Goal: Task Accomplishment & Management: Complete application form

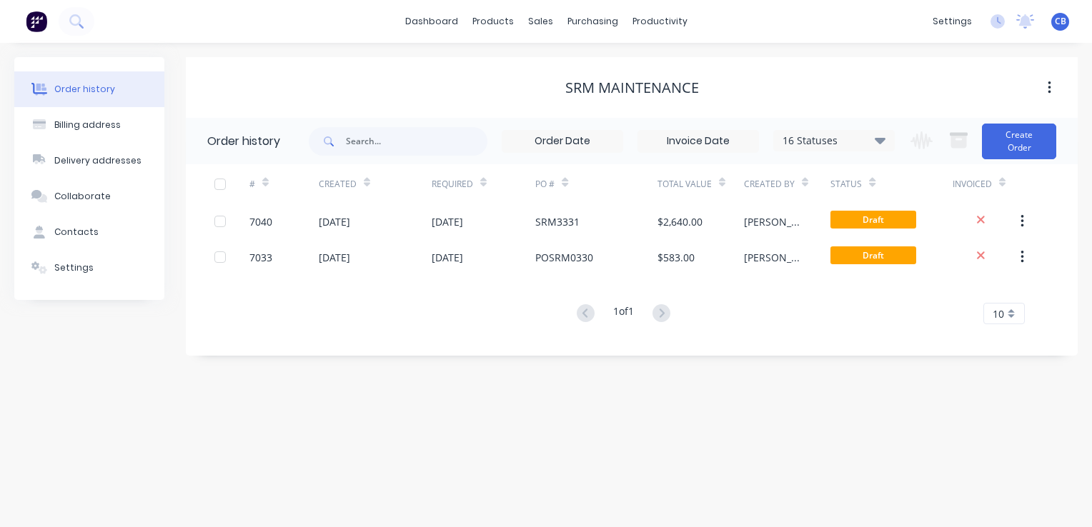
click at [91, 86] on div "Order history" at bounding box center [84, 89] width 61 height 13
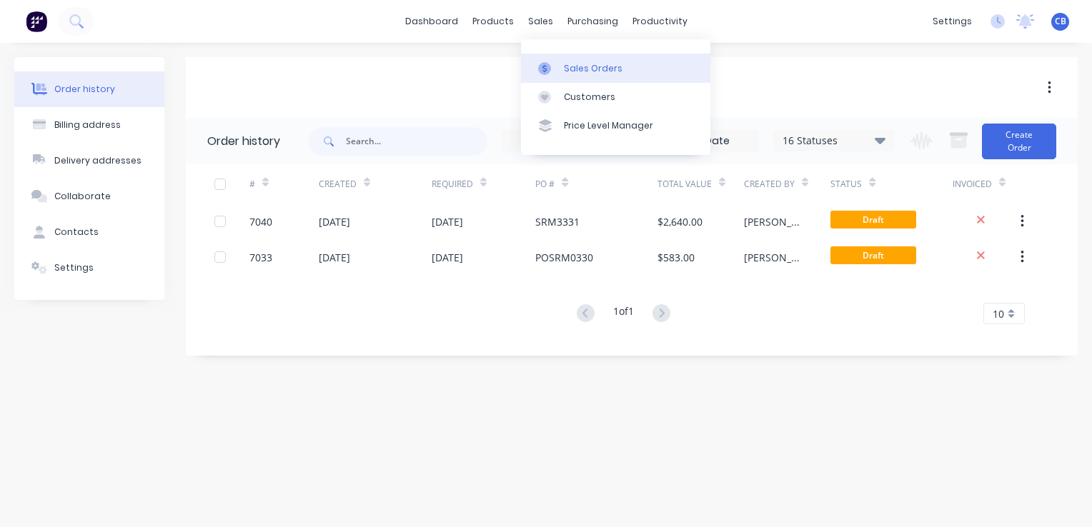
click at [594, 66] on div "Sales Orders" at bounding box center [593, 68] width 59 height 13
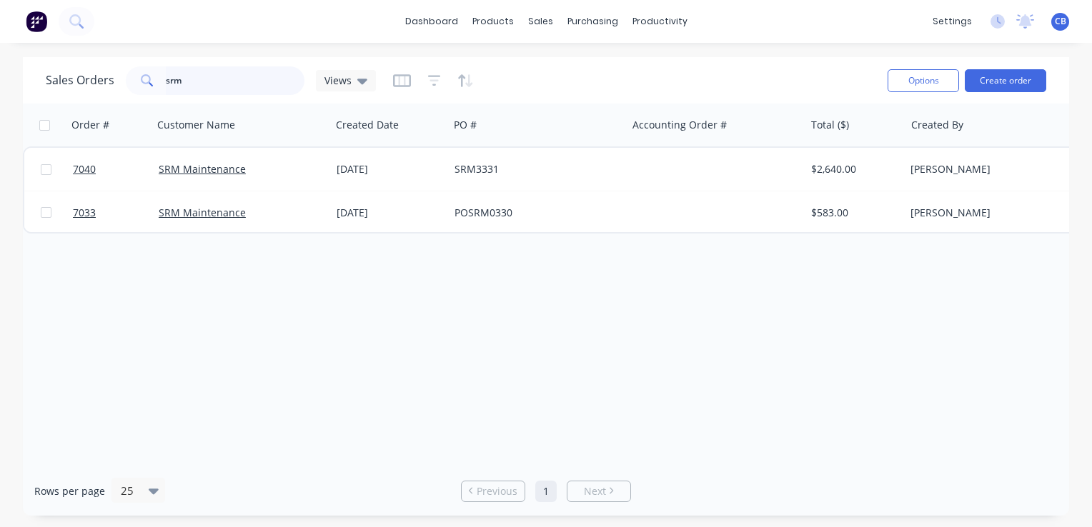
click at [203, 87] on input "srm" at bounding box center [235, 80] width 139 height 29
drag, startPoint x: 177, startPoint y: 81, endPoint x: 132, endPoint y: 83, distance: 45.0
click at [132, 83] on div "srm" at bounding box center [215, 80] width 179 height 29
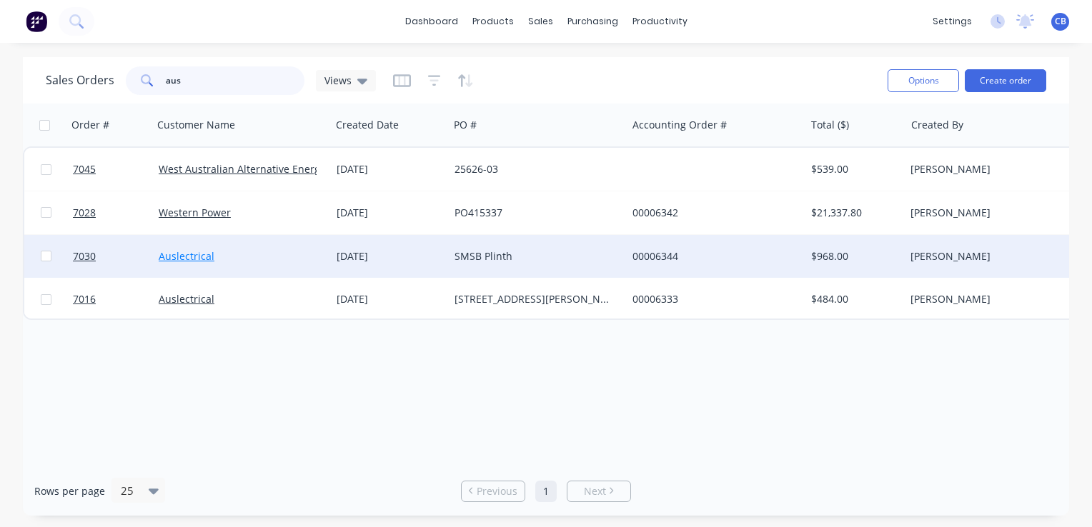
type input "aus"
click at [197, 250] on link "Auslectrical" at bounding box center [187, 256] width 56 height 14
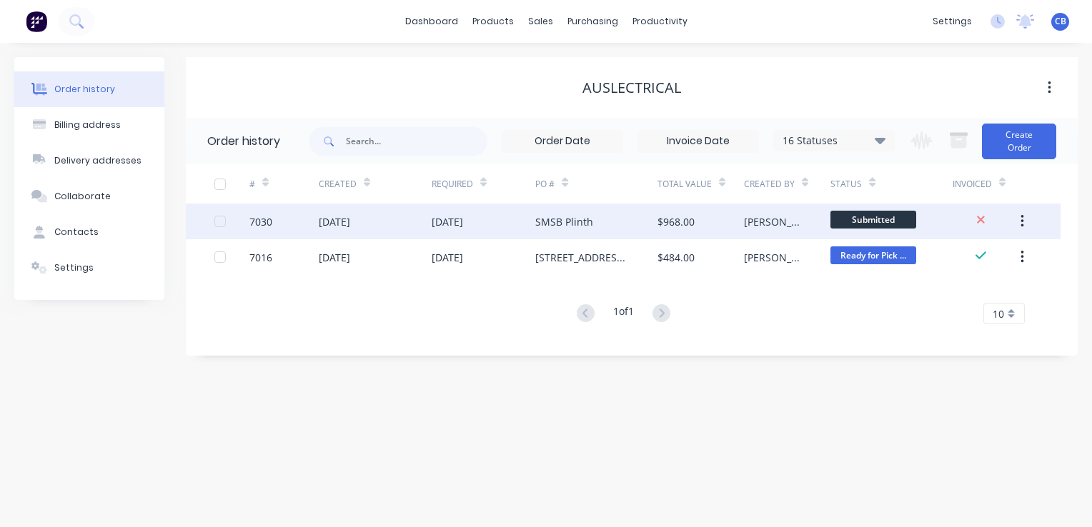
click at [409, 219] on div "23 Sep 2025" at bounding box center [375, 222] width 113 height 36
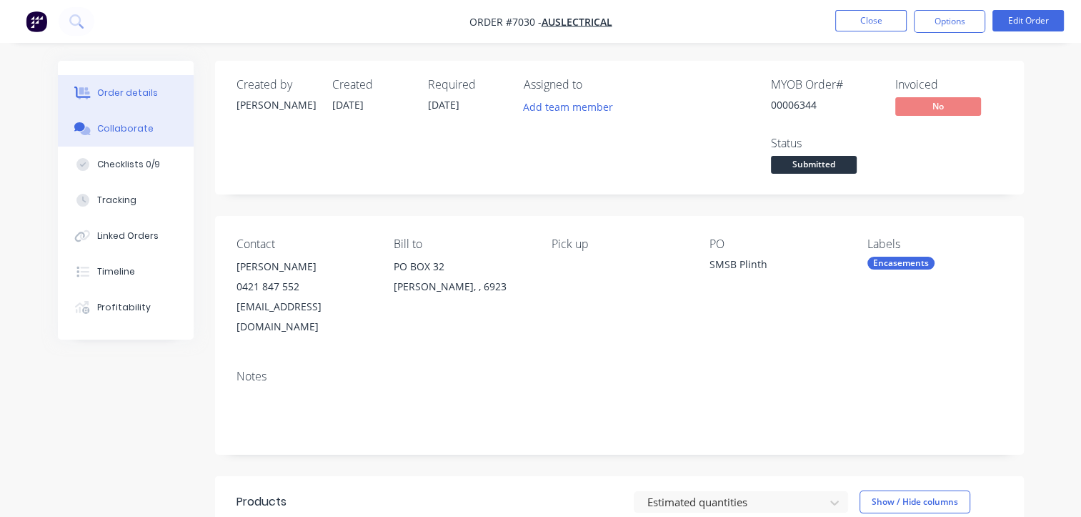
click at [128, 133] on div "Collaborate" at bounding box center [125, 128] width 56 height 13
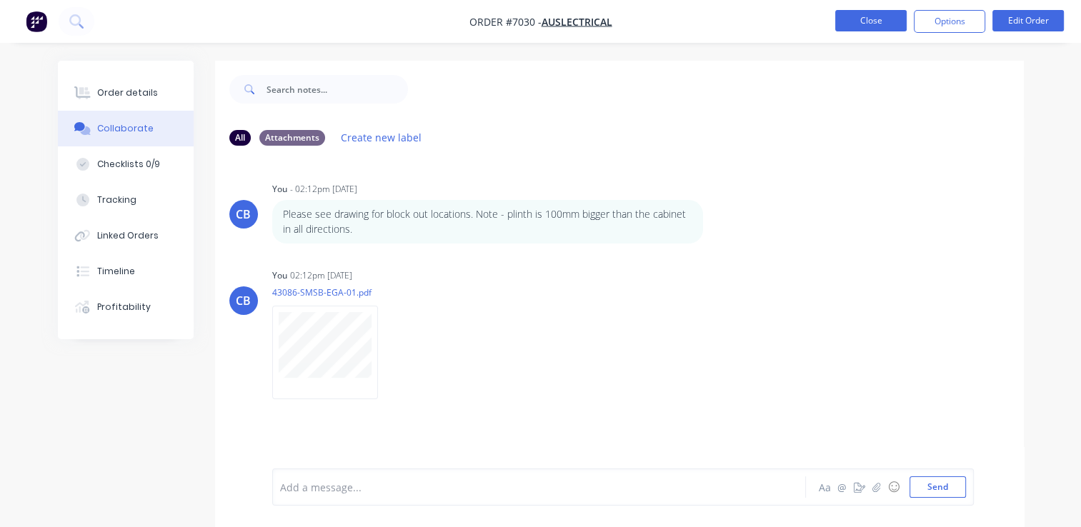
click at [865, 20] on button "Close" at bounding box center [870, 20] width 71 height 21
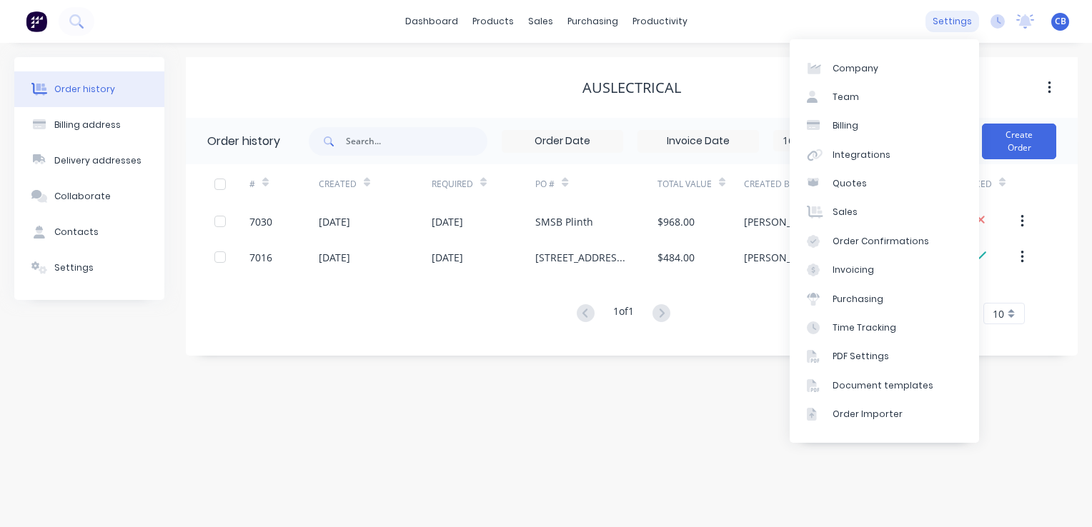
click at [943, 21] on div "settings" at bounding box center [952, 21] width 54 height 21
click at [863, 154] on div "Integrations" at bounding box center [861, 155] width 58 height 13
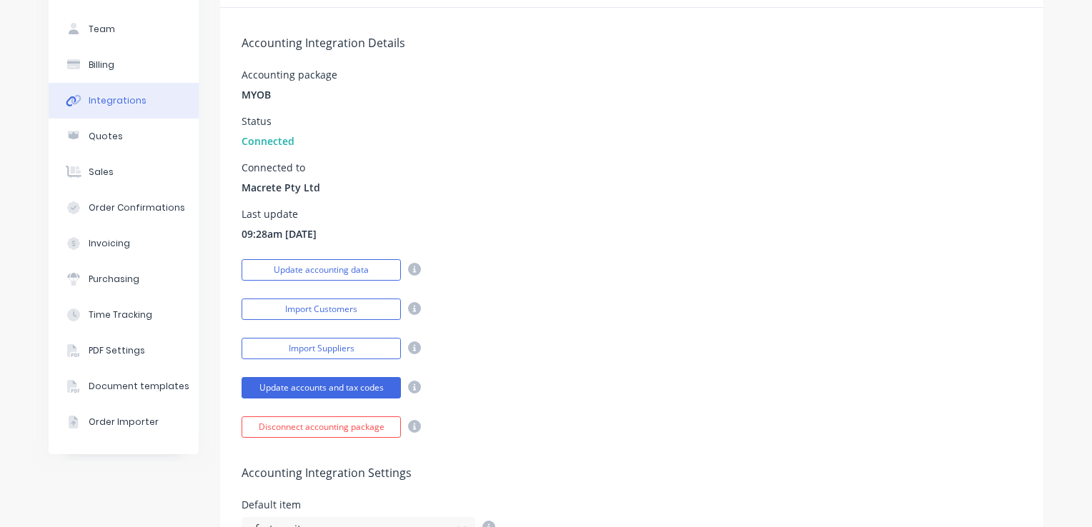
scroll to position [214, 0]
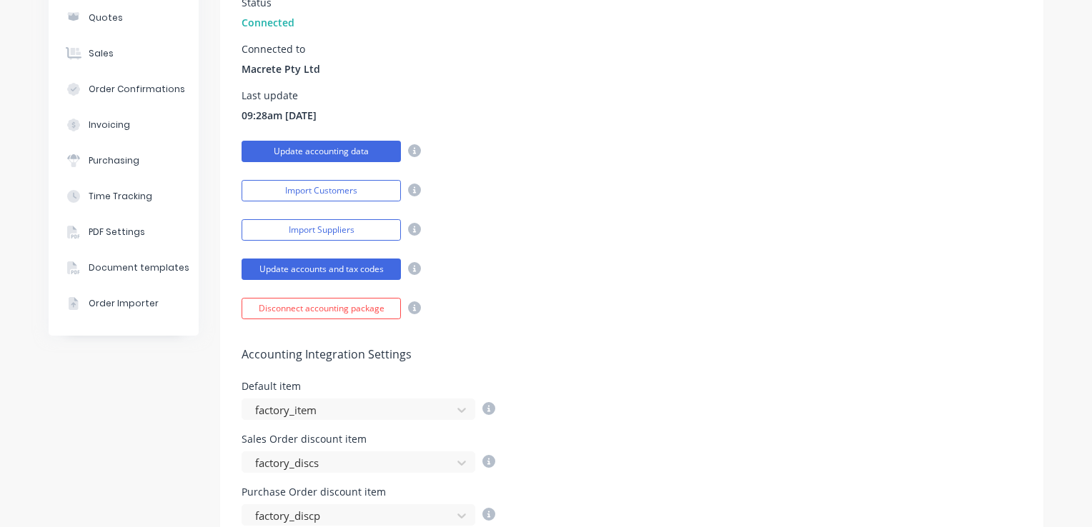
click at [352, 149] on button "Update accounting data" at bounding box center [321, 151] width 159 height 21
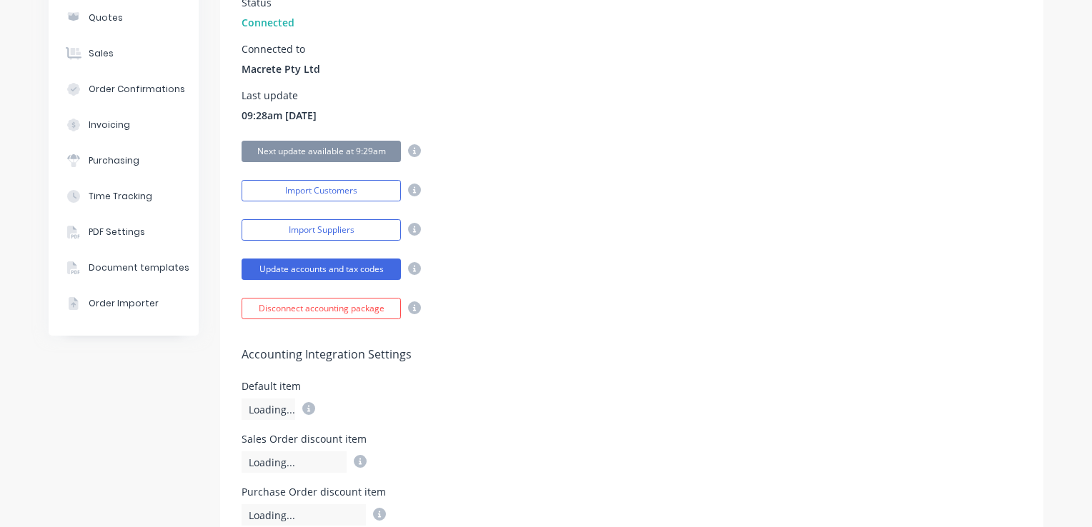
click at [717, 172] on div "Accounting Integration Details Accounting package MYOB Status Connected Connect…" at bounding box center [631, 104] width 823 height 430
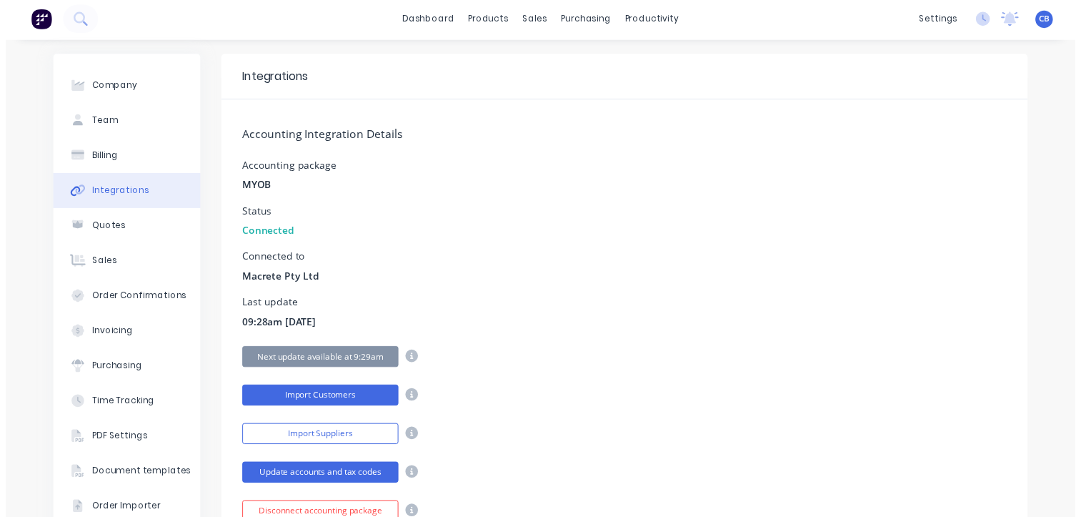
scroll to position [0, 0]
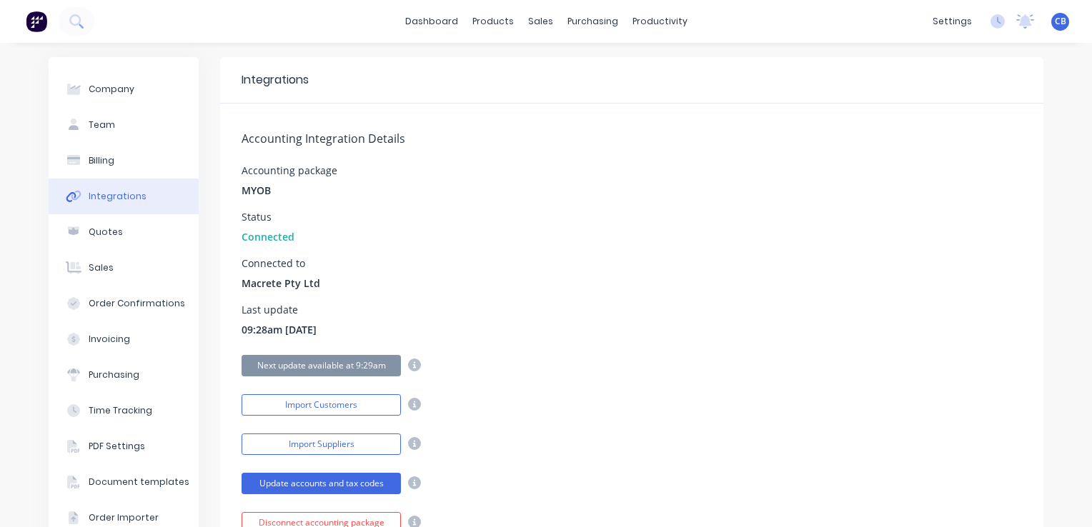
click at [34, 24] on img at bounding box center [36, 21] width 21 height 21
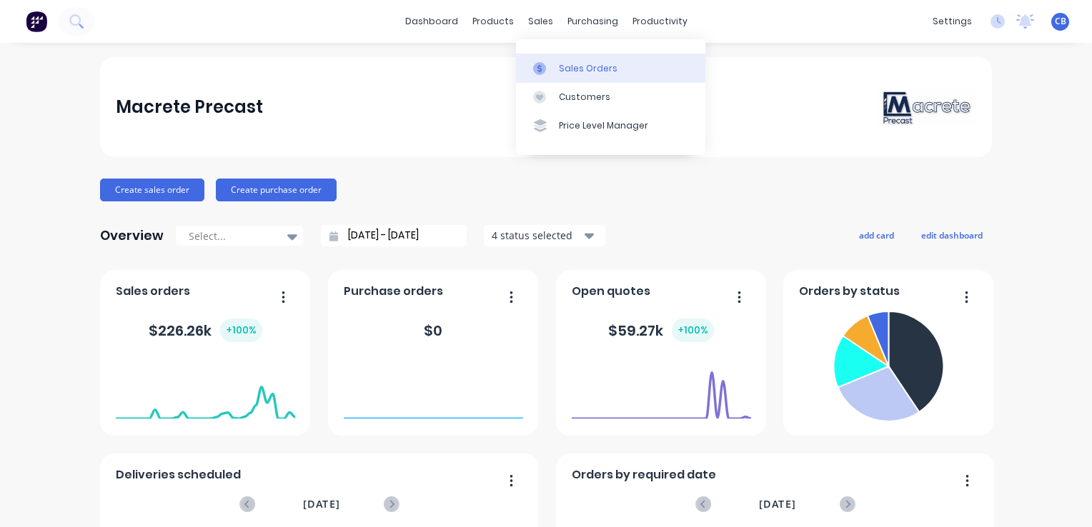
click at [615, 73] on link "Sales Orders" at bounding box center [610, 68] width 189 height 29
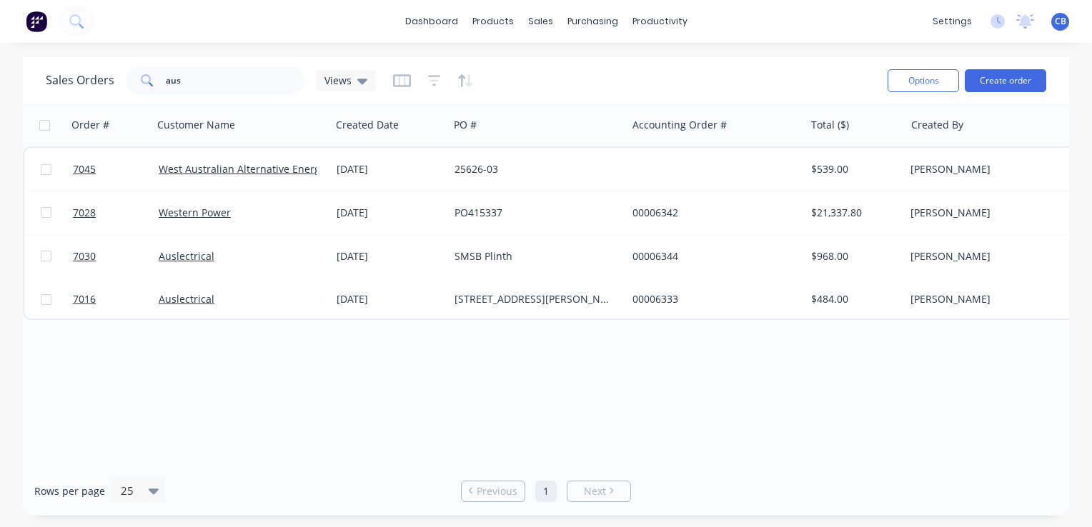
click at [364, 374] on div "Order # Customer Name Created Date PO # Accounting Order # Total ($) Created By…" at bounding box center [546, 285] width 1046 height 363
drag, startPoint x: 207, startPoint y: 81, endPoint x: 95, endPoint y: 81, distance: 112.2
click at [95, 81] on div "Sales Orders aus Views" at bounding box center [211, 80] width 330 height 29
type input "\"
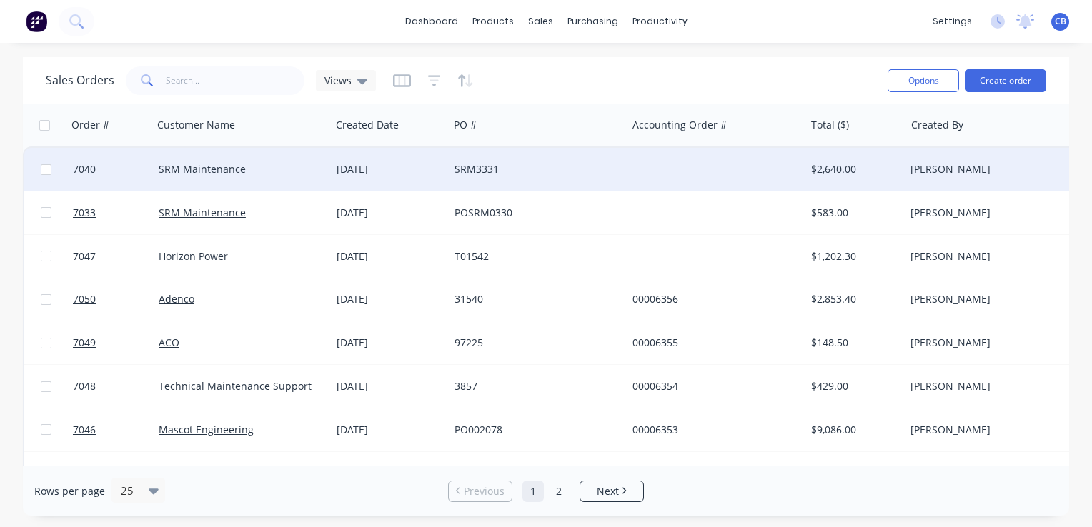
click at [309, 172] on div "SRM Maintenance" at bounding box center [238, 169] width 159 height 14
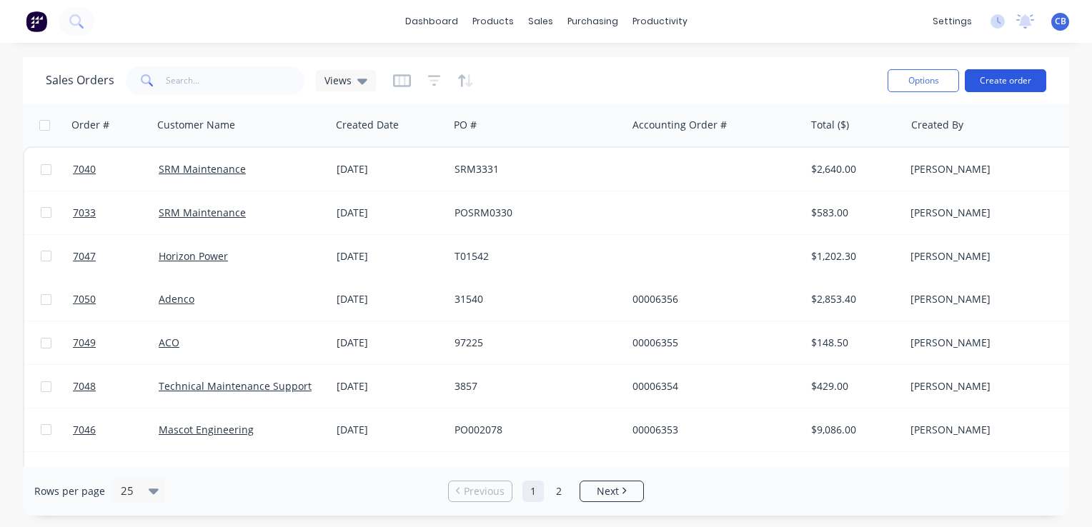
click at [1000, 79] on button "Create order" at bounding box center [1005, 80] width 81 height 23
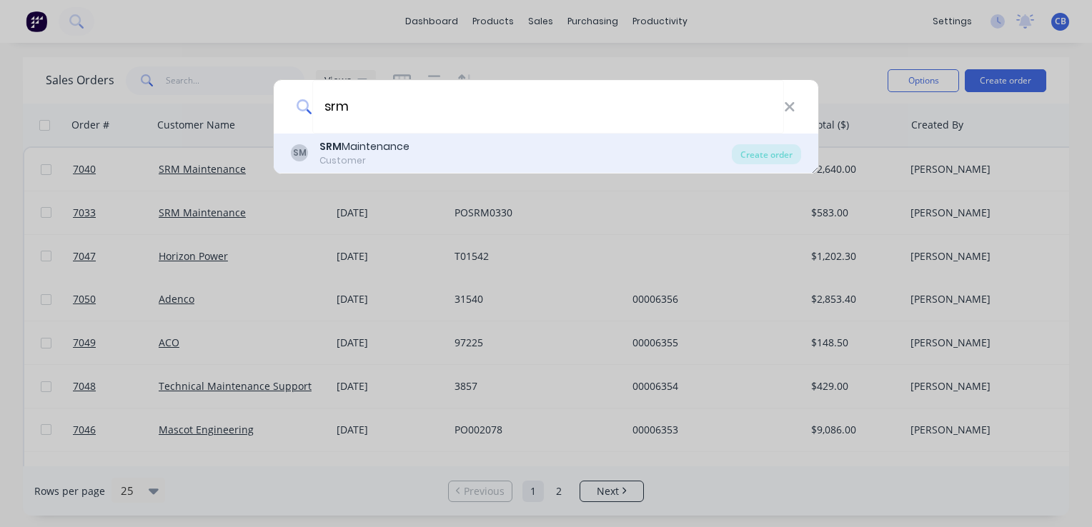
type input "srm"
click at [520, 152] on div "SM SRM Maintenance Customer" at bounding box center [511, 153] width 441 height 28
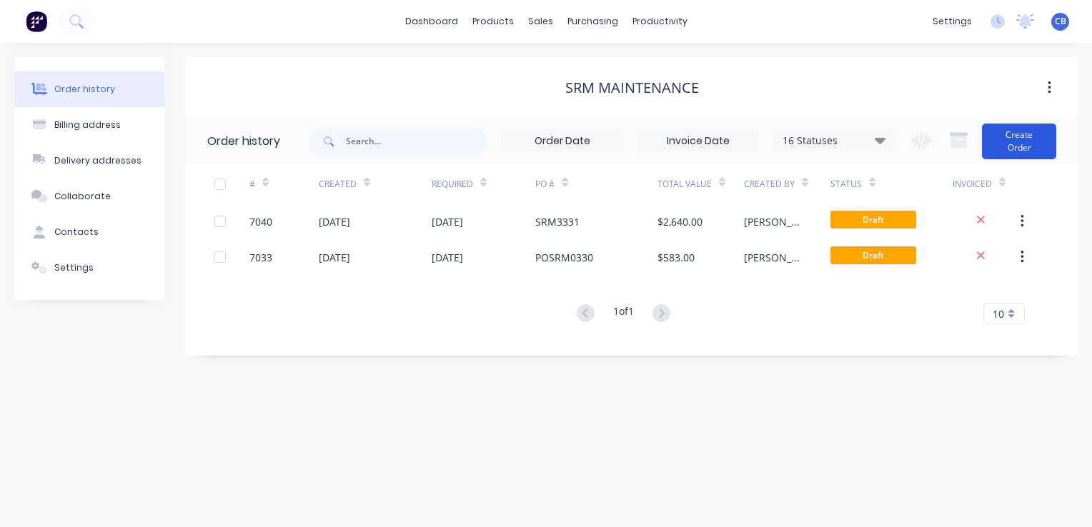
click at [1018, 148] on button "Create Order" at bounding box center [1019, 142] width 74 height 36
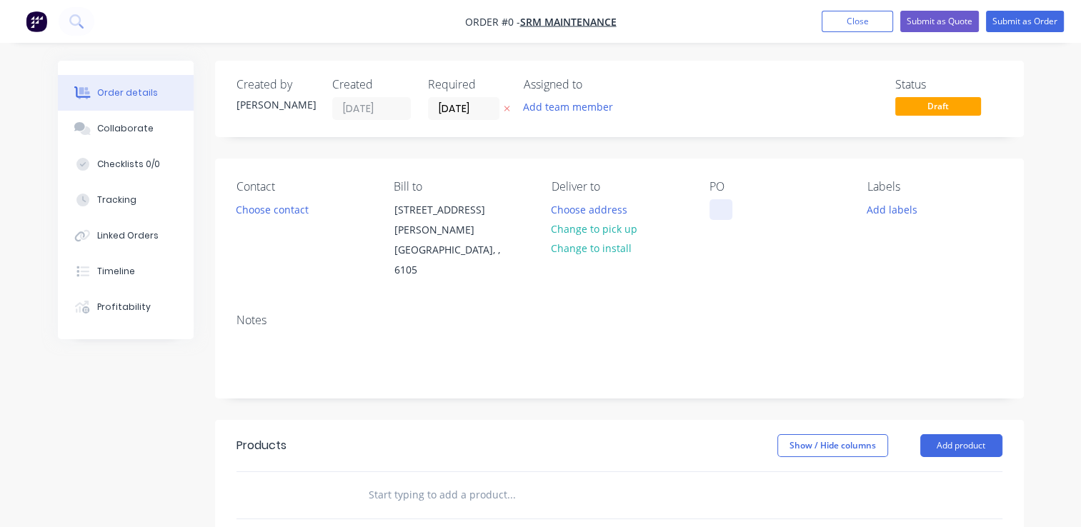
click at [723, 217] on div at bounding box center [721, 209] width 23 height 21
click at [717, 212] on div at bounding box center [721, 209] width 23 height 21
paste div
click at [289, 212] on button "Choose contact" at bounding box center [272, 208] width 88 height 19
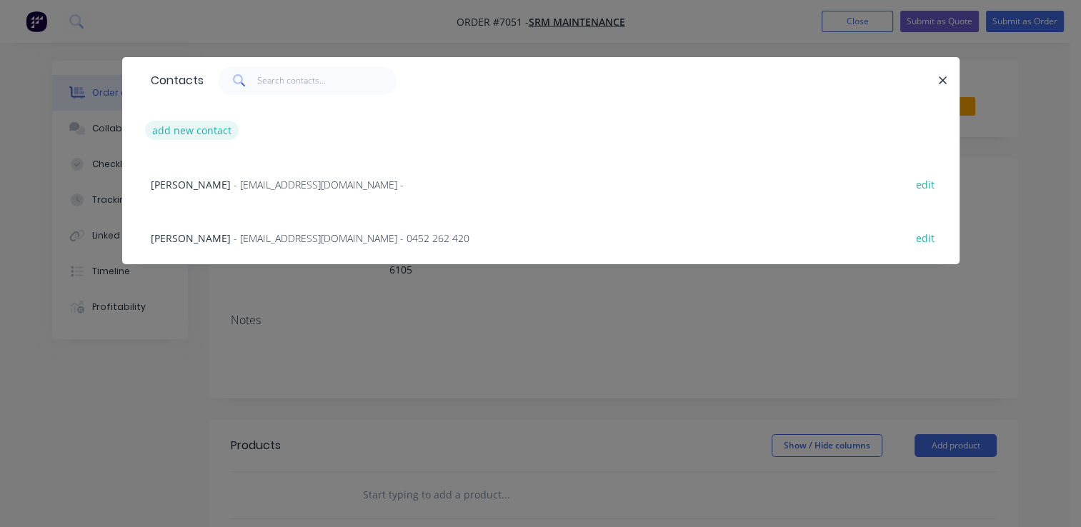
click at [194, 124] on button "add new contact" at bounding box center [192, 130] width 94 height 19
select select "AU"
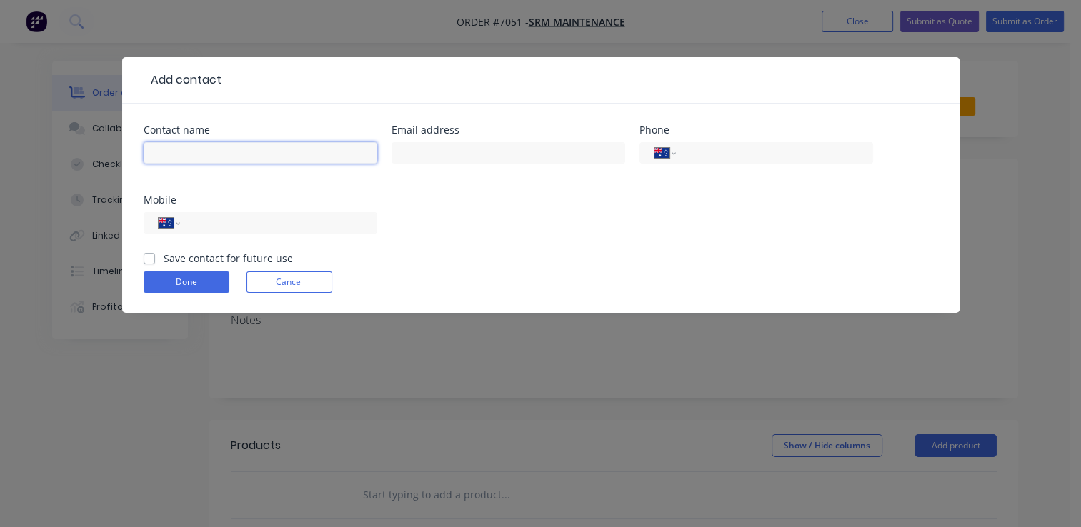
click at [202, 149] on input "text" at bounding box center [261, 152] width 234 height 21
paste input "[PERSON_NAME]"
type input "[PERSON_NAME]"
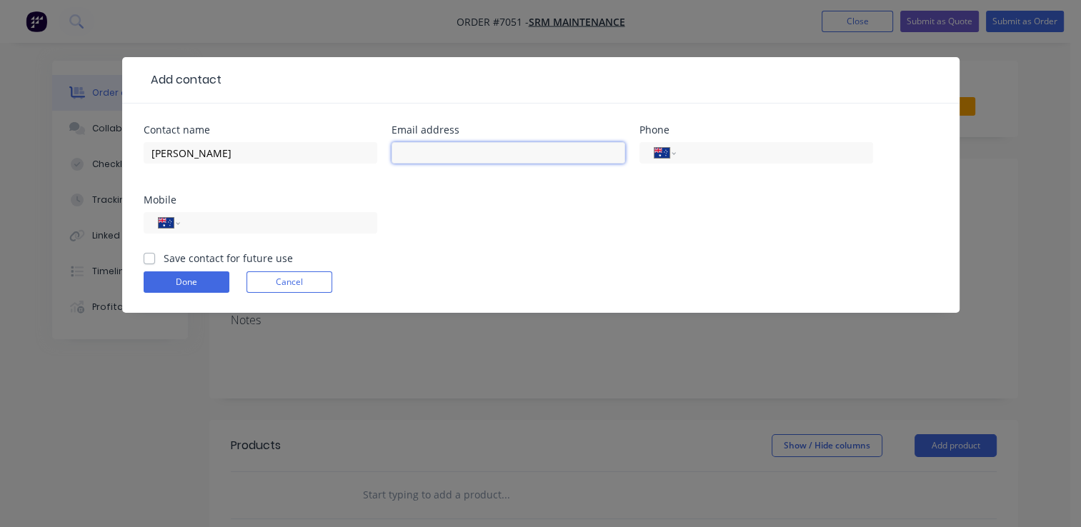
click at [453, 156] on input "text" at bounding box center [509, 152] width 234 height 21
paste input "[EMAIL_ADDRESS][DOMAIN_NAME]"
type input "[EMAIL_ADDRESS][DOMAIN_NAME]"
click at [229, 219] on input "tel" at bounding box center [276, 223] width 172 height 16
paste input "0448 729 288"
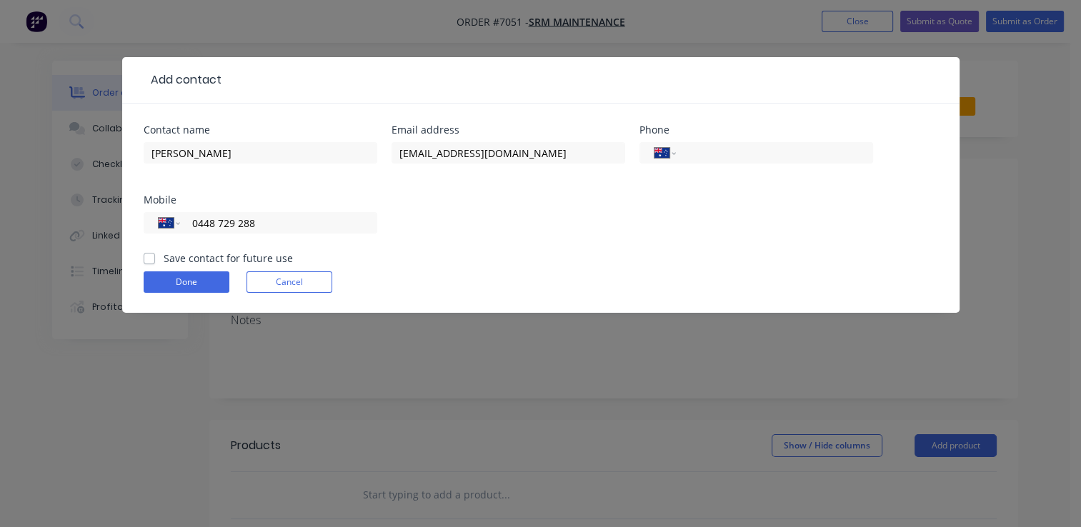
type input "0448 729 288"
click at [157, 259] on div "Save contact for future use" at bounding box center [218, 258] width 149 height 15
click at [164, 255] on label "Save contact for future use" at bounding box center [228, 258] width 129 height 15
click at [149, 255] on input "Save contact for future use" at bounding box center [149, 258] width 11 height 14
checkbox input "true"
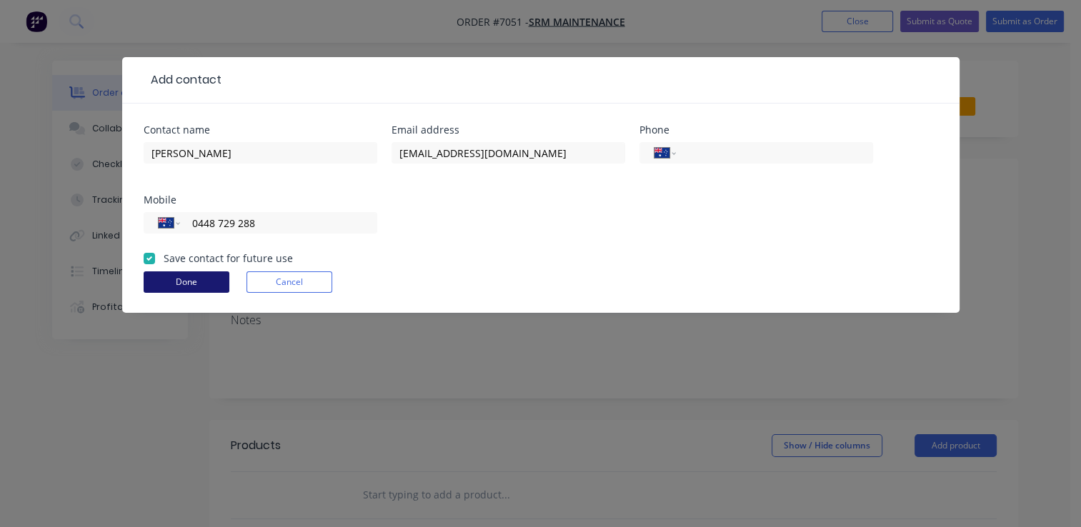
click at [197, 282] on button "Done" at bounding box center [187, 282] width 86 height 21
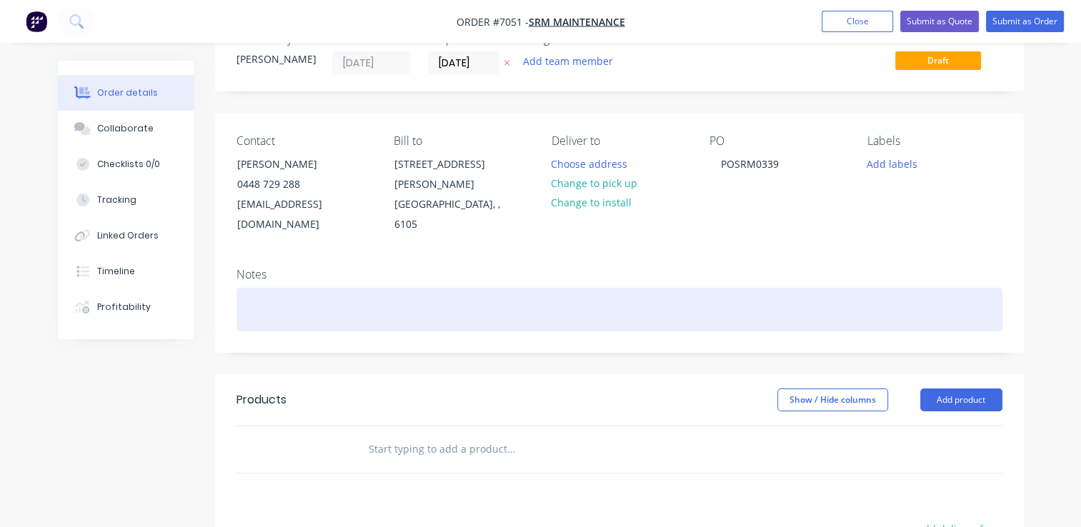
scroll to position [71, 0]
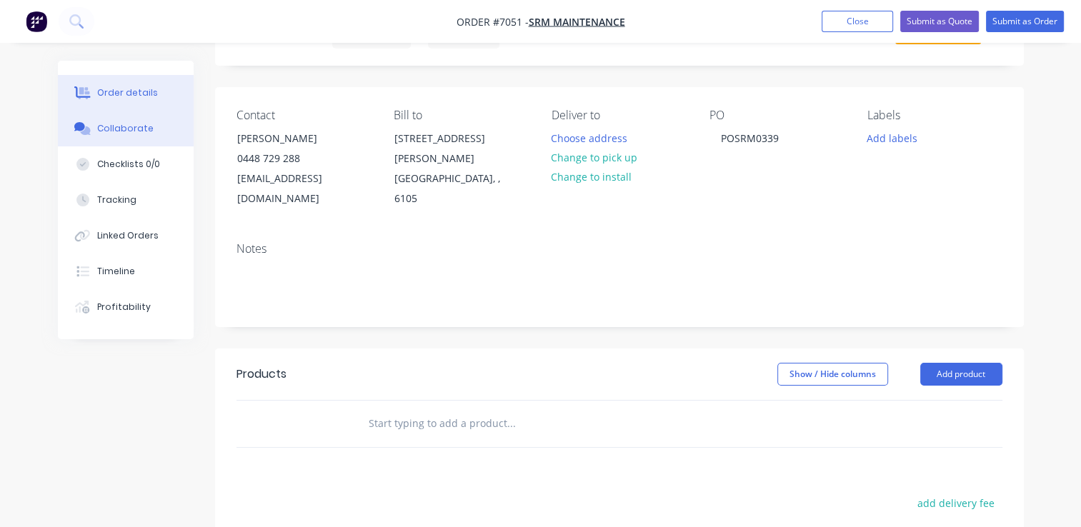
click at [134, 126] on div "Collaborate" at bounding box center [125, 128] width 56 height 13
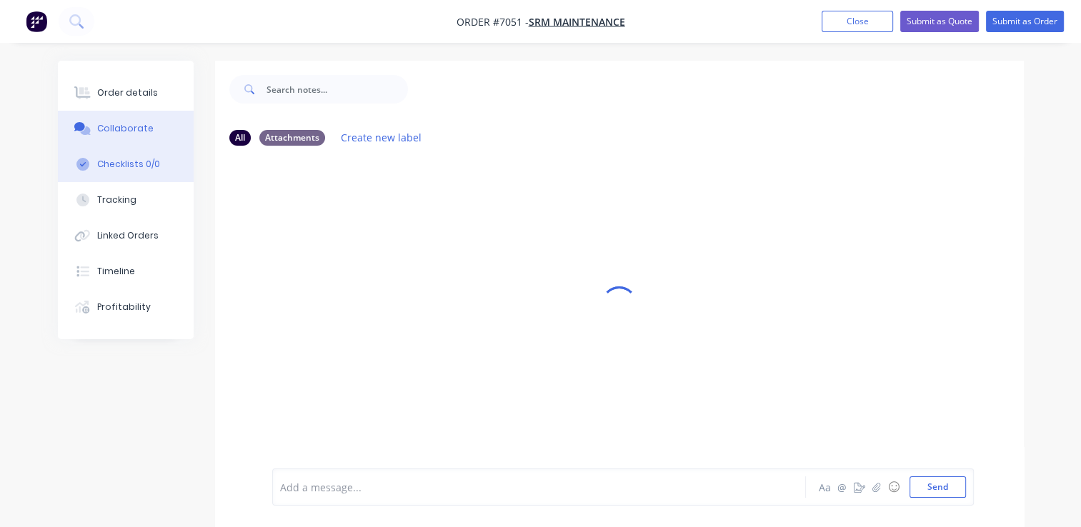
click at [125, 163] on div "Checklists 0/0" at bounding box center [128, 164] width 63 height 13
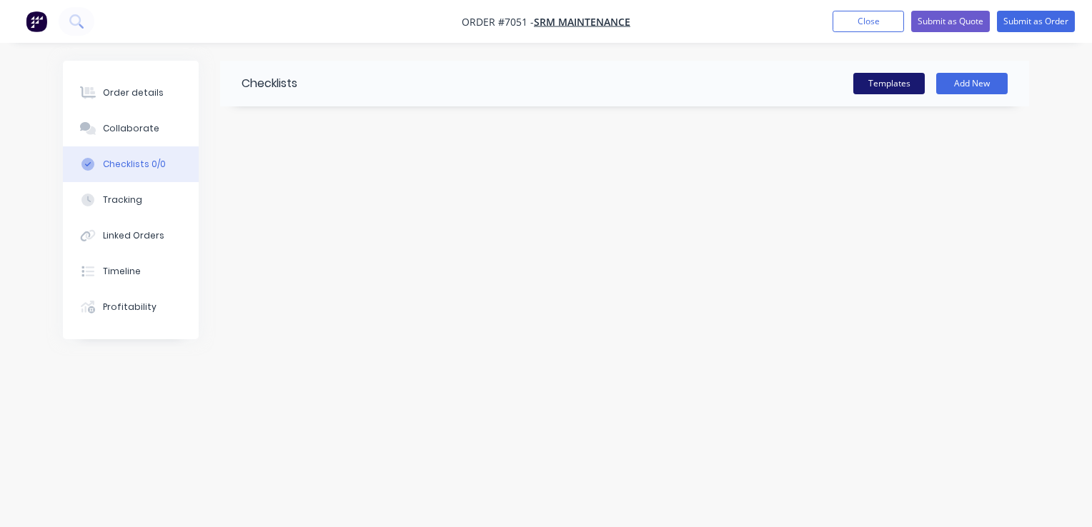
click at [901, 93] on button "Templates" at bounding box center [888, 83] width 71 height 21
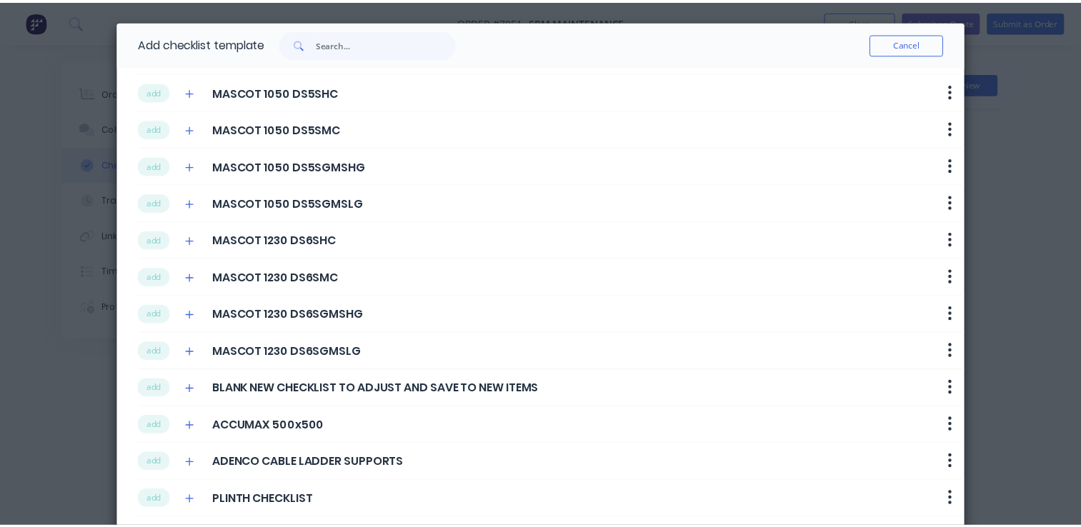
scroll to position [59, 0]
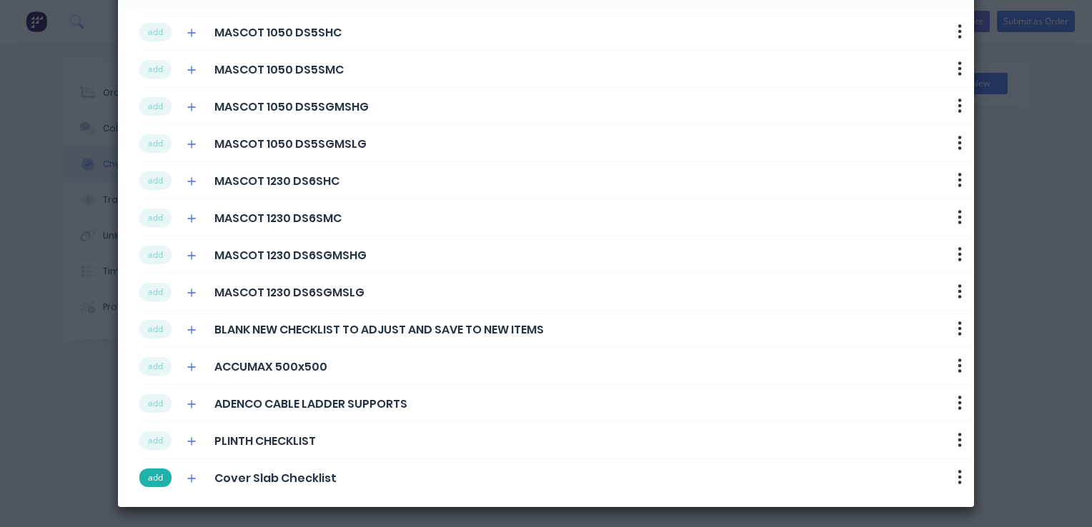
click at [162, 476] on button "add" at bounding box center [155, 478] width 32 height 19
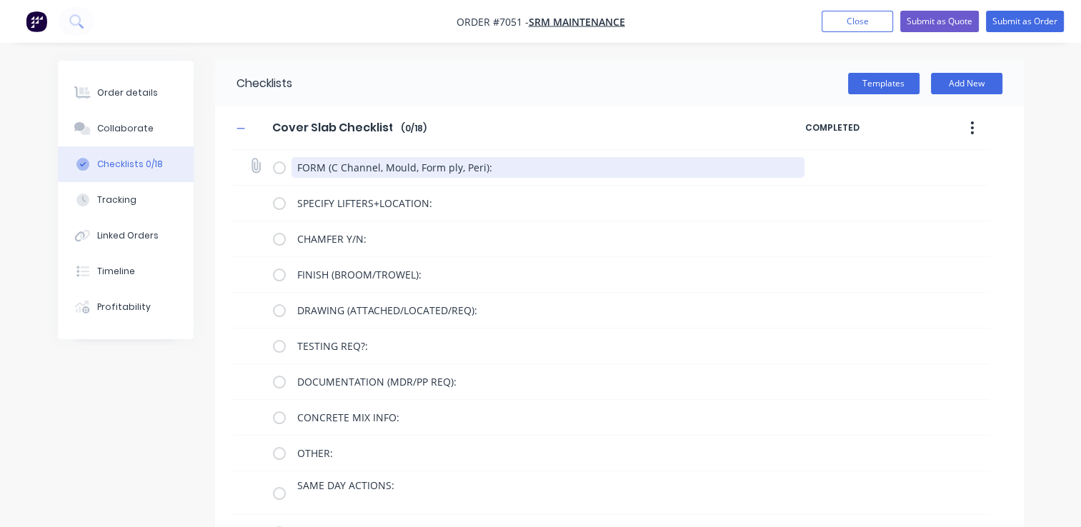
click at [502, 169] on textarea "FORM (C Channel, Mould, Form ply, Peri):" at bounding box center [548, 167] width 513 height 21
type textarea "x"
type textarea "FORM (C Channel, Mould, Form ply, Peri):"
type textarea "x"
type textarea "FORM (C Channel, Mould, Form ply, Peri): F"
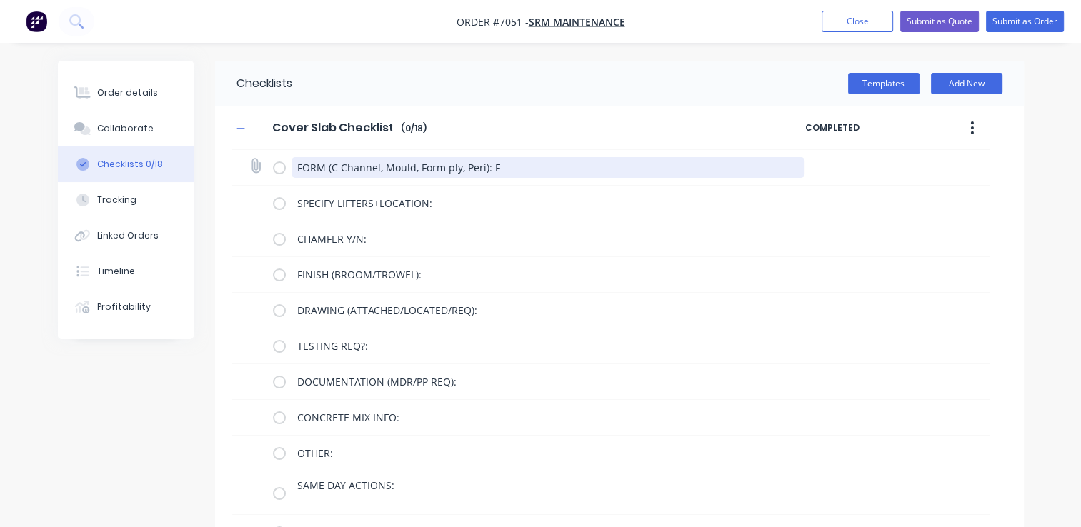
type textarea "x"
type textarea "FORM (C Channel, Mould, Form ply, Peri): Fo"
type textarea "x"
type textarea "FORM (C Channel, Mould, Form ply, Peri): For"
type textarea "x"
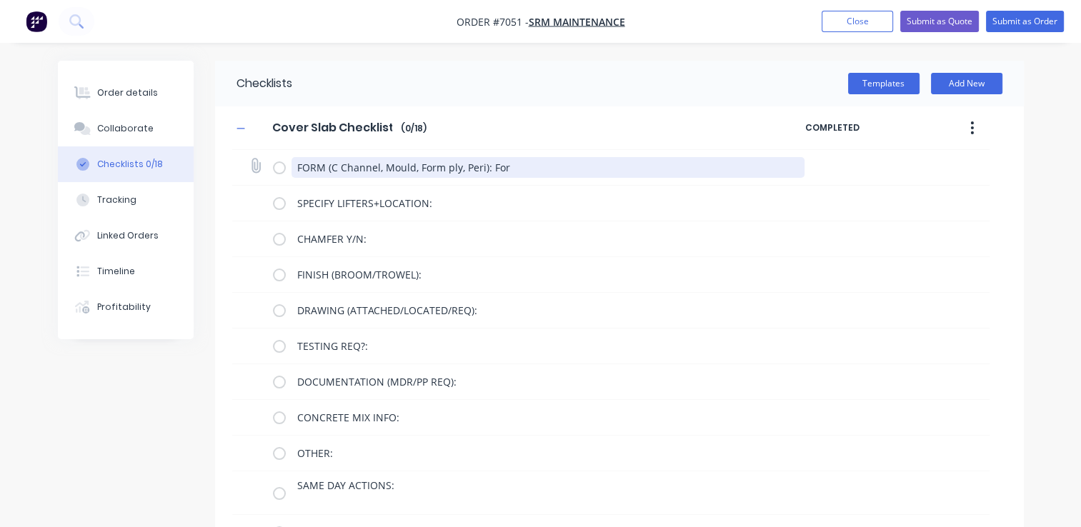
type textarea "FORM (C Channel, Mould, Form ply, Peri): Form"
type textarea "x"
type textarea "FORM (C Channel, Mould, Form ply, Peri): Formp"
type textarea "x"
type textarea "FORM (C Channel, Mould, Form ply, Peri): Formpl"
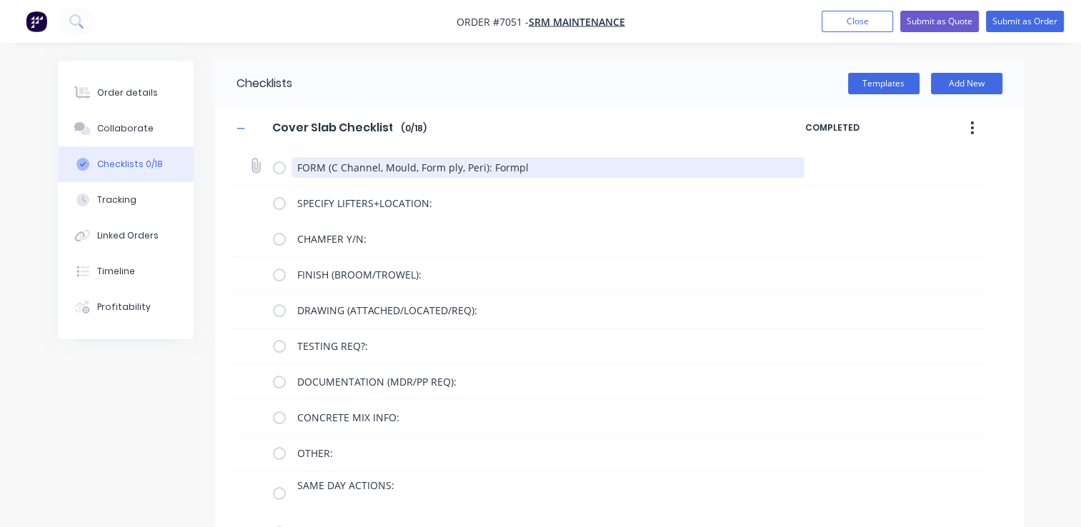
type textarea "x"
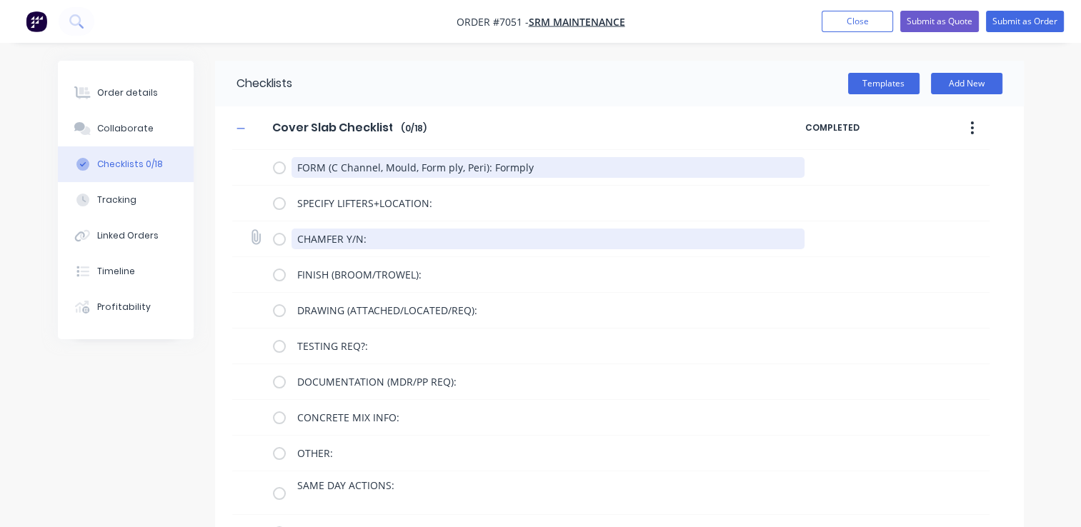
type textarea "FORM (C Channel, Mould, Form ply, Peri): Formply"
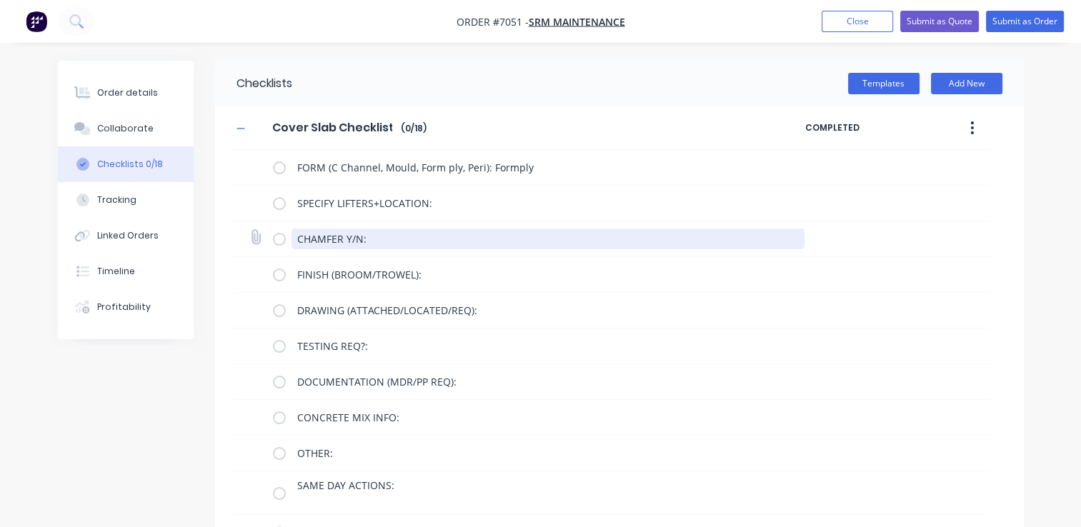
click at [407, 237] on textarea "CHAMFER Y/N:" at bounding box center [548, 239] width 513 height 21
type textarea "x"
type textarea "CHAMFER Y/N:"
type textarea "x"
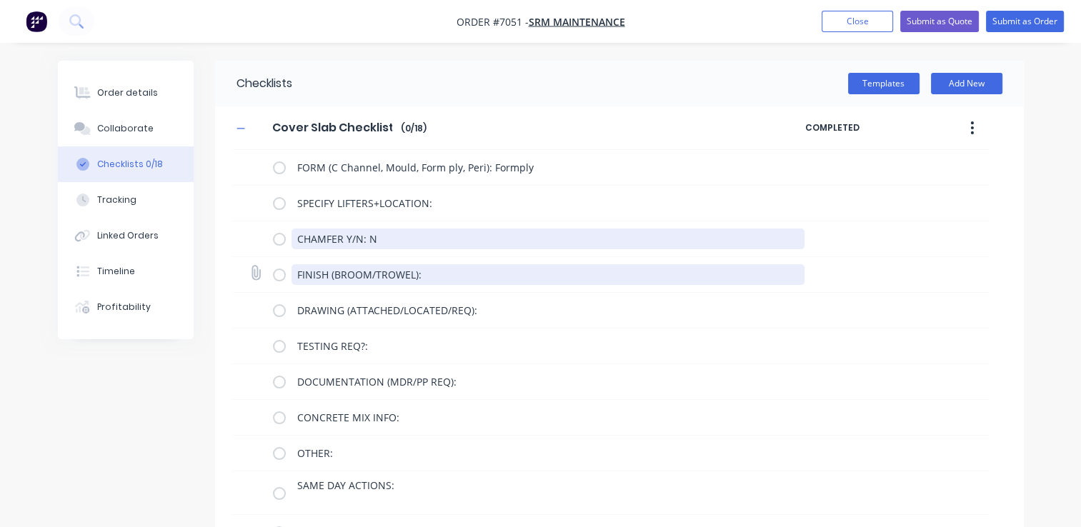
type textarea "CHAMFER Y/N: N"
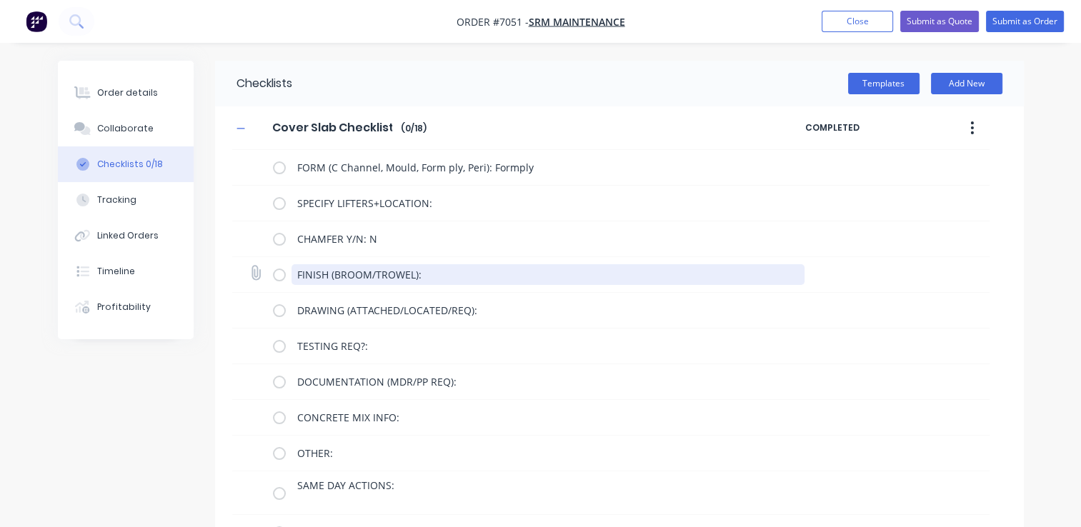
click at [466, 274] on textarea "FINISH (BROOM/TROWEL):" at bounding box center [548, 274] width 513 height 21
type textarea "x"
type textarea "FINISH (BROOM/TROWEL):"
type textarea "x"
type textarea "FINISH (BROOM/TROWEL): T"
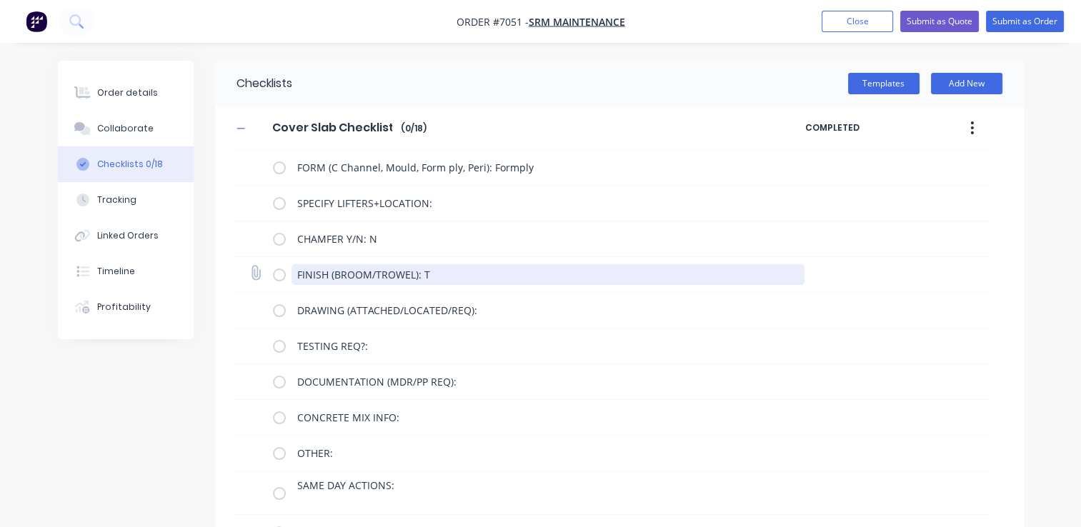
type textarea "x"
type textarea "FINISH (BROOM/TROWEL):"
type textarea "x"
type textarea "FINISH (BROOM/TROWEL): B"
type textarea "x"
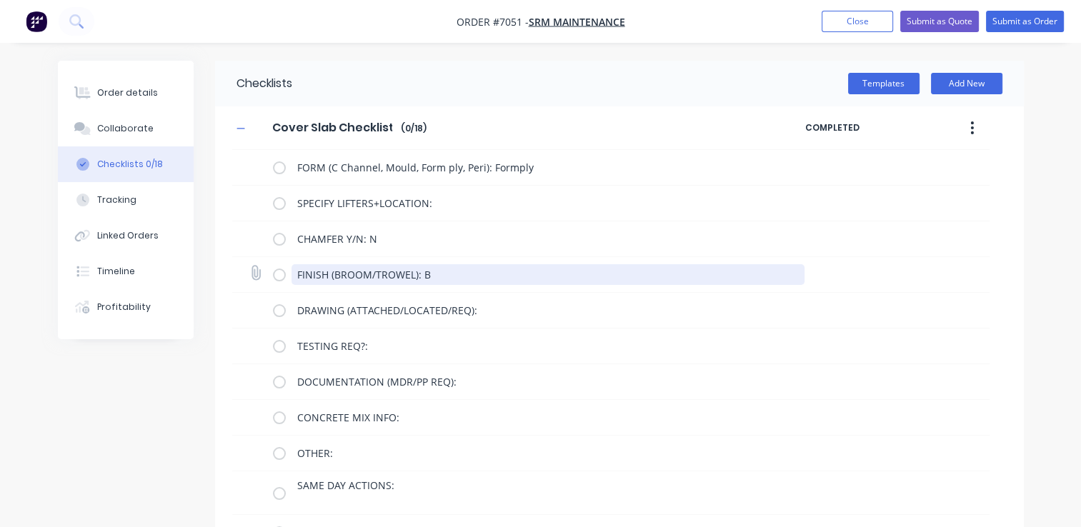
type textarea "FINISH (BROOM/TROWEL): Br"
type textarea "x"
type textarea "FINISH (BROOM/TROWEL): Bro"
type textarea "x"
type textarea "FINISH (BROOM/TROWEL): Broo"
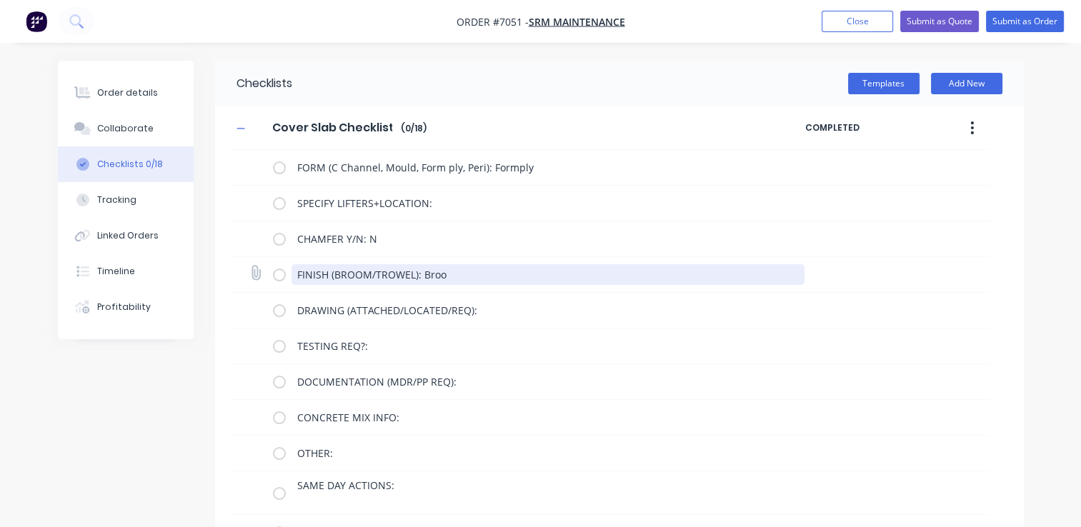
type textarea "x"
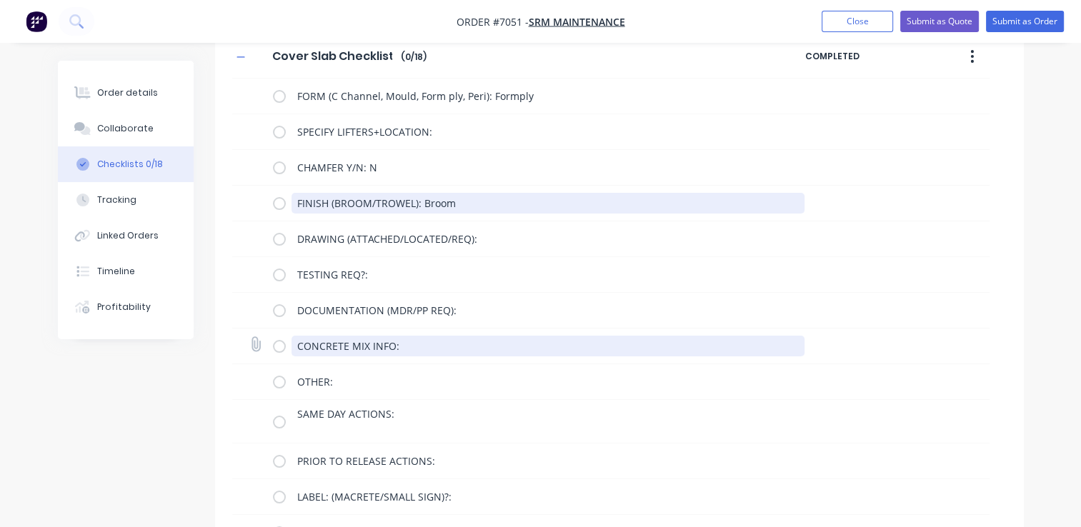
type textarea "FINISH (BROOM/TROWEL): Broom"
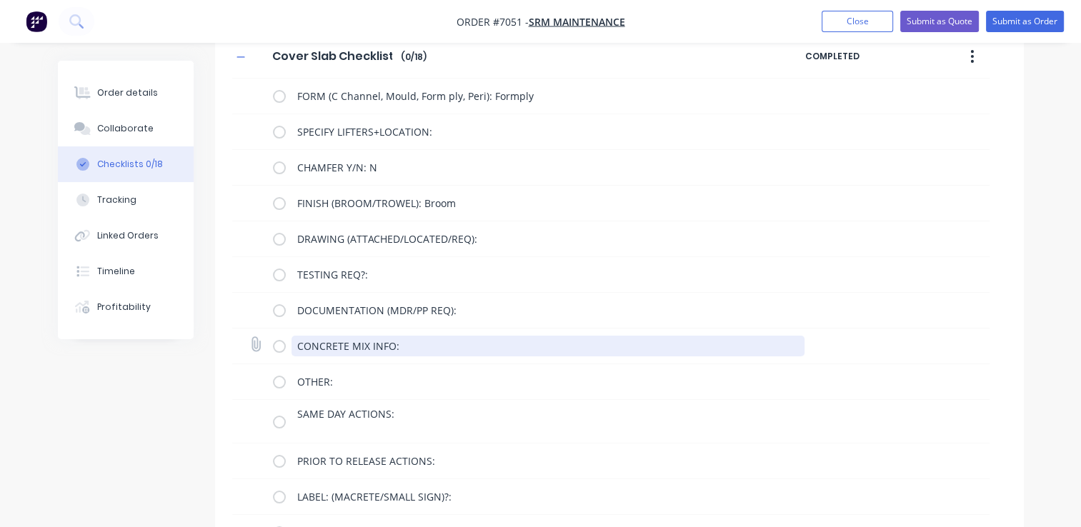
click at [437, 346] on textarea "CONCRETE MIX INFO:" at bounding box center [548, 346] width 513 height 21
type textarea "x"
type textarea "CONCRETE MIX INFO:"
type textarea "x"
type textarea "CONCRETE MIX INFO: 4"
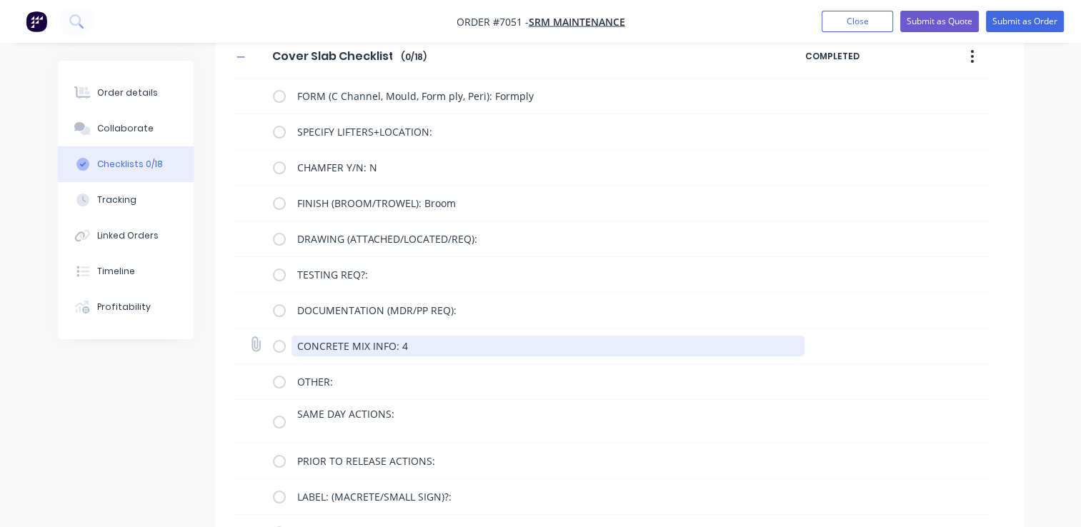
type textarea "x"
type textarea "CONCRETE MIX INFO: 40"
type textarea "x"
type textarea "CONCRETE MIX INFO: 40M"
type textarea "x"
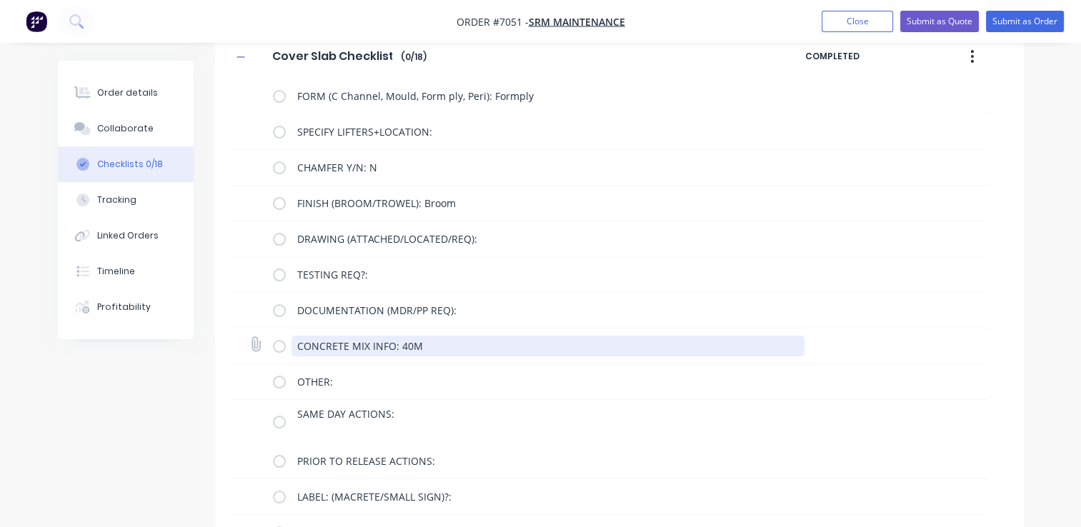
type textarea "CONCRETE MIX INFO: 40MP"
type textarea "x"
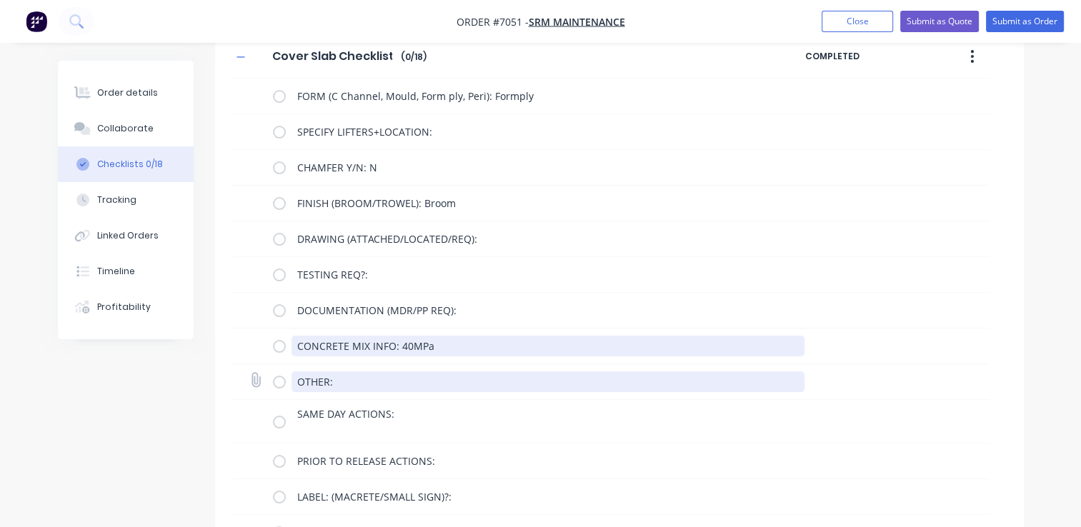
type textarea "CONCRETE MIX INFO: 40MPa"
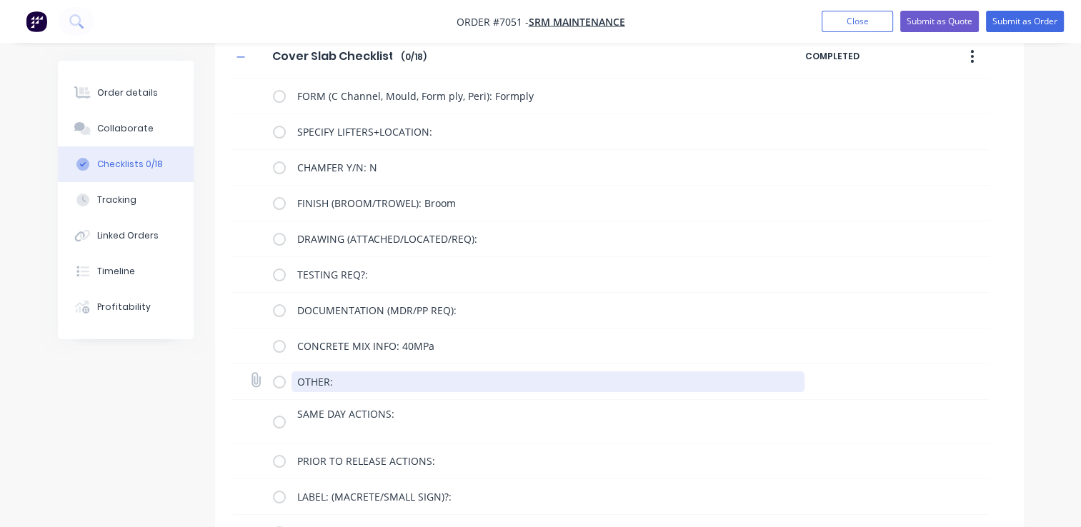
click at [357, 380] on textarea "OTHER:" at bounding box center [548, 382] width 513 height 21
drag, startPoint x: 352, startPoint y: 379, endPoint x: 275, endPoint y: 382, distance: 76.5
click at [290, 382] on div "OTHER:" at bounding box center [541, 381] width 537 height 29
type textarea "x"
type textarea "C"
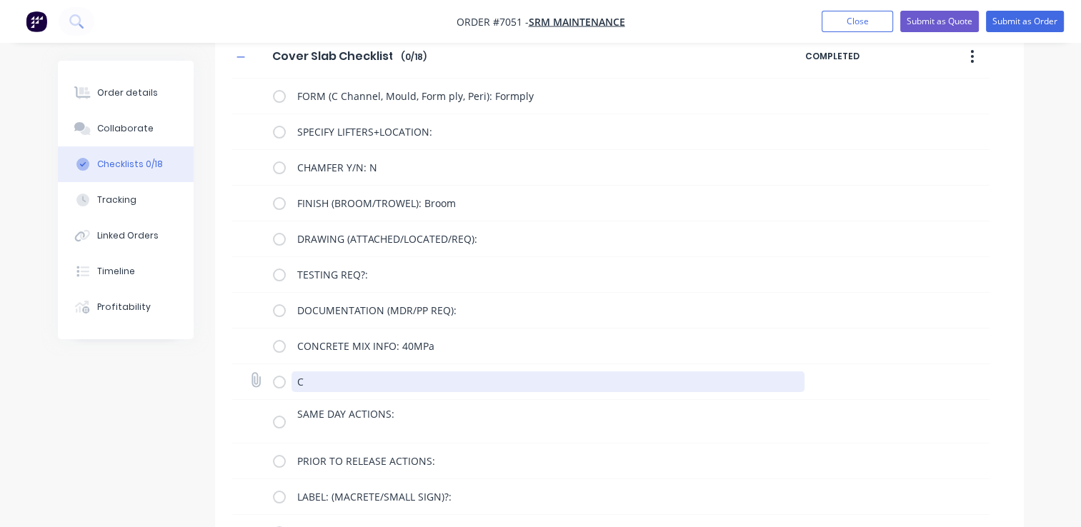
type textarea "x"
type textarea "Co"
type textarea "x"
type textarea "Cov"
type textarea "x"
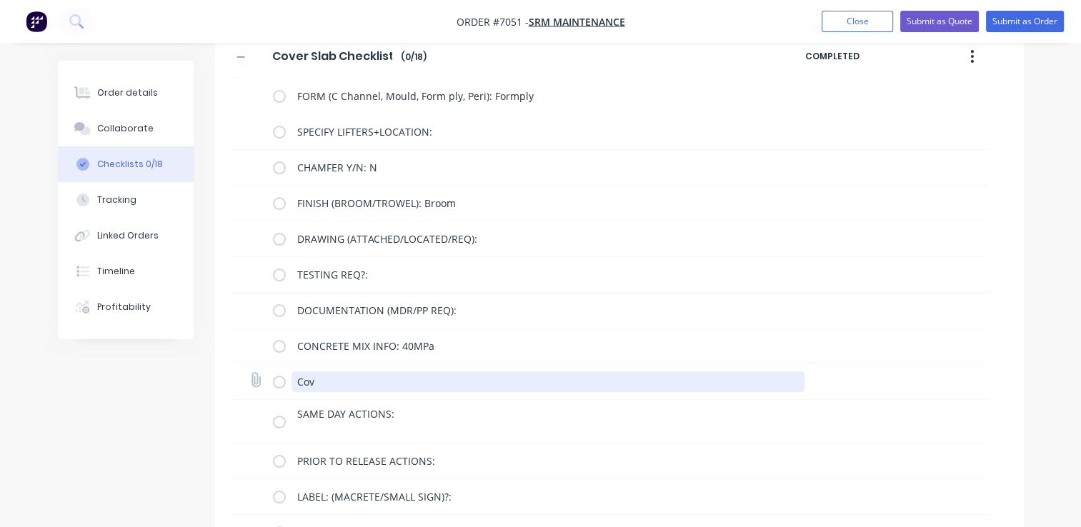
type textarea "Cove"
type textarea "x"
type textarea "Cover"
type textarea "x"
type textarea "Cover"
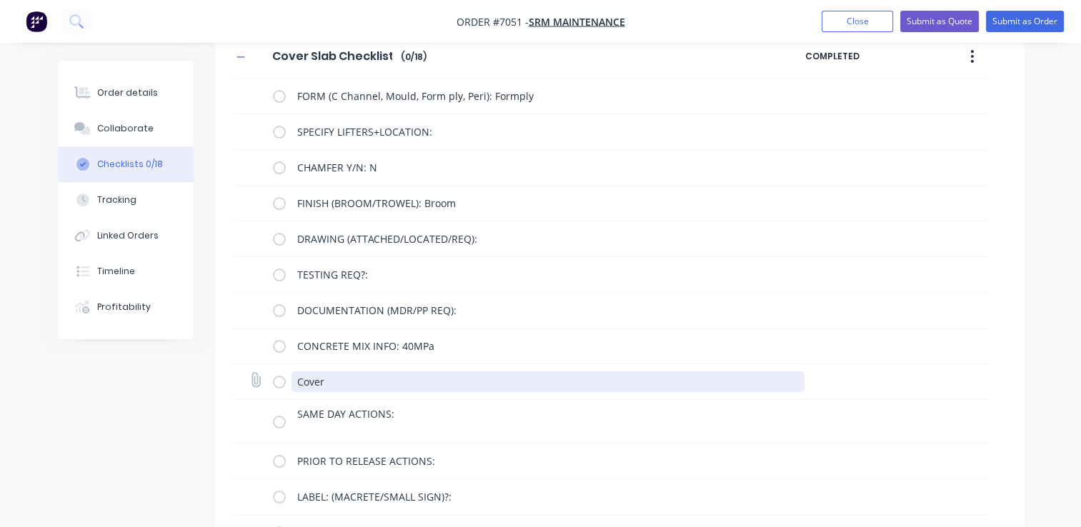
type textarea "x"
type textarea "Cover r"
type textarea "x"
type textarea "Cover ra"
type textarea "x"
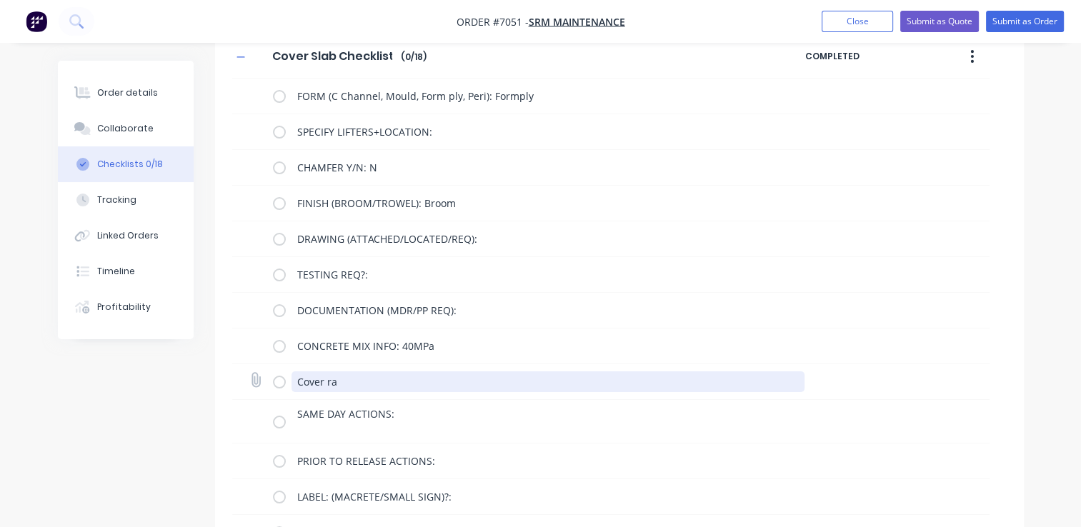
type textarea "Cover rai"
type textarea "x"
type textarea "Cover rais"
type textarea "x"
type textarea "Cover raise"
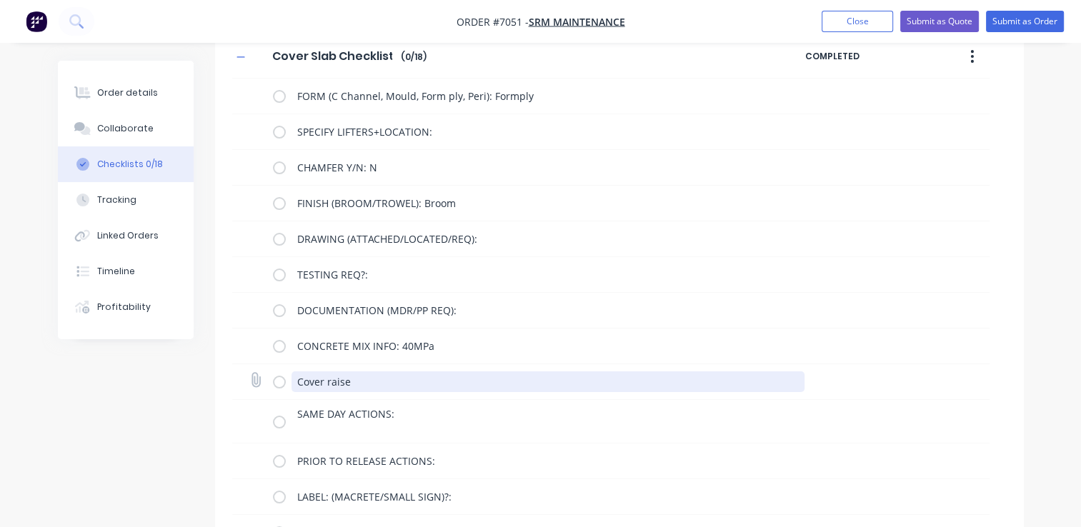
type textarea "x"
type textarea "Cover raised"
type textarea "x"
type textarea "Cover raised"
type textarea "x"
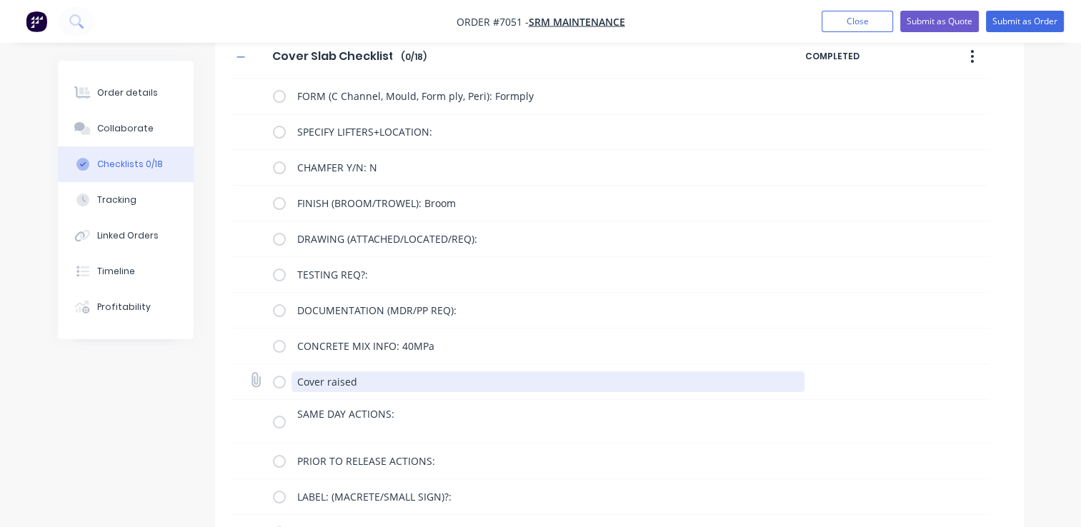
type textarea "Cover raised 2"
type textarea "x"
type textarea "Cover raised 25"
type textarea "x"
type textarea "Cover raised 25m"
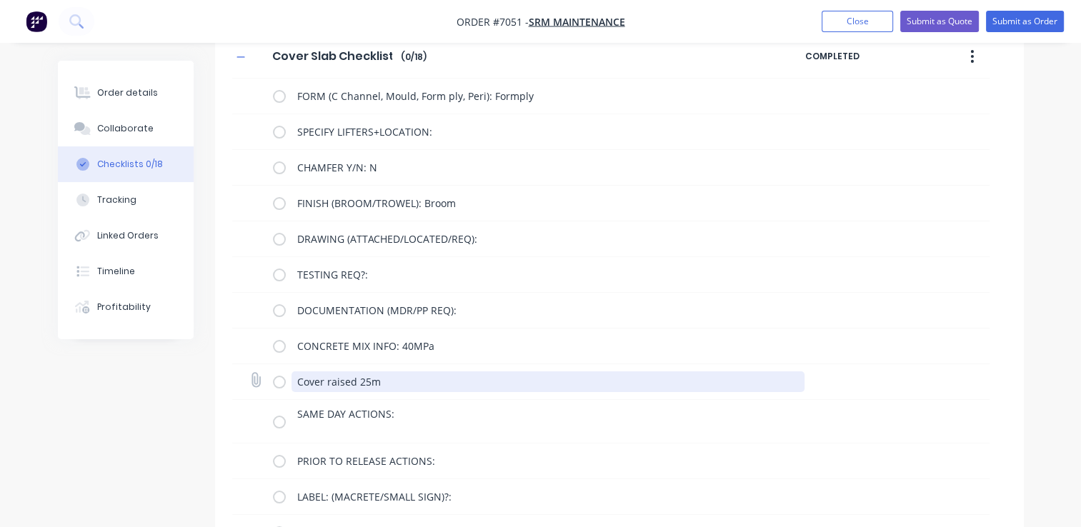
type textarea "x"
type textarea "Cover raised 25mm"
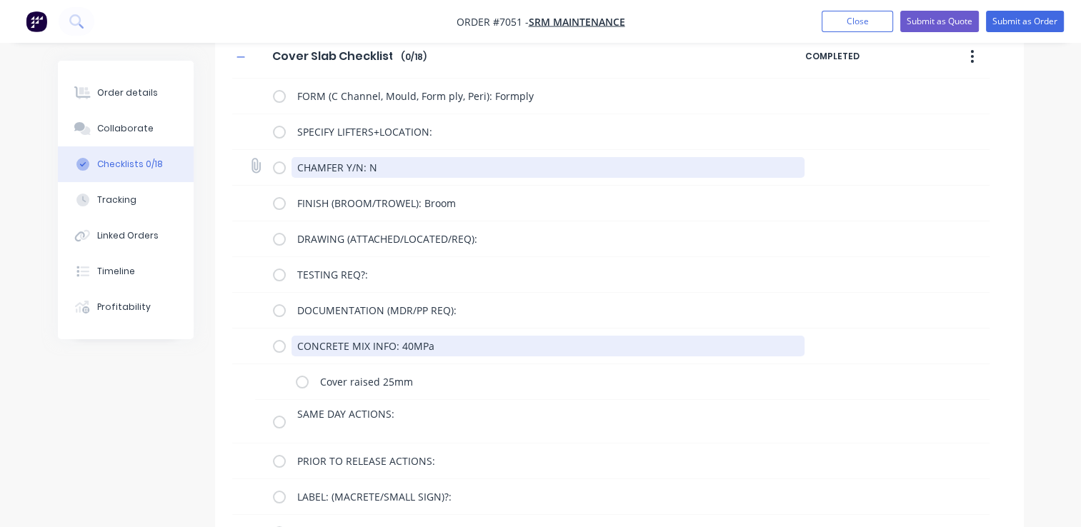
type textarea "x"
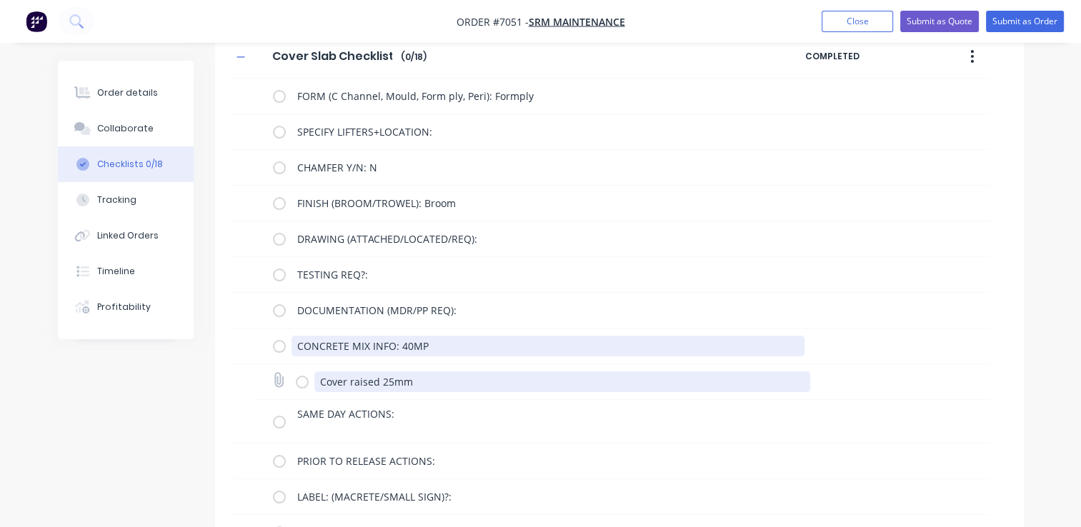
type textarea "CONCRETE MIX INFO: 40MP"
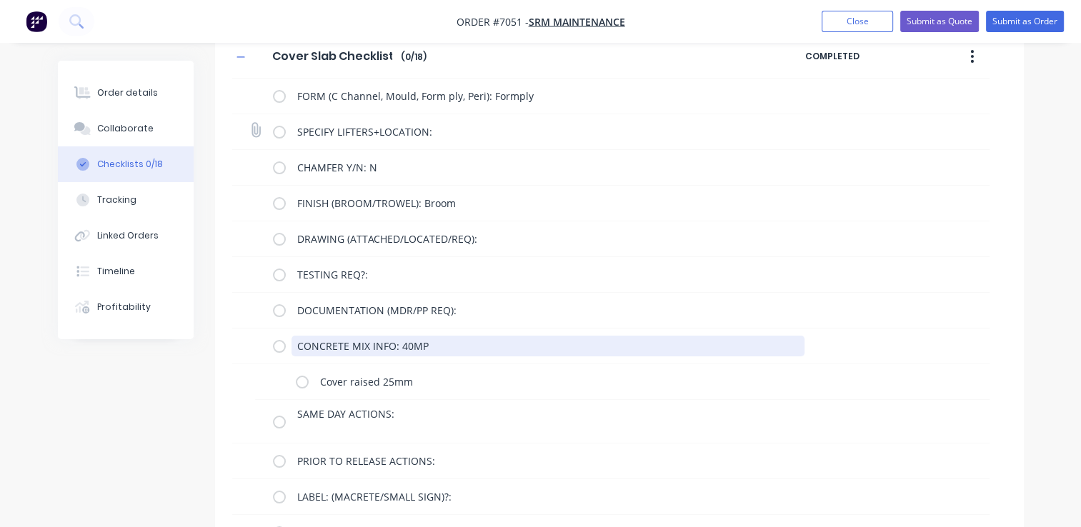
type textarea "x"
type textarea "CONCRETE MIX INFO: 40M"
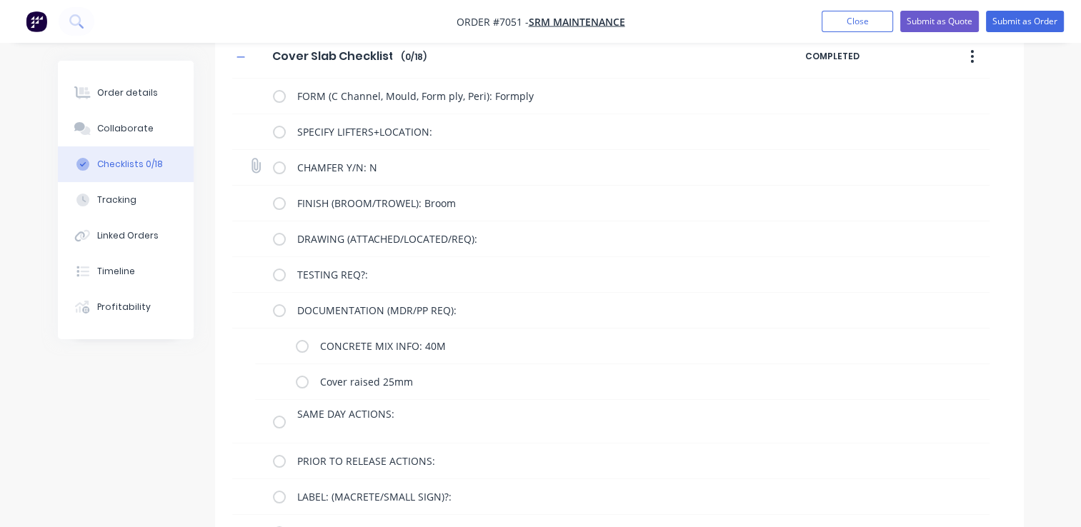
drag, startPoint x: 470, startPoint y: 347, endPoint x: 923, endPoint y: 164, distance: 488.3
click at [923, 164] on div "CHAMFER Y/N: N" at bounding box center [610, 168] width 757 height 36
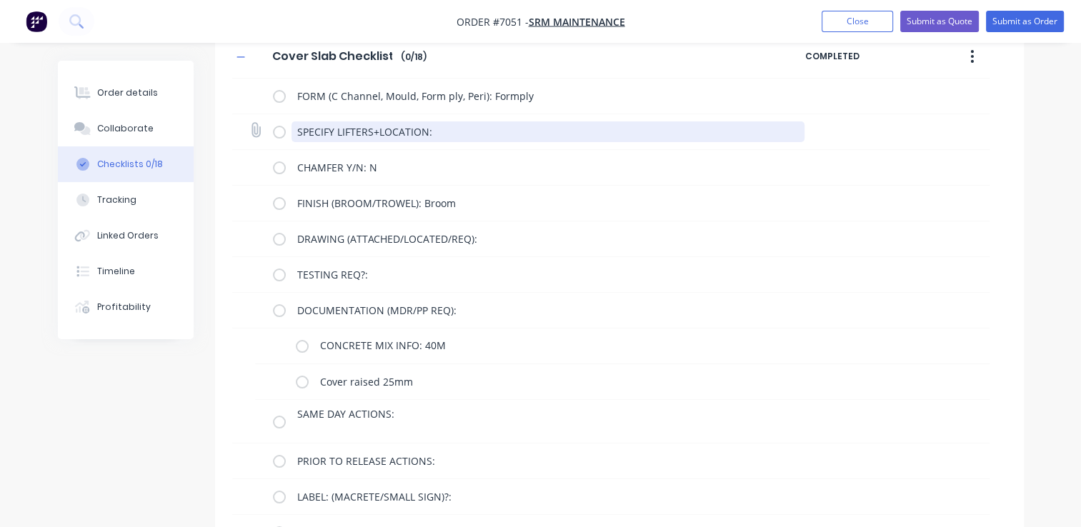
scroll to position [0, 0]
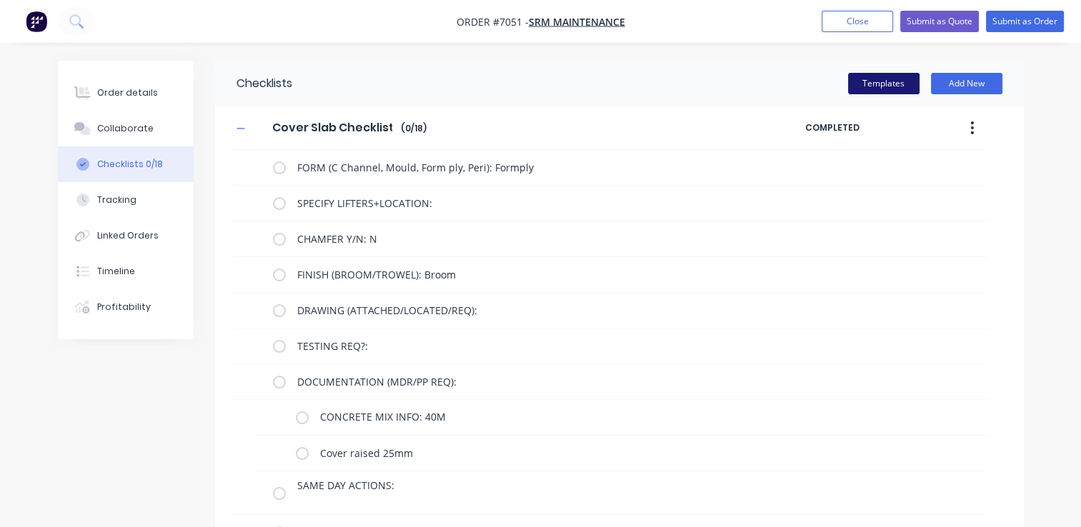
click at [883, 87] on button "Templates" at bounding box center [883, 83] width 71 height 21
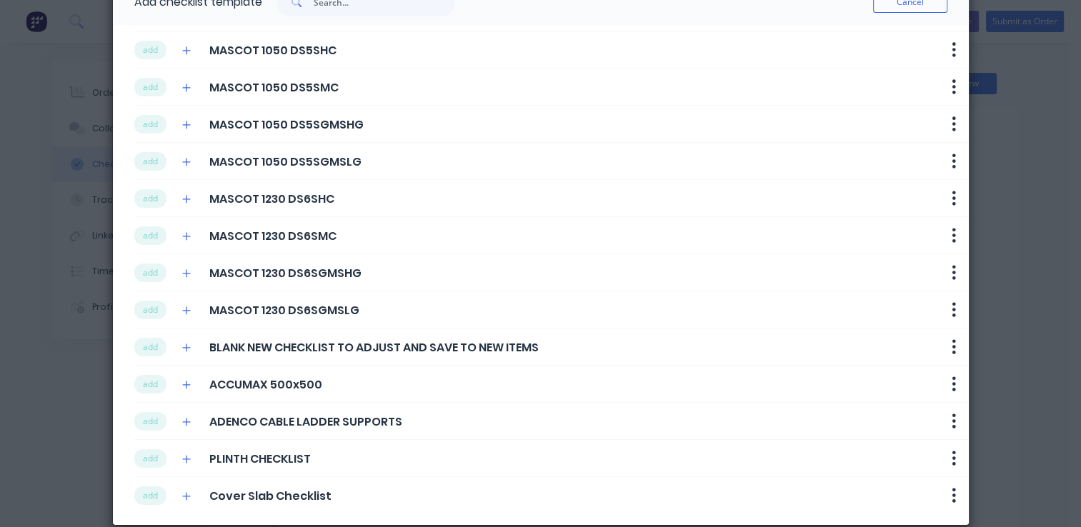
scroll to position [59, 0]
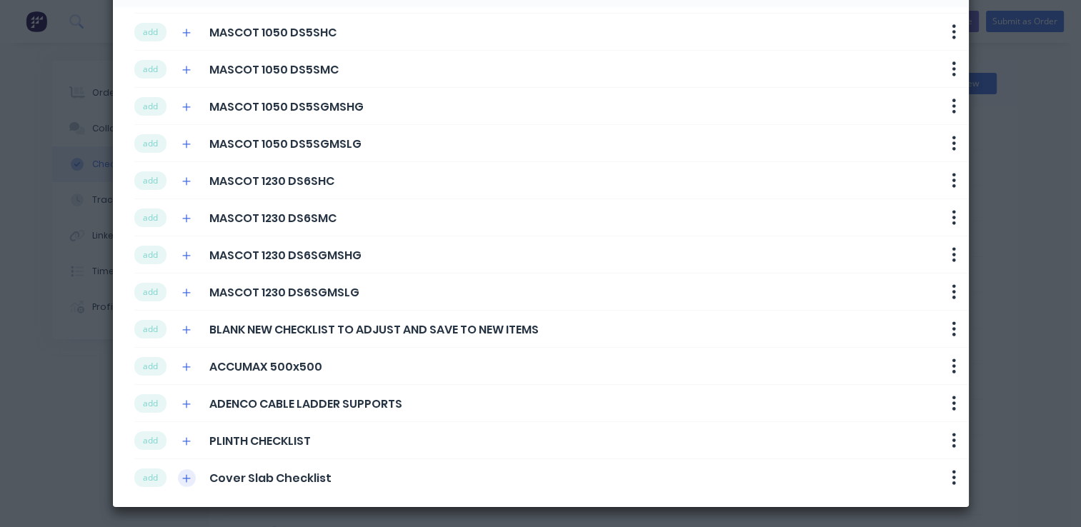
click at [182, 474] on icon "button" at bounding box center [186, 478] width 8 height 8
click at [189, 472] on button "button" at bounding box center [187, 478] width 18 height 18
click at [139, 476] on button "add" at bounding box center [150, 478] width 32 height 19
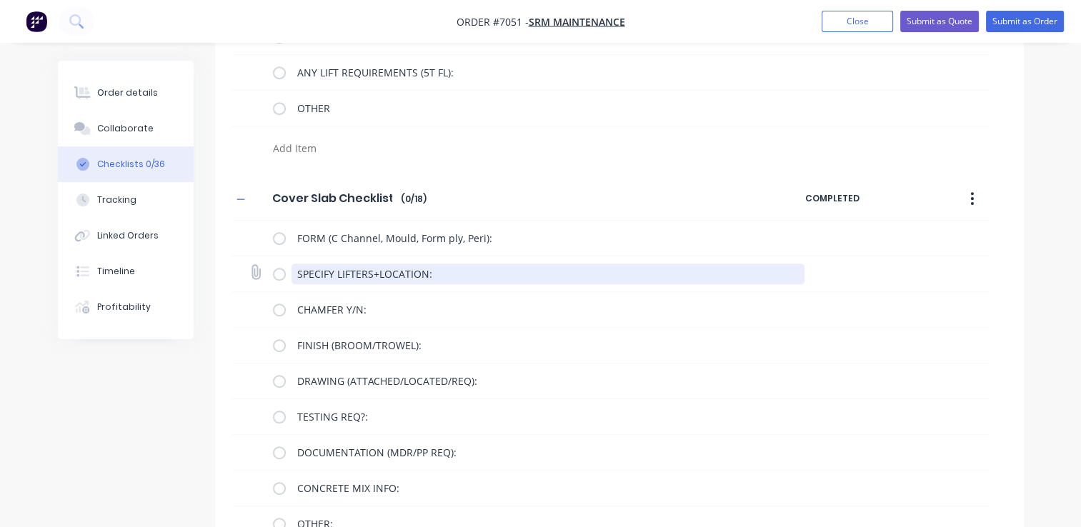
scroll to position [643, 0]
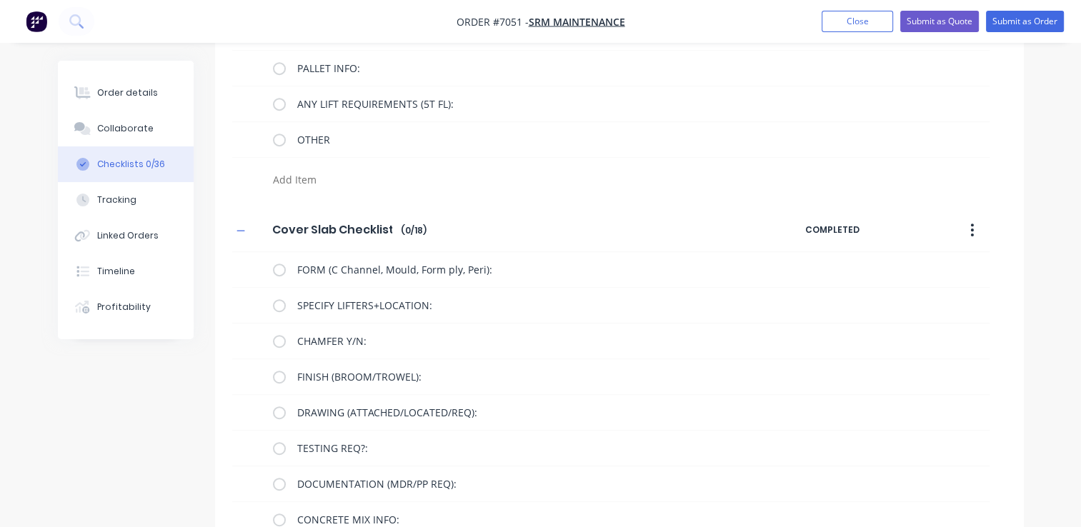
click at [972, 231] on icon "button" at bounding box center [972, 230] width 4 height 16
click at [895, 292] on div "Delete" at bounding box center [922, 296] width 110 height 21
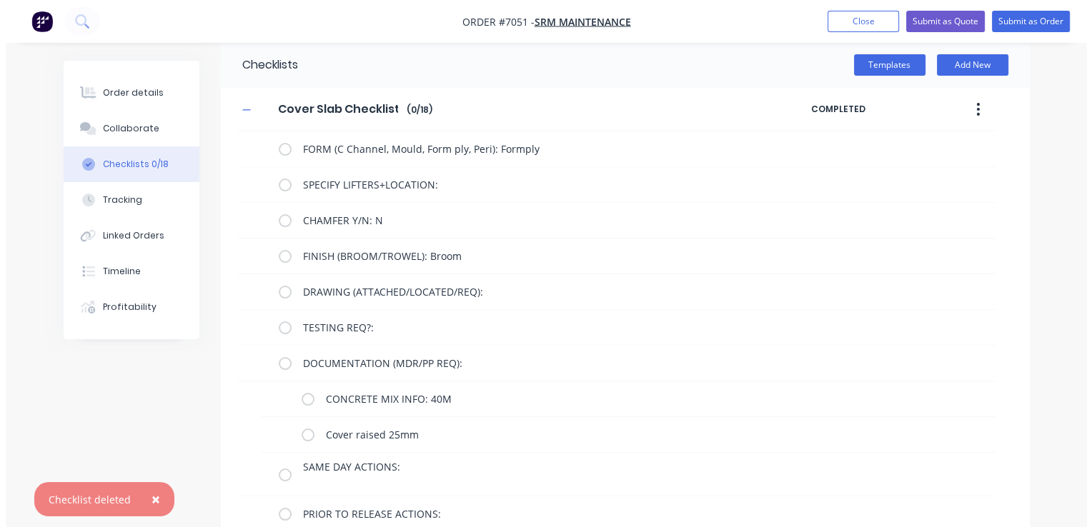
scroll to position [0, 0]
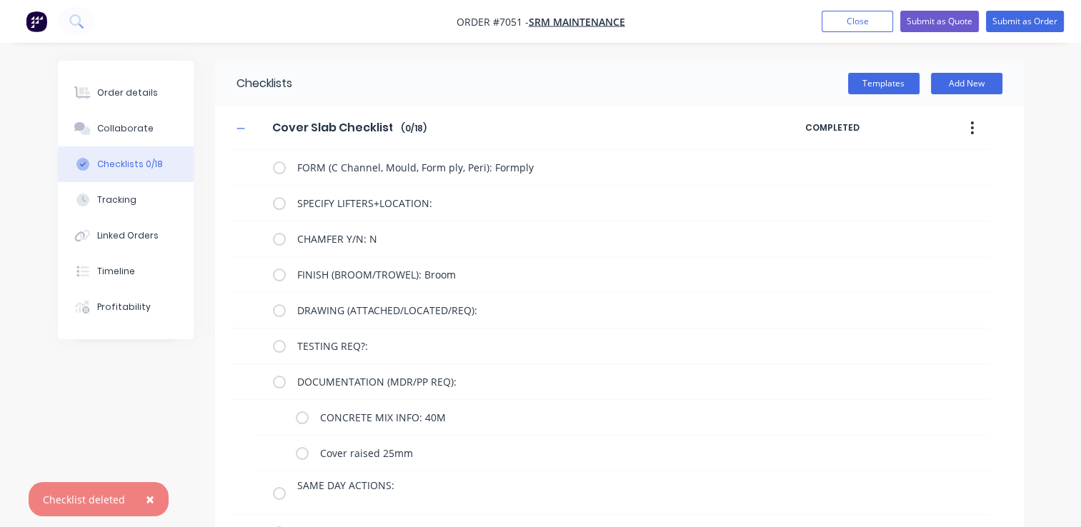
click at [969, 124] on button "button" at bounding box center [972, 128] width 34 height 26
click at [930, 195] on div "Delete" at bounding box center [922, 194] width 110 height 21
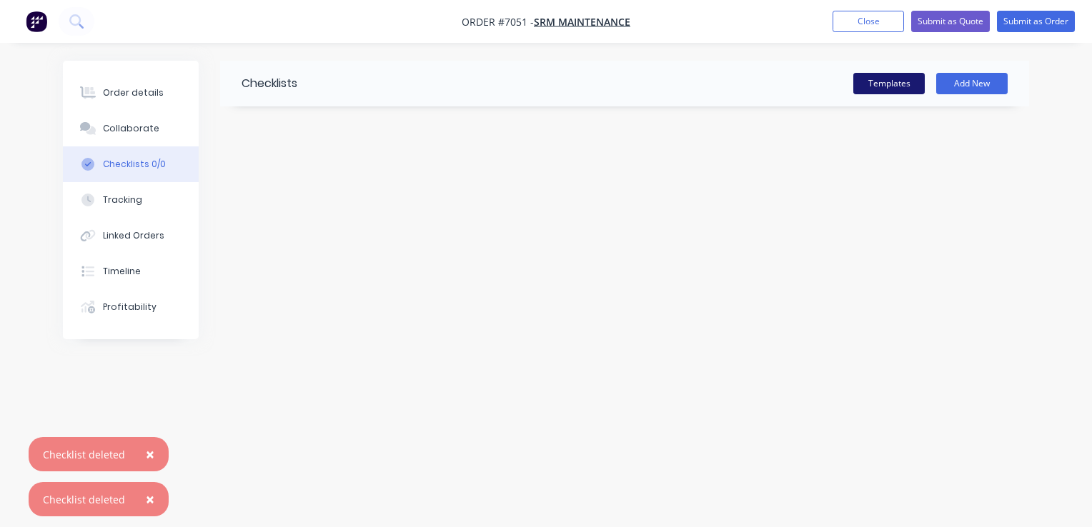
click at [873, 82] on button "Templates" at bounding box center [888, 83] width 71 height 21
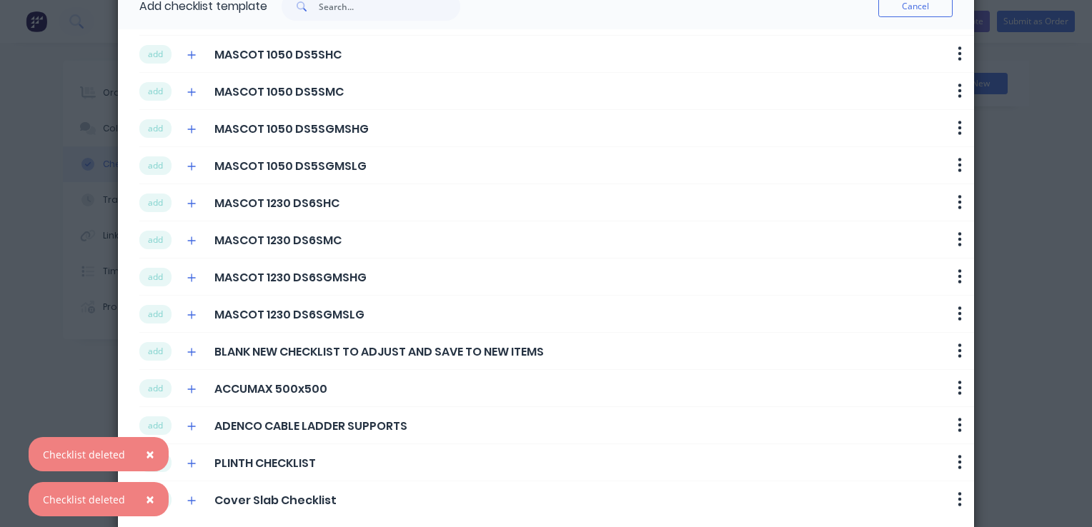
scroll to position [59, 0]
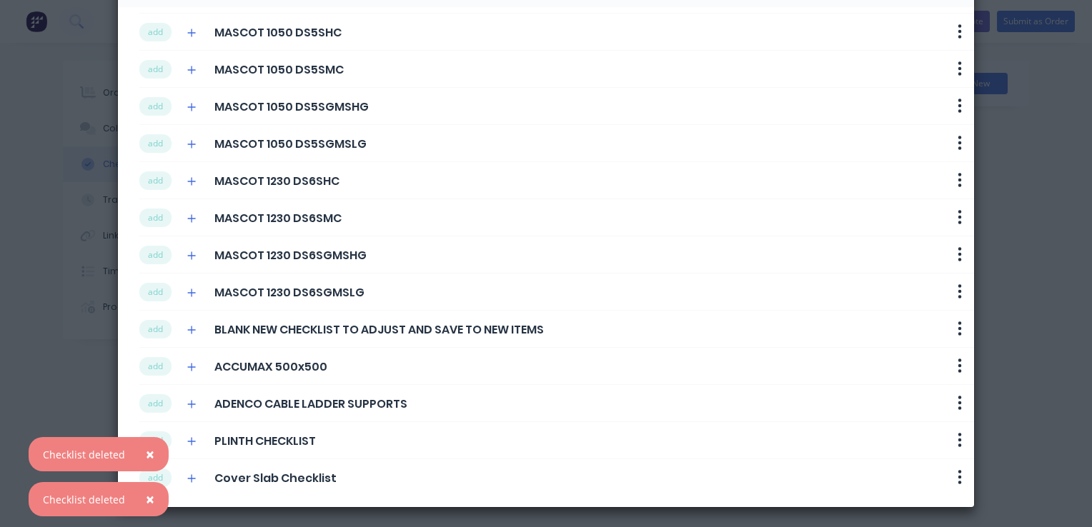
click at [154, 476] on div "× Checklist deleted × Checklist deleted" at bounding box center [99, 482] width 140 height 90
click at [156, 473] on button "add" at bounding box center [155, 478] width 32 height 19
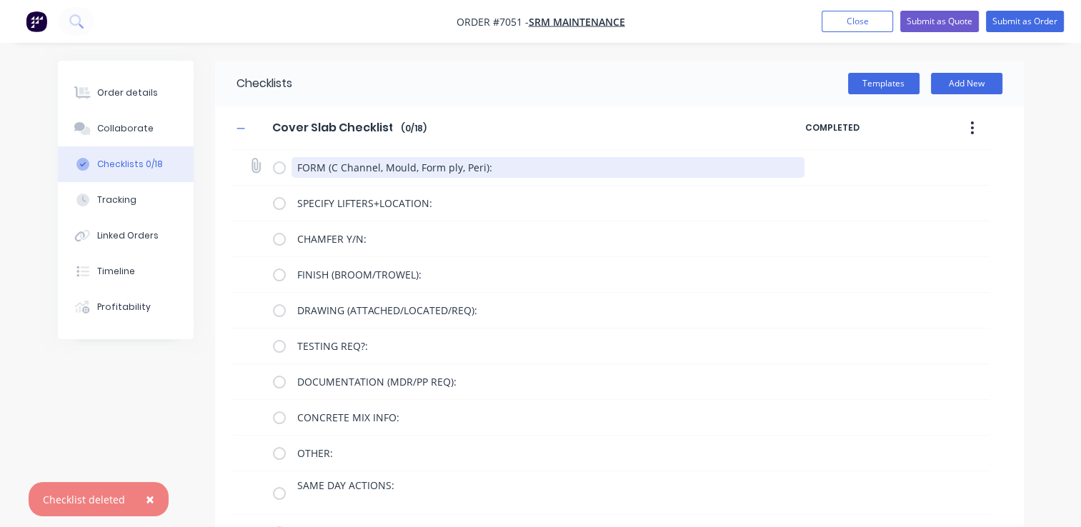
click at [521, 168] on textarea "FORM (C Channel, Mould, Form ply, Peri):" at bounding box center [548, 167] width 513 height 21
type textarea "x"
type textarea "FORM (C Channel, Mould, Form ply, Peri):"
type textarea "x"
type textarea "FORM (C Channel, Mould, Form ply, Peri): F"
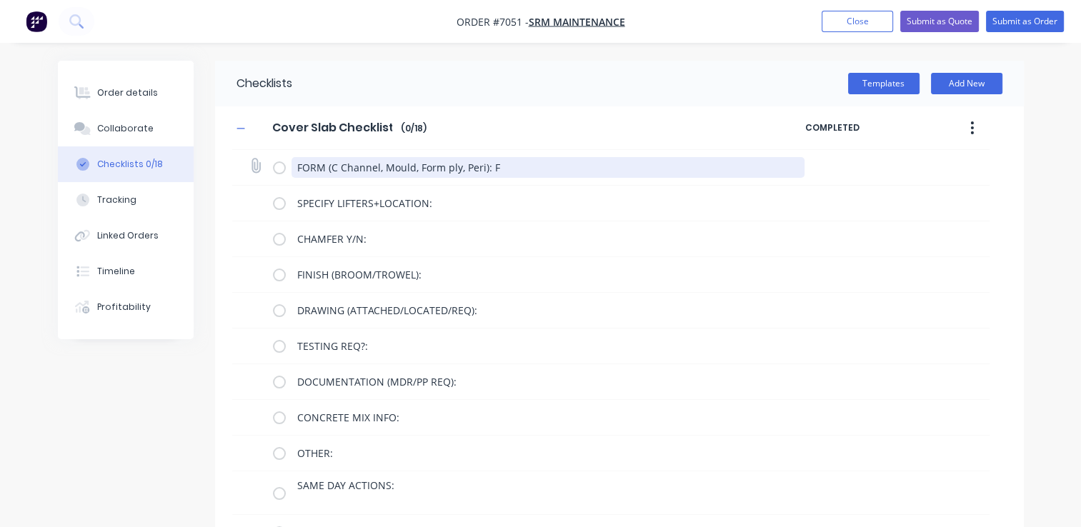
type textarea "x"
type textarea "FORM (C Channel, Mould, Form ply, Peri): Fo"
type textarea "x"
type textarea "FORM (C Channel, Mould, Form ply, Peri): For"
type textarea "x"
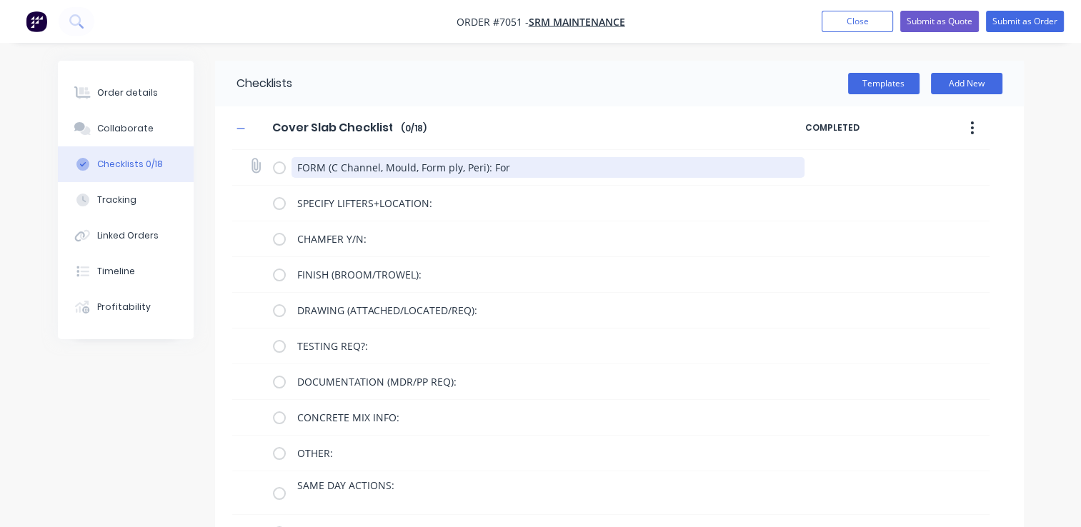
type textarea "FORM (C Channel, Mould, Form ply, Peri): Form"
type textarea "x"
type textarea "FORM (C Channel, Mould, Form ply, Peri): Formp"
type textarea "x"
type textarea "FORM (C Channel, Mould, Form ply, Peri): Formpl"
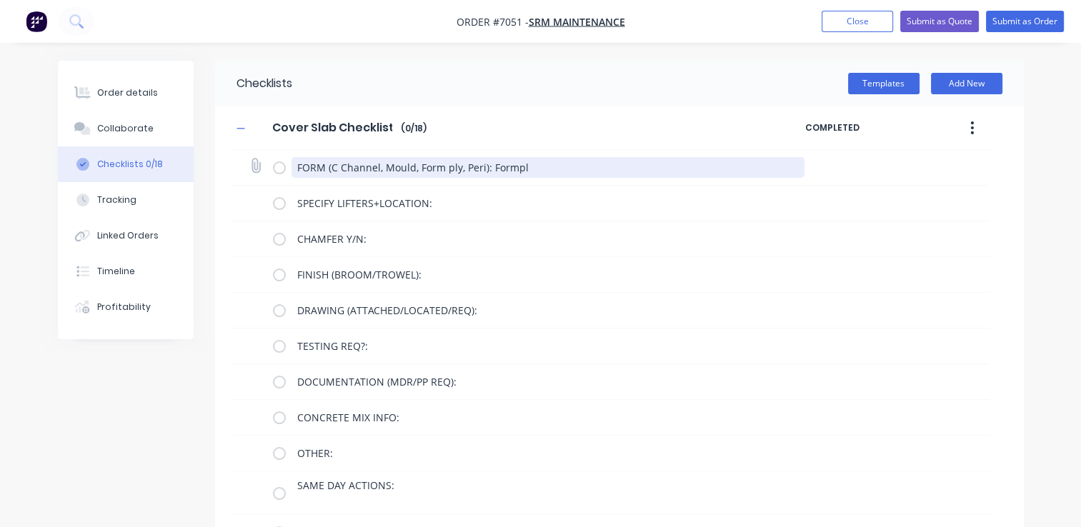
type textarea "x"
type textarea "FORM (C Channel, Mould, Form ply, Peri): Formply"
type textarea "x"
type textarea "FORM (C Channel, Mould, Form ply, Peri): Formpl"
type textarea "x"
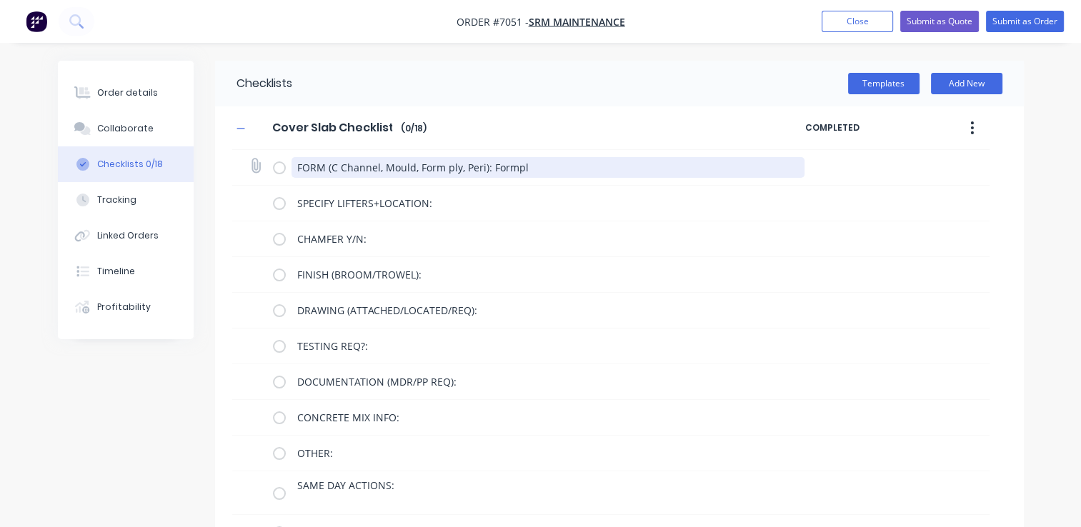
type textarea "FORM (C Channel, Mould, Form ply, Peri): Formp"
type textarea "x"
type textarea "FORM (C Channel, Mould, Form ply, Peri): Form"
type textarea "x"
type textarea "FORM (C Channel, Mould, Form ply, Peri): For"
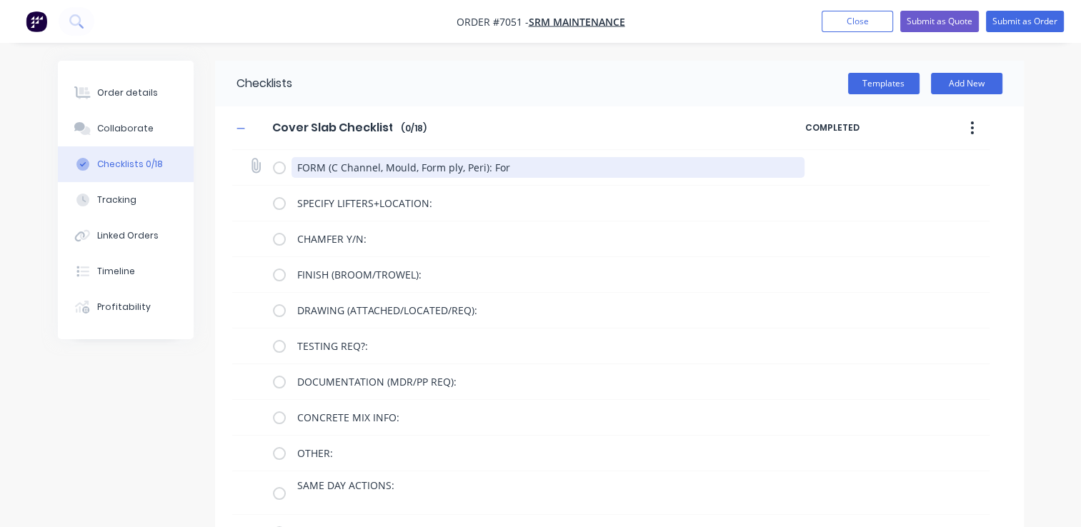
type textarea "x"
type textarea "FORM (C Channel, Mould, Form ply, Peri): Fo"
type textarea "x"
type textarea "FORM (C Channel, Mould, Form ply, Peri): F"
type textarea "x"
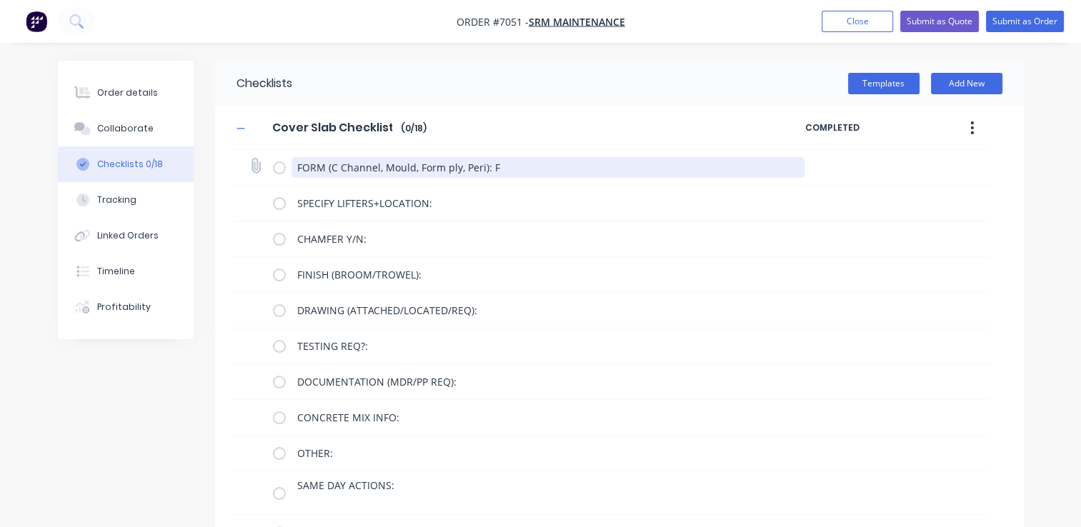
type textarea "FORM (C Channel, Mould, Form ply, Peri):"
type textarea "x"
type textarea "FORM (C Channel, Mould, Form ply, Peri):"
type textarea "x"
type textarea "FORM (C Channel, Mould, Form ply, Peri"
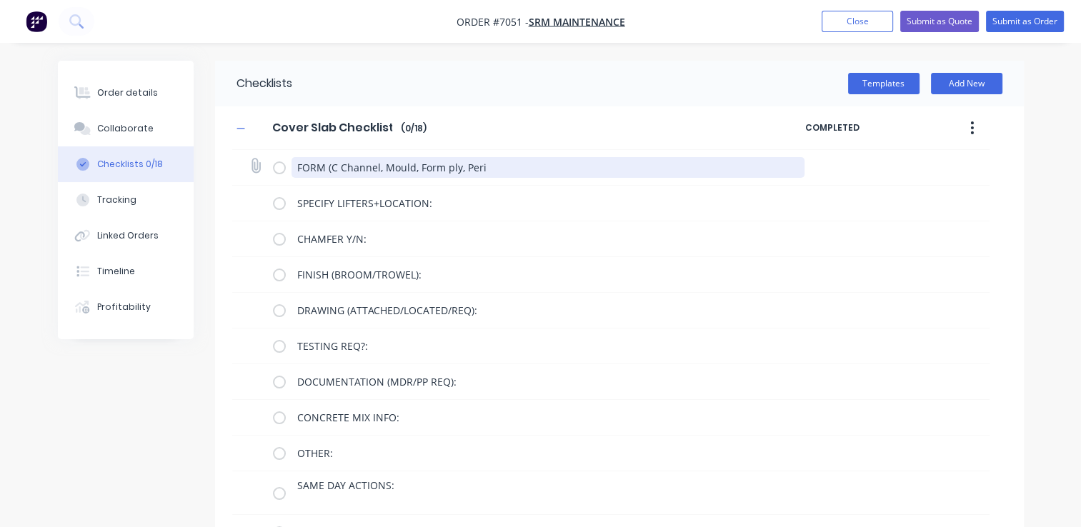
type textarea "x"
type textarea "FORM (C Channel, Mould, Form ply, Per"
type textarea "x"
type textarea "FORM (C Channel, Mould, Form ply, Pe"
type textarea "x"
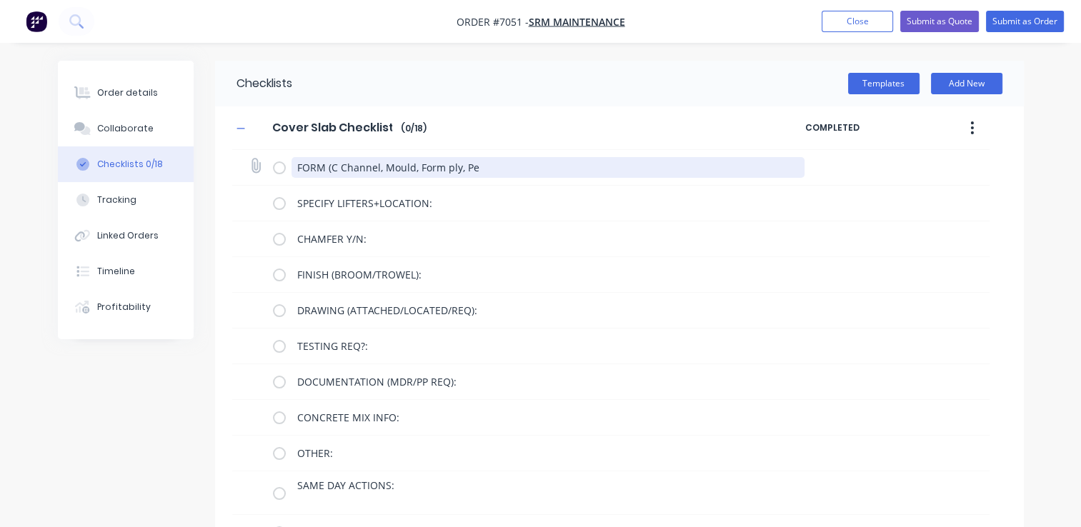
type textarea "FORM (C Channel, Mould, Form ply, P"
type textarea "x"
type textarea "FORM (C Channel, Mould, Form ply,"
type textarea "x"
type textarea "FORM (C Channel, Mould, Form ply,"
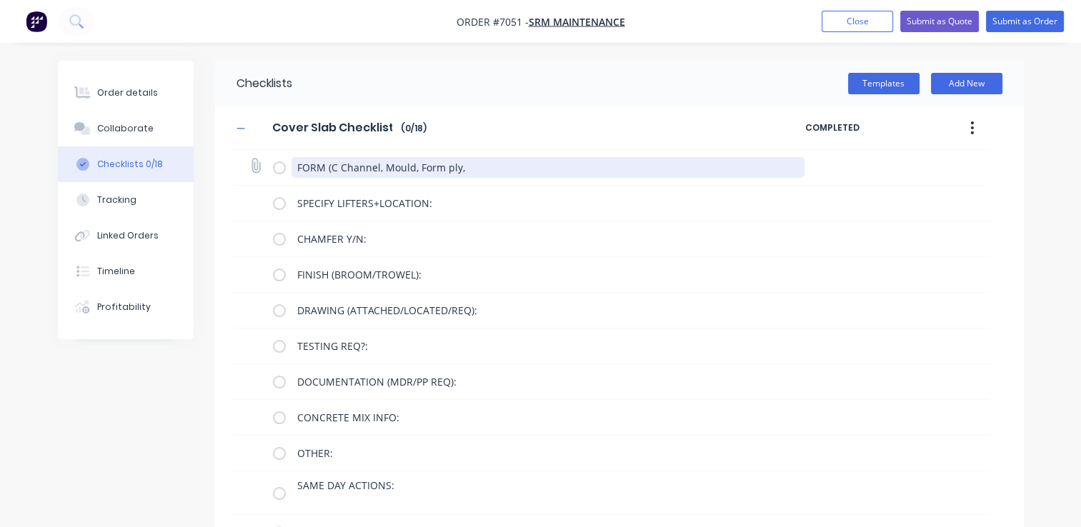
type textarea "x"
type textarea "FORM (C Channel, Mould, Form ply"
type textarea "x"
type textarea "FORM (C Channel, Mould, Form pl"
type textarea "x"
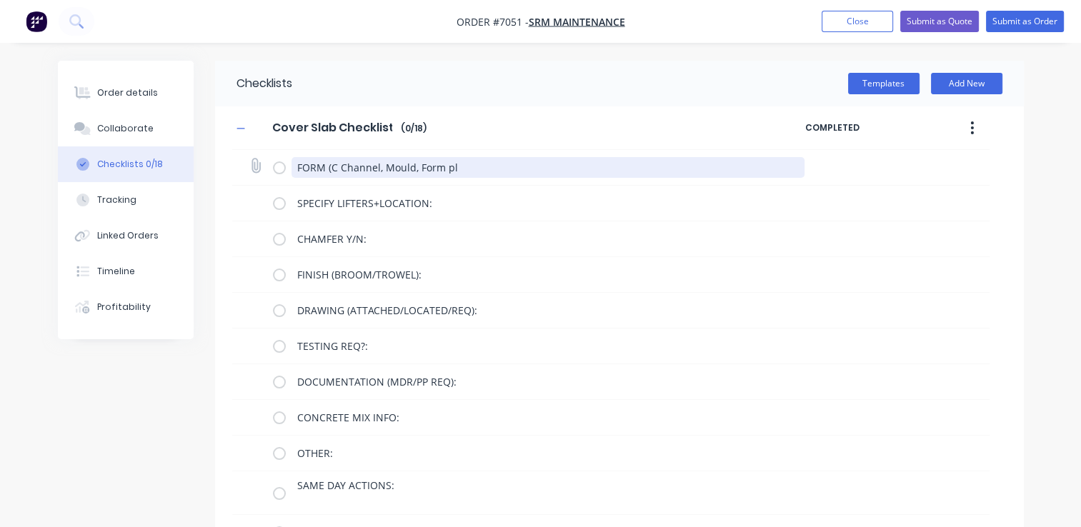
type textarea "FORM (C Channel, Mould, Form p"
type textarea "x"
type textarea "FORM (C Channel, Mould, Form"
type textarea "x"
type textarea "FORM (C Channel, Mould, Form"
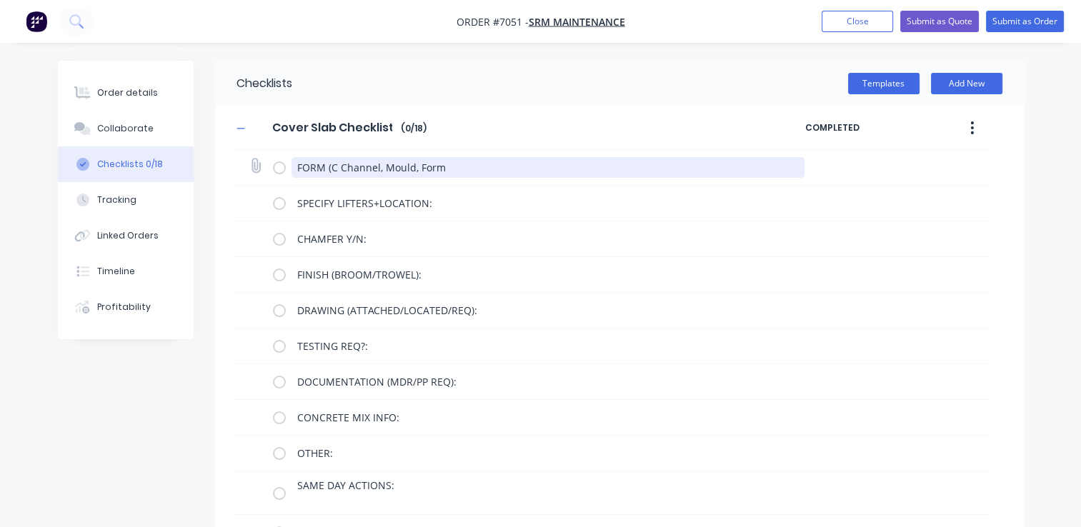
type textarea "x"
type textarea "FORM (C Channel, Mould, For"
type textarea "x"
type textarea "FORM (C Channel, Mould, Fo"
type textarea "x"
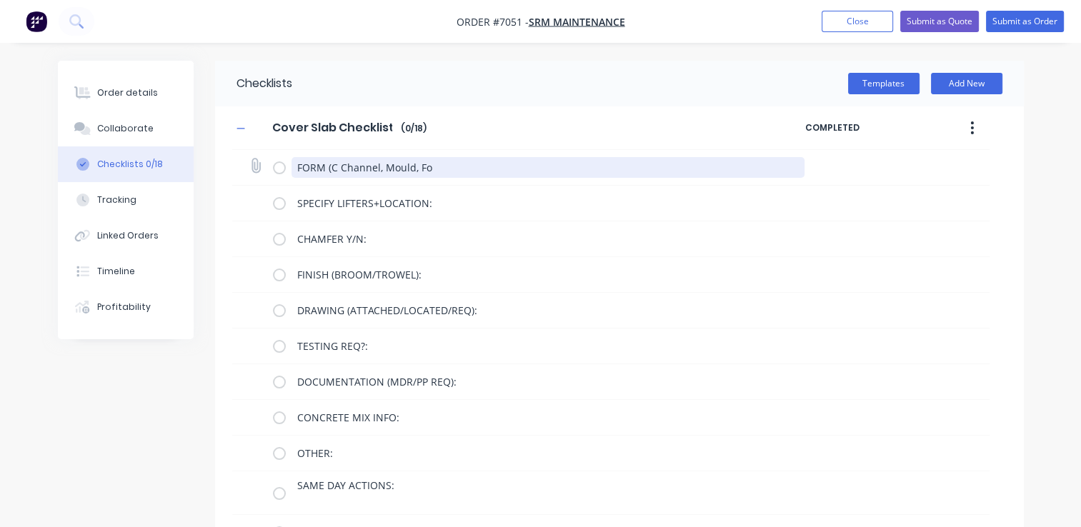
type textarea "FORM (C Channel, Mould, F"
type textarea "x"
type textarea "FORM (C Channel, Mould,"
type textarea "x"
type textarea "FORM (C Channel, Mould,"
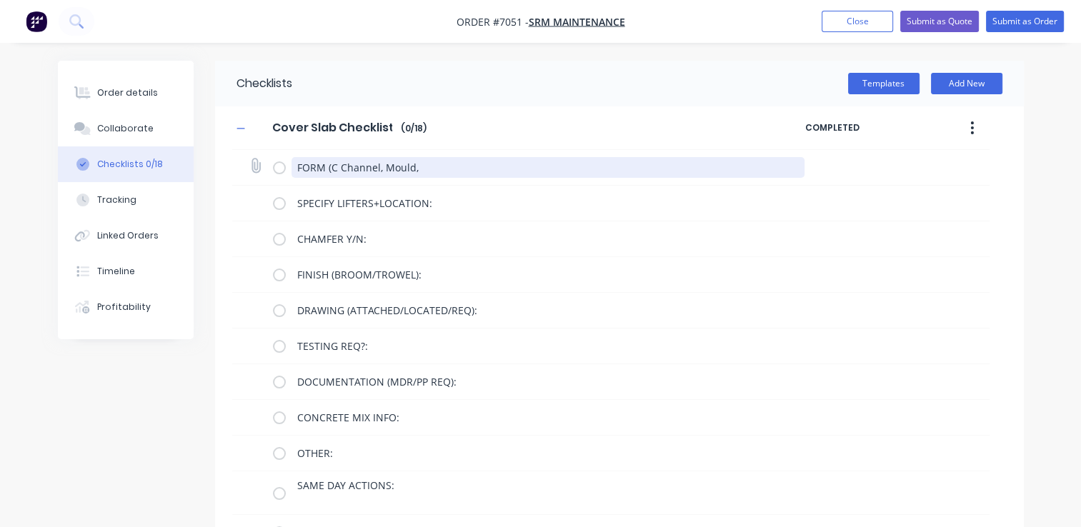
type textarea "x"
type textarea "FORM (C Channel, Mould"
type textarea "x"
type textarea "FORM (C Channel, Moul"
type textarea "x"
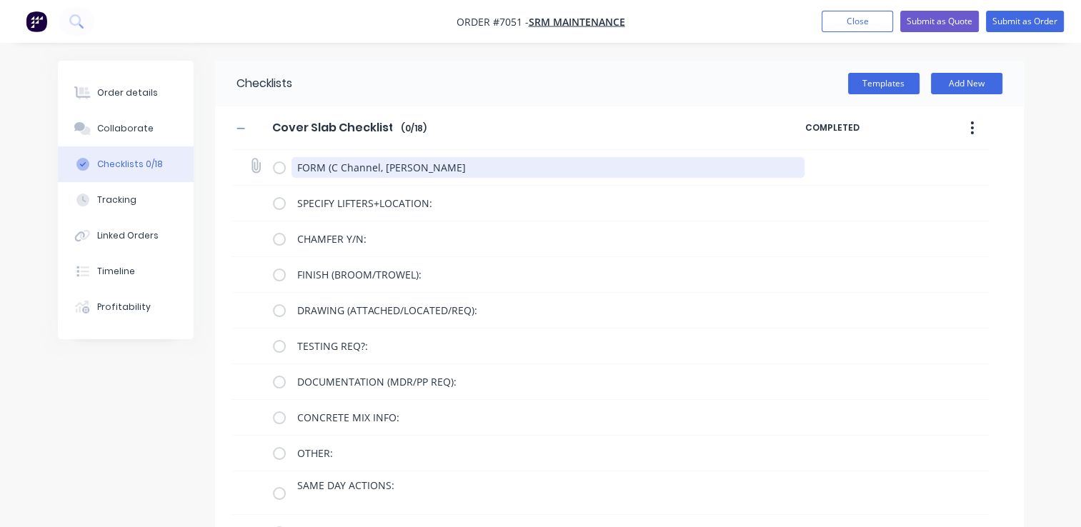
type textarea "FORM (C Channel, Mou"
type textarea "x"
type textarea "FORM (C Channel, Mo"
type textarea "x"
type textarea "FORM (C Channel, M"
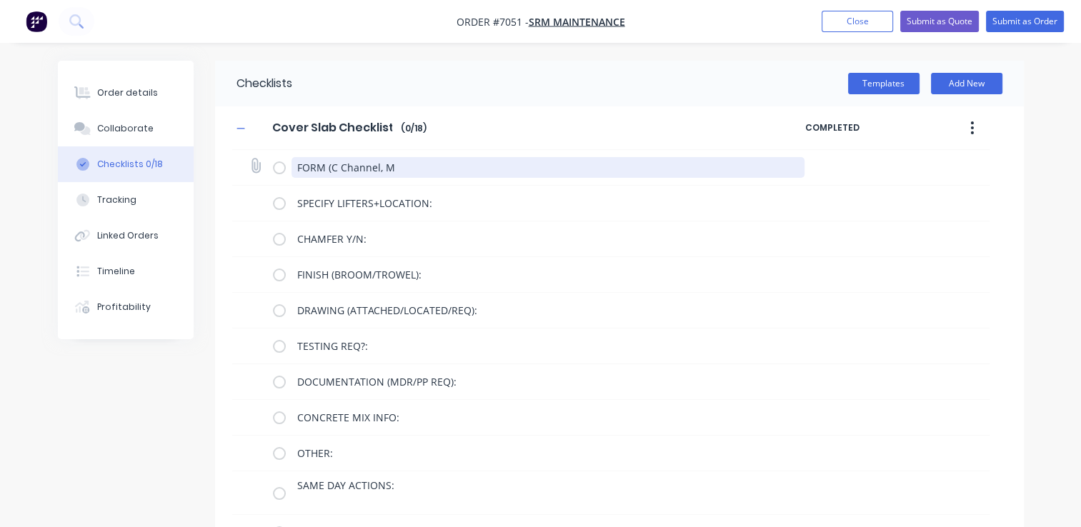
type textarea "x"
type textarea "FORM (C Channel,"
type textarea "x"
type textarea "FORM (C Channel,"
type textarea "x"
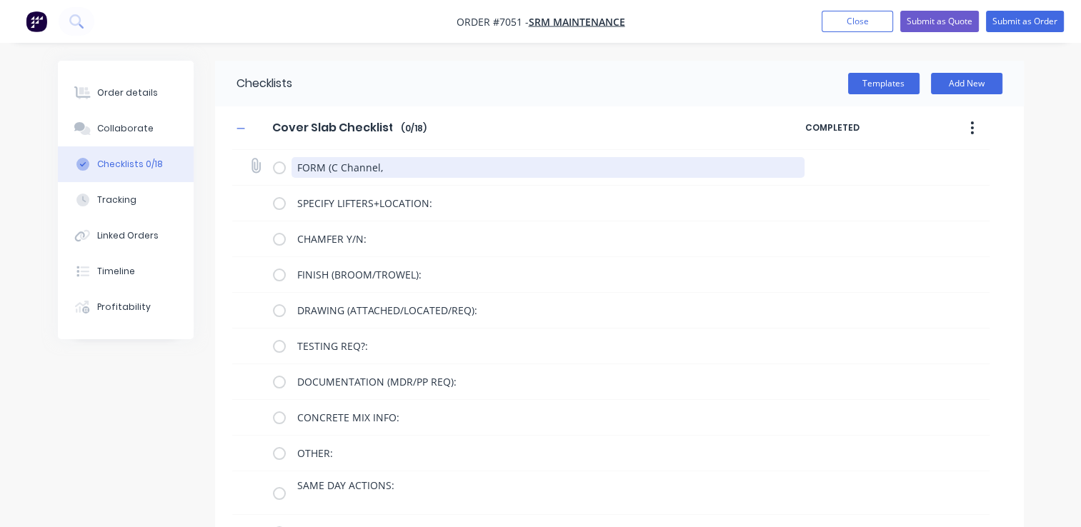
type textarea "FORM (C Channel"
type textarea "x"
type textarea "FORM (C Channe"
type textarea "x"
type textarea "FORM (C Chann"
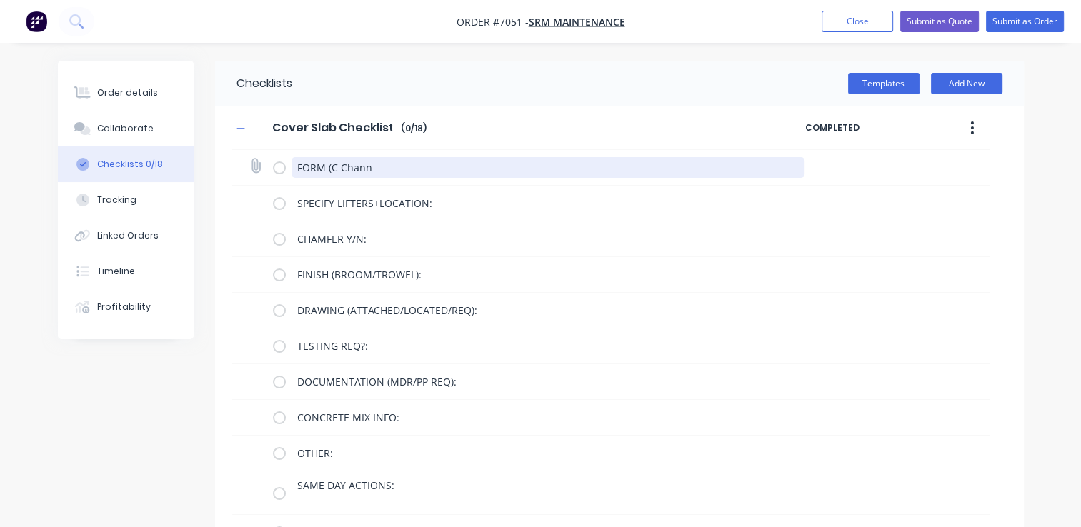
type textarea "x"
type textarea "FORM (C Chan"
type textarea "x"
type textarea "FORM (C Cha"
type textarea "x"
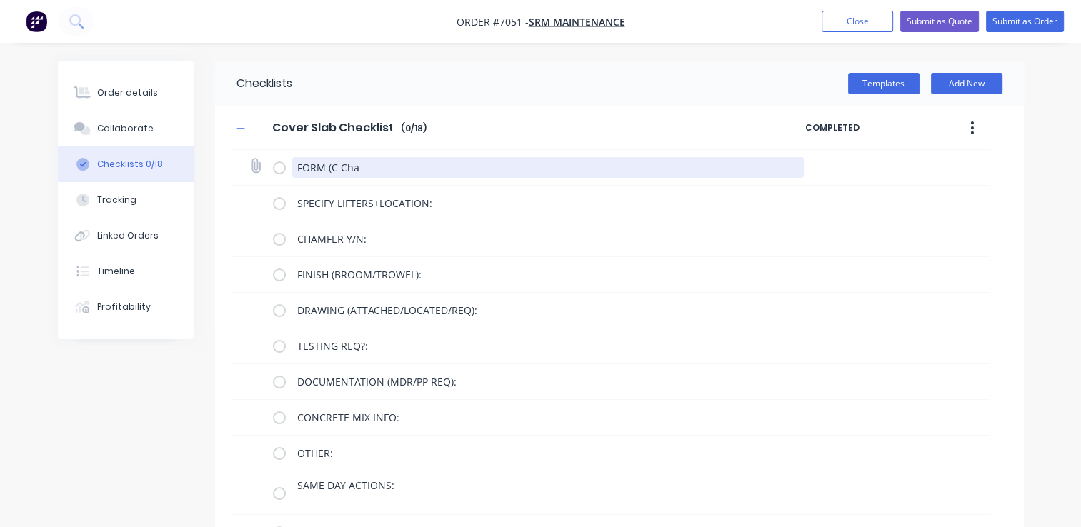
type textarea "FORM (C Ch"
type textarea "x"
type textarea "FORM (C C"
type textarea "x"
type textarea "FORM (C"
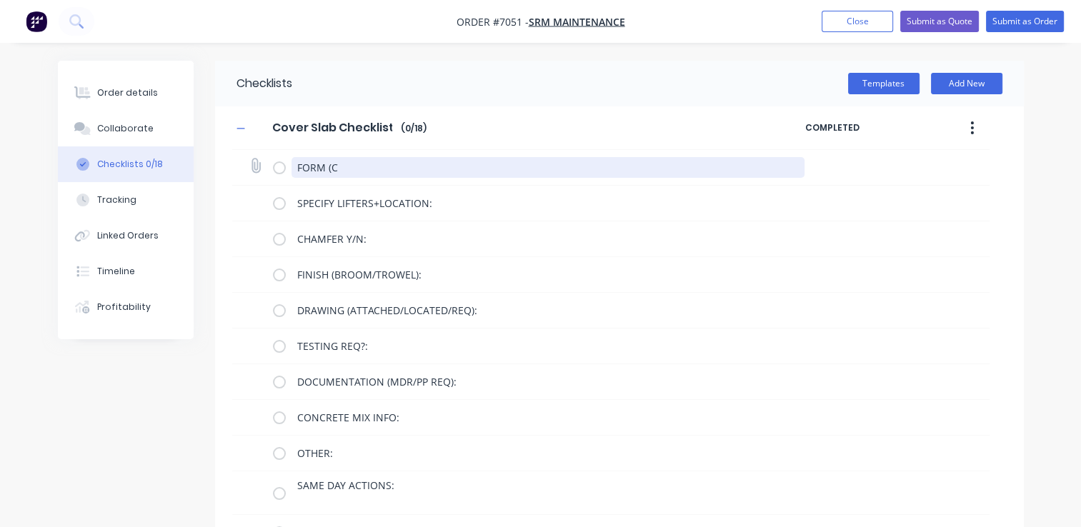
type textarea "x"
type textarea "FORM (C"
type textarea "x"
type textarea "FORM ("
type textarea "x"
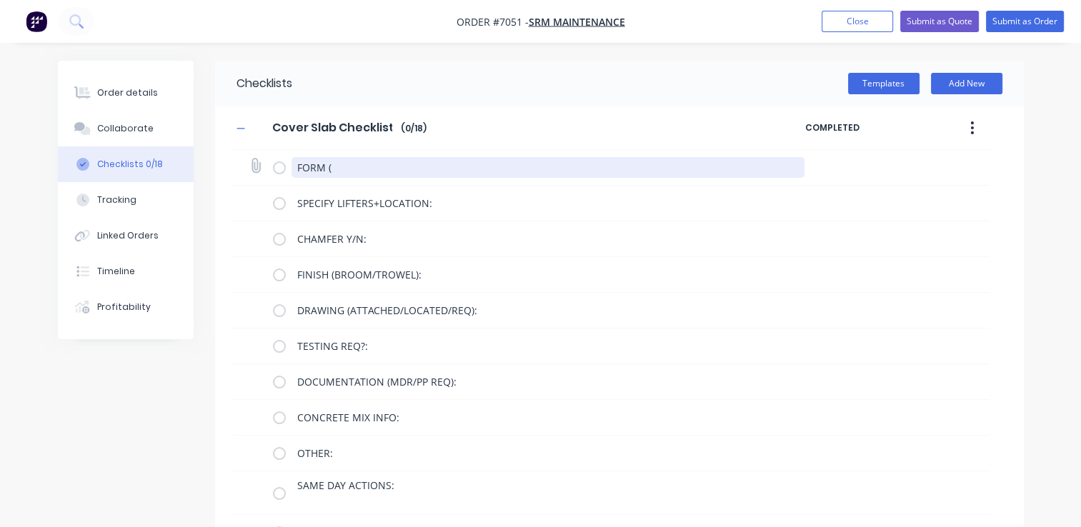
type textarea "FORM"
type textarea "x"
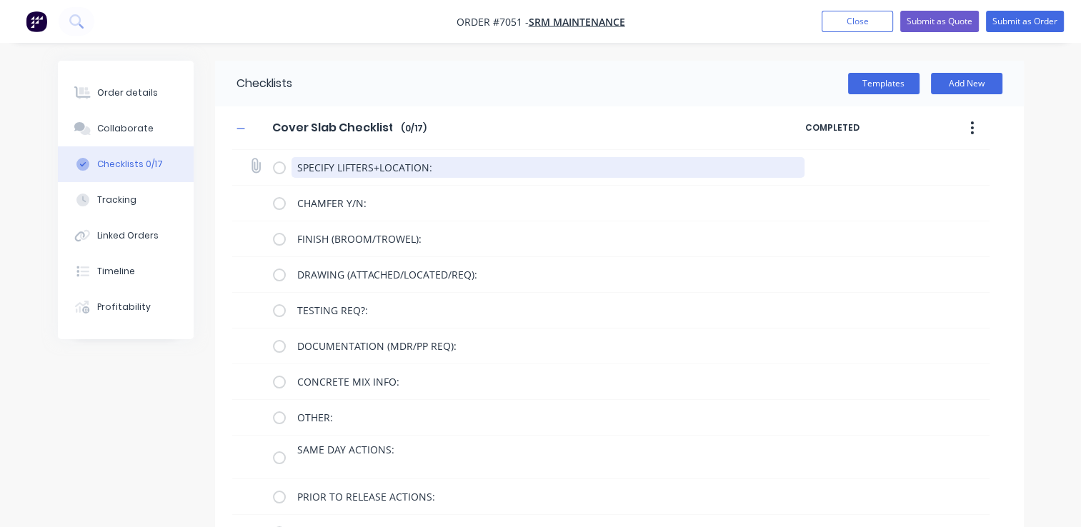
click at [483, 160] on textarea "SPECIFY LIFTERS+LOCATION:" at bounding box center [548, 167] width 513 height 21
drag, startPoint x: 439, startPoint y: 167, endPoint x: 159, endPoint y: 143, distance: 281.2
click at [159, 143] on div "Order details Collaborate Checklists 0/17 Tracking Linked Orders Timeline Profi…" at bounding box center [541, 440] width 995 height 758
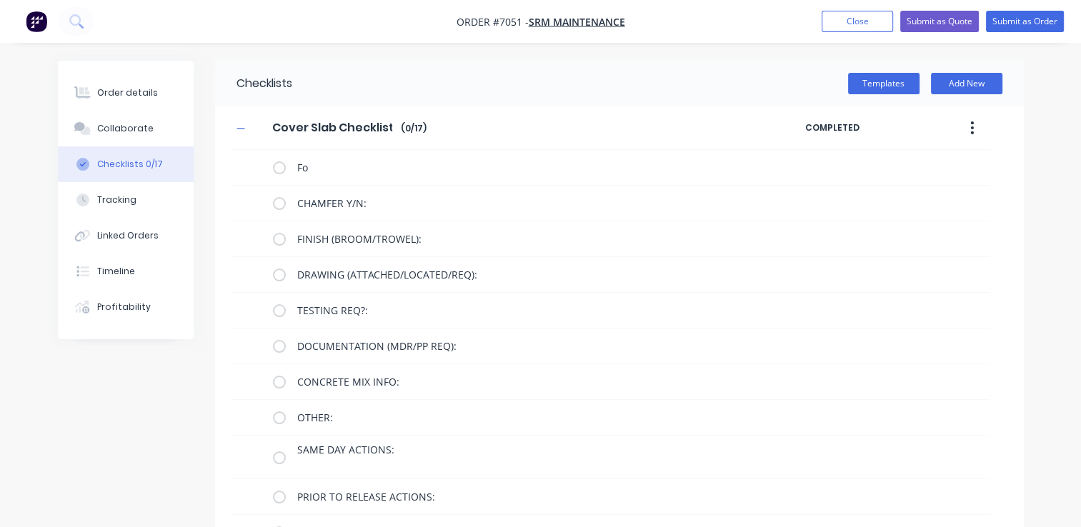
click at [970, 134] on icon "button" at bounding box center [972, 128] width 4 height 16
click at [965, 202] on div "Delete" at bounding box center [922, 194] width 110 height 21
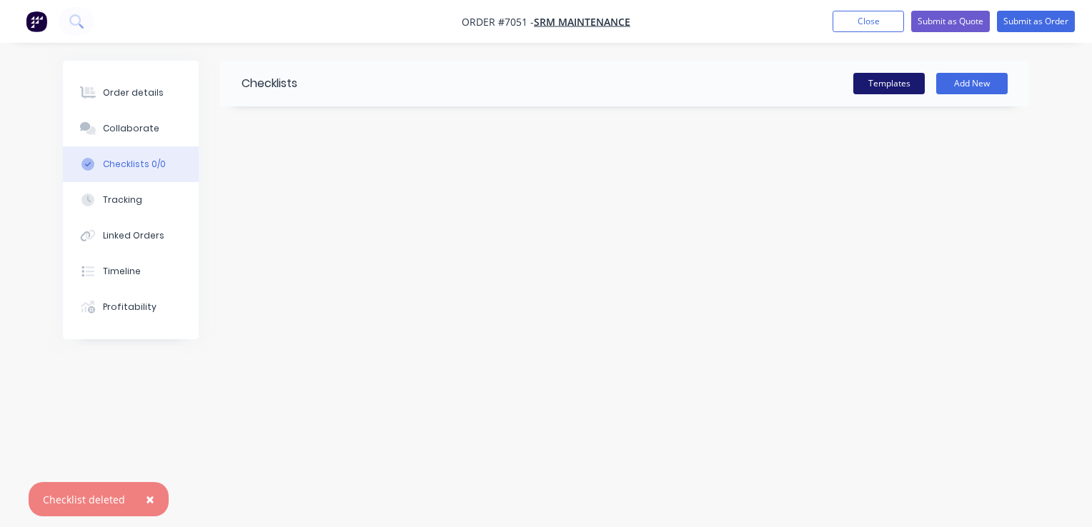
click at [900, 89] on button "Templates" at bounding box center [888, 83] width 71 height 21
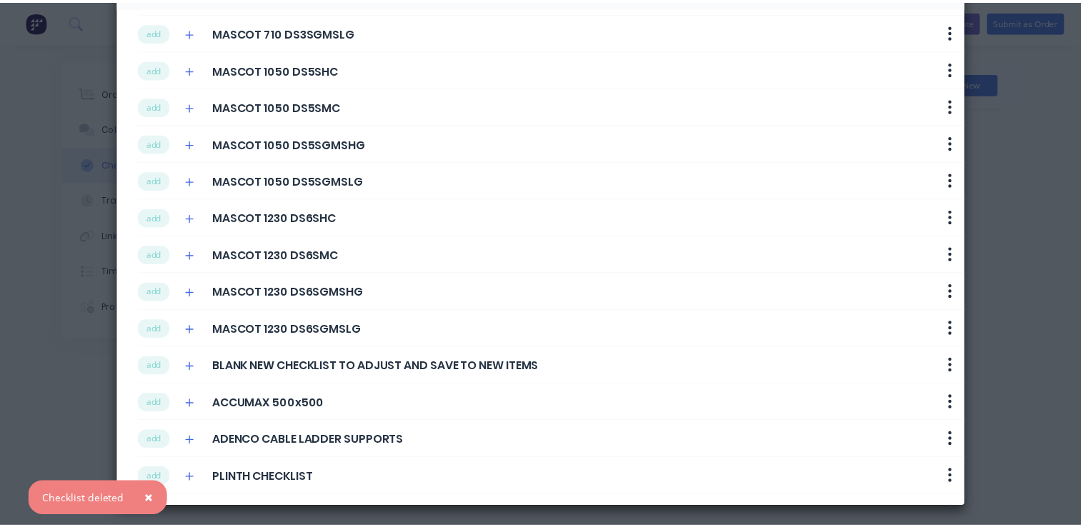
scroll to position [297, 0]
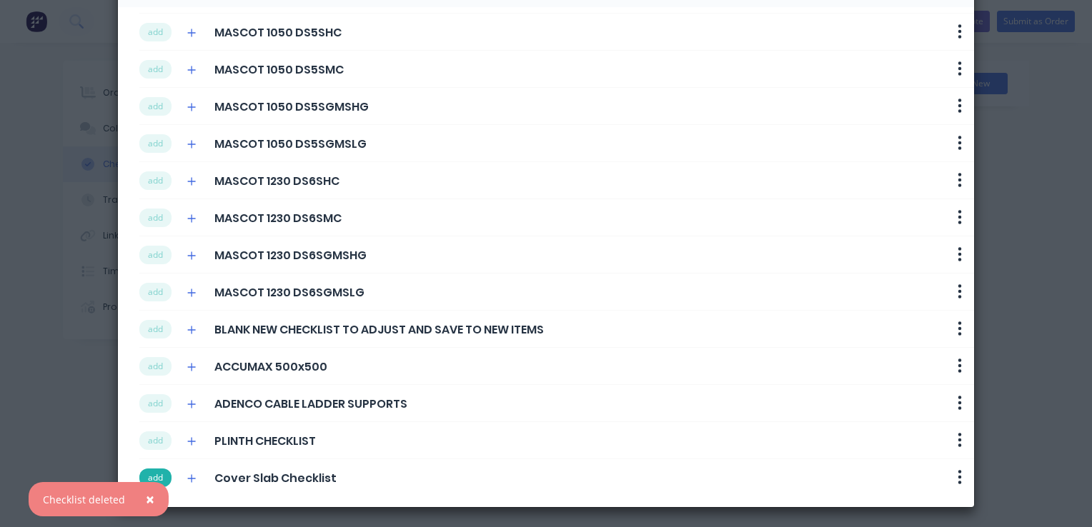
click at [160, 473] on button "add" at bounding box center [155, 478] width 32 height 19
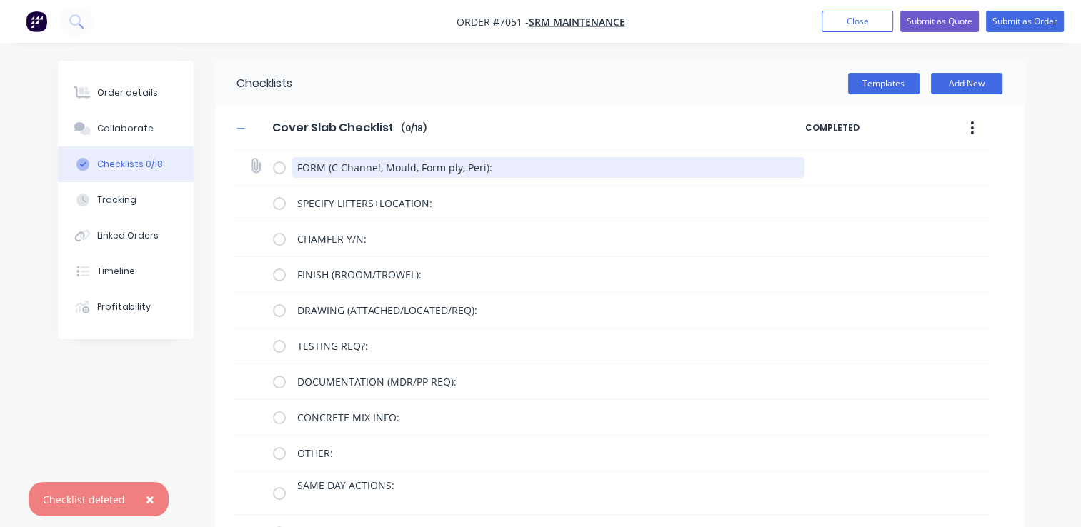
drag, startPoint x: 499, startPoint y: 167, endPoint x: 327, endPoint y: 167, distance: 172.2
click at [327, 167] on textarea "FORM (C Channel, Mould, Form ply, Peri):" at bounding box center [548, 167] width 513 height 21
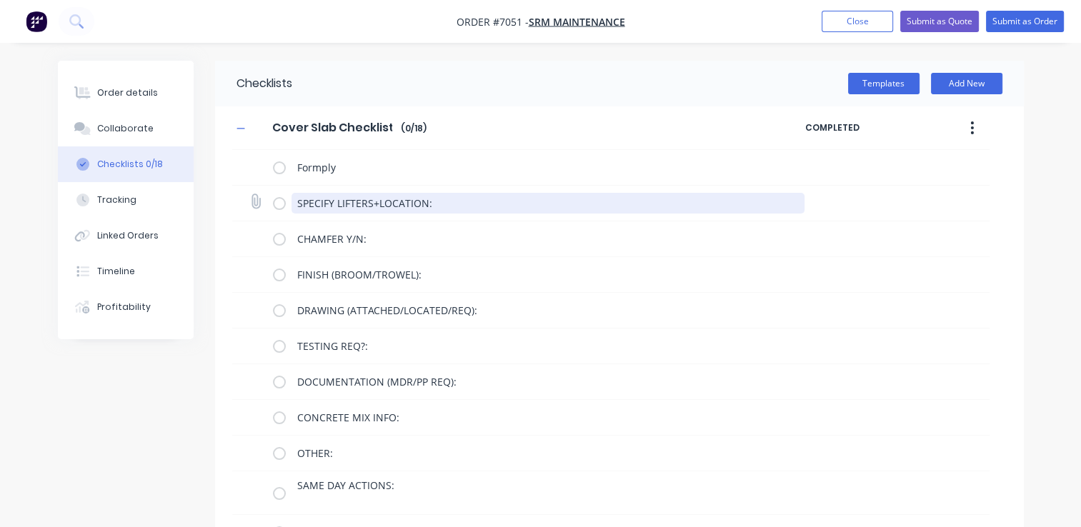
click at [564, 208] on textarea "SPECIFY LIFTERS+LOCATION:" at bounding box center [548, 203] width 513 height 21
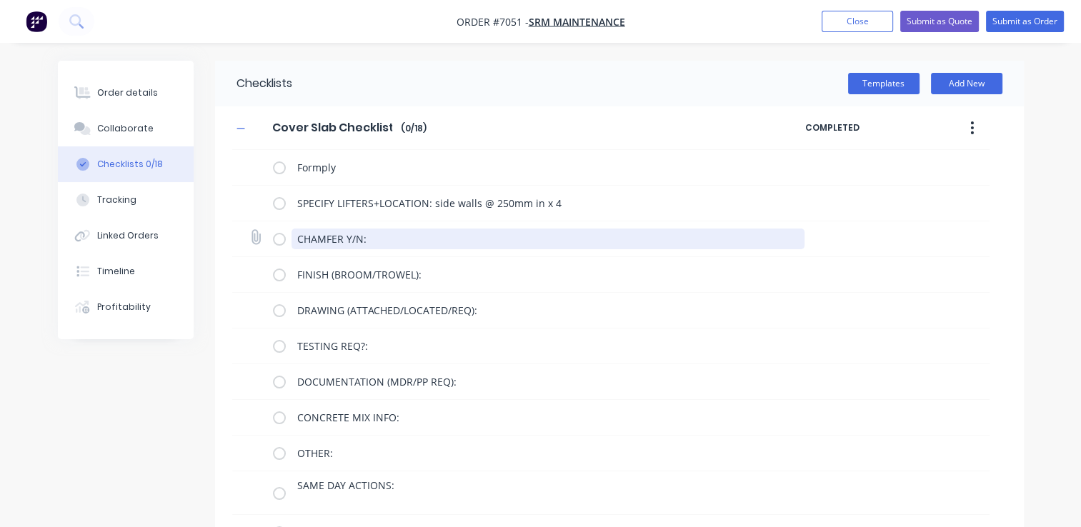
click at [392, 235] on textarea "CHAMFER Y/N:" at bounding box center [548, 239] width 513 height 21
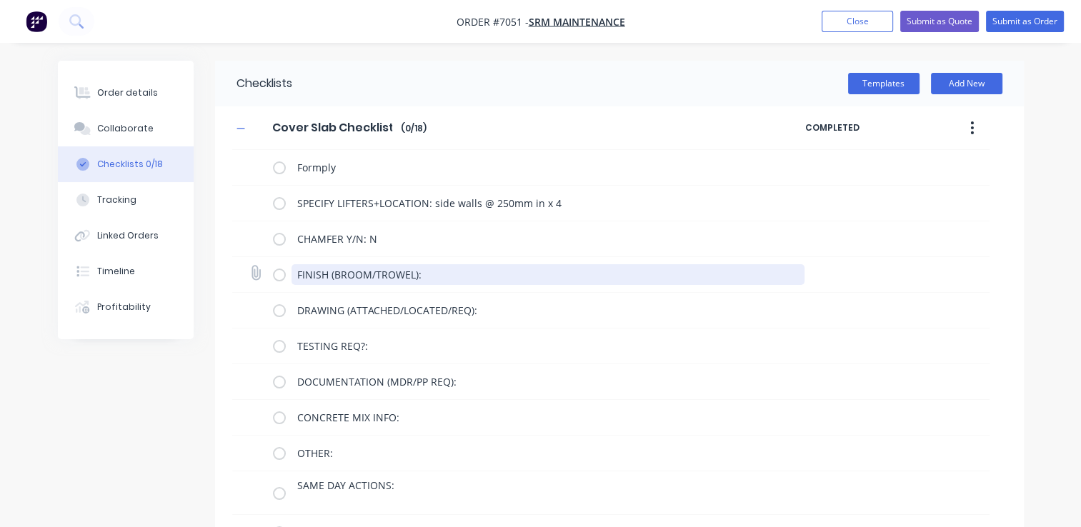
click at [450, 272] on textarea "FINISH (BROOM/TROWEL):" at bounding box center [548, 274] width 513 height 21
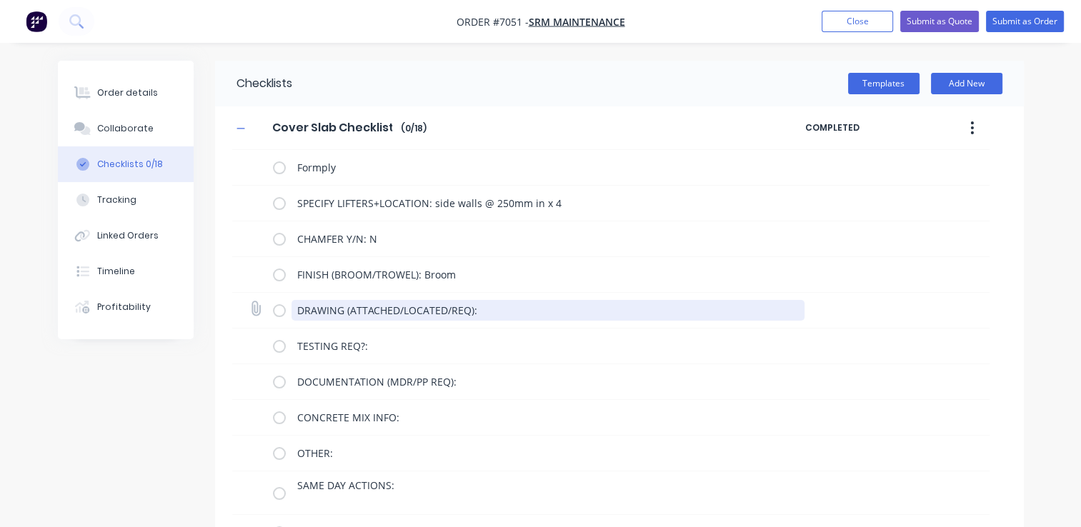
click at [489, 309] on textarea "DRAWING (ATTACHED/LOCATED/REQ):" at bounding box center [548, 310] width 513 height 21
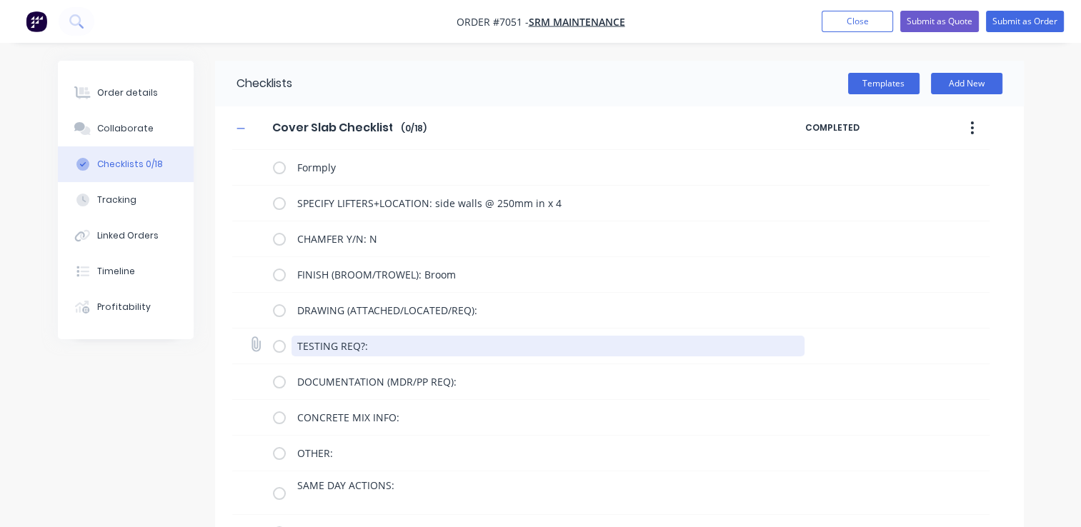
click at [414, 344] on textarea "TESTING REQ?:" at bounding box center [548, 346] width 513 height 21
drag, startPoint x: 372, startPoint y: 349, endPoint x: 349, endPoint y: 347, distance: 22.3
click at [349, 347] on textarea "TESTING REQ?:" at bounding box center [548, 346] width 513 height 21
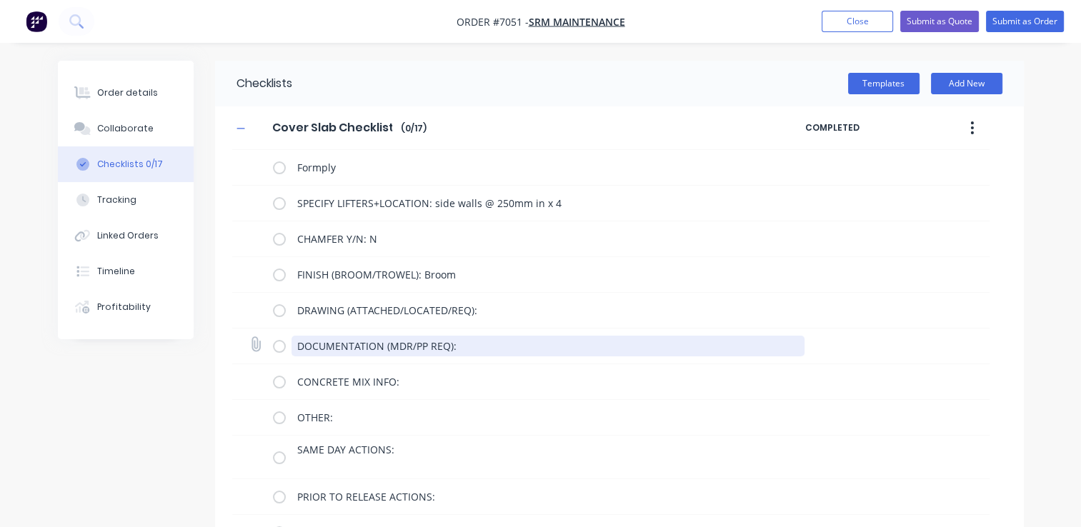
drag, startPoint x: 465, startPoint y: 351, endPoint x: 302, endPoint y: 347, distance: 163.7
click at [302, 347] on textarea "DOCUMENTATION (MDR/PP REQ):" at bounding box center [548, 346] width 513 height 21
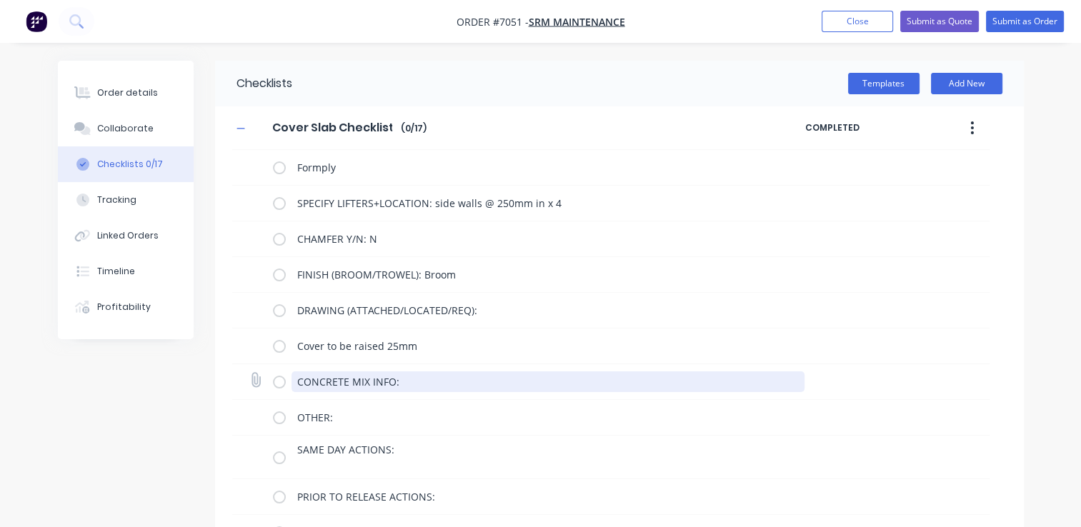
click at [399, 383] on textarea "CONCRETE MIX INFO:" at bounding box center [548, 382] width 513 height 21
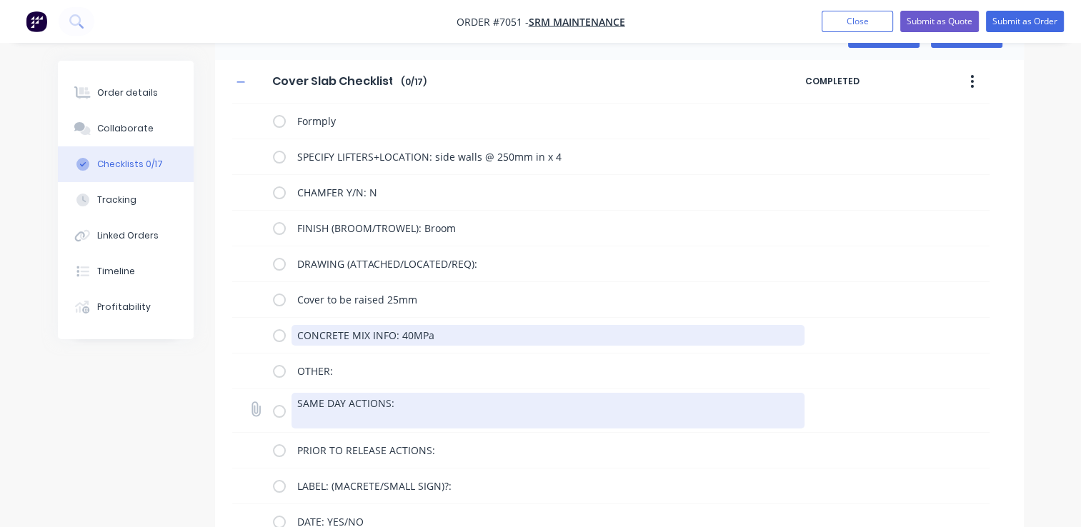
scroll to position [71, 0]
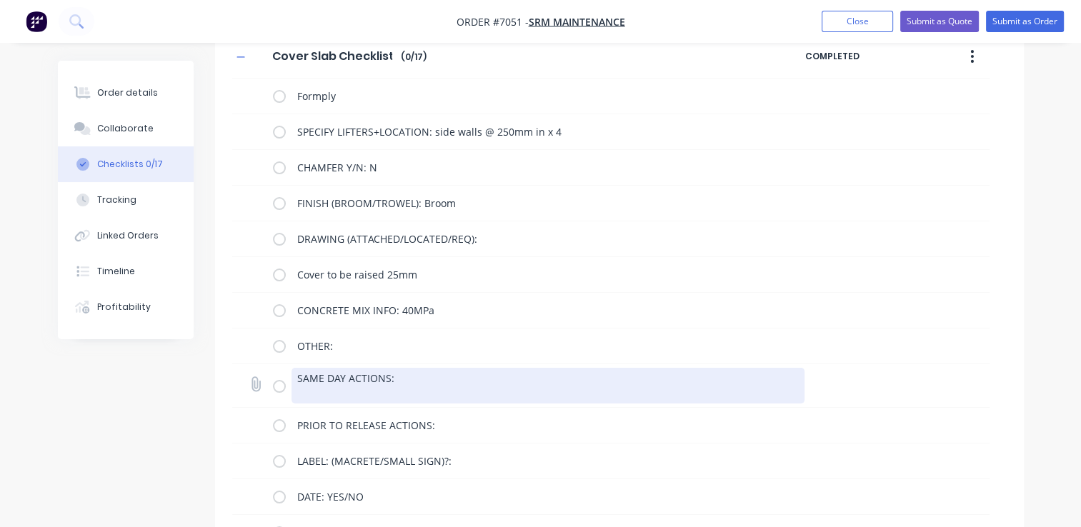
click at [492, 403] on textarea "SAME DAY ACTIONS:" at bounding box center [548, 386] width 513 height 36
drag, startPoint x: 492, startPoint y: 391, endPoint x: 272, endPoint y: 371, distance: 221.0
click at [272, 371] on div "SAME DAY ACTIONS:" at bounding box center [610, 386] width 757 height 44
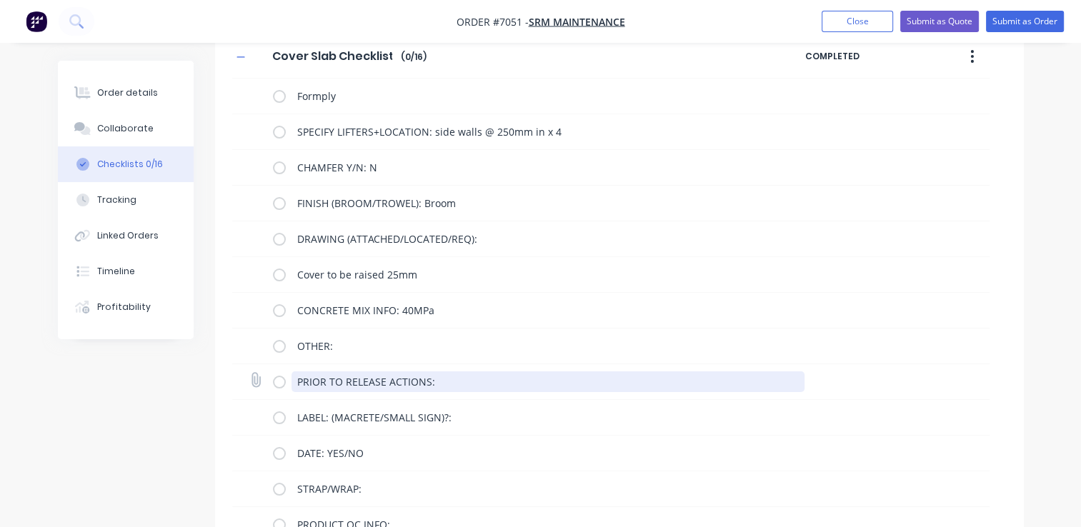
drag, startPoint x: 448, startPoint y: 387, endPoint x: 246, endPoint y: 365, distance: 203.4
click at [246, 365] on div "PRIOR TO RELEASE ACTIONS:" at bounding box center [610, 382] width 757 height 36
click at [483, 384] on textarea "LABEL: (MACRETE/SMALL SIGN)?:" at bounding box center [548, 382] width 513 height 21
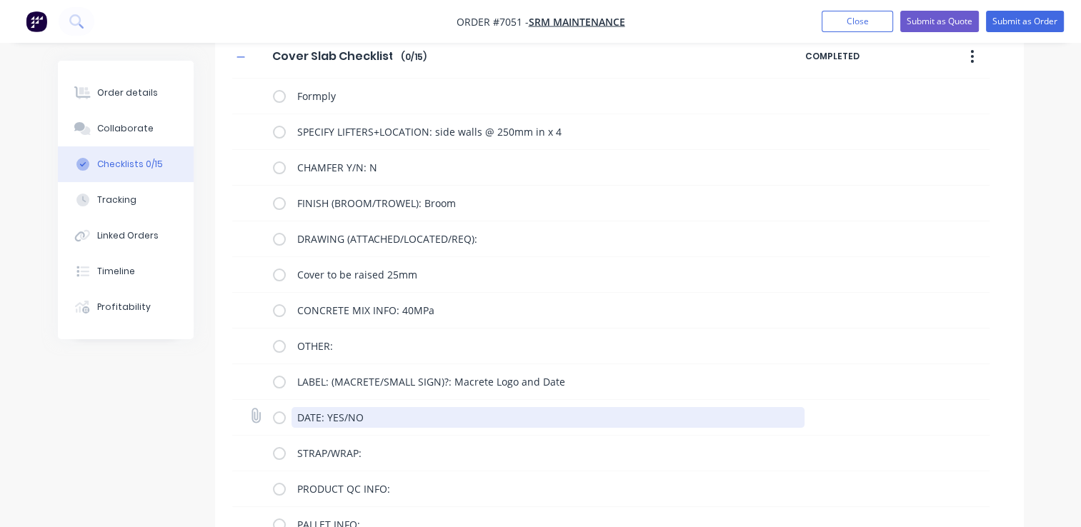
click at [402, 414] on textarea "DATE: YES/NO" at bounding box center [548, 417] width 513 height 21
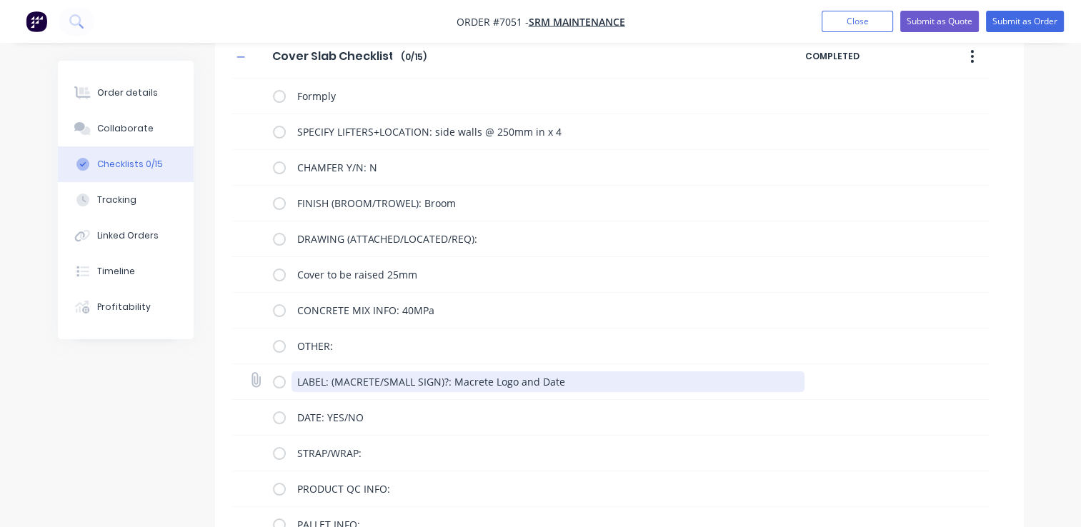
click at [580, 379] on textarea "LABEL: (MACRETE/SMALL SIGN)?: Macrete Logo and Date" at bounding box center [548, 382] width 513 height 21
drag, startPoint x: 570, startPoint y: 385, endPoint x: 512, endPoint y: 379, distance: 58.2
click at [512, 379] on textarea "LABEL: (MACRETE/SMALL SIGN)?: Macrete Logo and Date" at bounding box center [548, 382] width 513 height 21
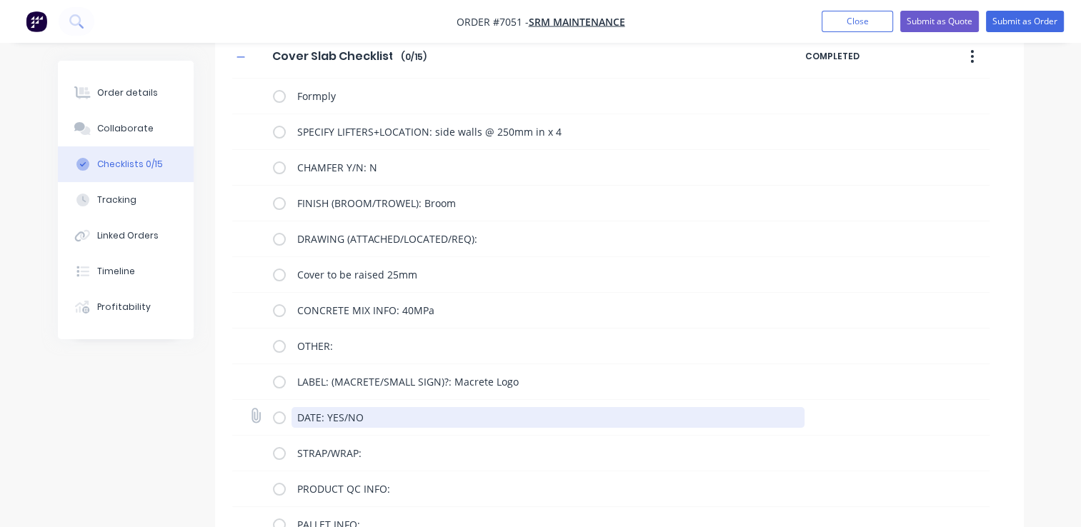
click at [522, 422] on textarea "DATE: YES/NO" at bounding box center [548, 417] width 513 height 21
drag, startPoint x: 365, startPoint y: 419, endPoint x: 349, endPoint y: 413, distance: 17.4
click at [349, 413] on textarea "DATE: YES/NO" at bounding box center [548, 417] width 513 height 21
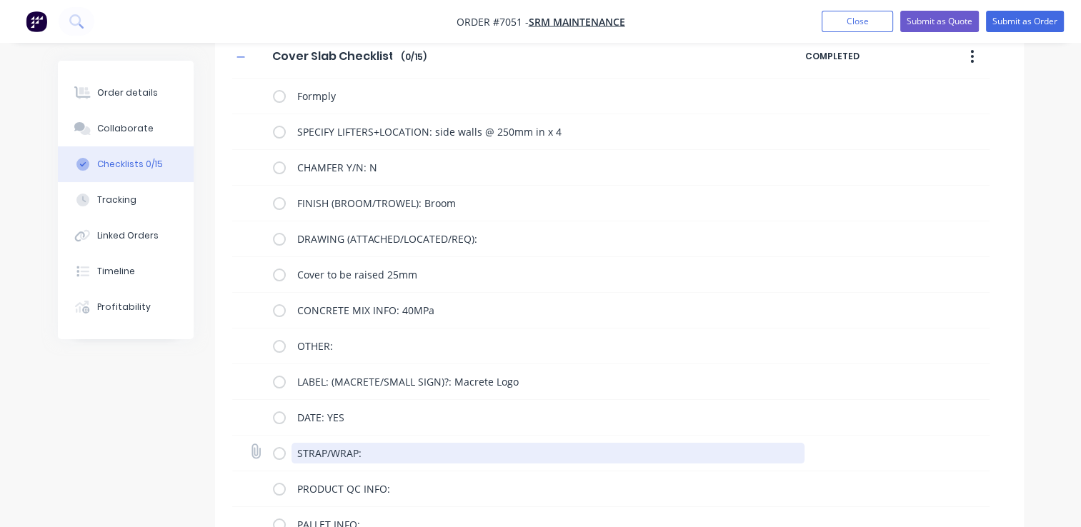
click at [434, 450] on textarea "STRAP/WRAP:" at bounding box center [548, 453] width 513 height 21
click at [443, 444] on textarea "STRAP/WRAP:" at bounding box center [548, 453] width 513 height 21
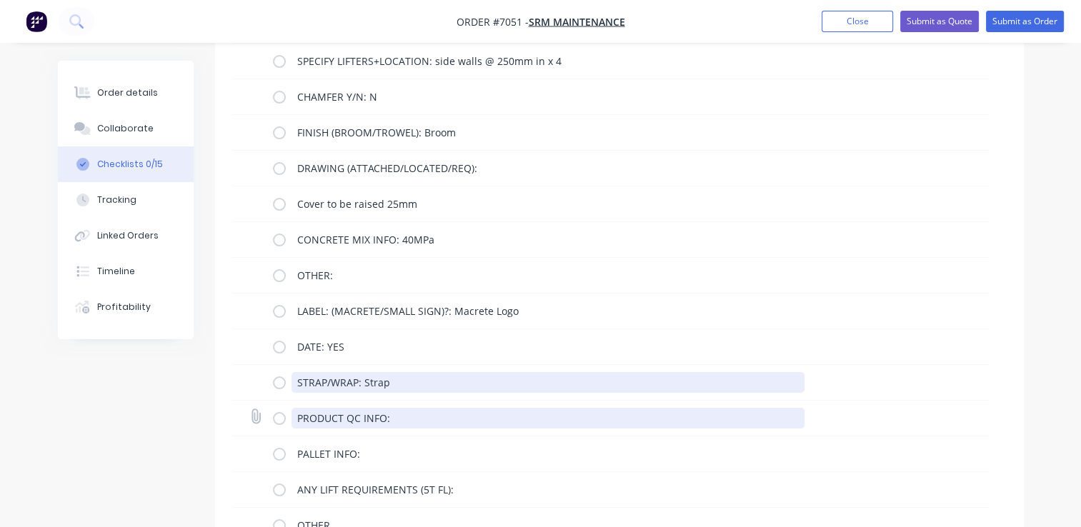
scroll to position [211, 0]
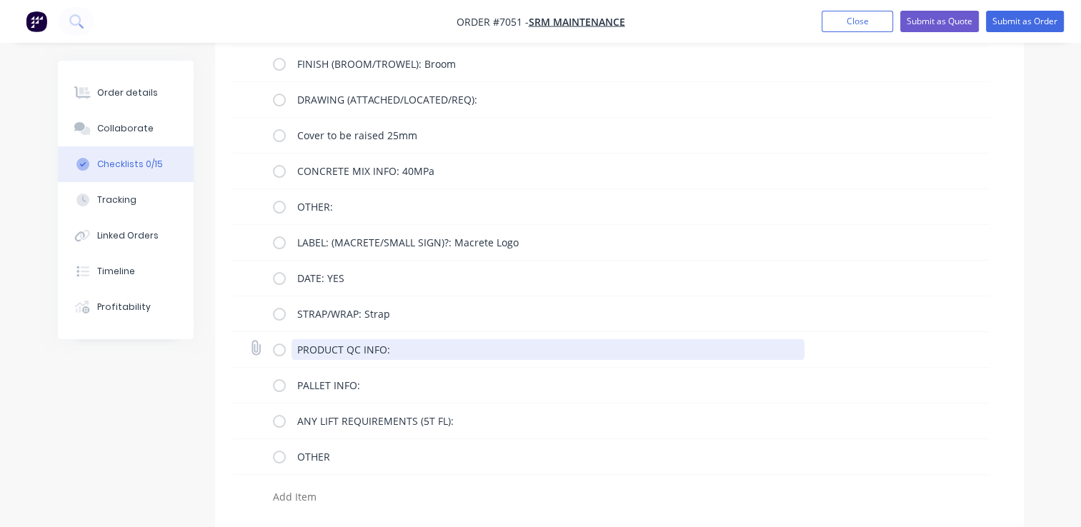
click at [437, 352] on textarea "PRODUCT QC INFO:" at bounding box center [548, 349] width 513 height 21
drag, startPoint x: 437, startPoint y: 352, endPoint x: 254, endPoint y: 349, distance: 183.0
click at [254, 349] on div "PRODUCT QC INFO:" at bounding box center [610, 350] width 757 height 36
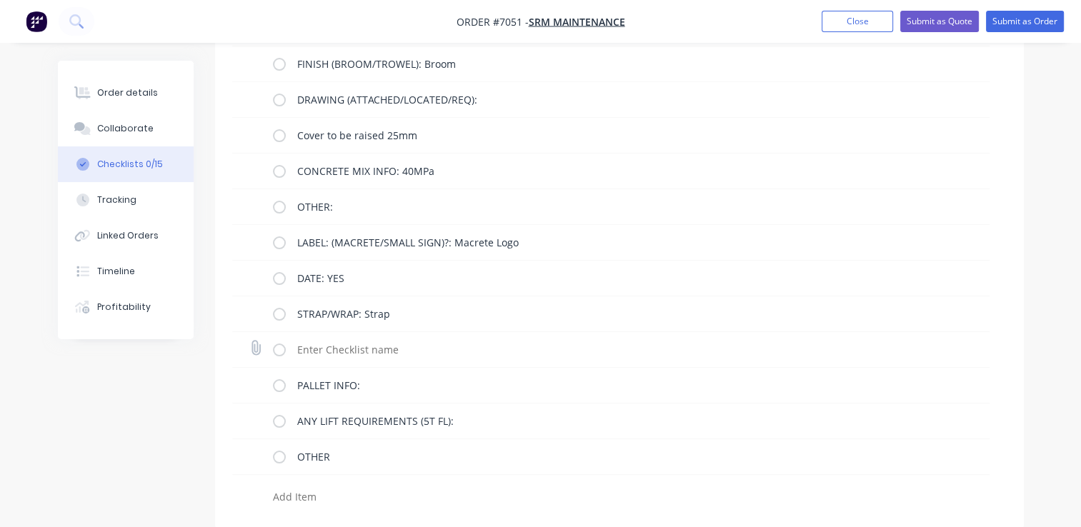
scroll to position [175, 0]
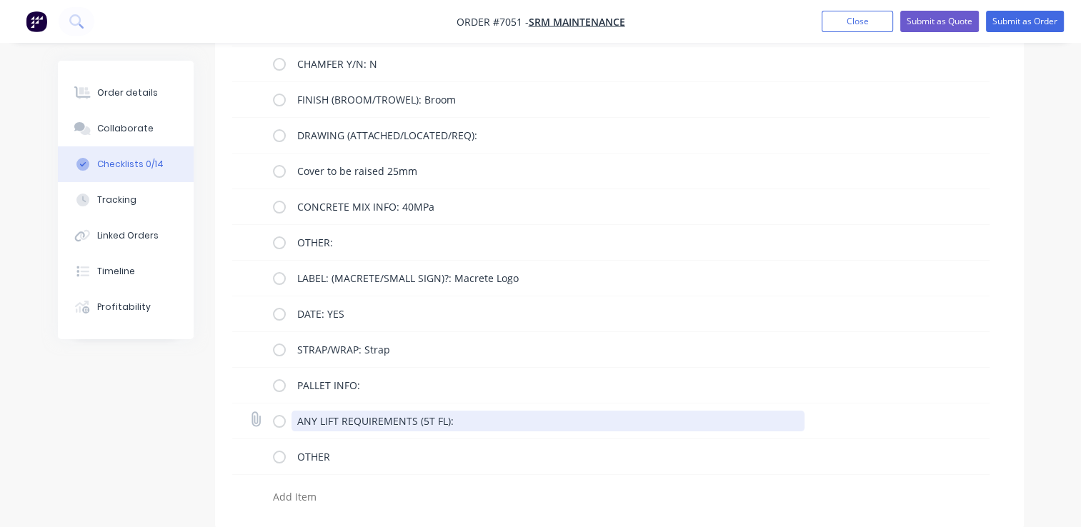
drag, startPoint x: 461, startPoint y: 424, endPoint x: 282, endPoint y: 425, distance: 179.4
click at [282, 425] on div "ANY LIFT REQUIREMENTS (5T FL):" at bounding box center [541, 421] width 537 height 29
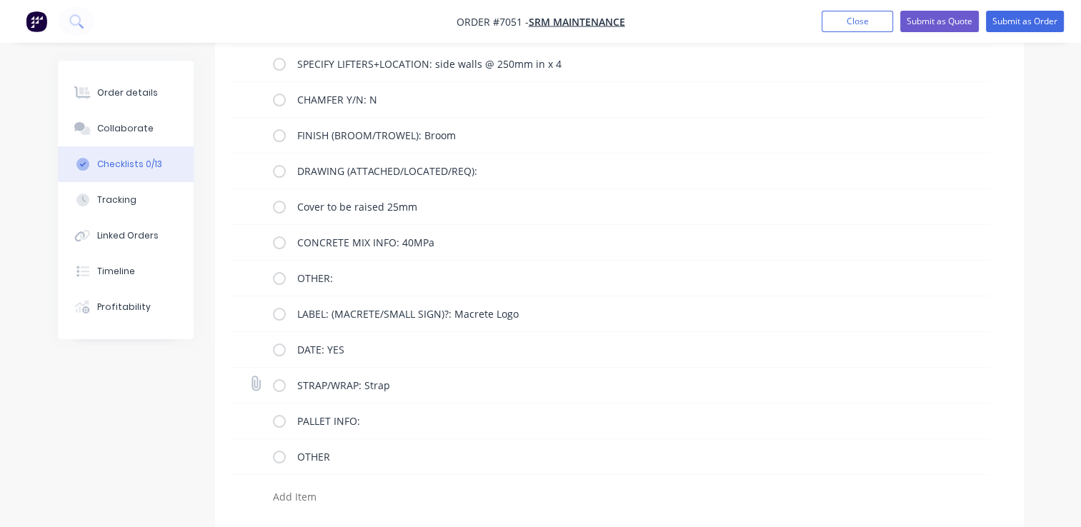
scroll to position [0, 0]
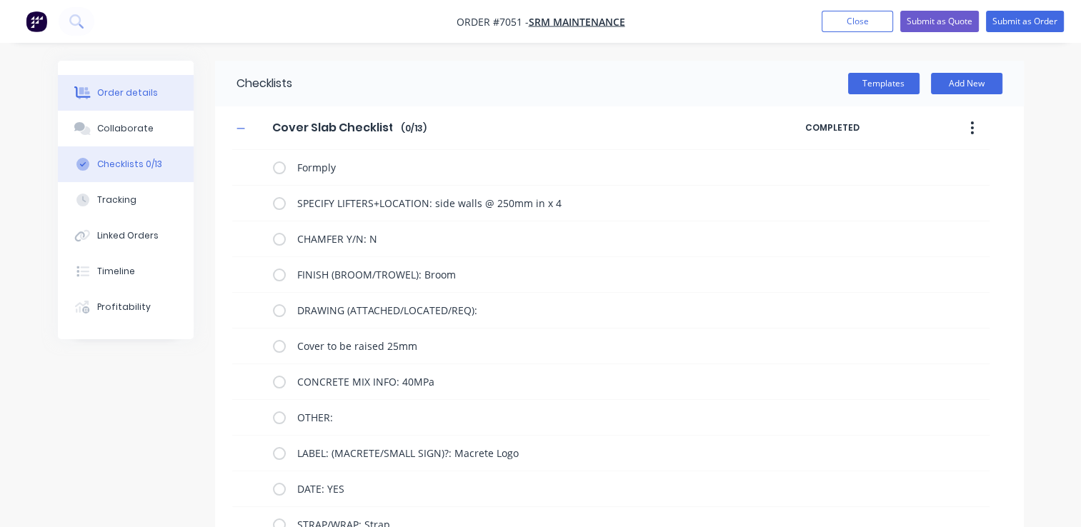
click at [137, 96] on div "Order details" at bounding box center [127, 92] width 61 height 13
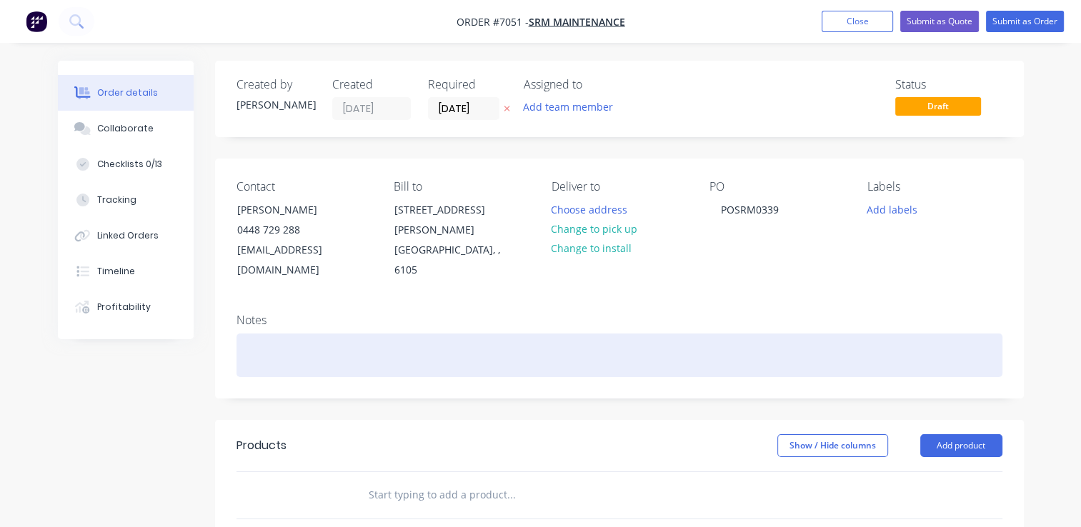
scroll to position [143, 0]
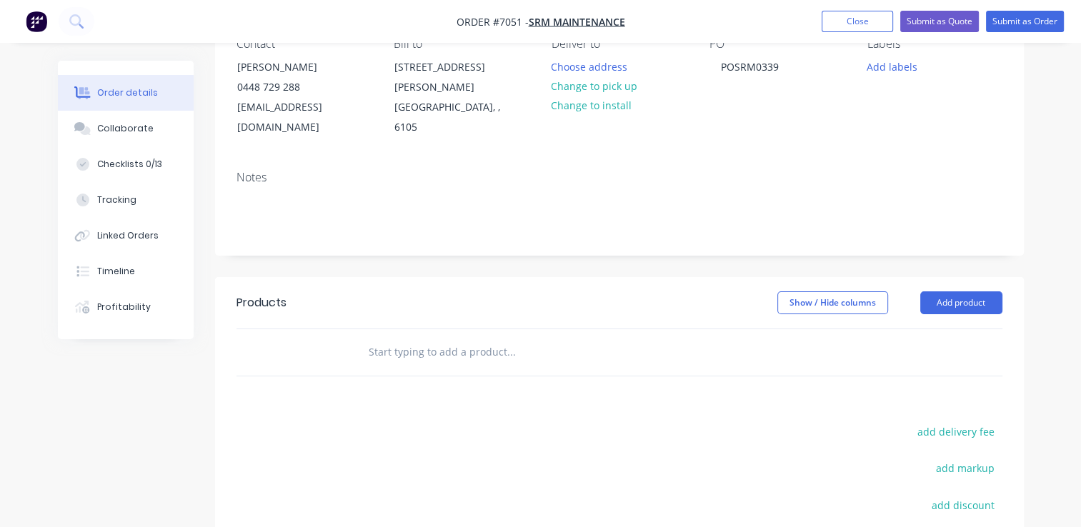
click at [415, 338] on input "text" at bounding box center [511, 352] width 286 height 29
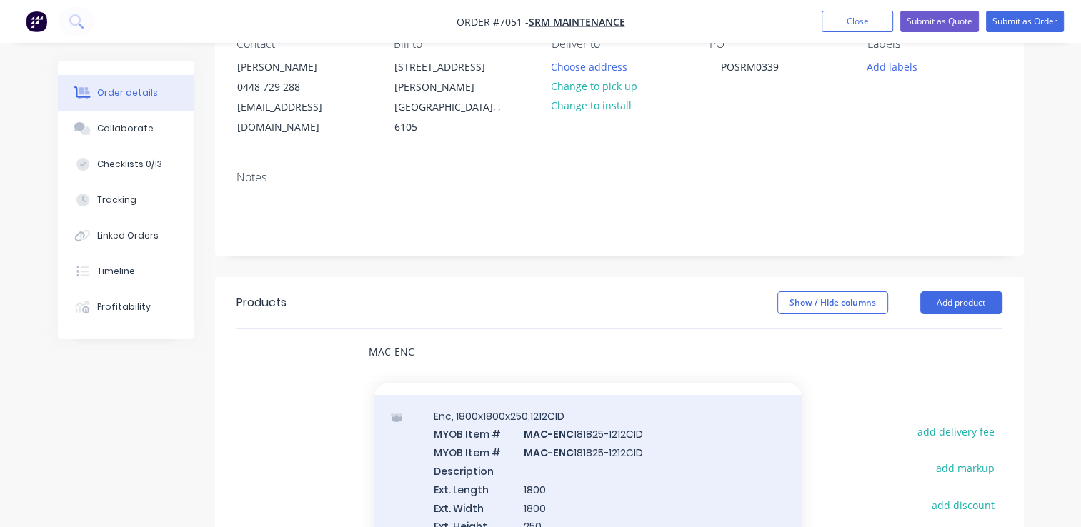
scroll to position [0, 0]
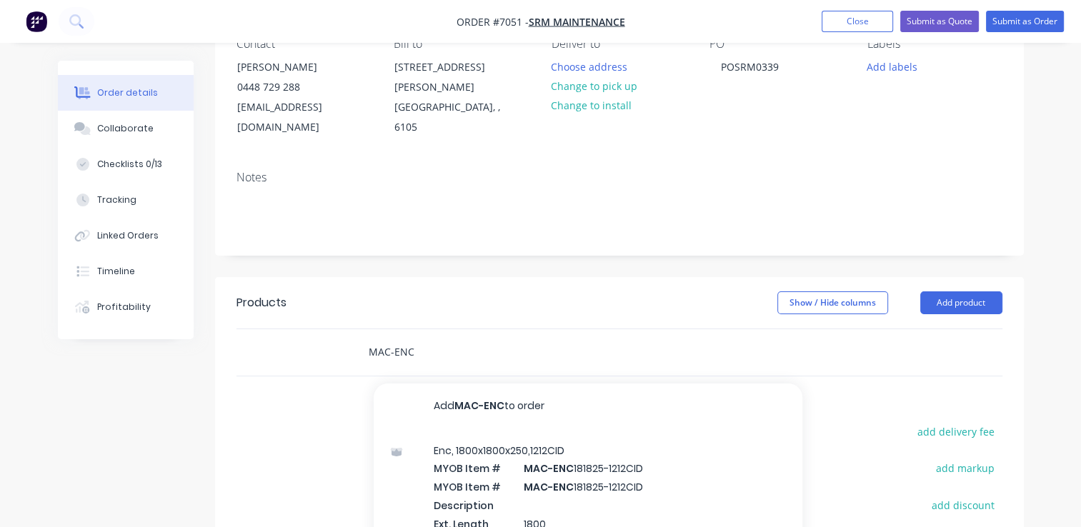
drag, startPoint x: 424, startPoint y: 332, endPoint x: 342, endPoint y: 324, distance: 82.6
click at [362, 338] on div "MAC-ENC Add MAC-ENC to order Enc, 1800x1800x250,1212CID MYOB Item # MAC-ENC 181…" at bounding box center [571, 352] width 429 height 29
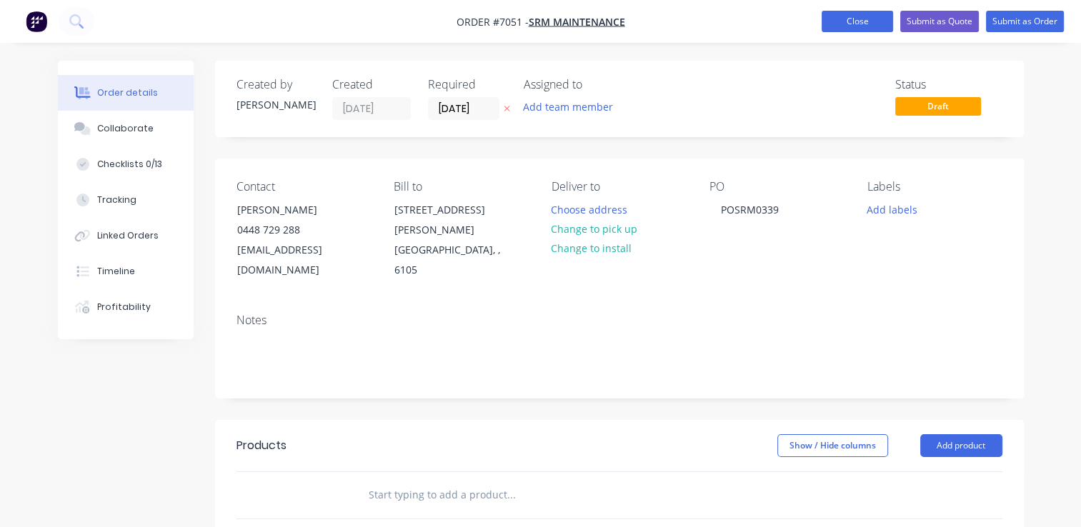
click at [861, 21] on button "Close" at bounding box center [857, 21] width 71 height 21
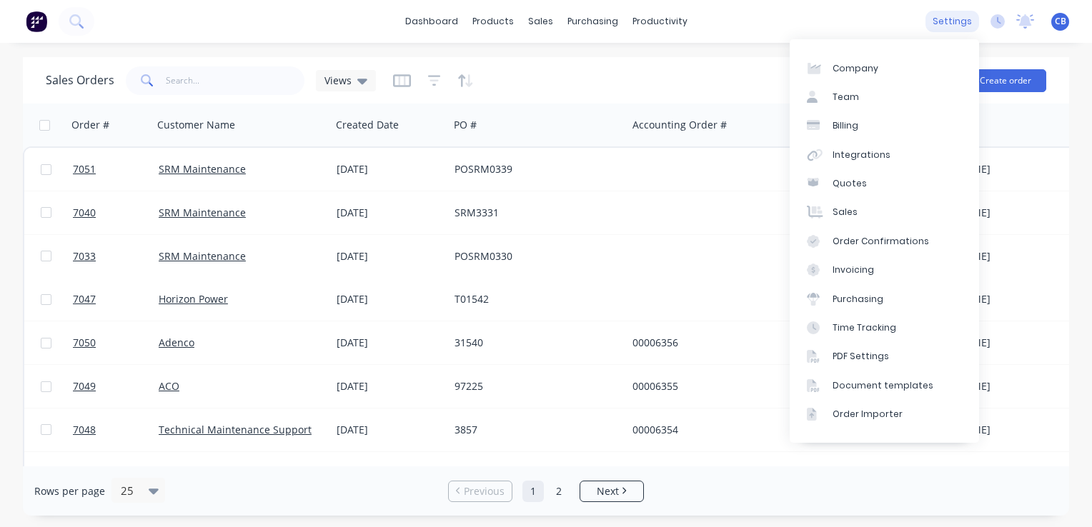
click at [951, 23] on div "settings" at bounding box center [952, 21] width 54 height 21
click at [880, 147] on link "Integrations" at bounding box center [884, 155] width 189 height 29
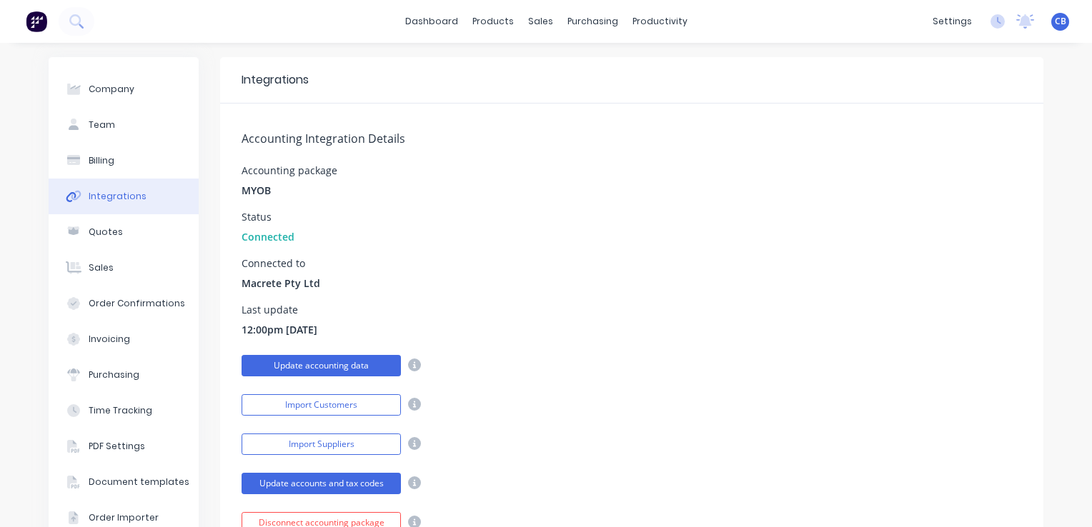
click at [303, 368] on button "Update accounting data" at bounding box center [321, 365] width 159 height 21
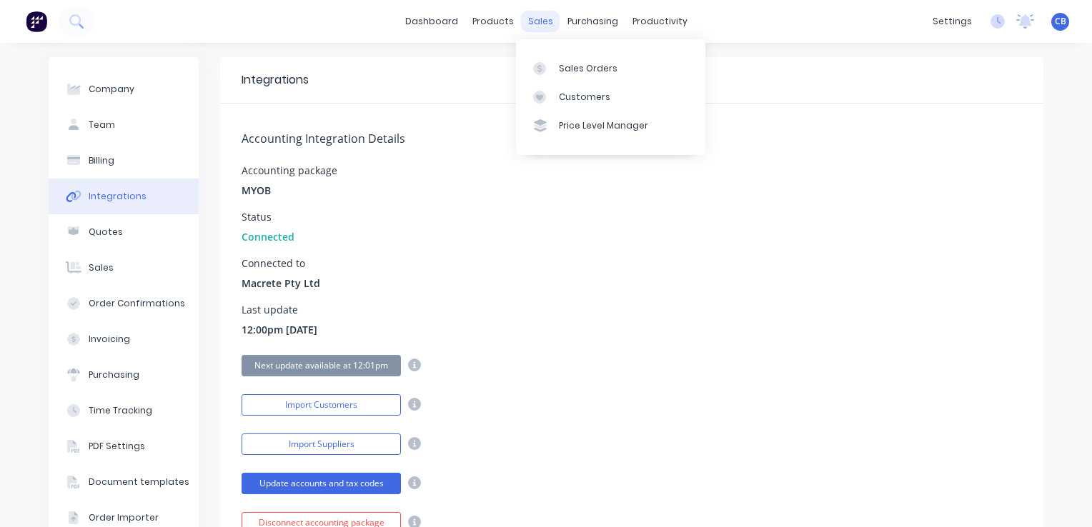
click at [530, 21] on div "sales" at bounding box center [540, 21] width 39 height 21
click at [566, 64] on div "Sales Orders" at bounding box center [588, 68] width 59 height 13
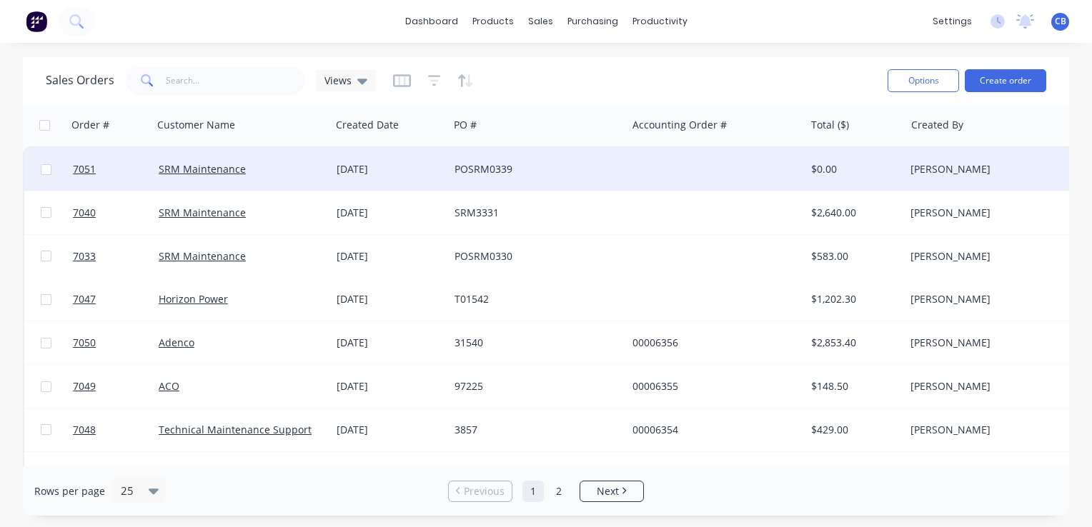
click at [485, 173] on div "POSRM0339" at bounding box center [533, 169] width 159 height 14
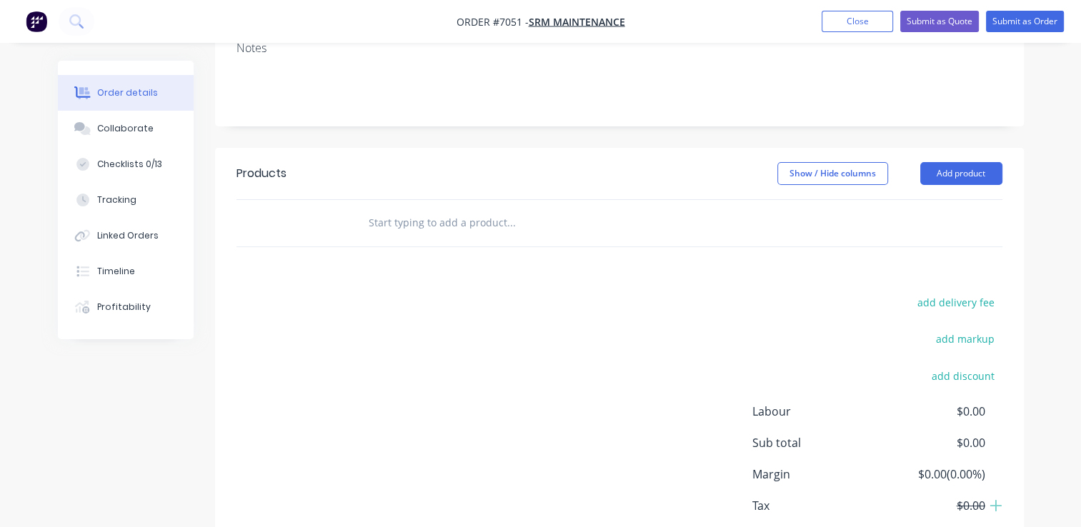
scroll to position [286, 0]
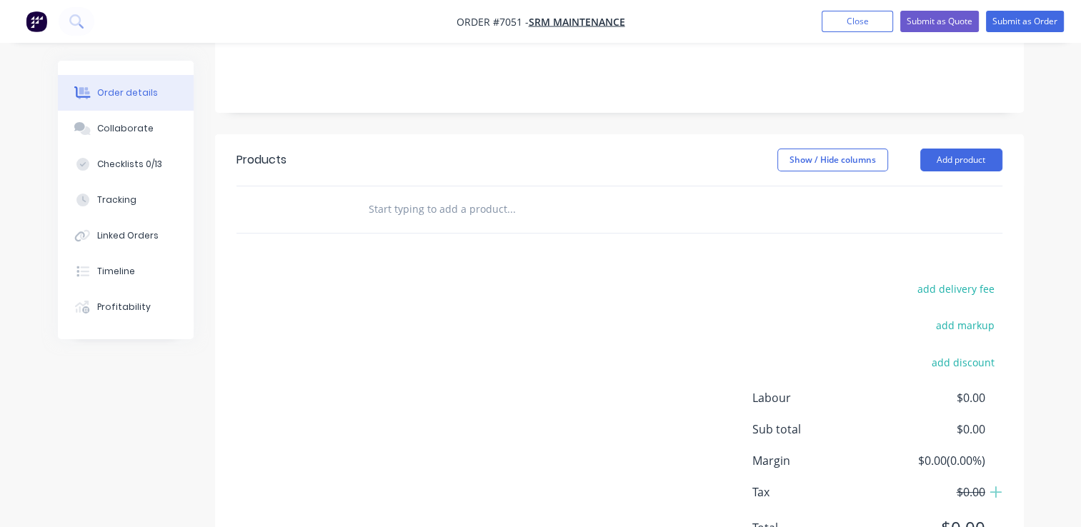
click at [457, 195] on input "text" at bounding box center [511, 209] width 286 height 29
click at [959, 149] on button "Add product" at bounding box center [961, 160] width 82 height 23
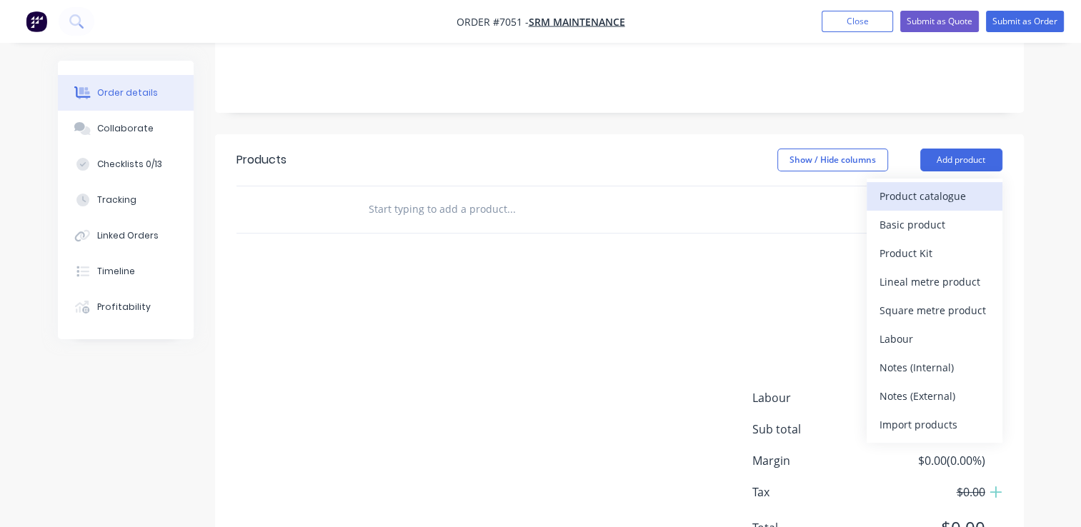
click at [937, 186] on div "Product catalogue" at bounding box center [935, 196] width 110 height 21
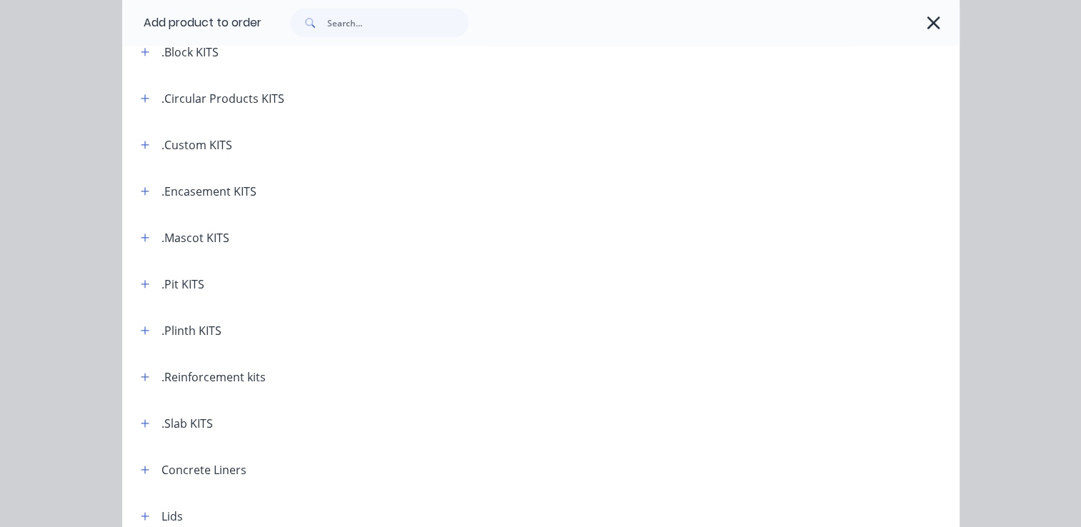
scroll to position [0, 0]
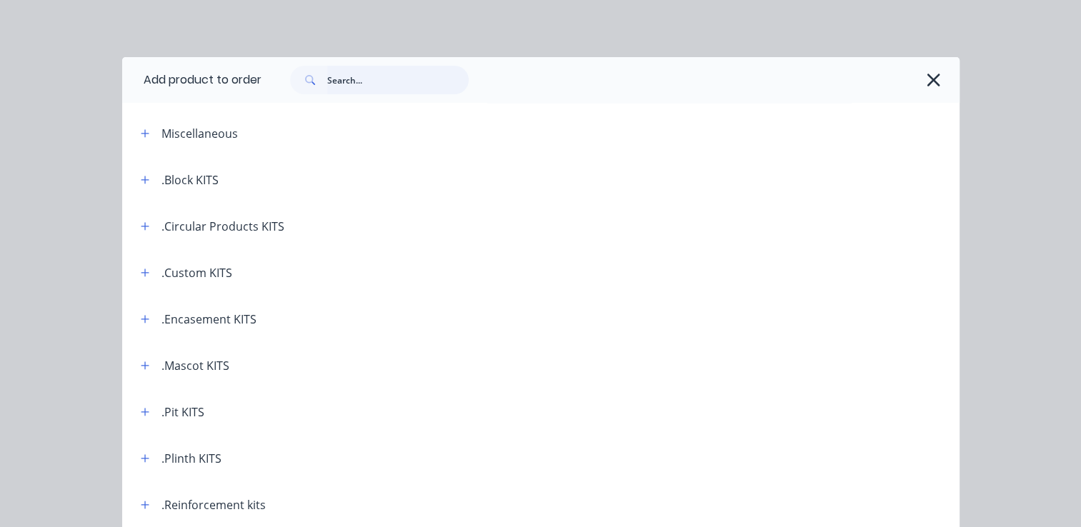
click at [413, 81] on input "text" at bounding box center [397, 80] width 141 height 29
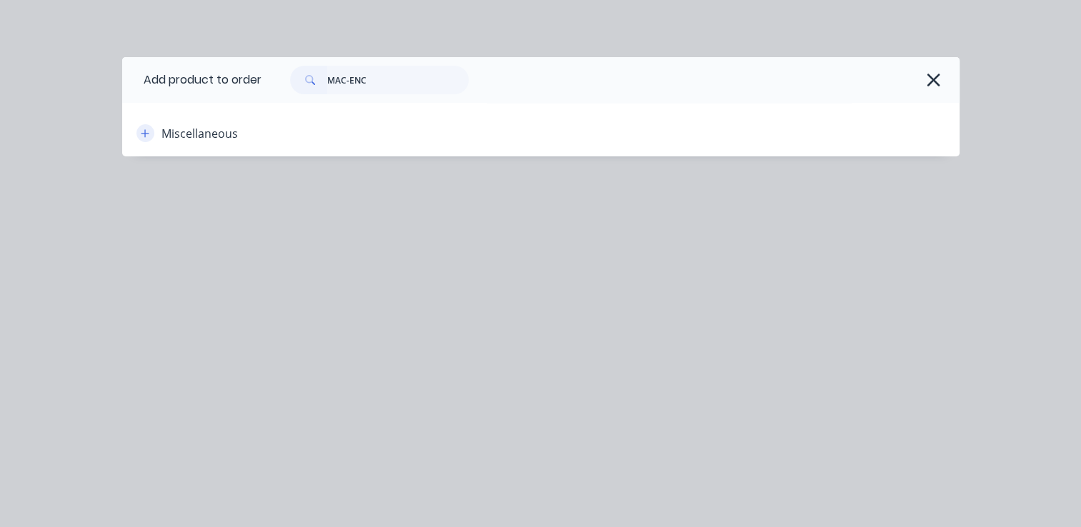
click at [142, 136] on icon "button" at bounding box center [145, 134] width 9 height 10
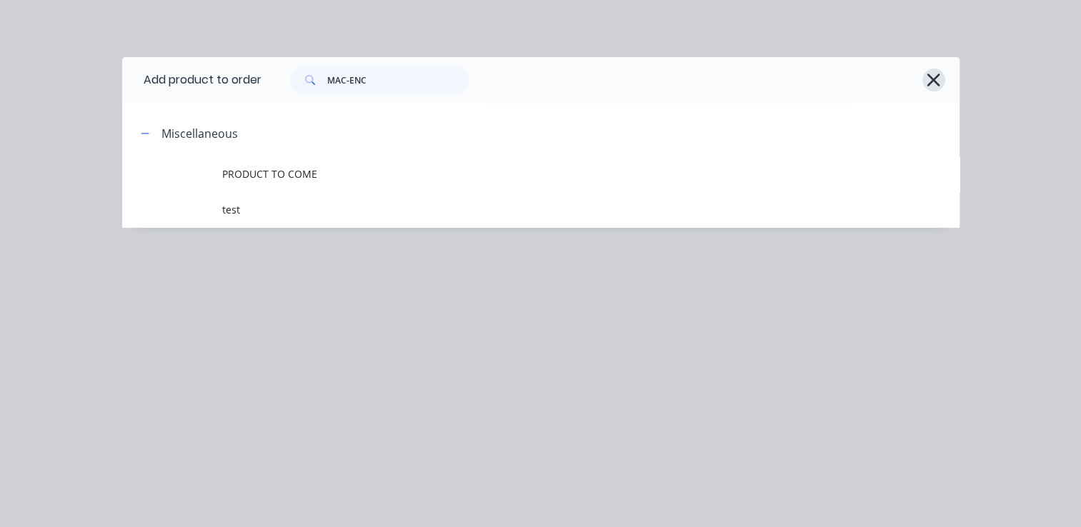
click at [930, 80] on icon "button" at bounding box center [933, 80] width 15 height 20
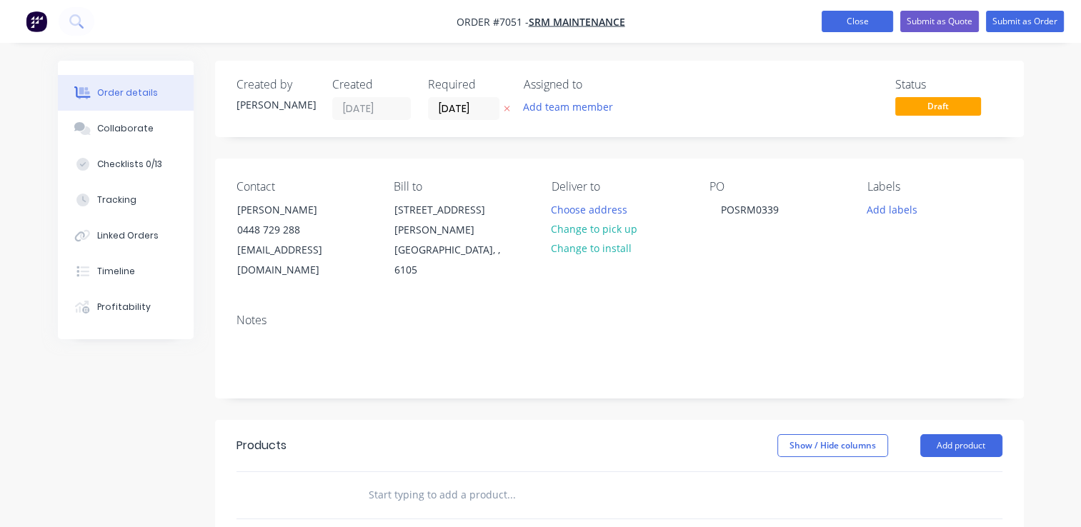
click at [854, 16] on button "Close" at bounding box center [857, 21] width 71 height 21
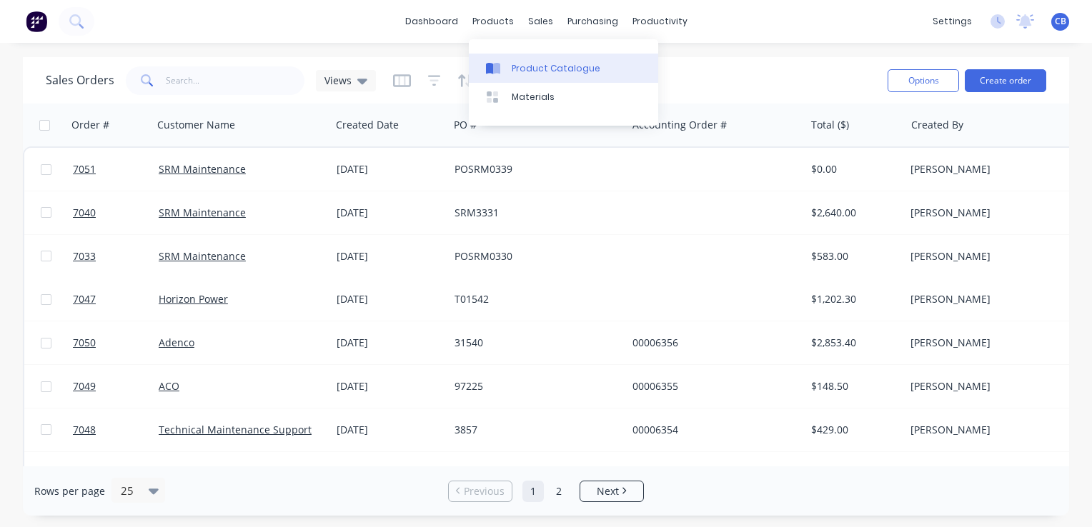
click at [530, 68] on div "Product Catalogue" at bounding box center [556, 68] width 89 height 13
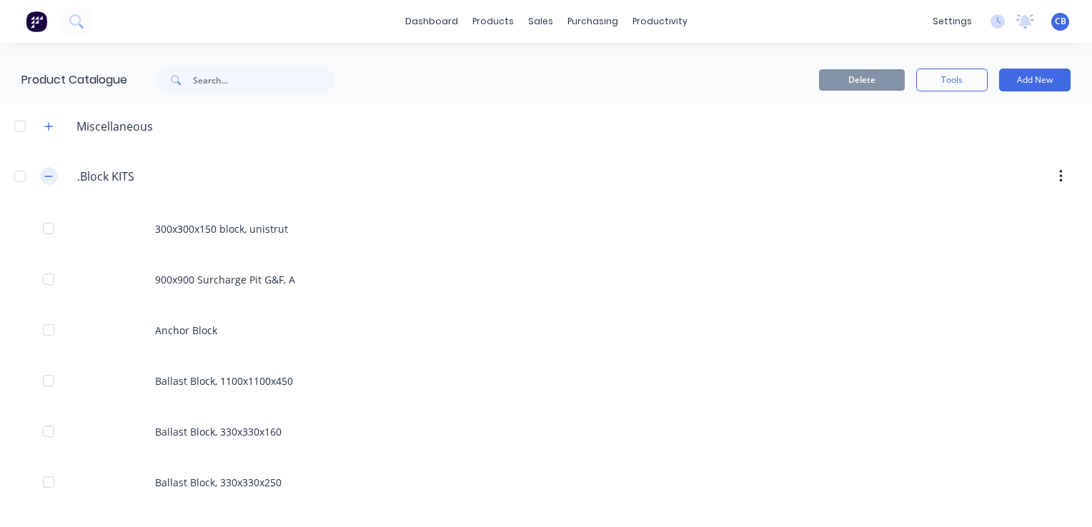
click at [43, 176] on button "button" at bounding box center [49, 176] width 18 height 18
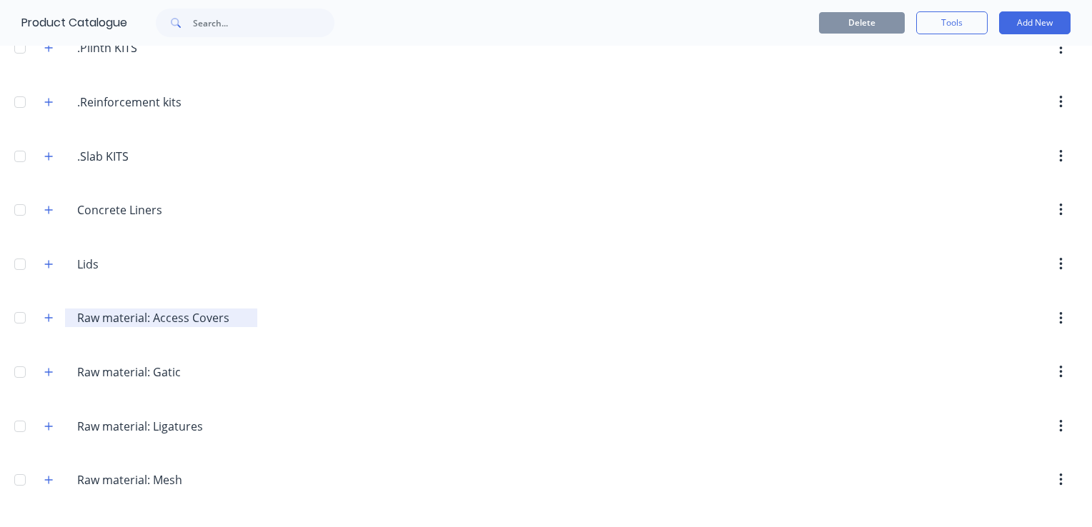
scroll to position [500, 0]
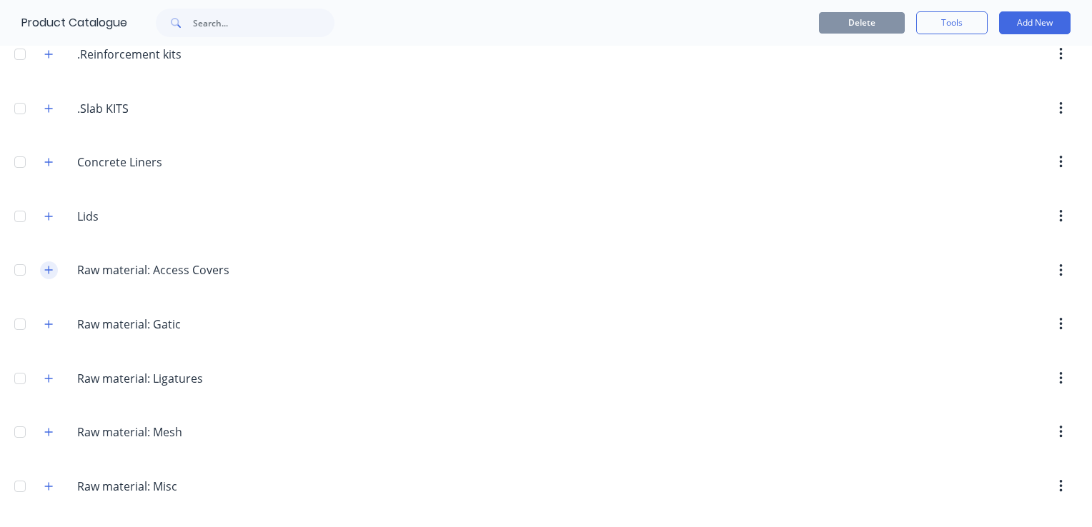
click at [45, 265] on icon "button" at bounding box center [48, 270] width 9 height 10
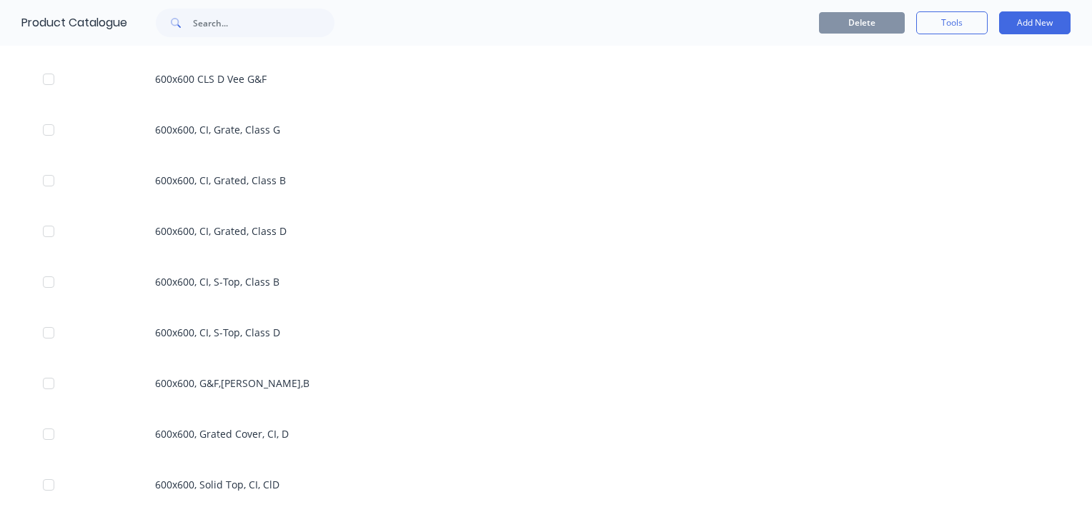
scroll to position [2072, 0]
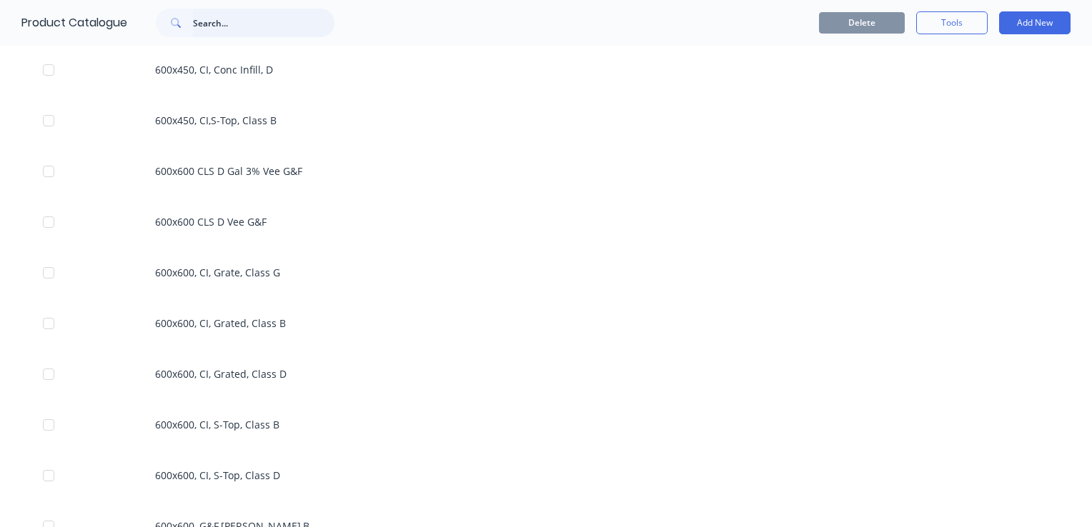
click at [299, 21] on input "text" at bounding box center [263, 23] width 141 height 29
type input "MAC-WG"
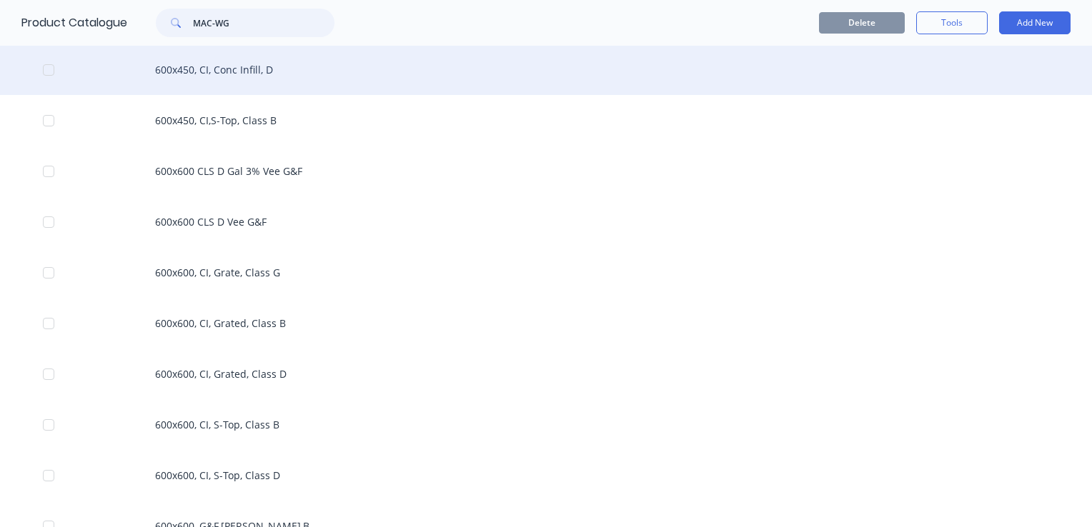
scroll to position [0, 0]
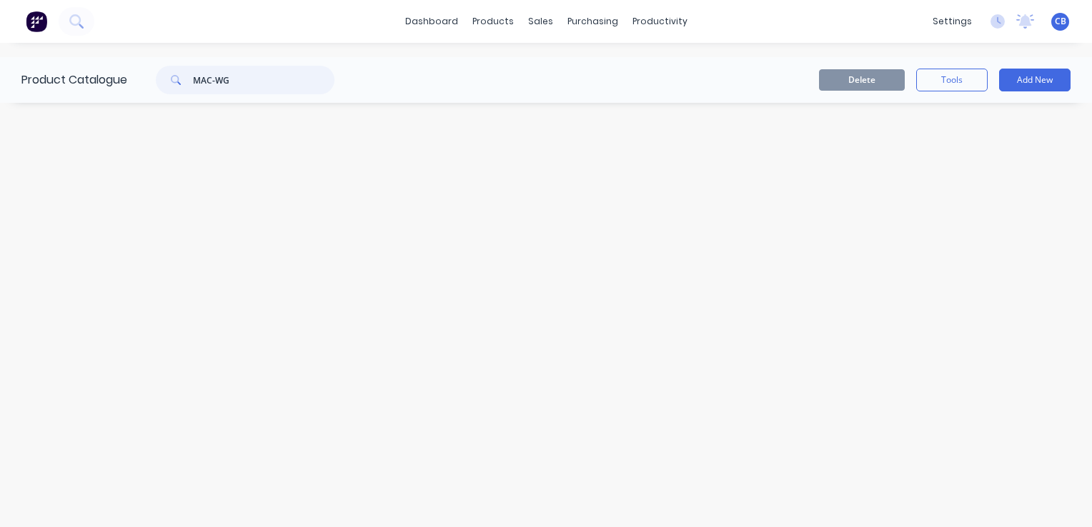
drag, startPoint x: 232, startPoint y: 81, endPoint x: 159, endPoint y: 80, distance: 72.9
click at [159, 80] on div "MAC-WG" at bounding box center [245, 80] width 179 height 29
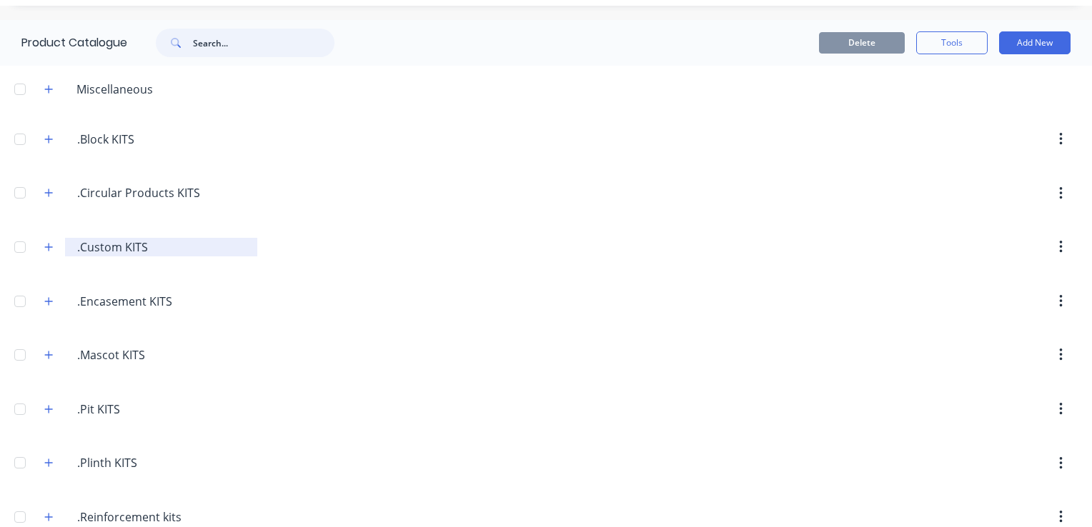
scroll to position [71, 0]
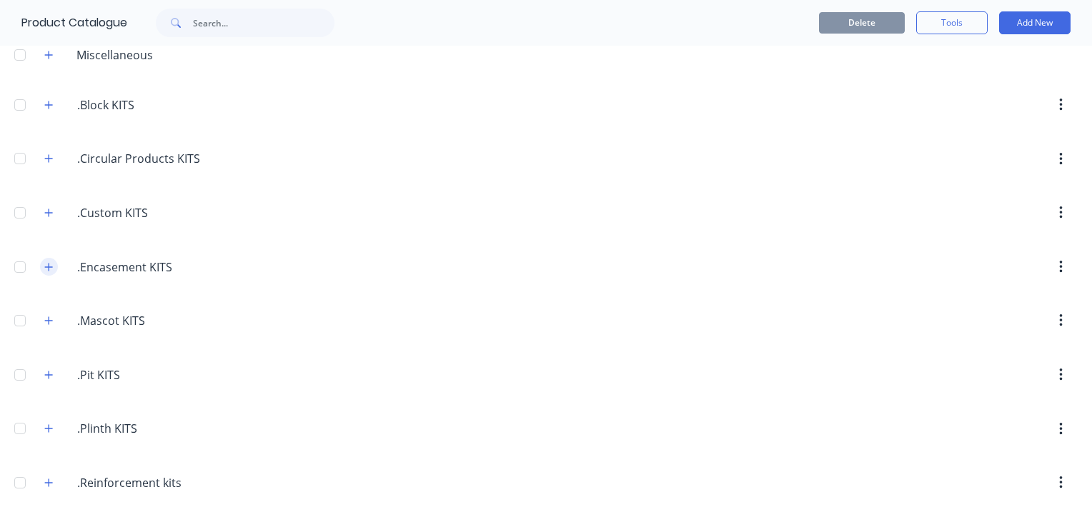
click at [49, 265] on icon "button" at bounding box center [49, 267] width 8 height 8
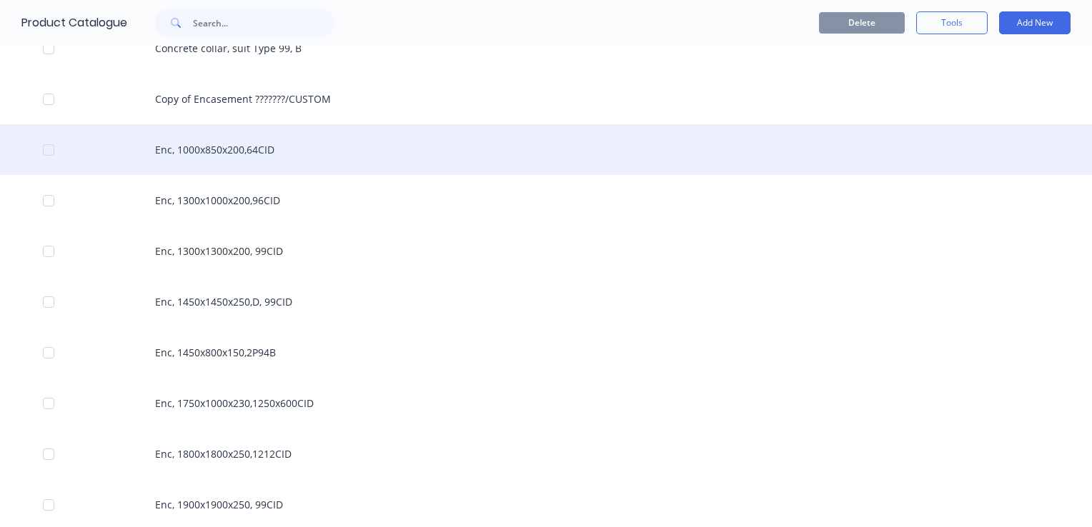
scroll to position [572, 0]
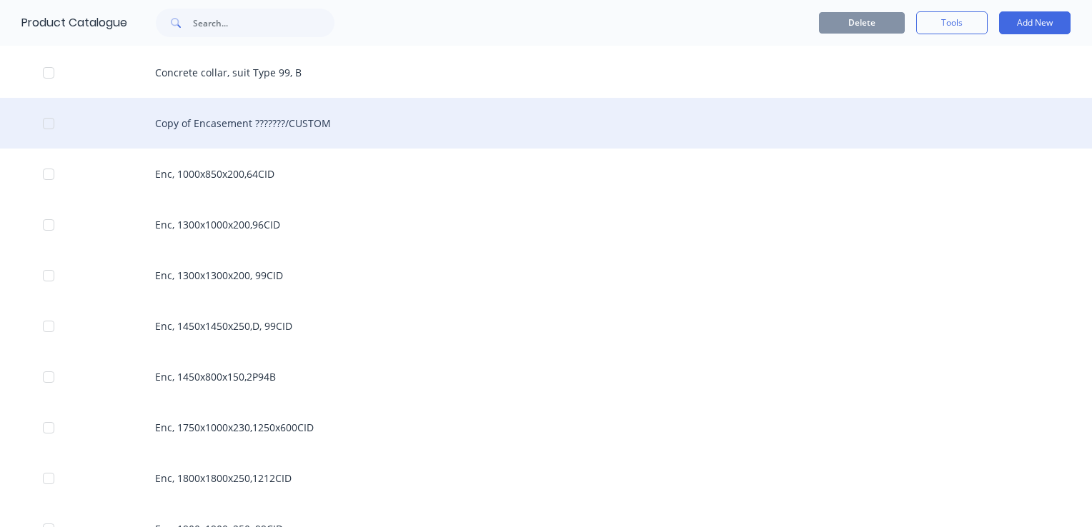
click at [355, 125] on div "Copy of Encasement ???????/CUSTOM" at bounding box center [546, 123] width 1092 height 51
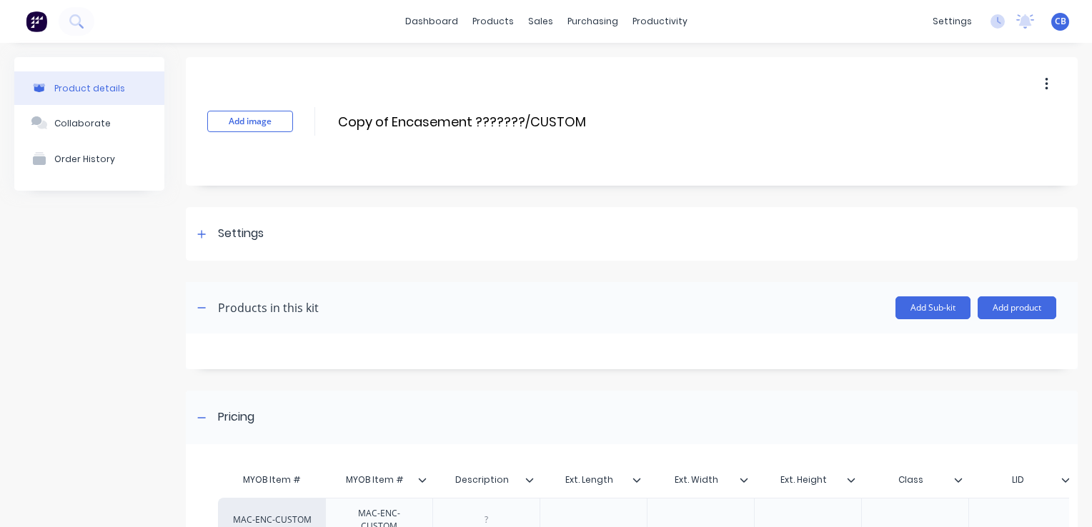
click at [1045, 79] on icon "button" at bounding box center [1046, 84] width 3 height 13
click at [996, 124] on span "Duplicate" at bounding box center [993, 121] width 107 height 15
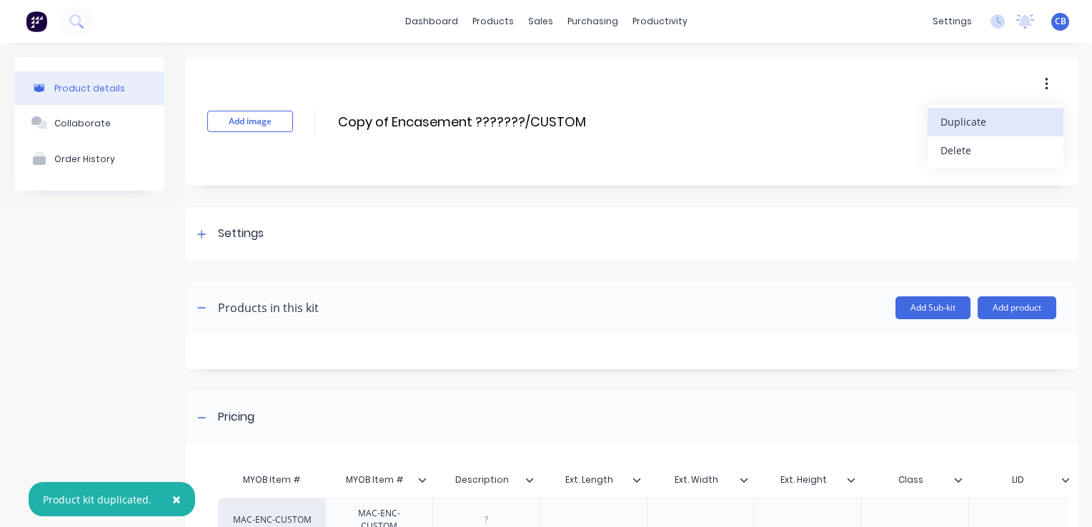
click at [610, 119] on div "Add image Copy of Encasement ???????/CUSTOM Copy of Encasement ???????/CUSTOM E…" at bounding box center [632, 121] width 892 height 129
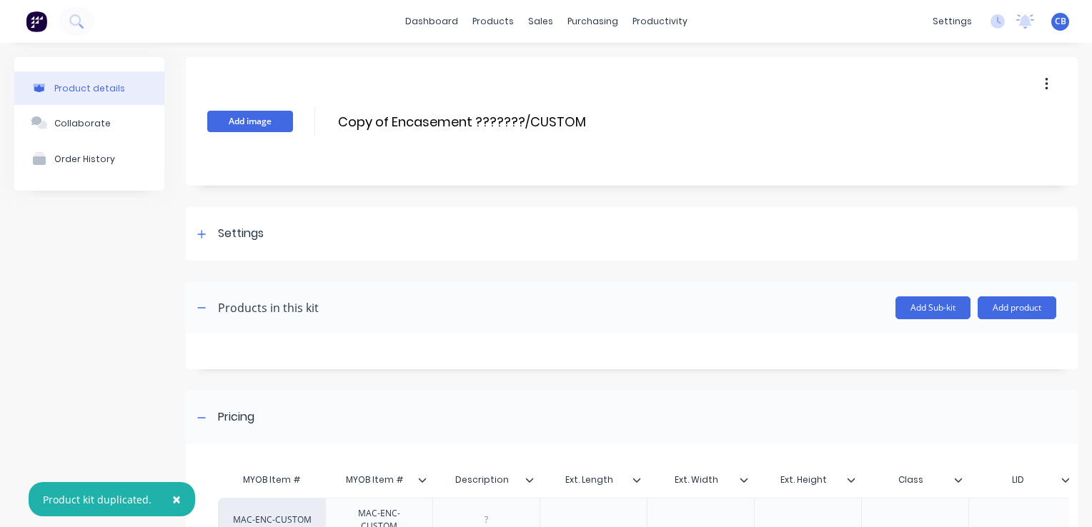
drag, startPoint x: 577, startPoint y: 122, endPoint x: 277, endPoint y: 118, distance: 300.9
click at [277, 118] on div "Add image Copy of Encasement ???????/CUSTOM Copy of Encasement ???????/CUSTOM E…" at bounding box center [632, 121] width 892 height 129
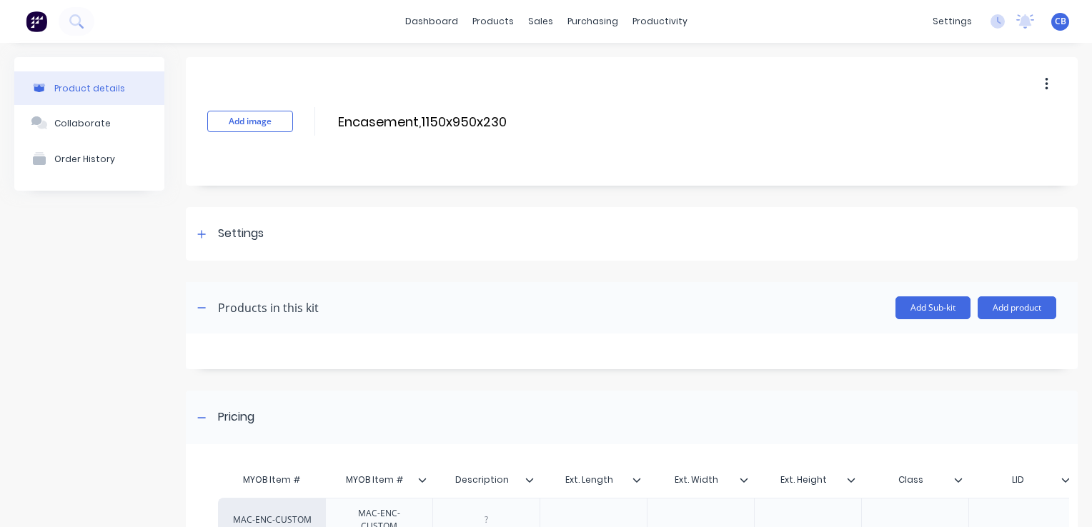
drag, startPoint x: 419, startPoint y: 124, endPoint x: 446, endPoint y: 135, distance: 28.8
click at [420, 124] on input "Encasement,1150x950x230" at bounding box center [463, 121] width 253 height 21
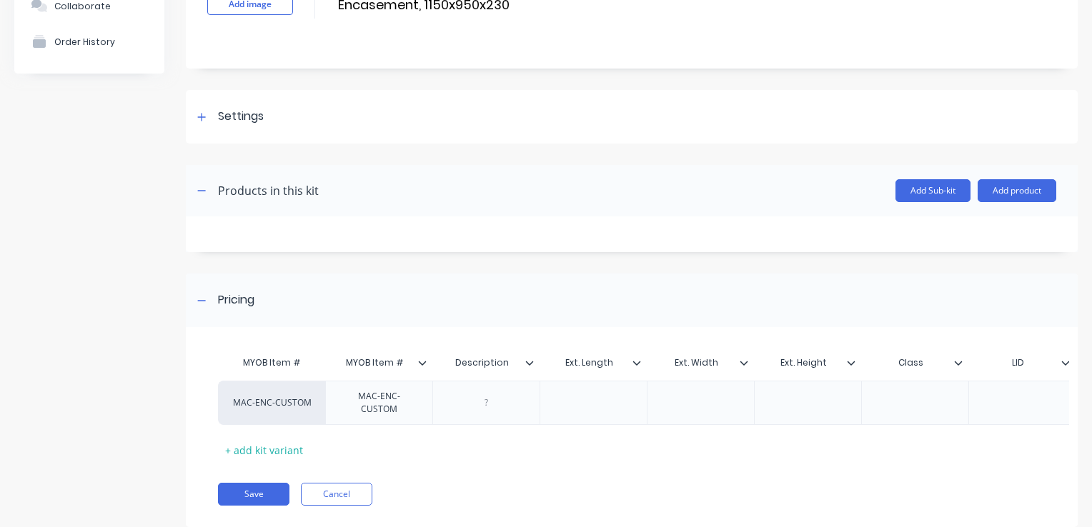
scroll to position [163, 0]
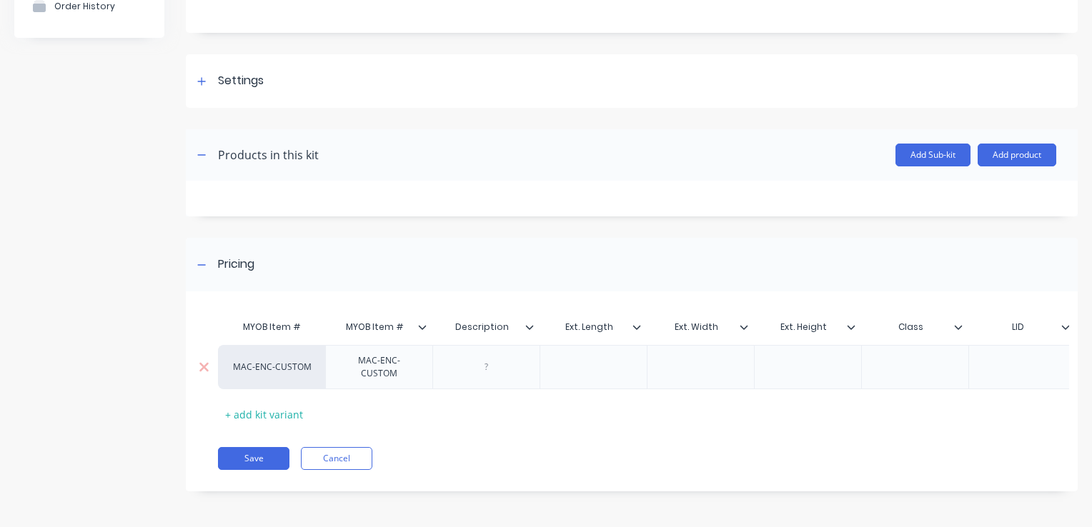
type input "Encasement, 1150x950x230"
drag, startPoint x: 370, startPoint y: 362, endPoint x: 396, endPoint y: 367, distance: 26.2
click at [371, 362] on div "MAC-ENC-CUSTOM" at bounding box center [379, 367] width 95 height 31
click at [403, 367] on div "MAC-ENC-CUSTOM" at bounding box center [379, 367] width 95 height 31
drag, startPoint x: 402, startPoint y: 369, endPoint x: 346, endPoint y: 342, distance: 62.3
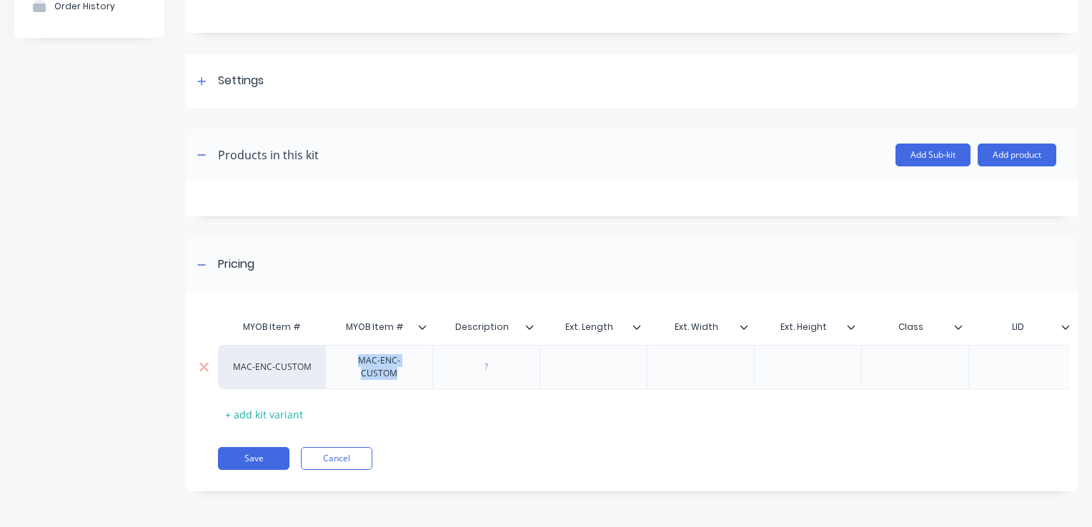
click at [346, 352] on div "MAC-ENC-CUSTOM" at bounding box center [379, 367] width 95 height 31
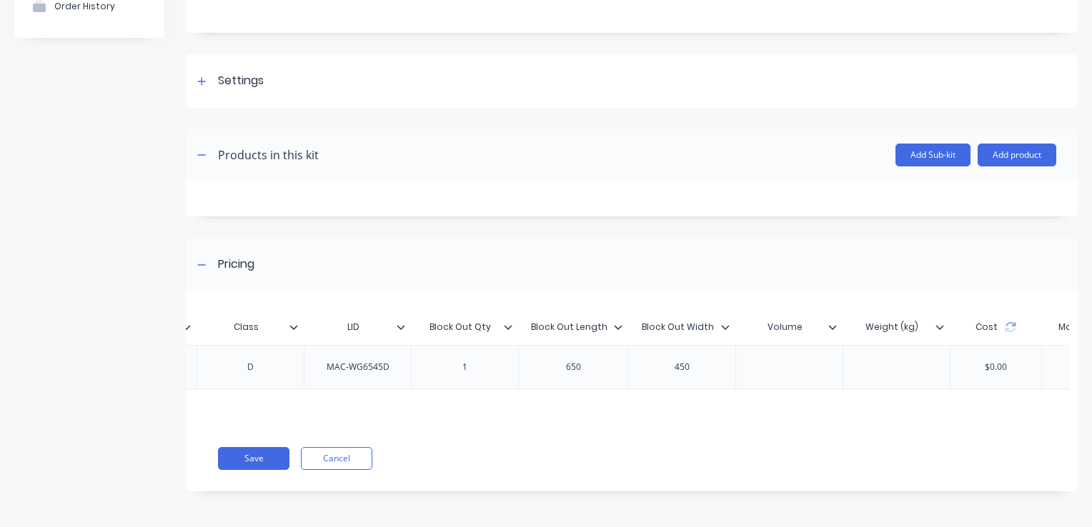
scroll to position [0, 732]
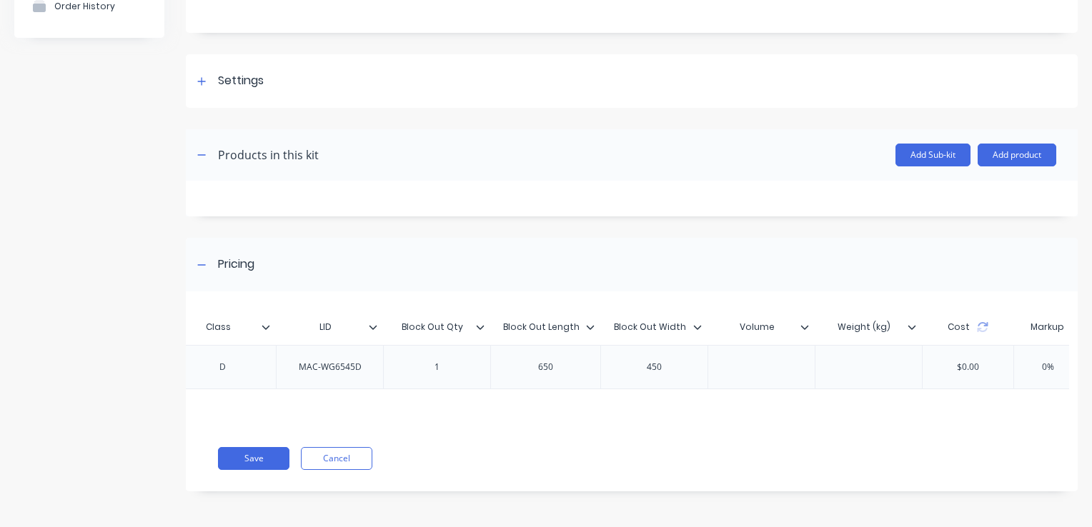
click at [762, 368] on div at bounding box center [761, 367] width 71 height 19
click at [772, 362] on div "0.77" at bounding box center [761, 367] width 71 height 19
drag, startPoint x: 777, startPoint y: 367, endPoint x: 742, endPoint y: 367, distance: 35.7
click at [742, 367] on div "0.77" at bounding box center [761, 367] width 71 height 19
type input "0%"
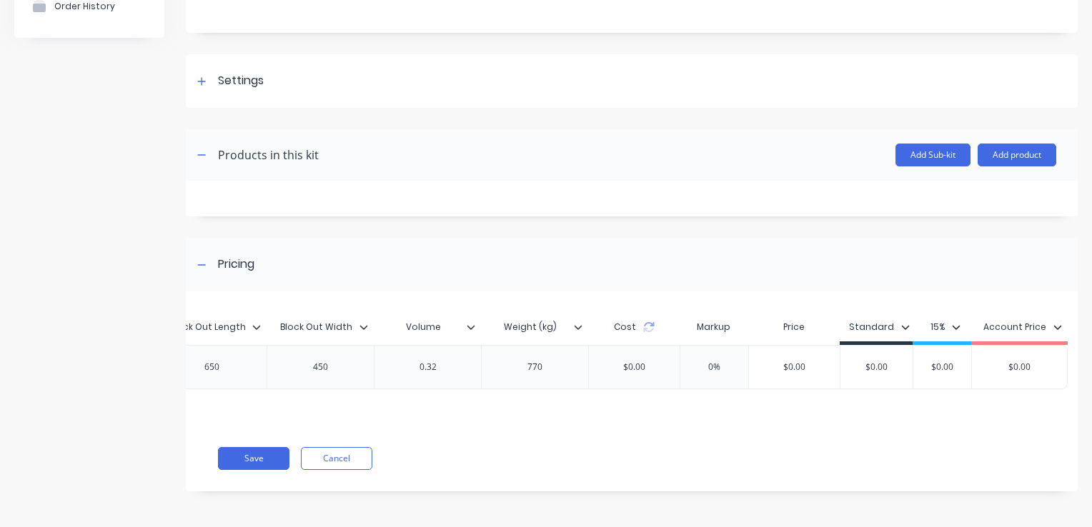
scroll to position [0, 1072]
drag, startPoint x: 563, startPoint y: 367, endPoint x: 542, endPoint y: 366, distance: 20.7
click at [563, 367] on div "770" at bounding box center [534, 367] width 71 height 19
drag, startPoint x: 542, startPoint y: 366, endPoint x: 467, endPoint y: 361, distance: 75.2
click at [472, 362] on div "MAC-ENC-CUSTOM MAC-ENC1159523 Encasement, 1150x950x230 1150 950 230 D MAC-WG654…" at bounding box center [110, 367] width 1916 height 44
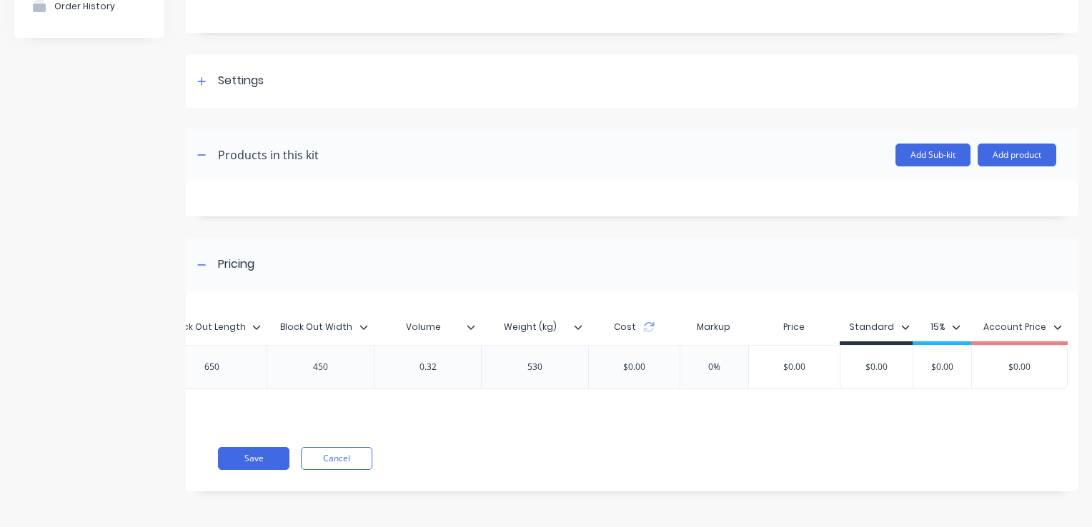
drag, startPoint x: 452, startPoint y: 367, endPoint x: 444, endPoint y: 364, distance: 8.1
click at [452, 367] on div "0.32" at bounding box center [427, 367] width 71 height 19
click at [441, 364] on div "0.32" at bounding box center [427, 367] width 71 height 19
click at [873, 368] on div "$0.00" at bounding box center [876, 367] width 72 height 36
drag, startPoint x: 883, startPoint y: 364, endPoint x: 854, endPoint y: 368, distance: 28.9
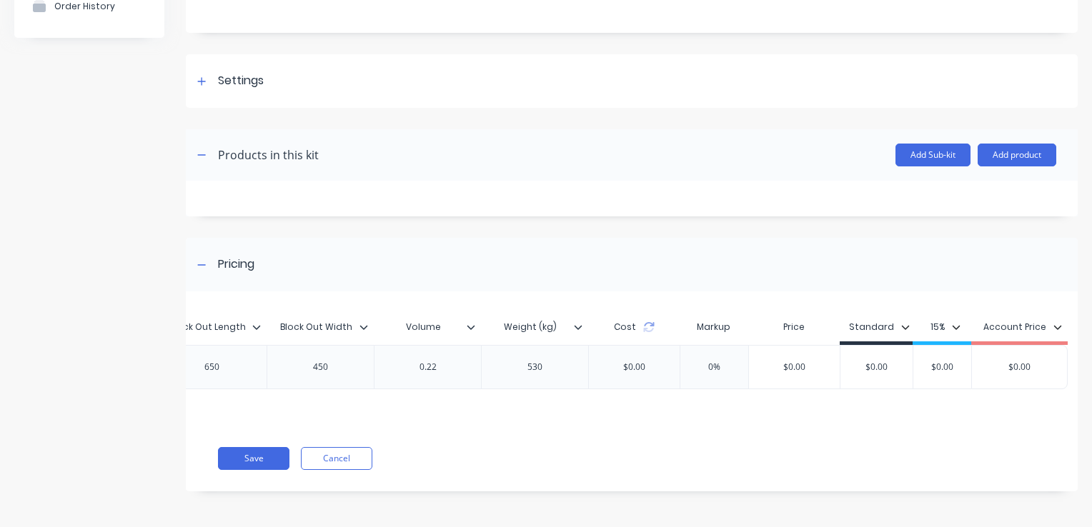
click at [854, 368] on div "$0.00 $0.00" at bounding box center [876, 367] width 72 height 36
type input "930"
type input "$0.00"
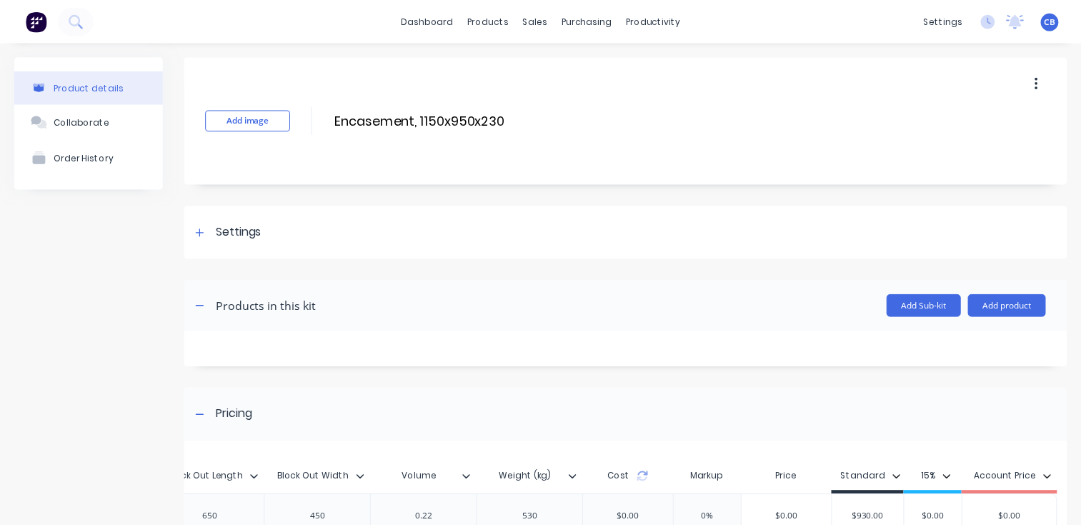
scroll to position [0, 0]
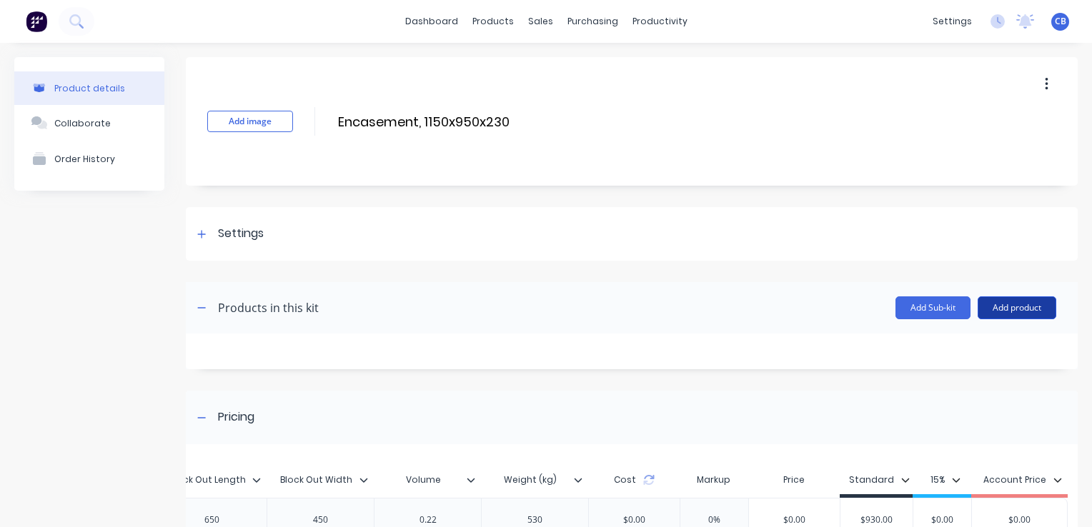
click at [993, 307] on button "Add product" at bounding box center [1017, 308] width 79 height 23
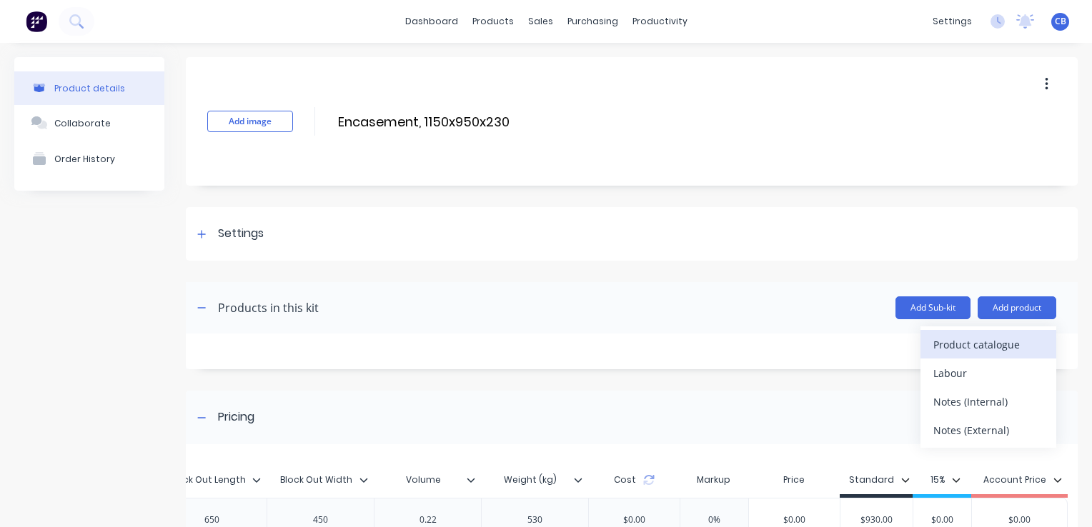
click at [961, 350] on div "Product catalogue" at bounding box center [988, 344] width 110 height 21
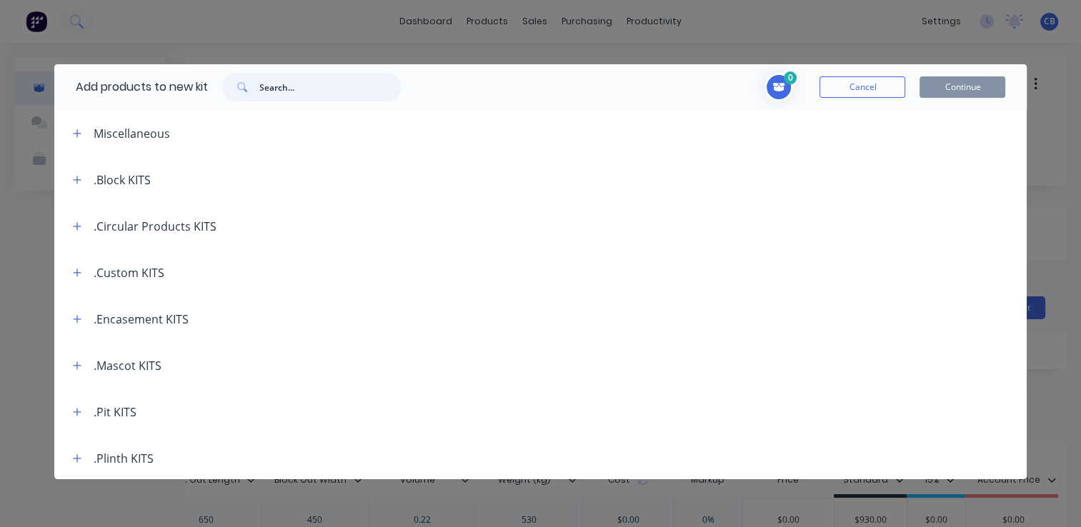
click at [355, 96] on input "text" at bounding box center [329, 87] width 141 height 29
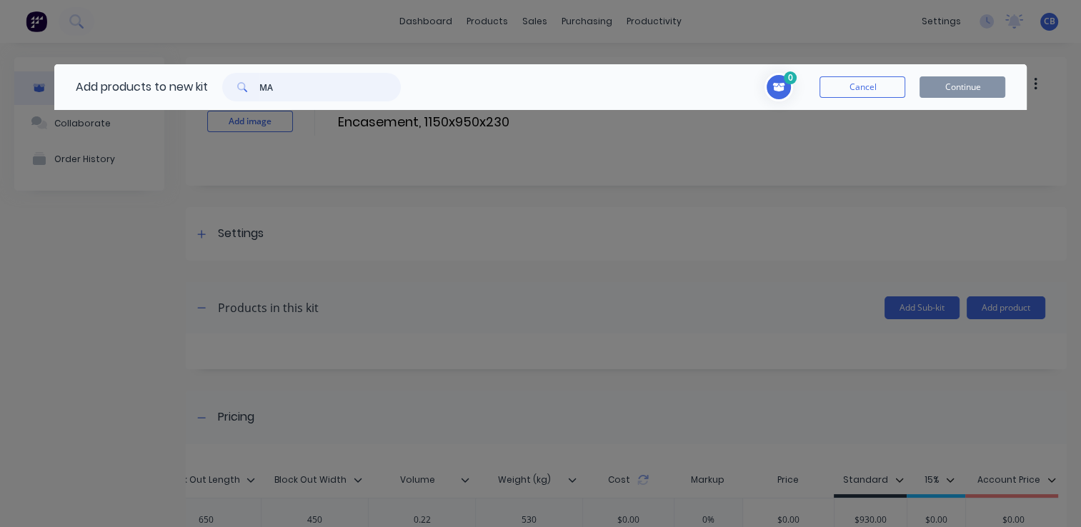
type input "M"
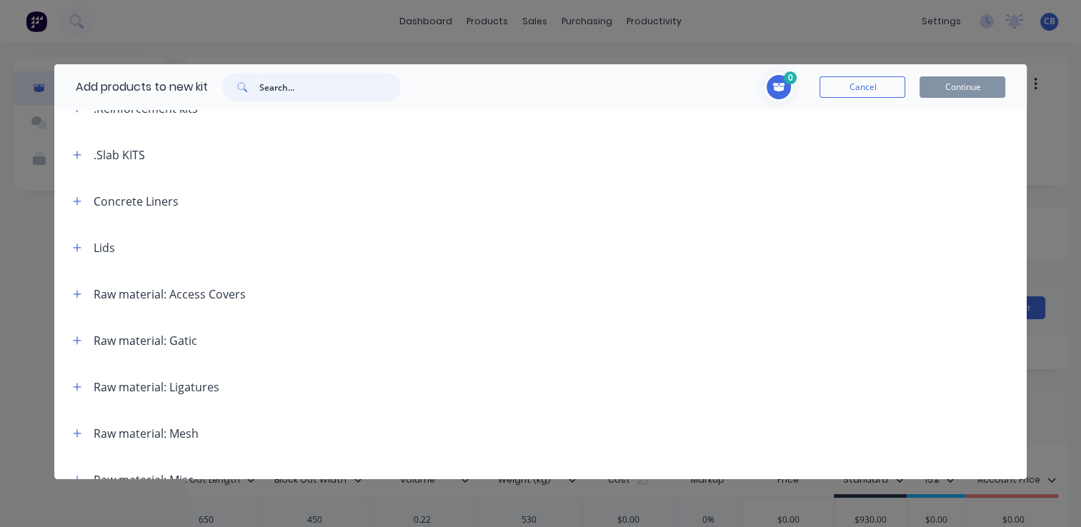
scroll to position [429, 0]
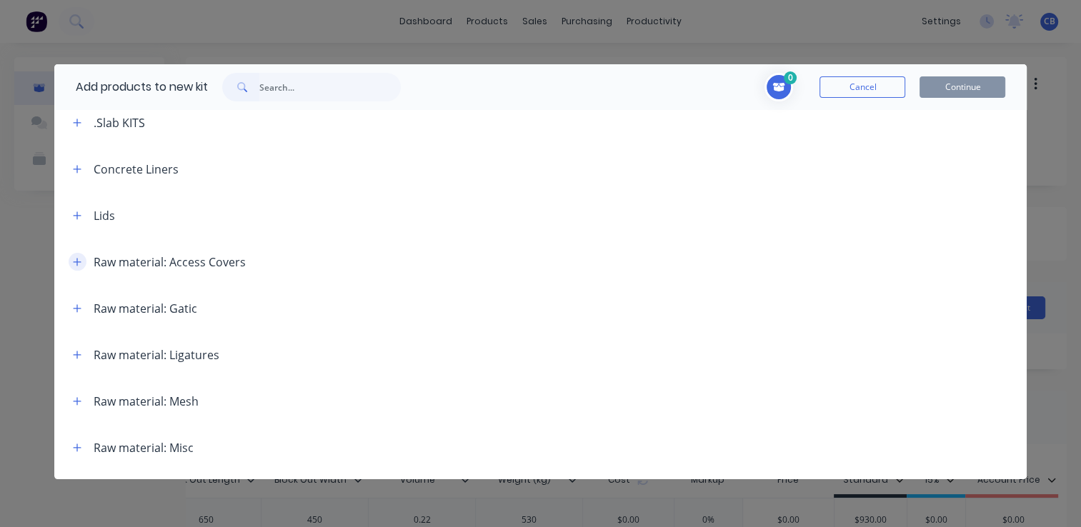
click at [74, 266] on icon "button" at bounding box center [77, 262] width 9 height 10
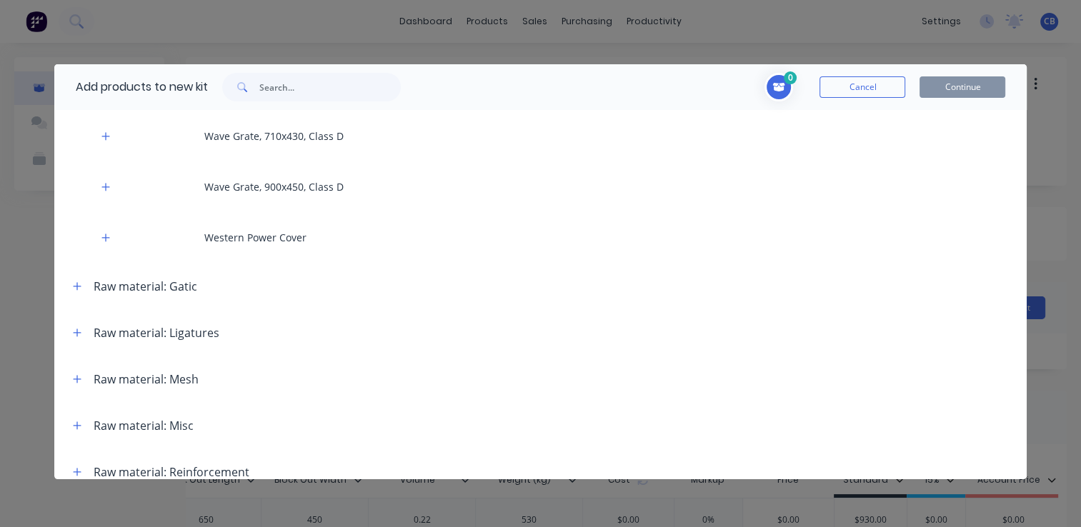
scroll to position [5074, 0]
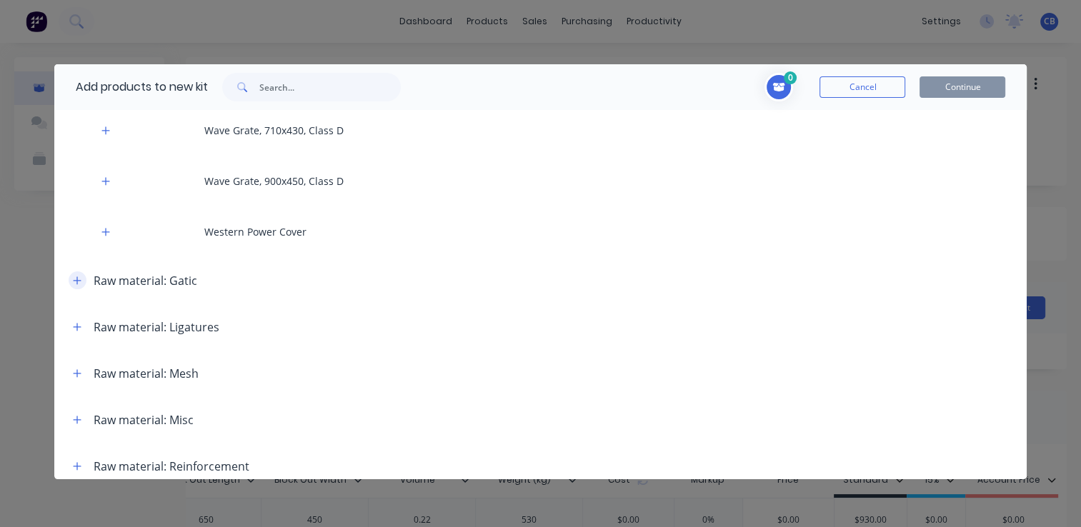
click at [76, 282] on icon "button" at bounding box center [77, 281] width 9 height 10
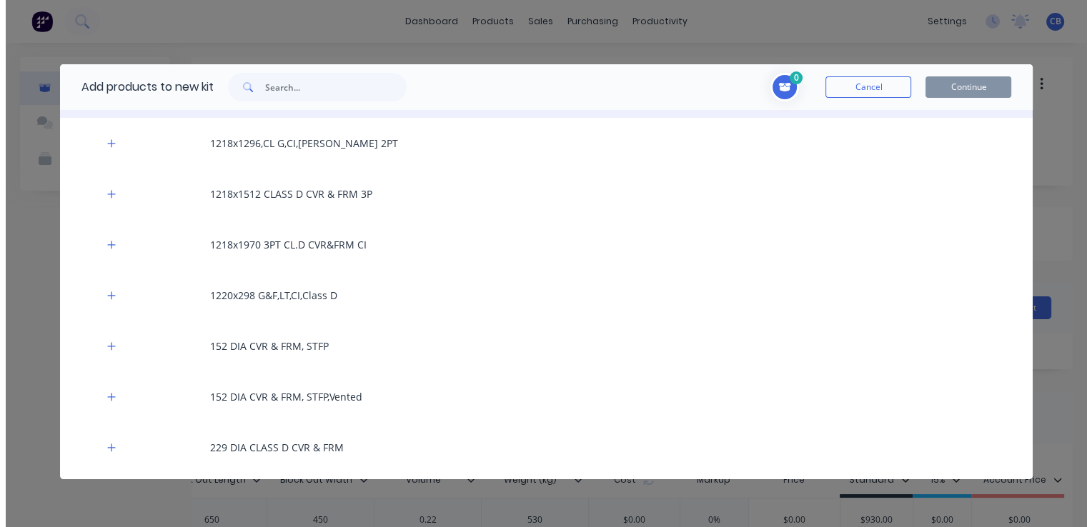
scroll to position [5502, 0]
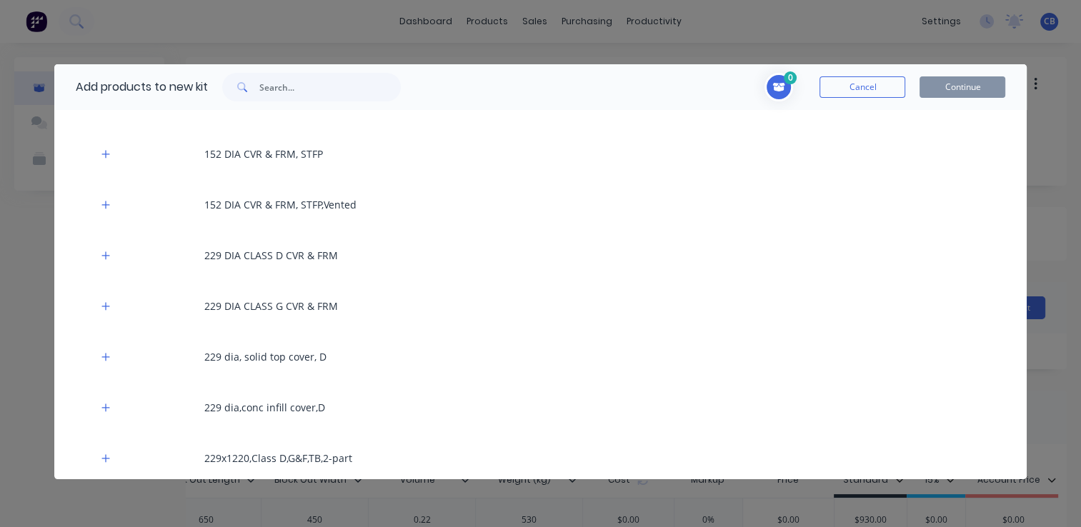
click at [580, 42] on div "Add products to new kit 0 Cancel Continue Miscellaneous .Block KITS .Circular P…" at bounding box center [540, 263] width 1081 height 527
click at [858, 86] on button "Cancel" at bounding box center [863, 86] width 86 height 21
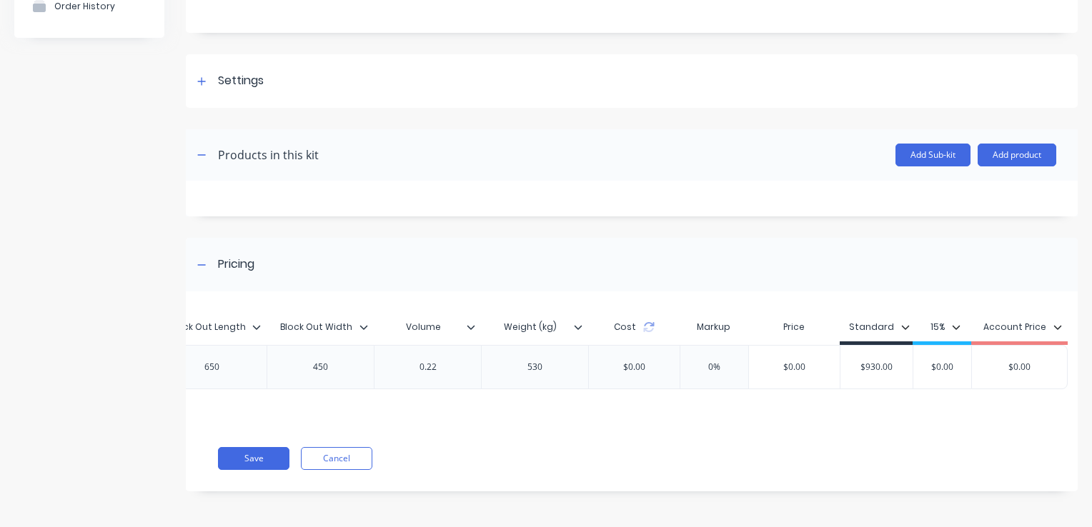
scroll to position [155, 0]
click at [913, 154] on button "Add Sub-kit" at bounding box center [932, 155] width 75 height 23
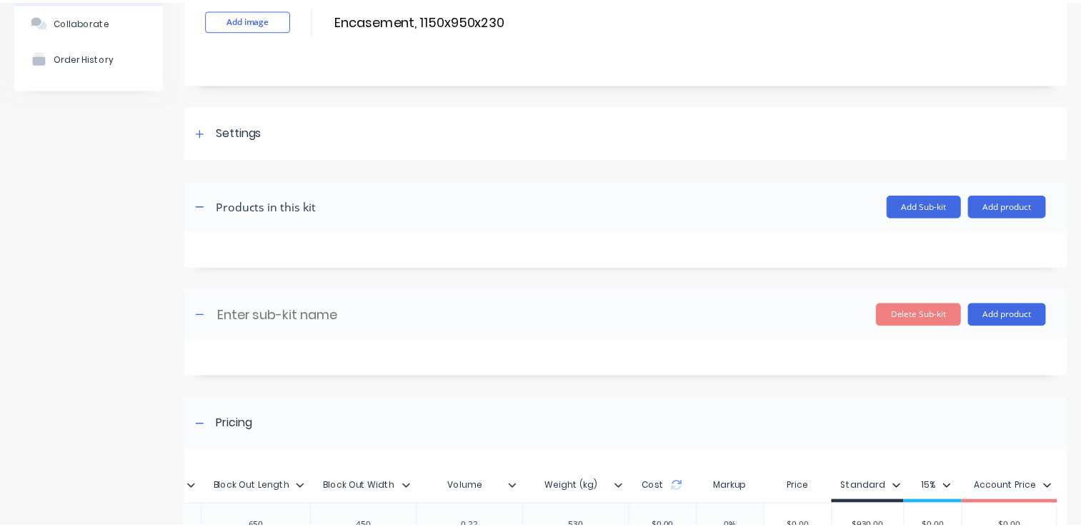
scroll to position [143, 0]
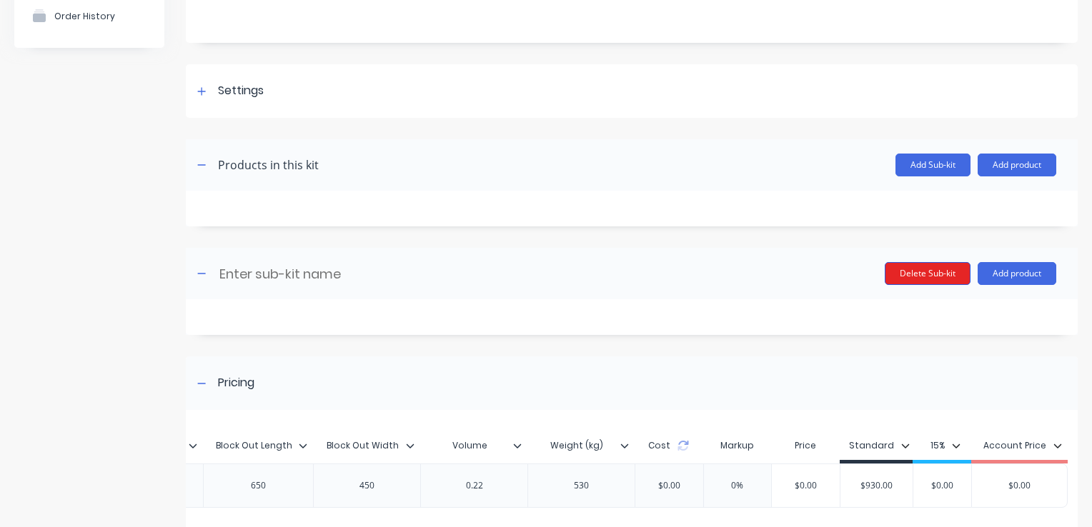
click at [914, 274] on button "Delete Sub-kit" at bounding box center [928, 273] width 86 height 23
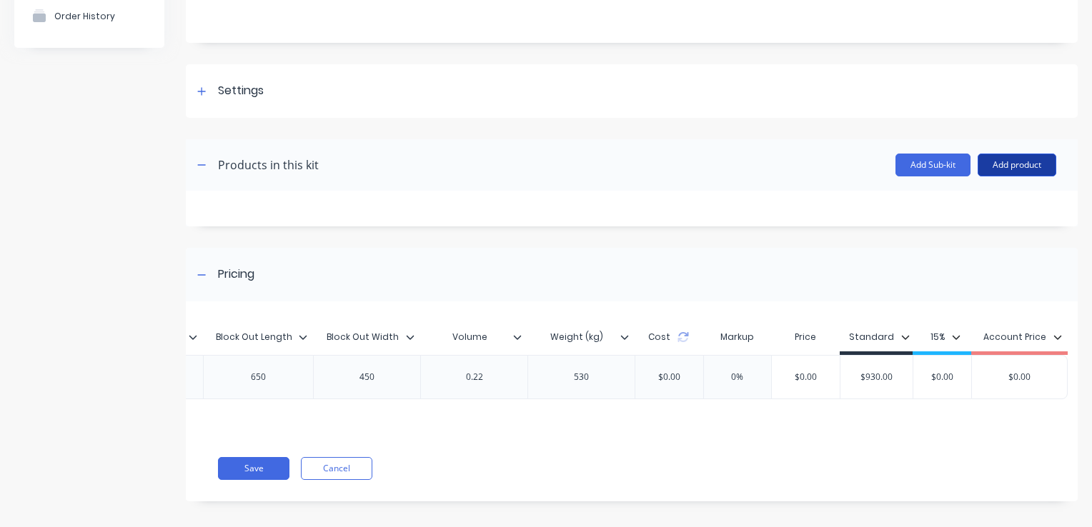
click at [998, 164] on button "Add product" at bounding box center [1017, 165] width 79 height 23
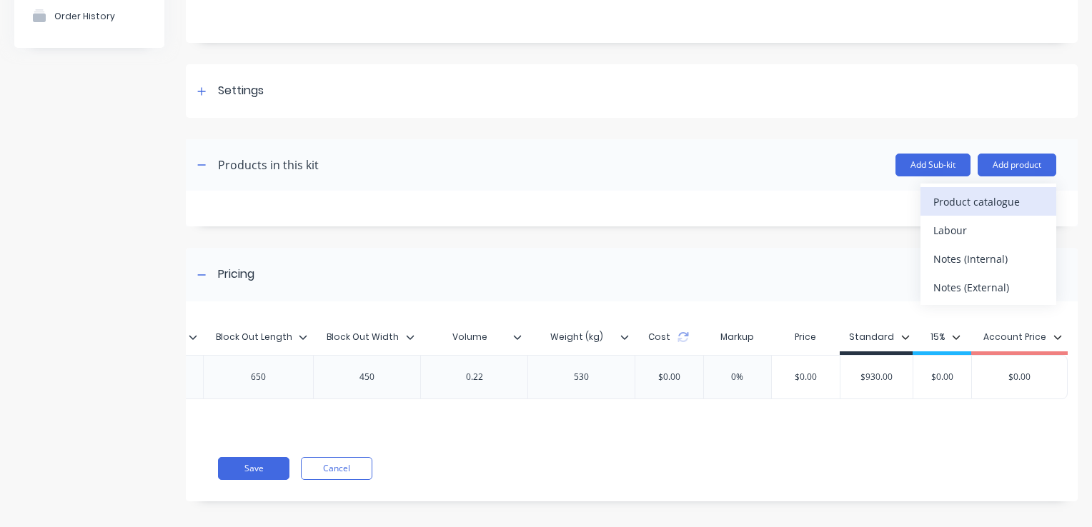
click at [960, 212] on button "Product catalogue" at bounding box center [988, 201] width 136 height 29
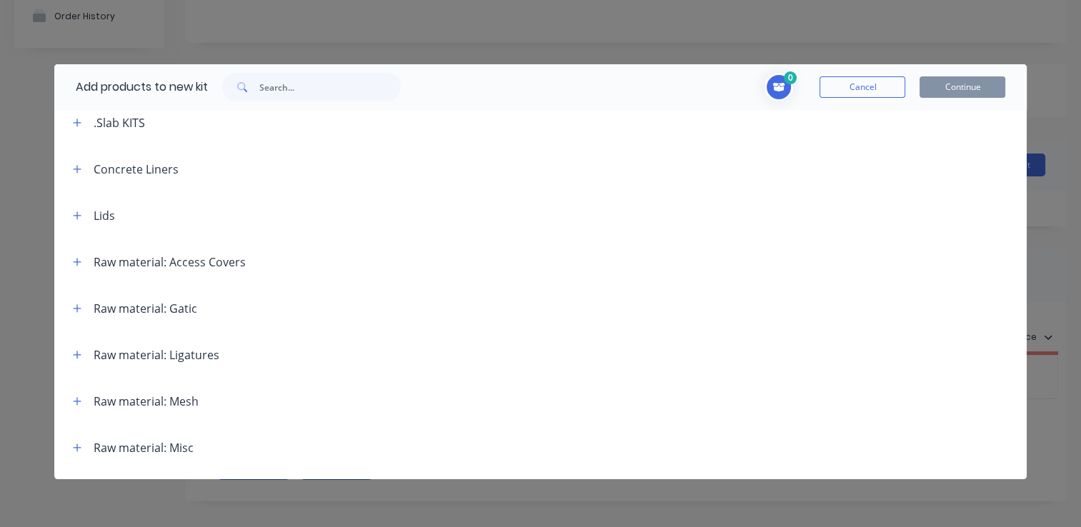
scroll to position [572, 0]
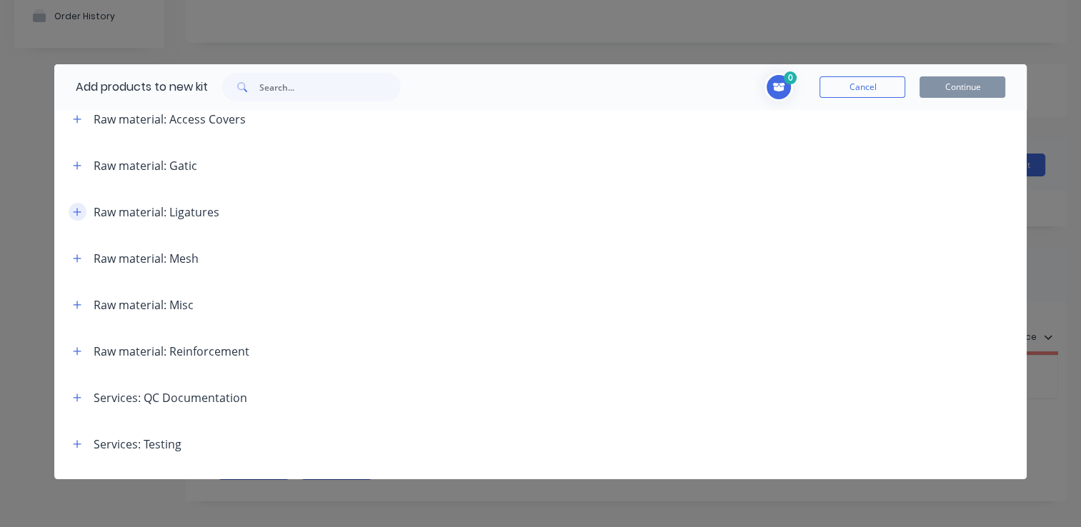
click at [74, 212] on icon "button" at bounding box center [77, 212] width 9 height 10
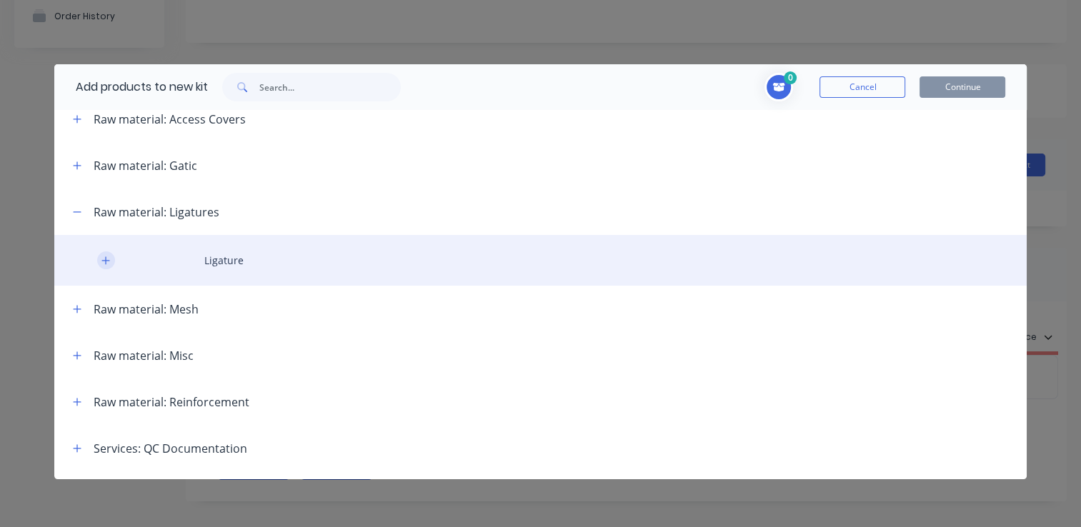
click at [107, 262] on icon "button" at bounding box center [105, 261] width 9 height 10
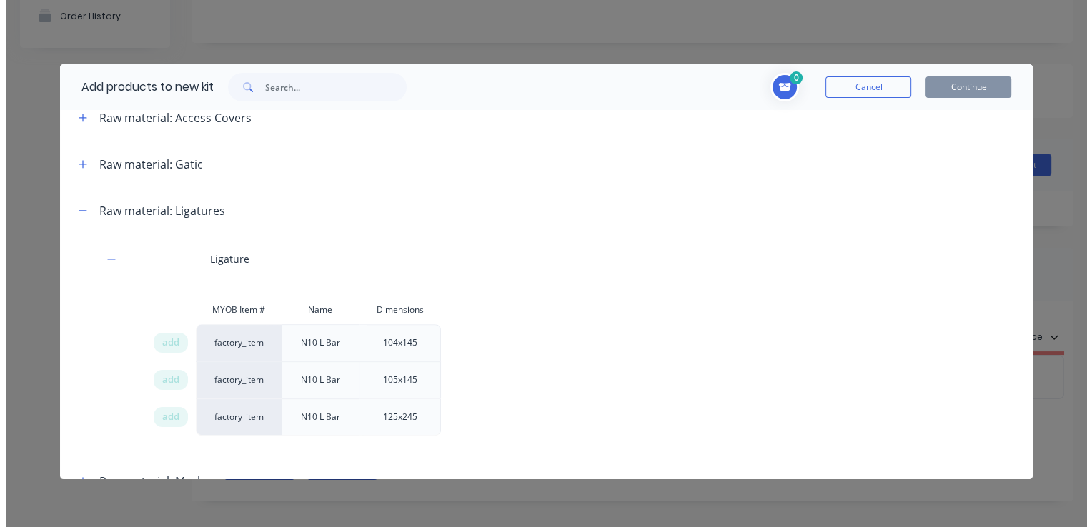
scroll to position [500, 0]
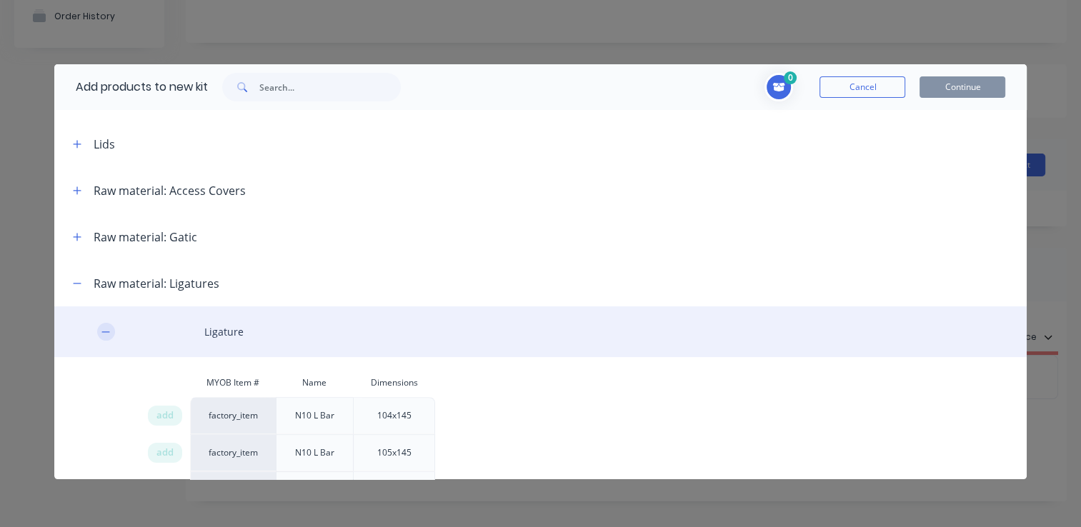
click at [107, 329] on icon "button" at bounding box center [105, 332] width 9 height 10
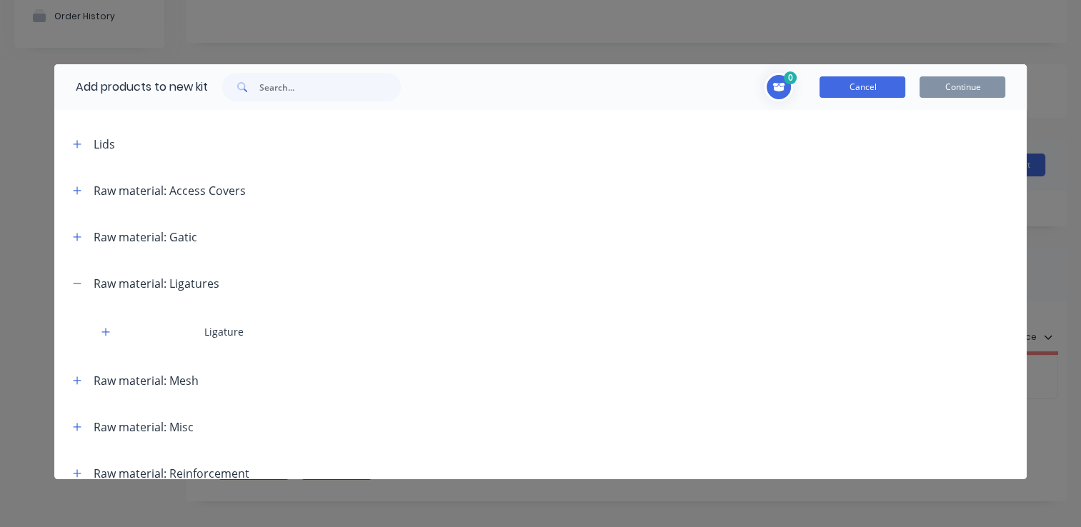
click at [863, 89] on button "Cancel" at bounding box center [863, 86] width 86 height 21
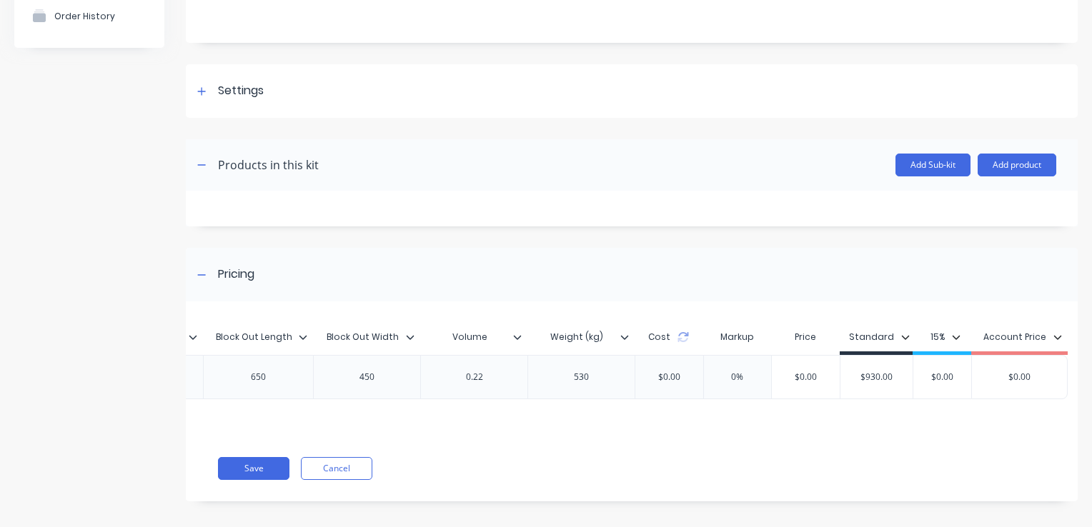
scroll to position [155, 0]
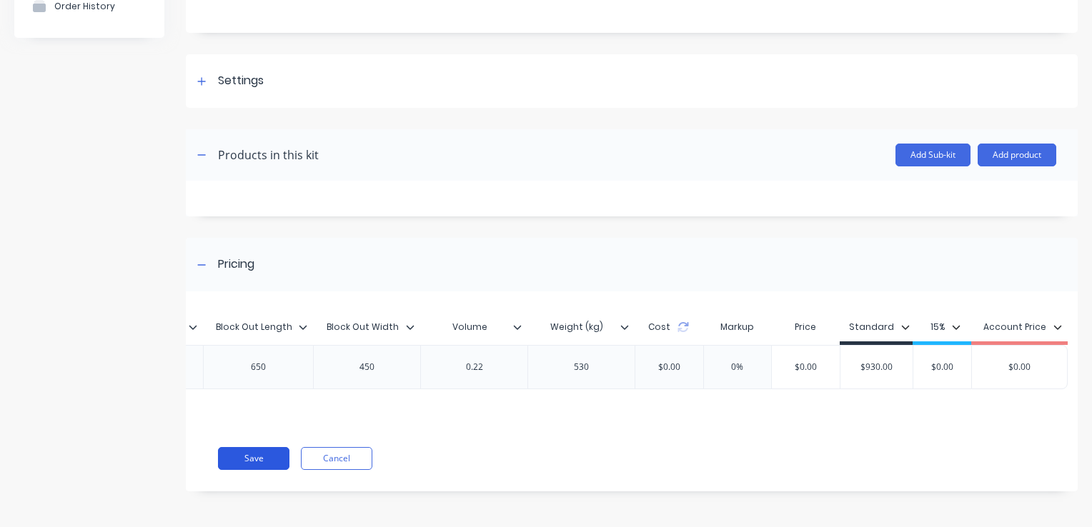
click at [249, 459] on button "Save" at bounding box center [253, 458] width 71 height 23
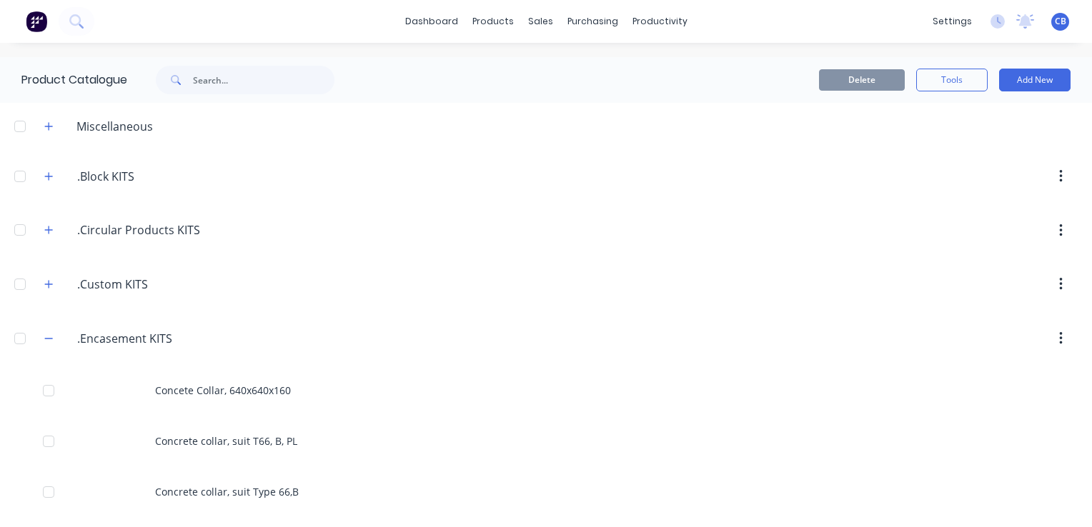
click at [23, 336] on div at bounding box center [20, 338] width 29 height 29
click at [50, 334] on icon "button" at bounding box center [48, 339] width 9 height 10
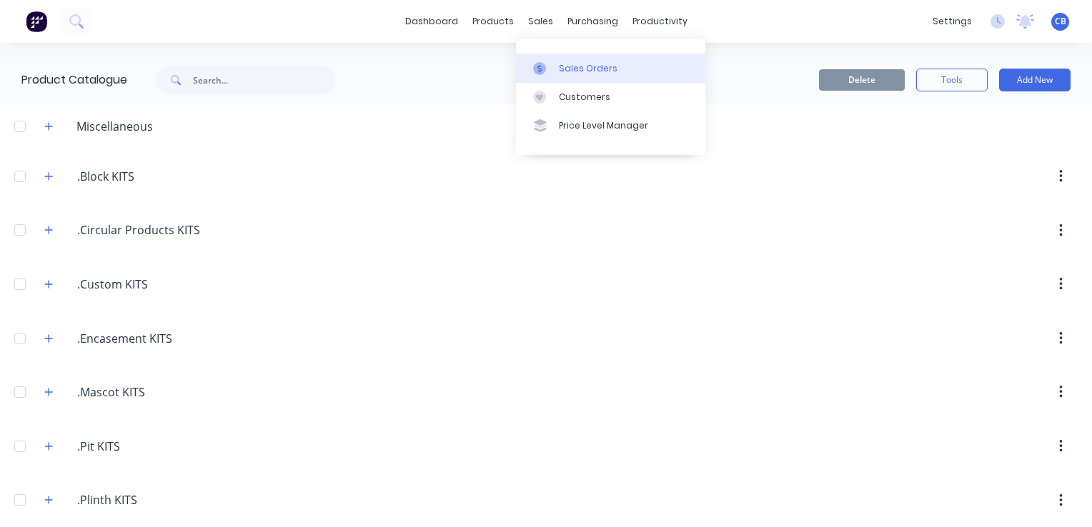
click at [570, 69] on div "Sales Orders" at bounding box center [588, 68] width 59 height 13
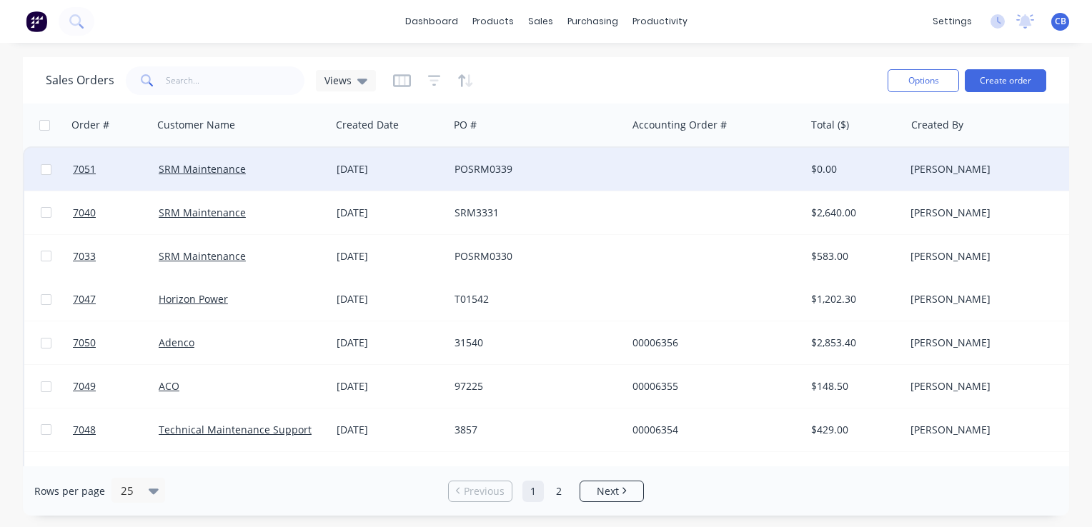
click at [276, 177] on div "SRM Maintenance" at bounding box center [242, 169] width 178 height 43
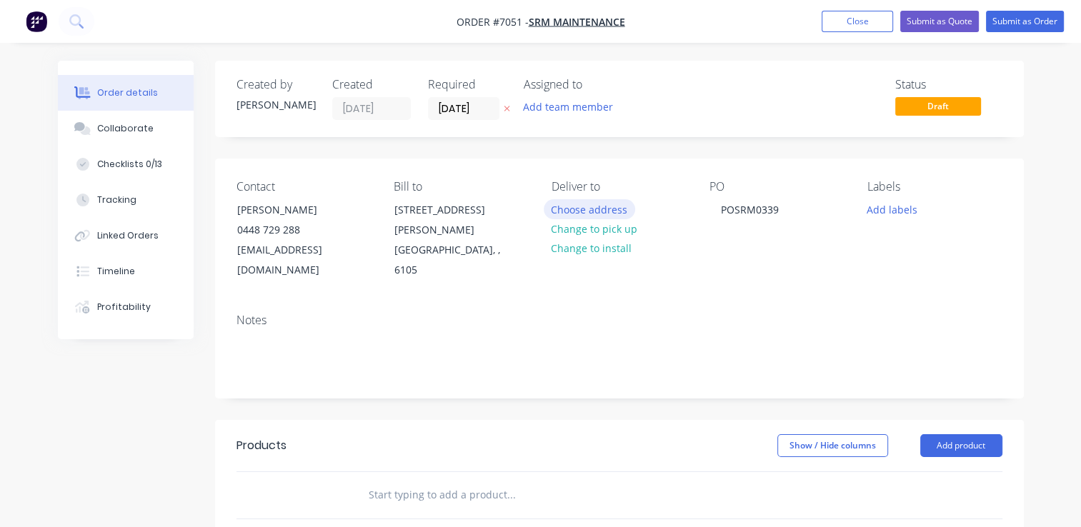
click at [595, 207] on button "Choose address" at bounding box center [589, 208] width 91 height 19
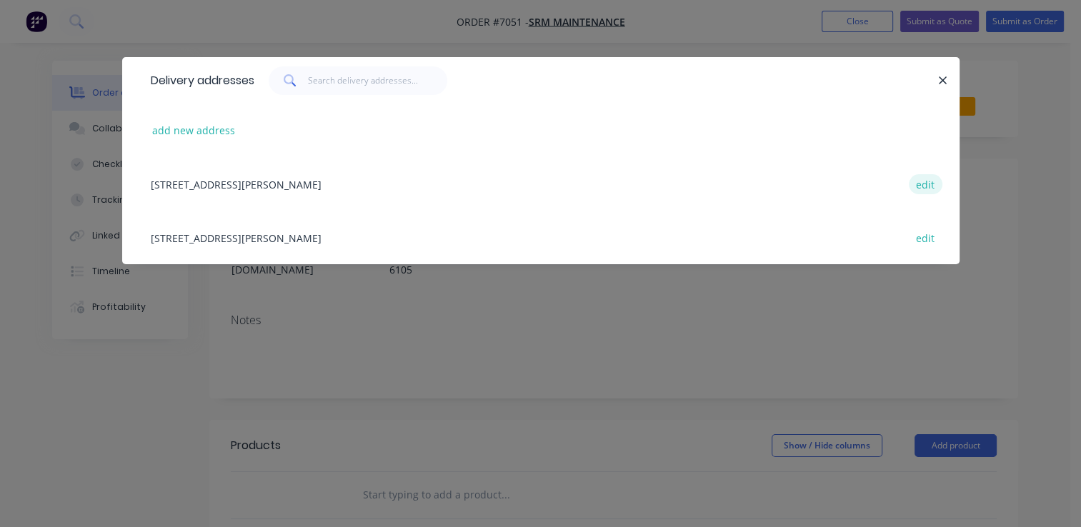
click at [926, 184] on button "edit" at bounding box center [926, 183] width 34 height 19
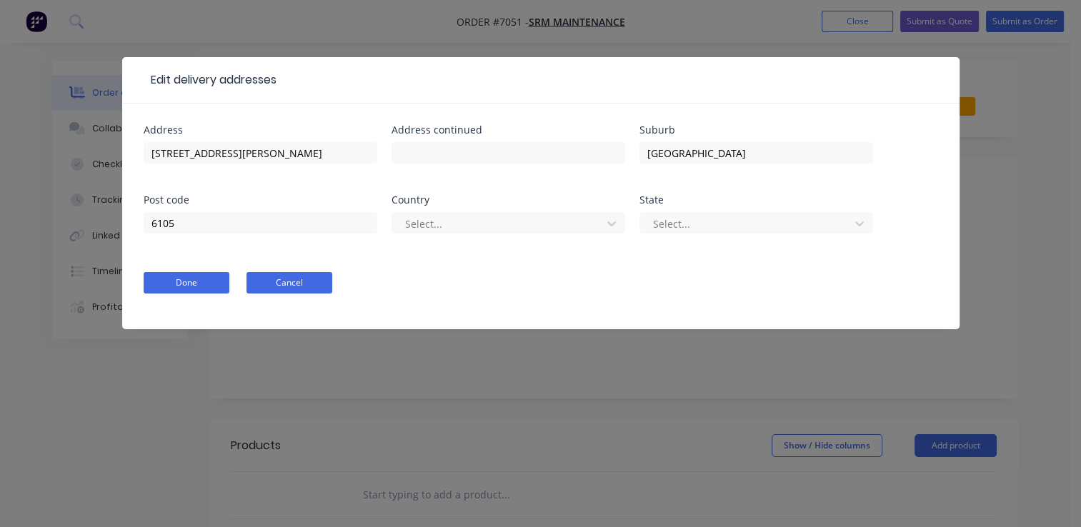
click at [279, 280] on button "Cancel" at bounding box center [290, 282] width 86 height 21
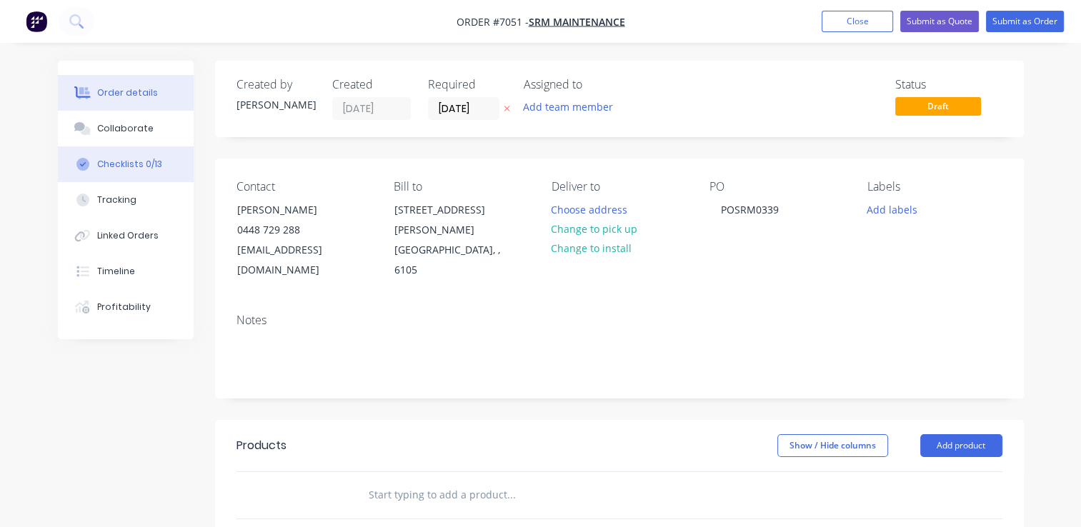
click at [120, 166] on div "Checklists 0/13" at bounding box center [129, 164] width 65 height 13
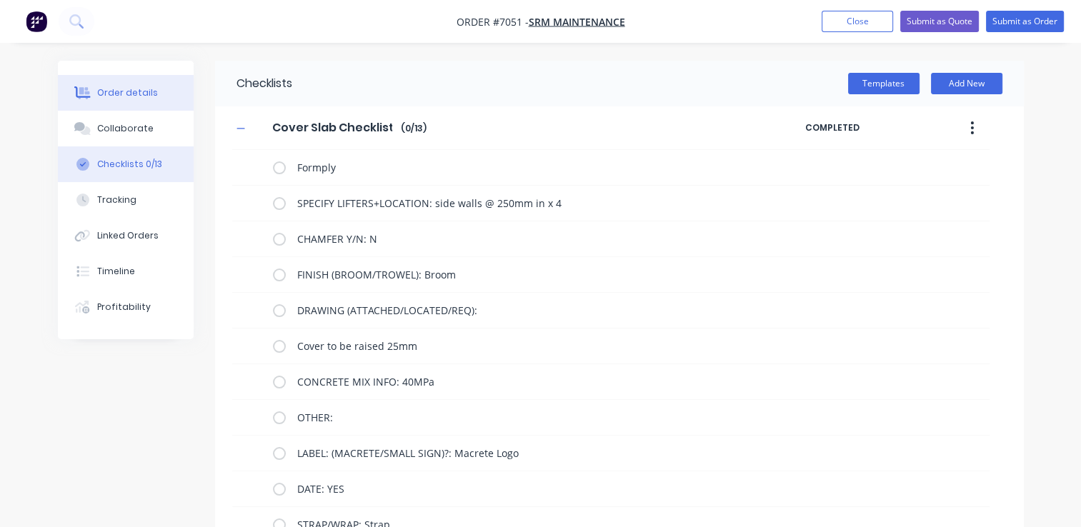
click at [125, 99] on div "Order details" at bounding box center [127, 92] width 61 height 13
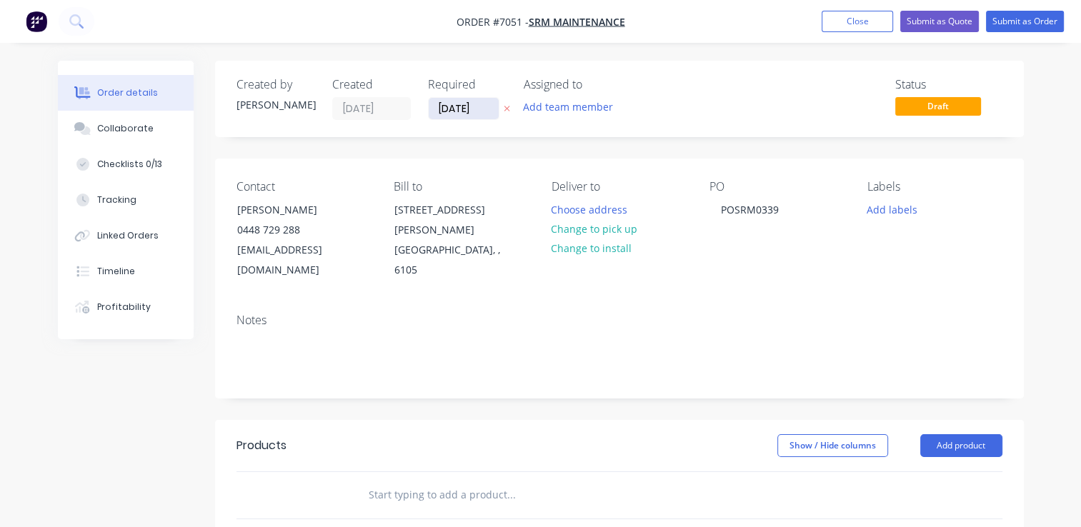
click at [487, 109] on input "[DATE]" at bounding box center [464, 108] width 70 height 21
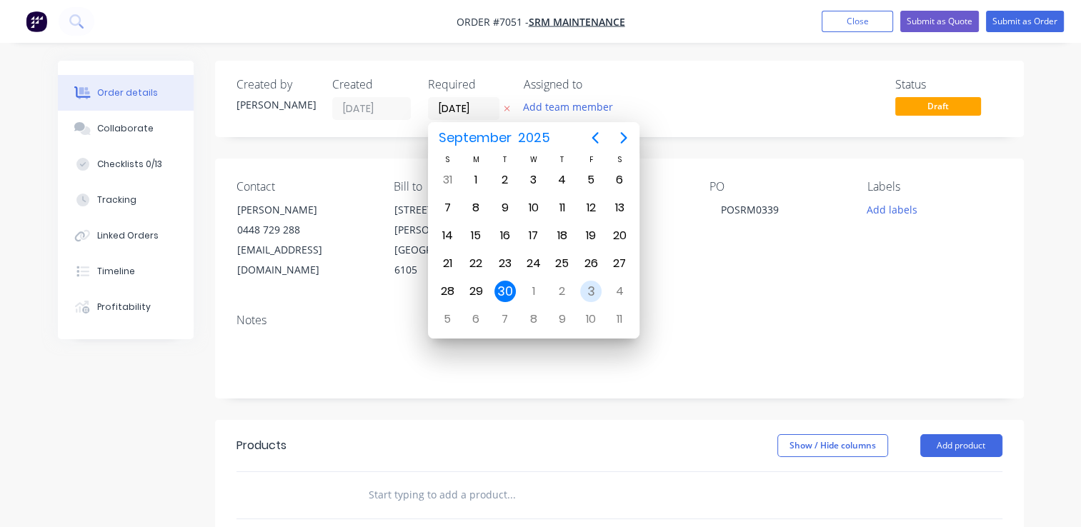
click at [590, 287] on div "3" at bounding box center [590, 291] width 21 height 21
type input "[DATE]"
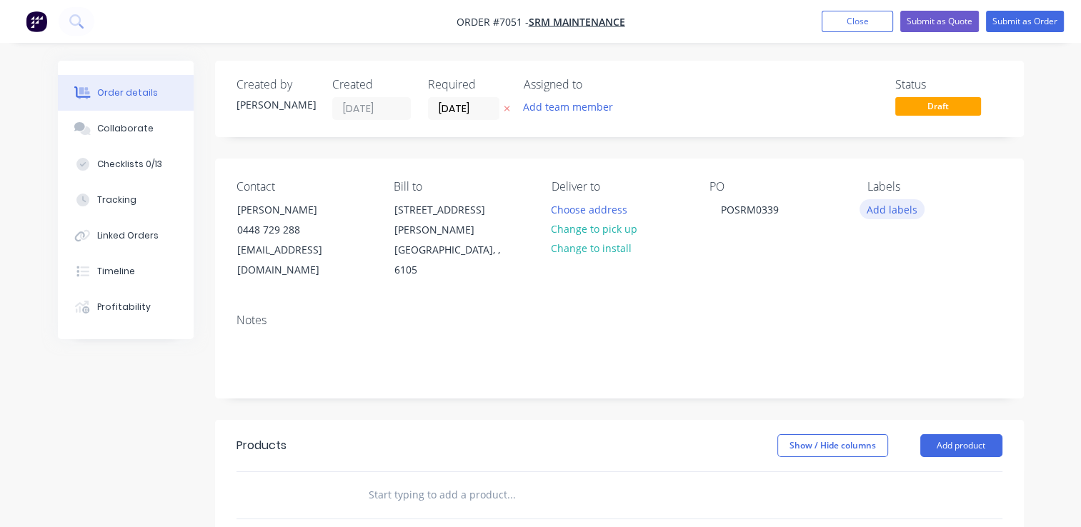
click at [886, 208] on button "Add labels" at bounding box center [893, 208] width 66 height 19
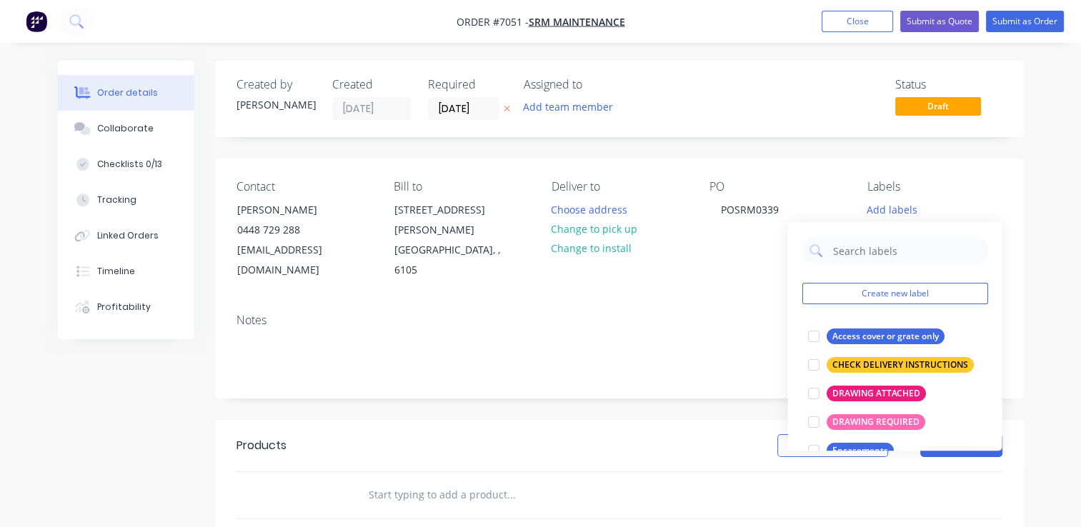
click at [696, 87] on div "Status Draft" at bounding box center [835, 99] width 336 height 42
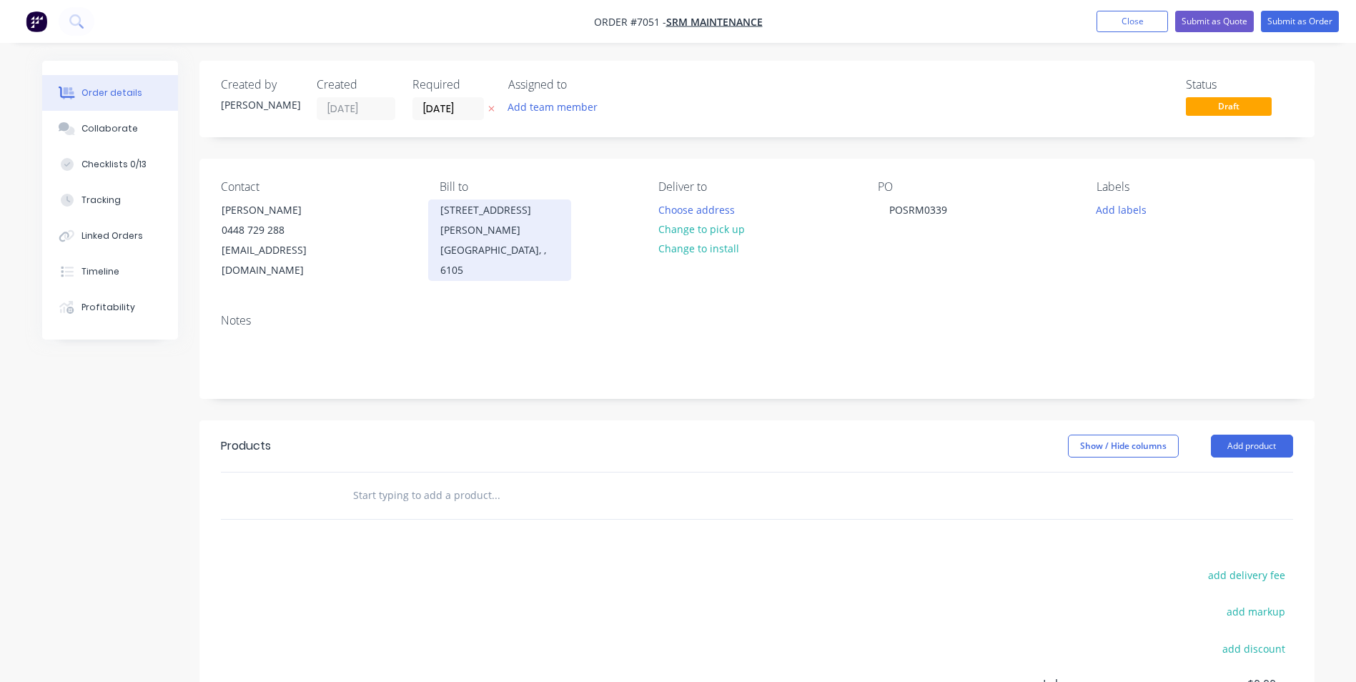
click at [477, 218] on div "[STREET_ADDRESS][PERSON_NAME]" at bounding box center [499, 220] width 119 height 40
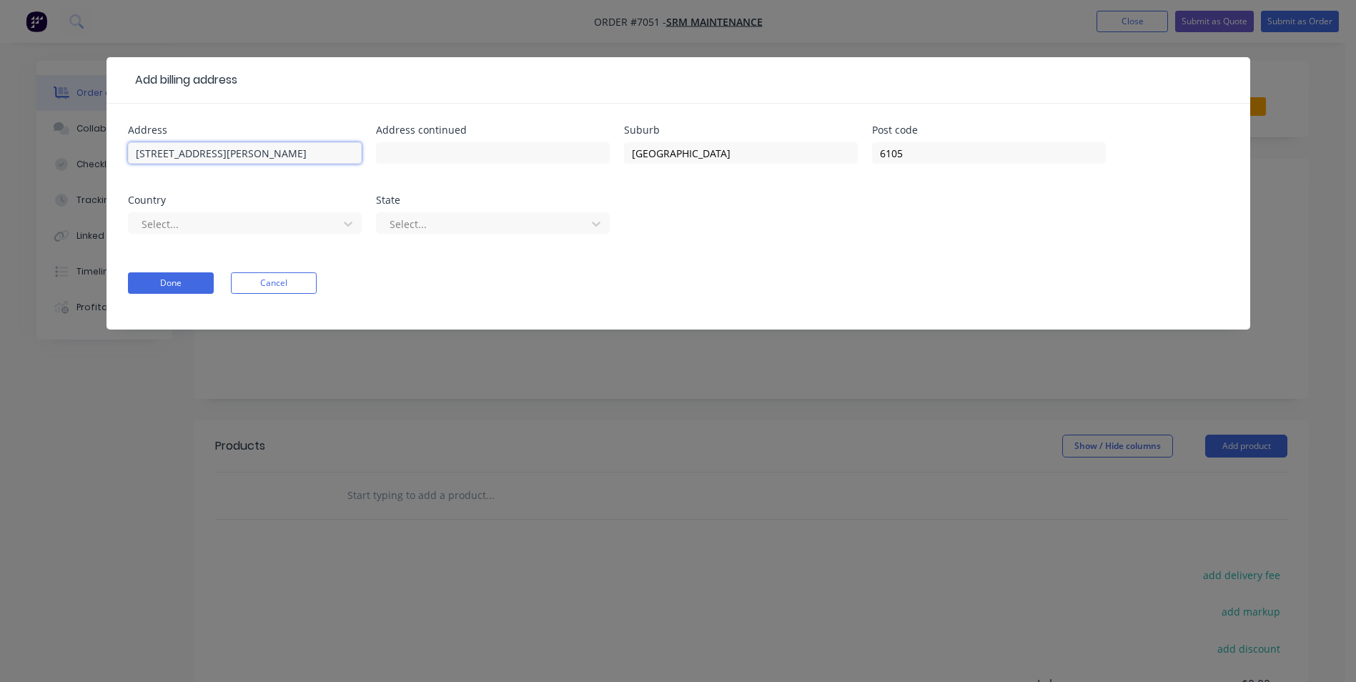
drag, startPoint x: 216, startPoint y: 144, endPoint x: 194, endPoint y: 148, distance: 21.7
click at [216, 145] on input "[STREET_ADDRESS][PERSON_NAME]" at bounding box center [245, 152] width 234 height 21
drag, startPoint x: 209, startPoint y: 154, endPoint x: 52, endPoint y: 144, distance: 156.8
click at [65, 148] on div "Add billing address Address [STREET_ADDRESS][PERSON_NAME] Address [GEOGRAPHIC_D…" at bounding box center [678, 341] width 1356 height 682
paste input "[STREET_ADDRESS]"
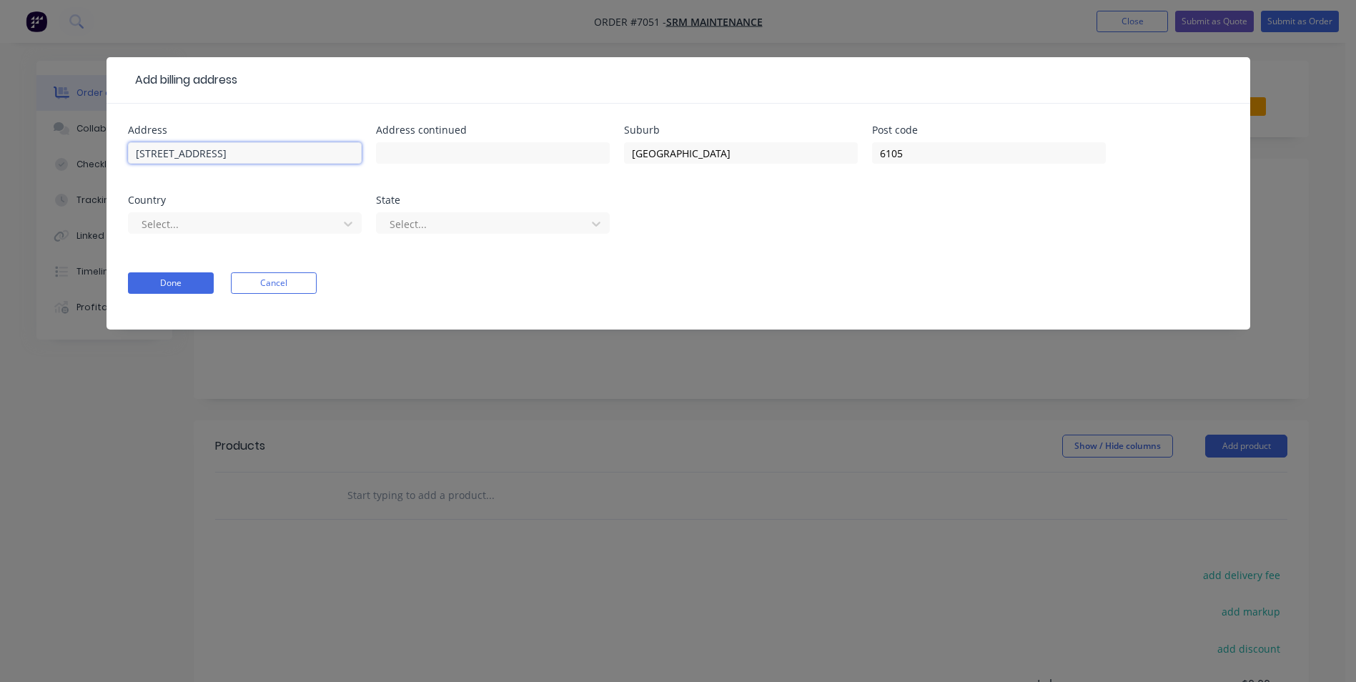
type input "[STREET_ADDRESS]"
click at [254, 224] on div at bounding box center [235, 224] width 191 height 18
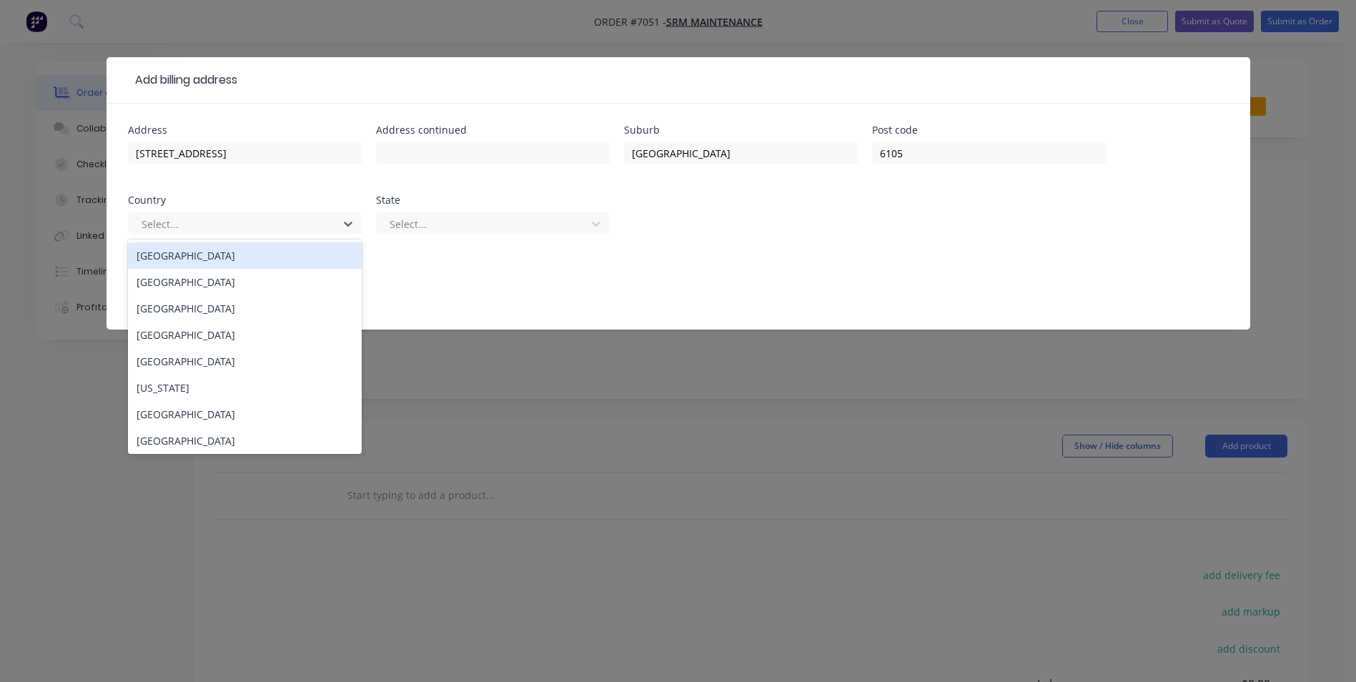
click at [247, 248] on div "[GEOGRAPHIC_DATA]" at bounding box center [245, 255] width 234 height 26
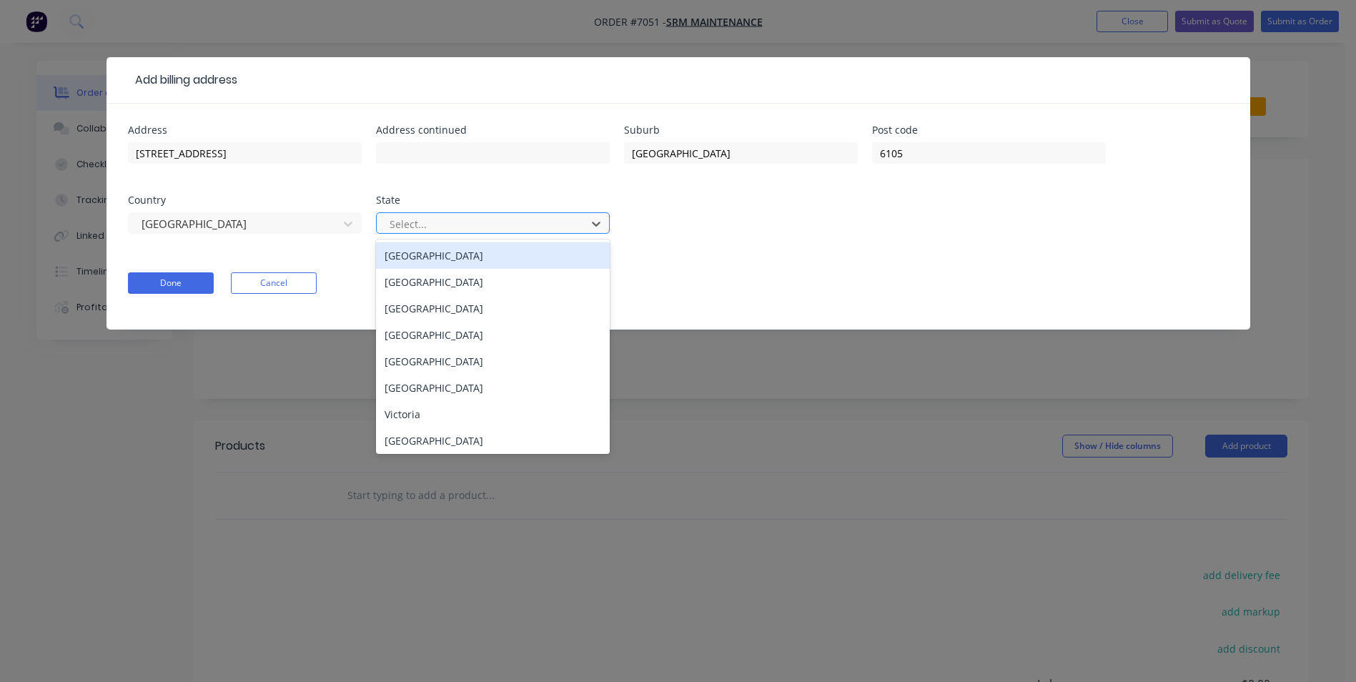
click at [444, 219] on div at bounding box center [483, 224] width 191 height 18
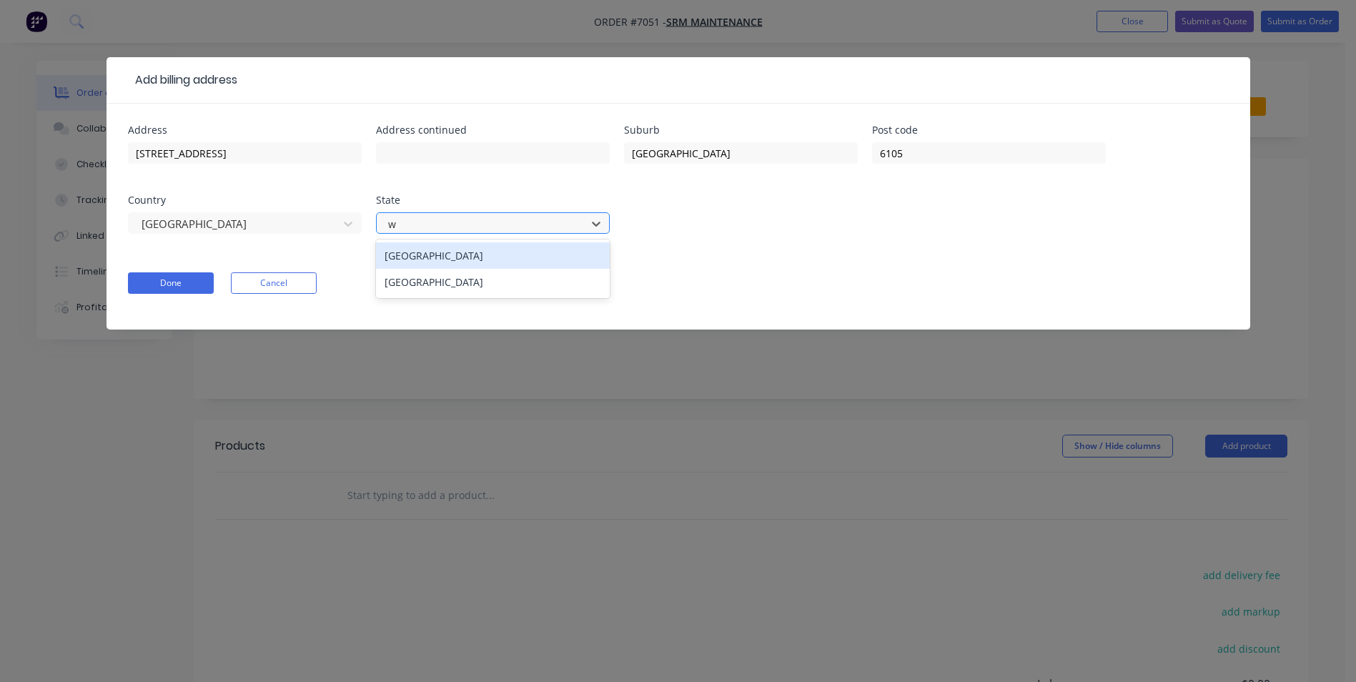
type input "wa"
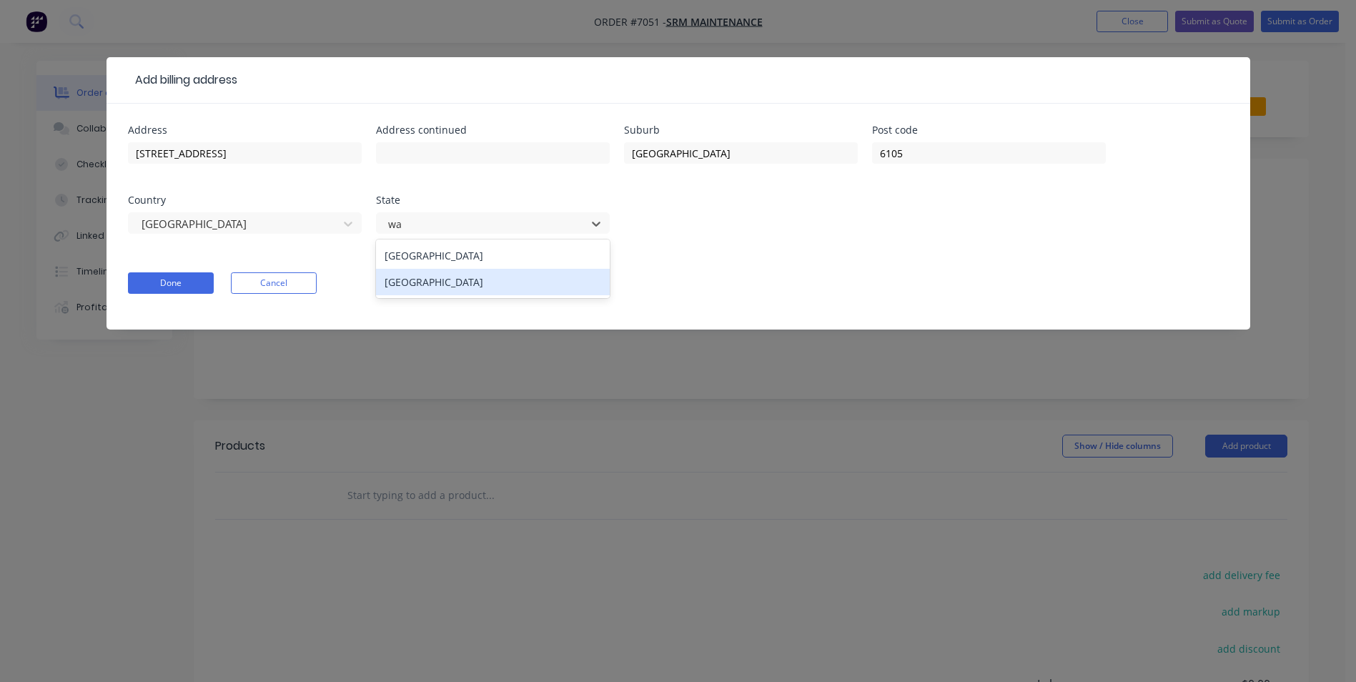
click at [445, 282] on div "[GEOGRAPHIC_DATA]" at bounding box center [493, 282] width 234 height 26
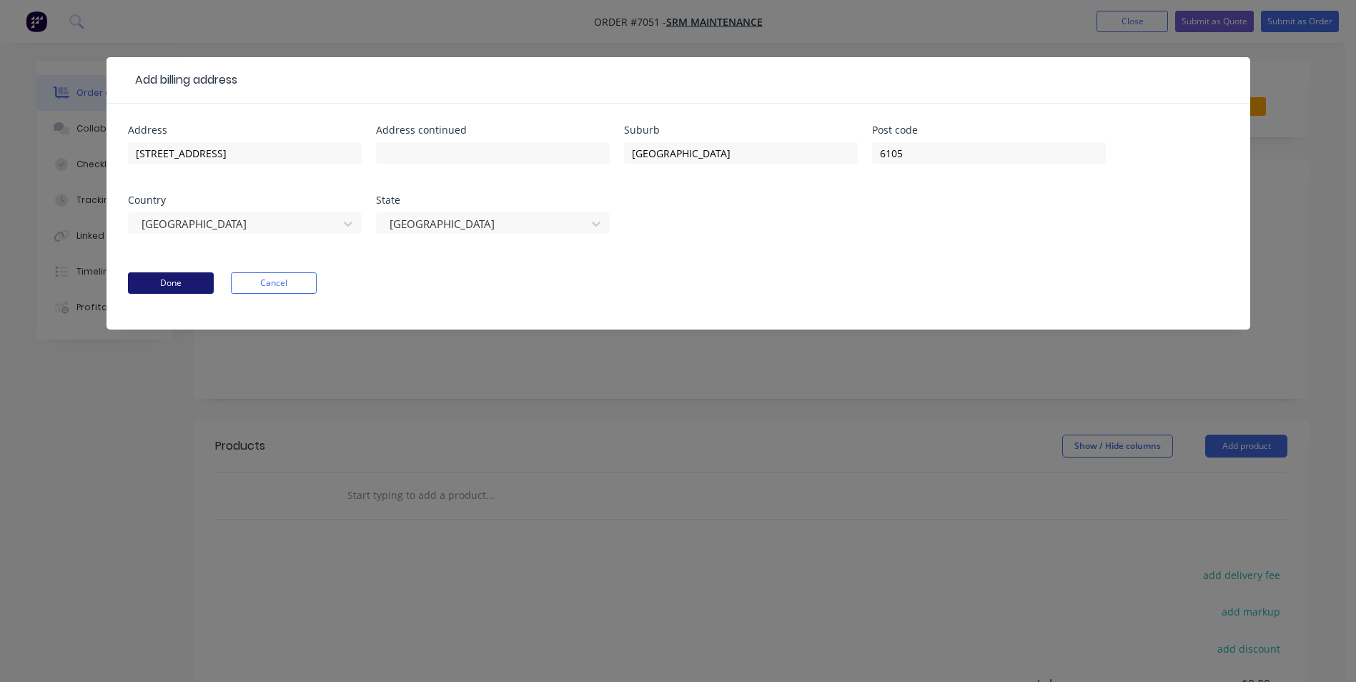
click at [149, 282] on button "Done" at bounding box center [171, 282] width 86 height 21
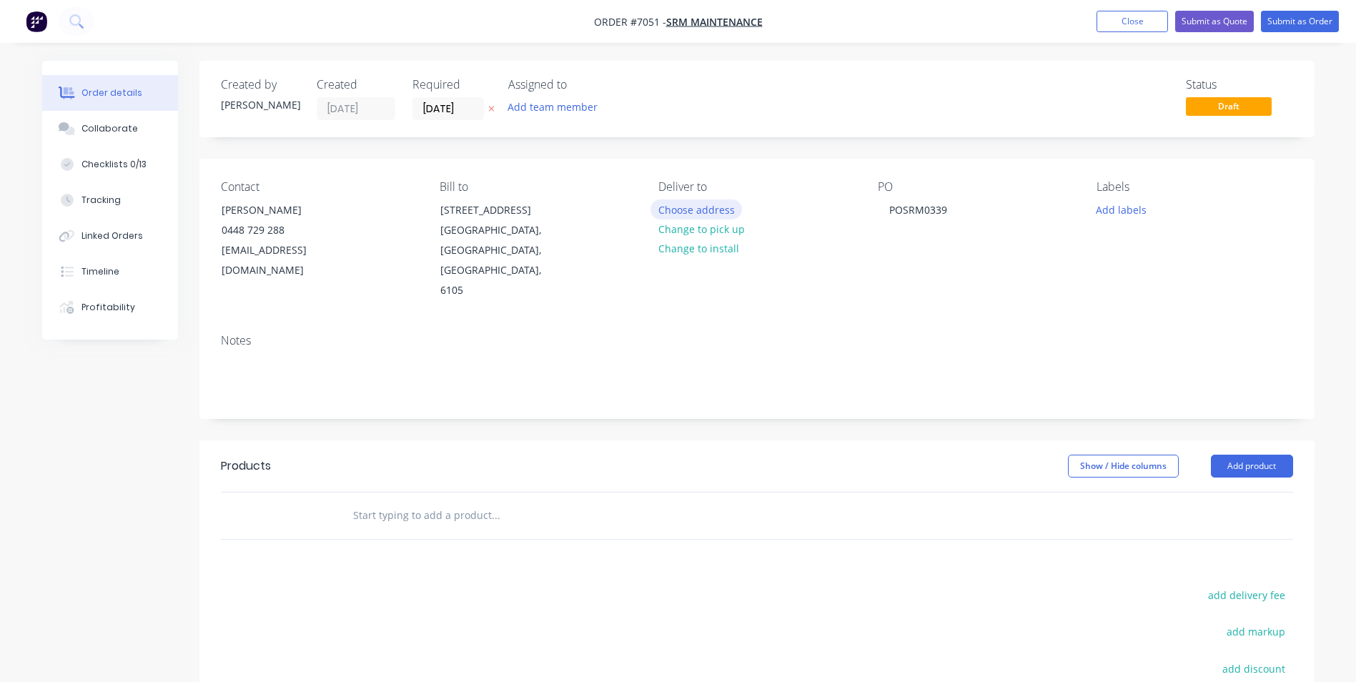
click at [693, 207] on button "Choose address" at bounding box center [695, 208] width 91 height 19
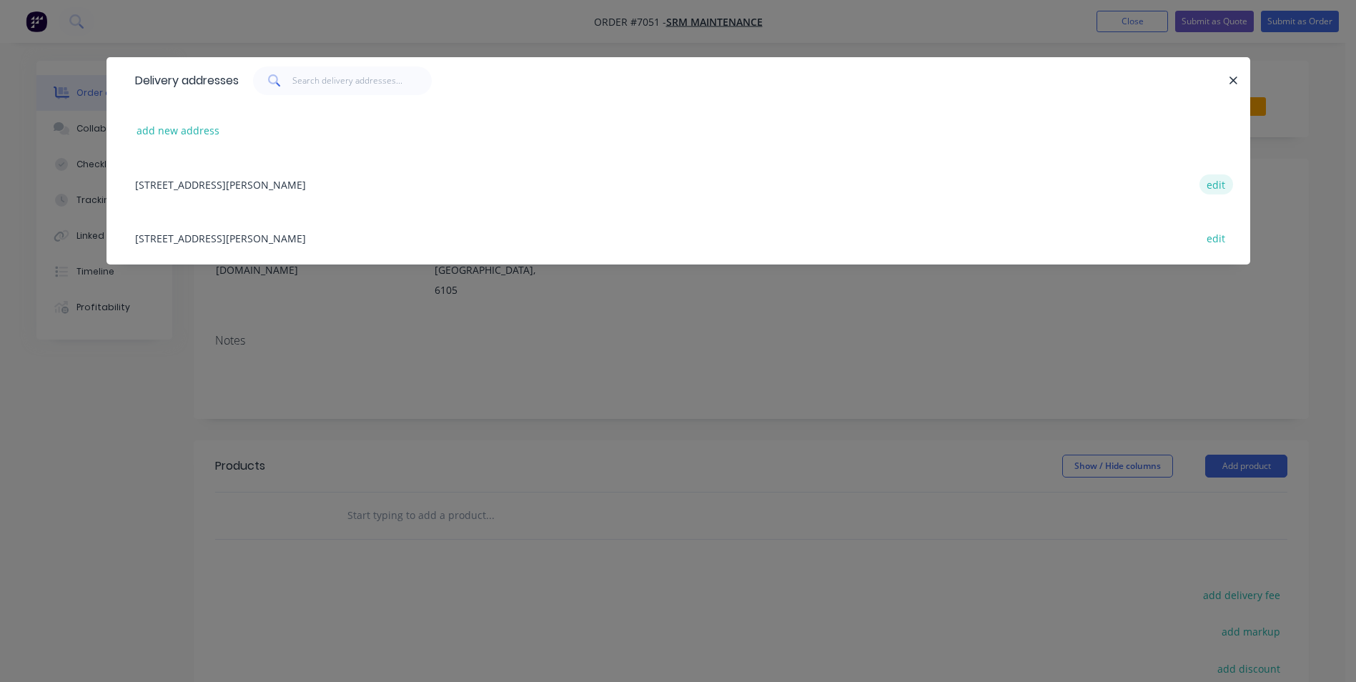
click at [1091, 187] on button "edit" at bounding box center [1216, 183] width 34 height 19
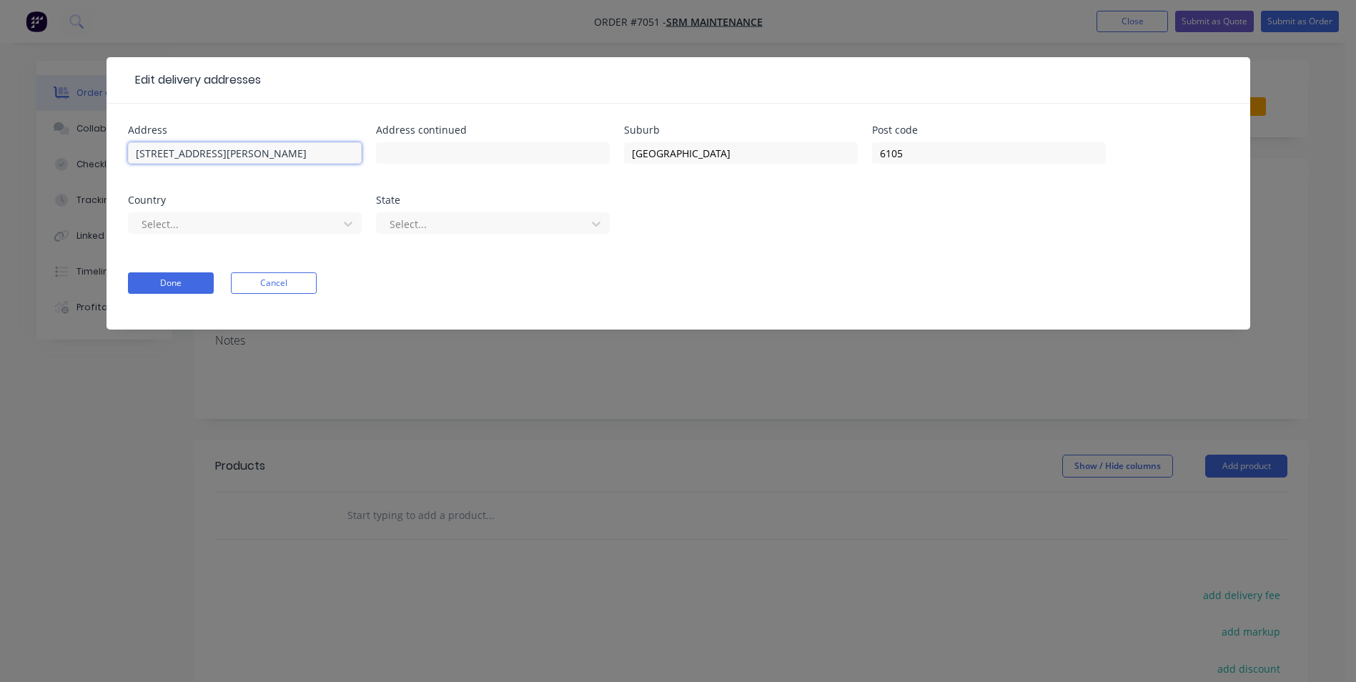
drag, startPoint x: 218, startPoint y: 150, endPoint x: 63, endPoint y: 147, distance: 155.1
click at [63, 147] on div "Edit delivery addresses Address [STREET_ADDRESS][PERSON_NAME] Address continued…" at bounding box center [678, 341] width 1356 height 682
paste input "[STREET_ADDRESS]"
type input "[STREET_ADDRESS]"
click at [213, 229] on div at bounding box center [235, 224] width 191 height 18
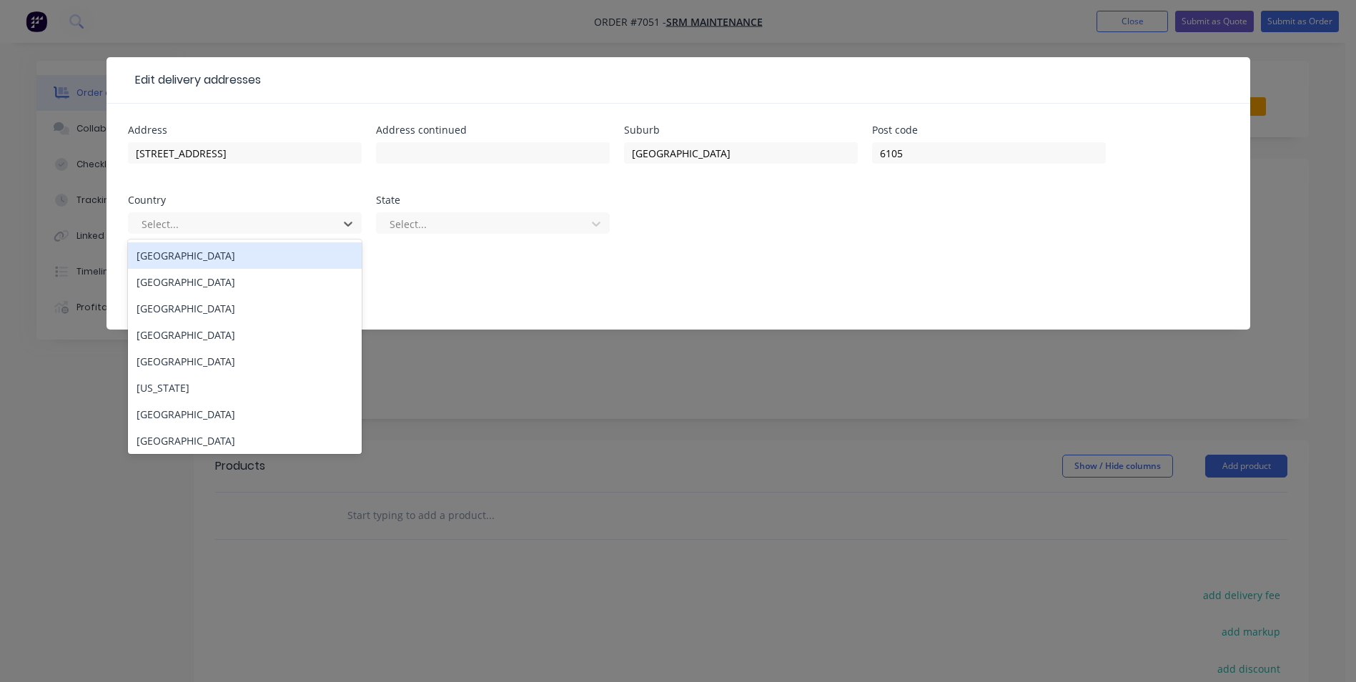
click at [199, 260] on div "[GEOGRAPHIC_DATA]" at bounding box center [245, 255] width 234 height 26
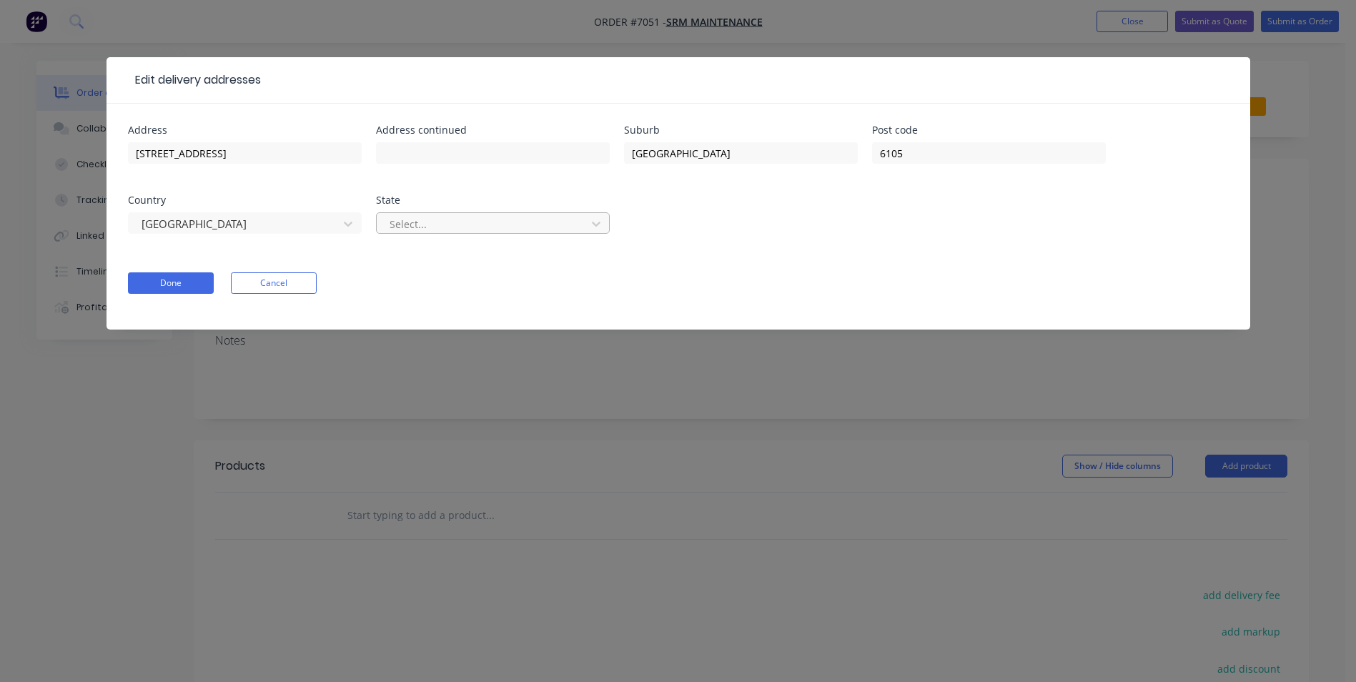
click at [394, 226] on div at bounding box center [483, 224] width 191 height 18
type input "wa"
click at [437, 282] on div "[GEOGRAPHIC_DATA]" at bounding box center [493, 282] width 234 height 26
click at [161, 282] on button "Done" at bounding box center [171, 282] width 86 height 21
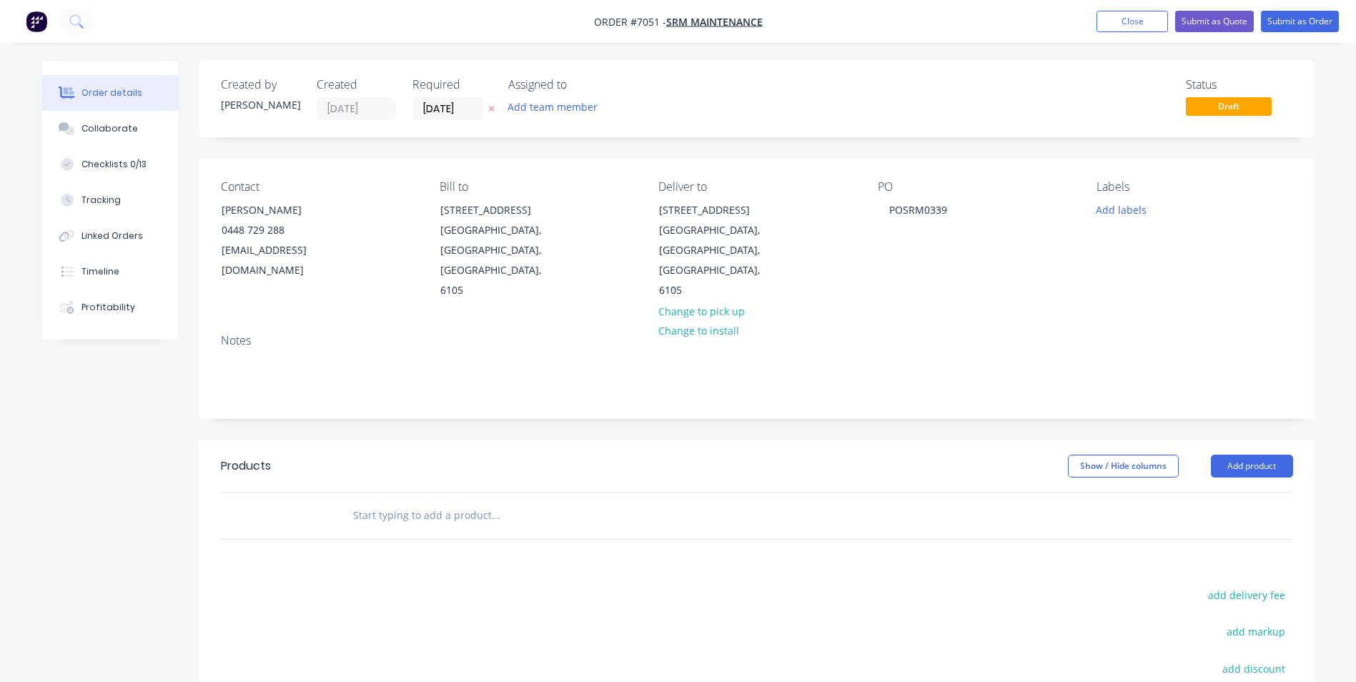
click at [704, 301] on button "Change to pick up" at bounding box center [700, 310] width 101 height 19
click at [694, 232] on button "Change to delivery" at bounding box center [702, 229] width 104 height 19
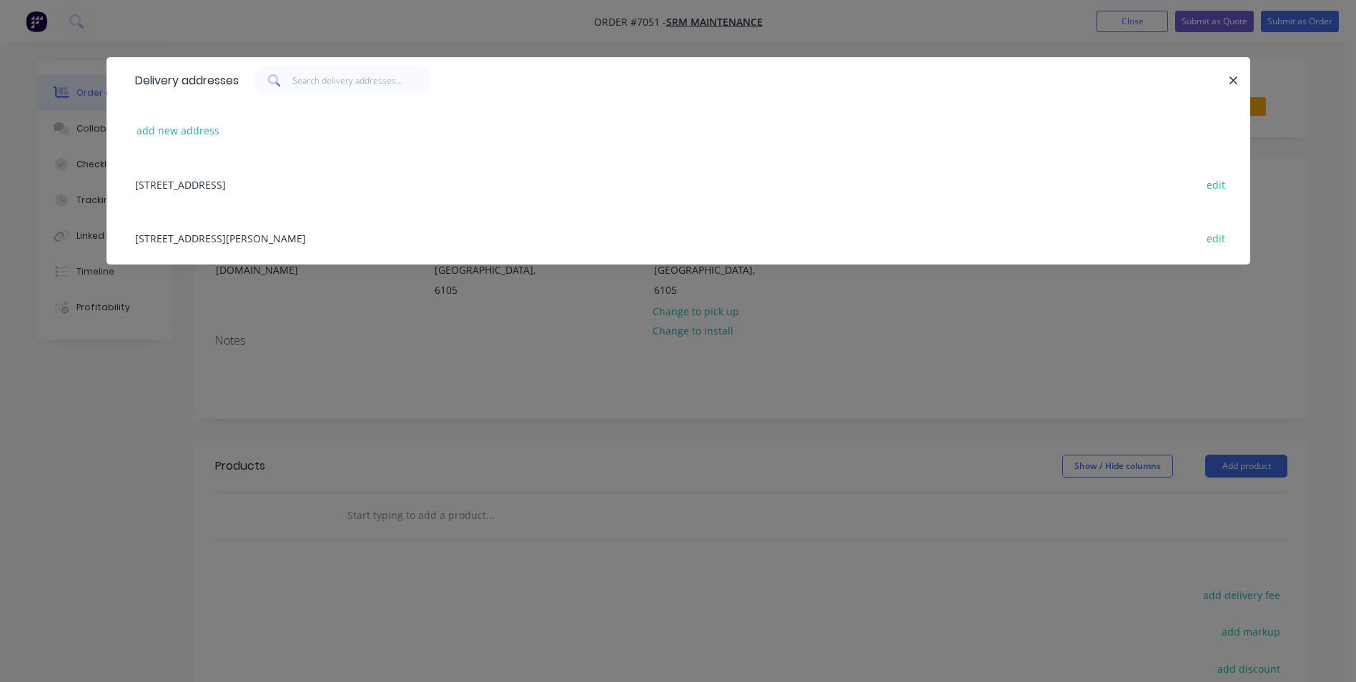
click at [369, 173] on div "[STREET_ADDRESS] edit" at bounding box center [678, 184] width 1100 height 54
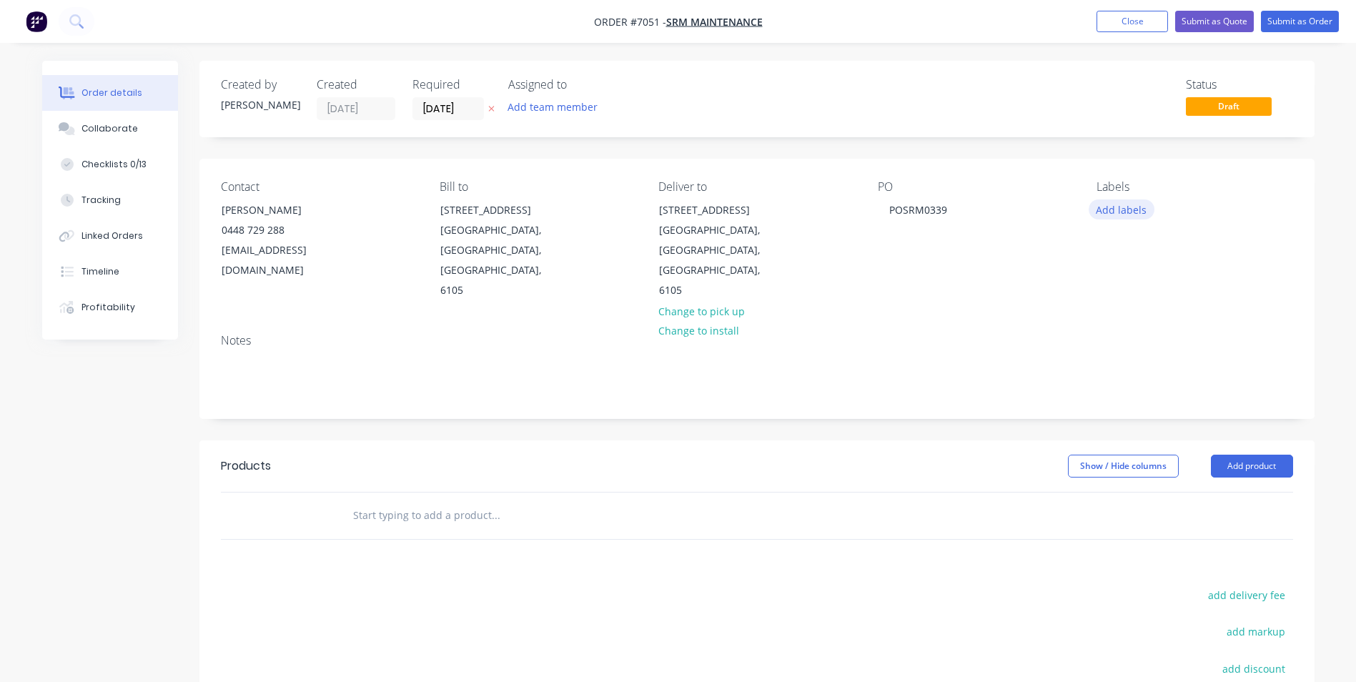
click at [1091, 204] on button "Add labels" at bounding box center [1121, 208] width 66 height 19
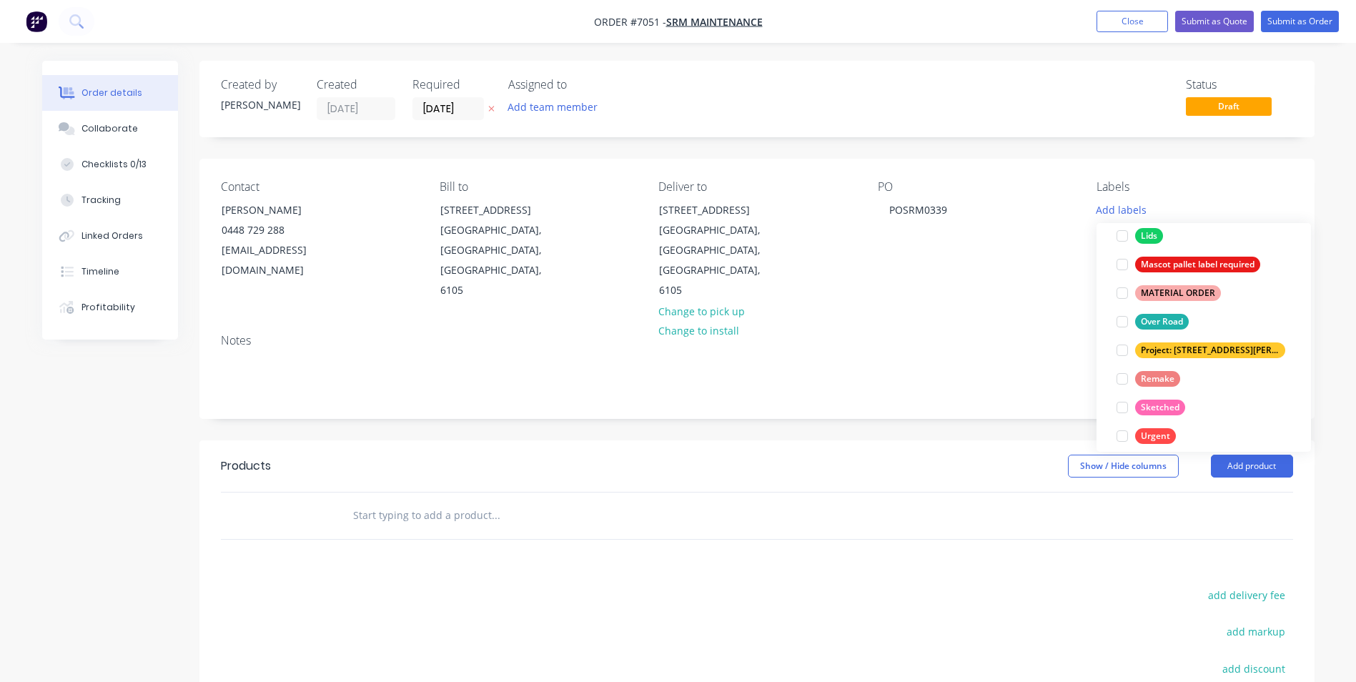
scroll to position [314, 0]
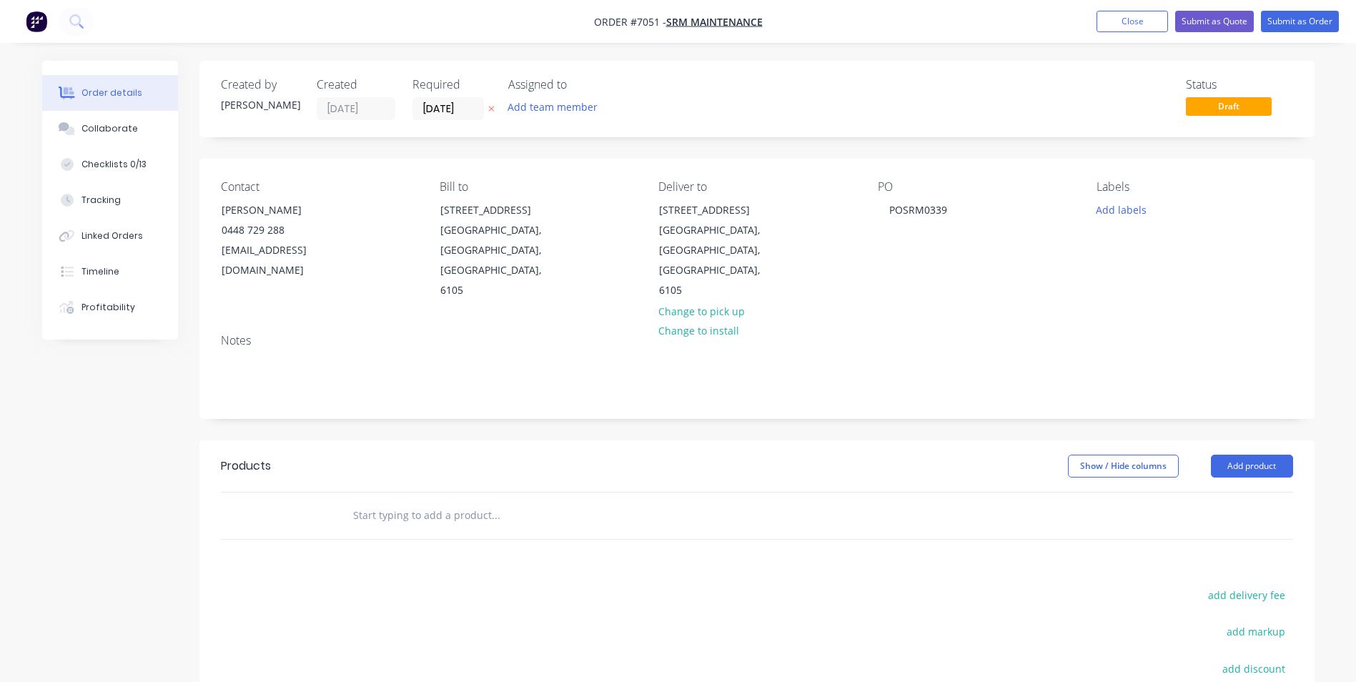
click at [958, 322] on div "Notes" at bounding box center [756, 370] width 1115 height 96
click at [421, 501] on input "text" at bounding box center [495, 515] width 286 height 29
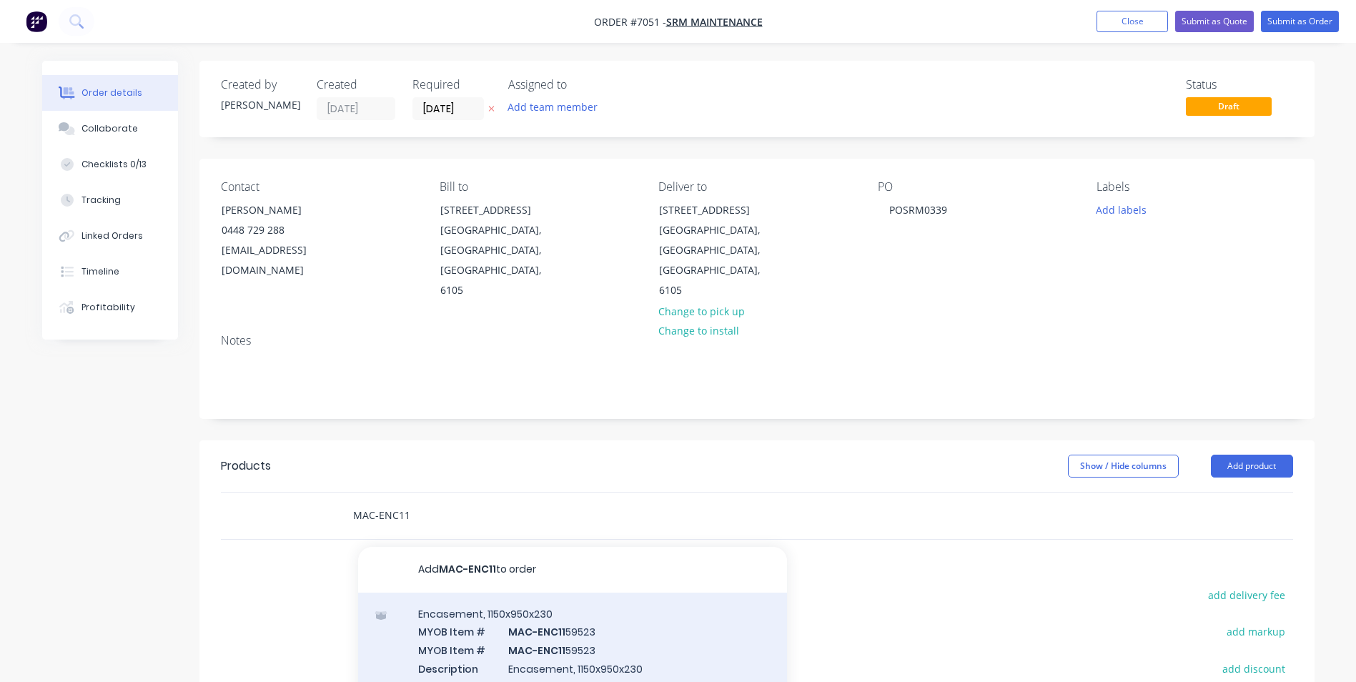
type input "MAC-ENC11"
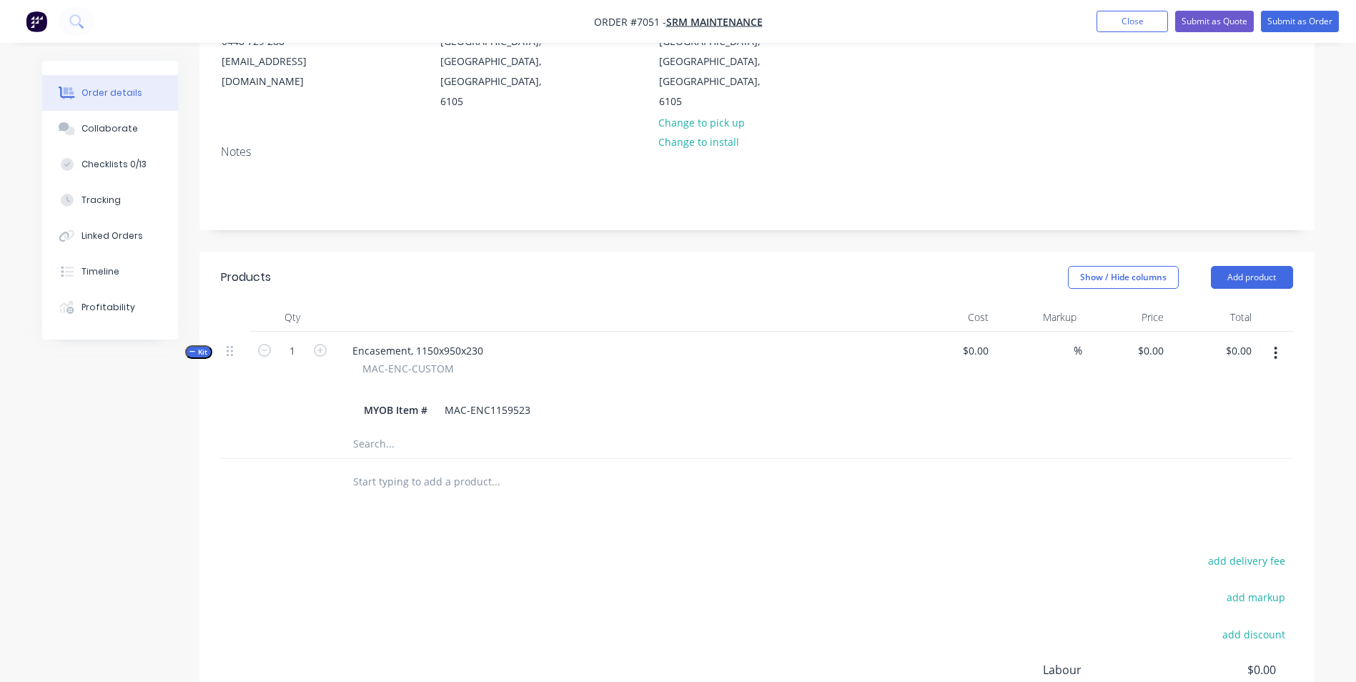
scroll to position [214, 0]
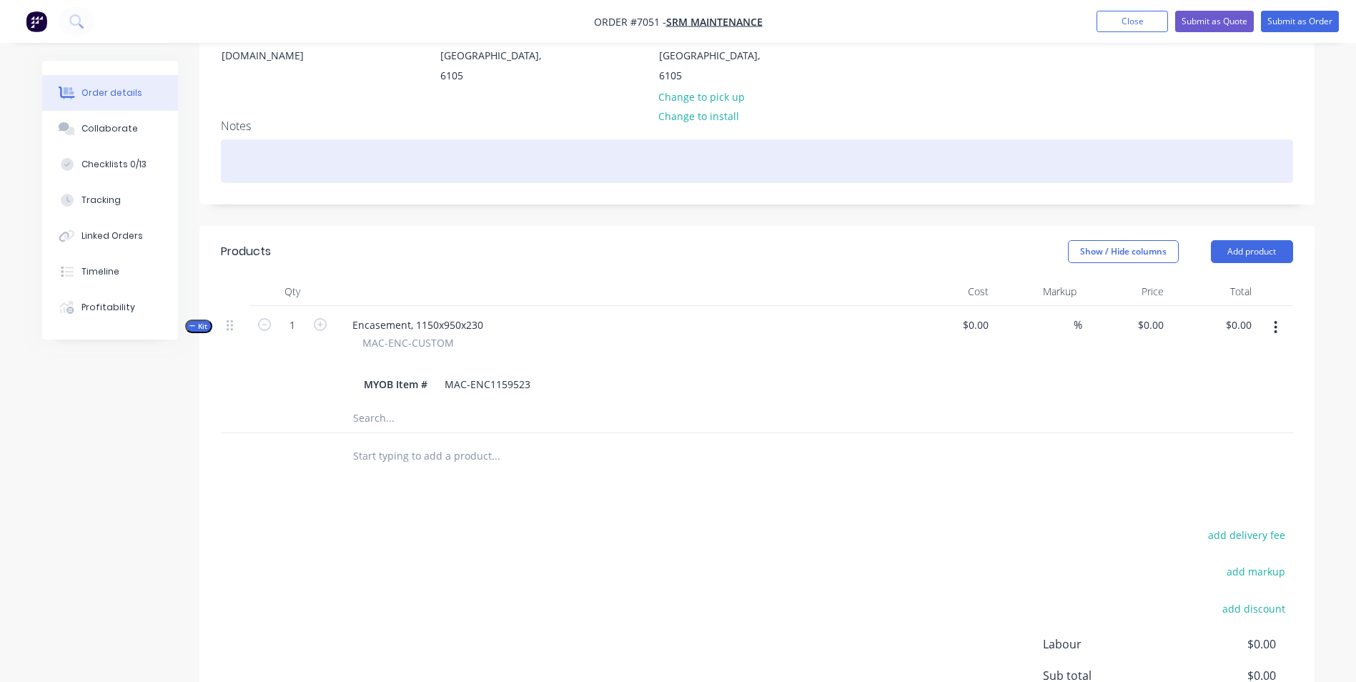
click at [449, 139] on div at bounding box center [757, 161] width 1072 height 44
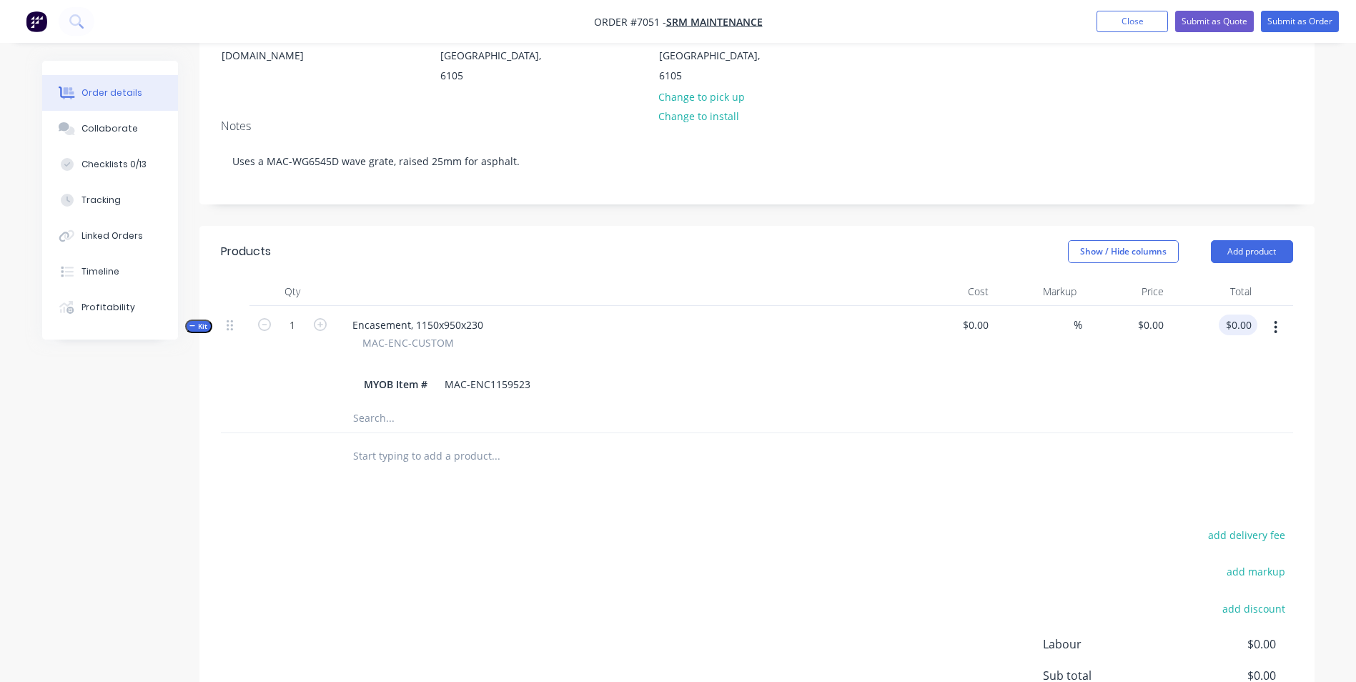
type input "0.00"
click at [1091, 314] on div "0.00 $0.00" at bounding box center [1237, 324] width 39 height 21
type input "0"
type input "$0.00"
click at [1091, 314] on input "0" at bounding box center [1152, 324] width 33 height 21
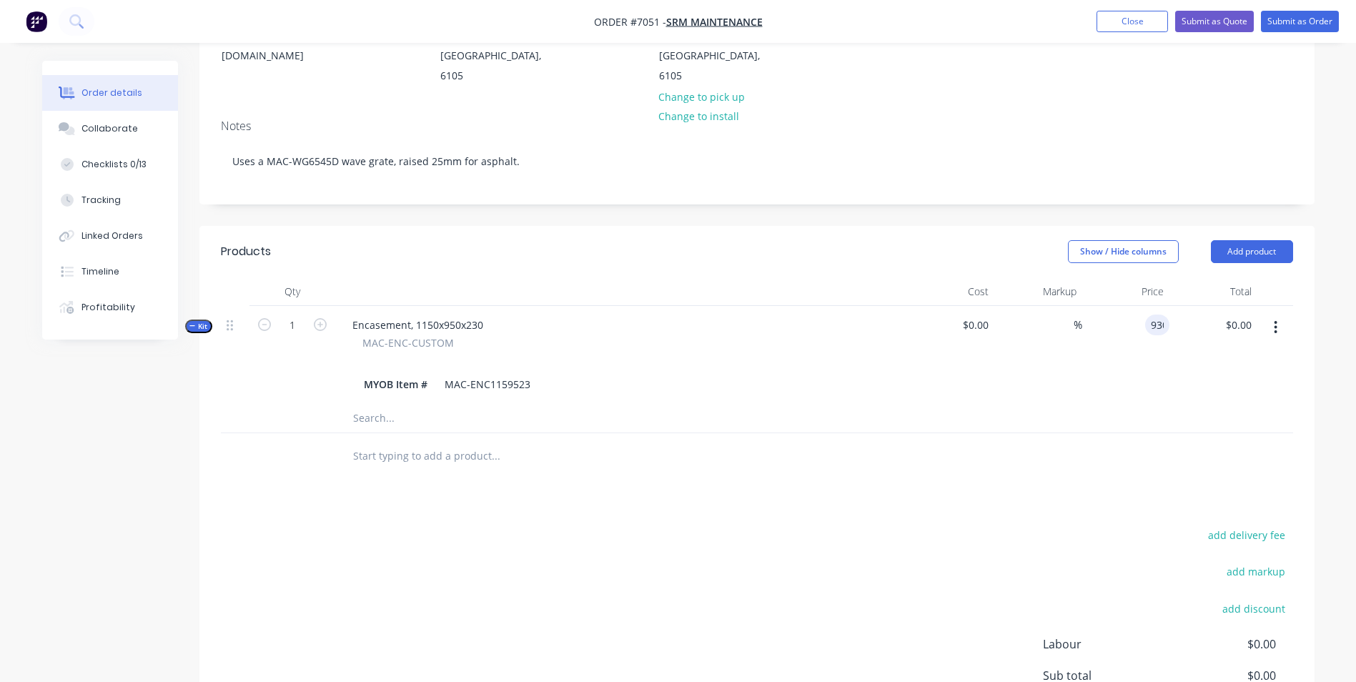
type input "$930.00"
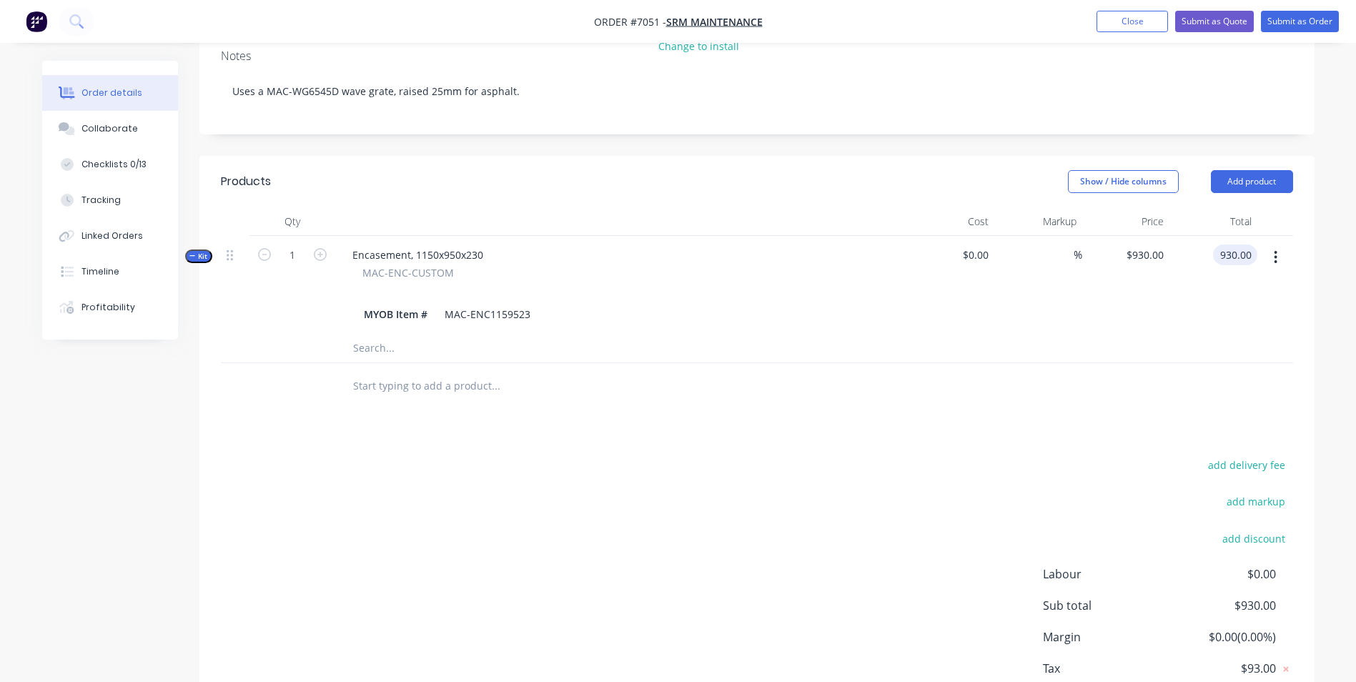
scroll to position [337, 0]
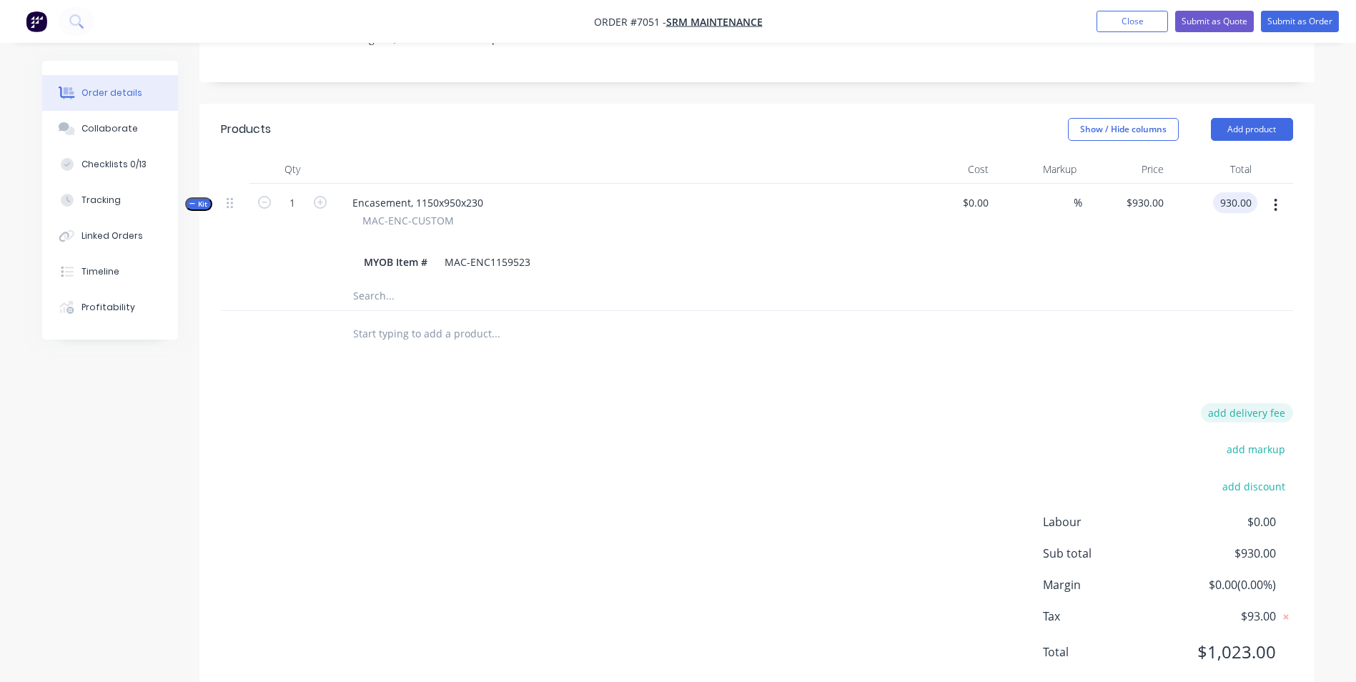
type input "$930.00"
click at [1091, 403] on button "add delivery fee" at bounding box center [1247, 412] width 92 height 19
type input "85"
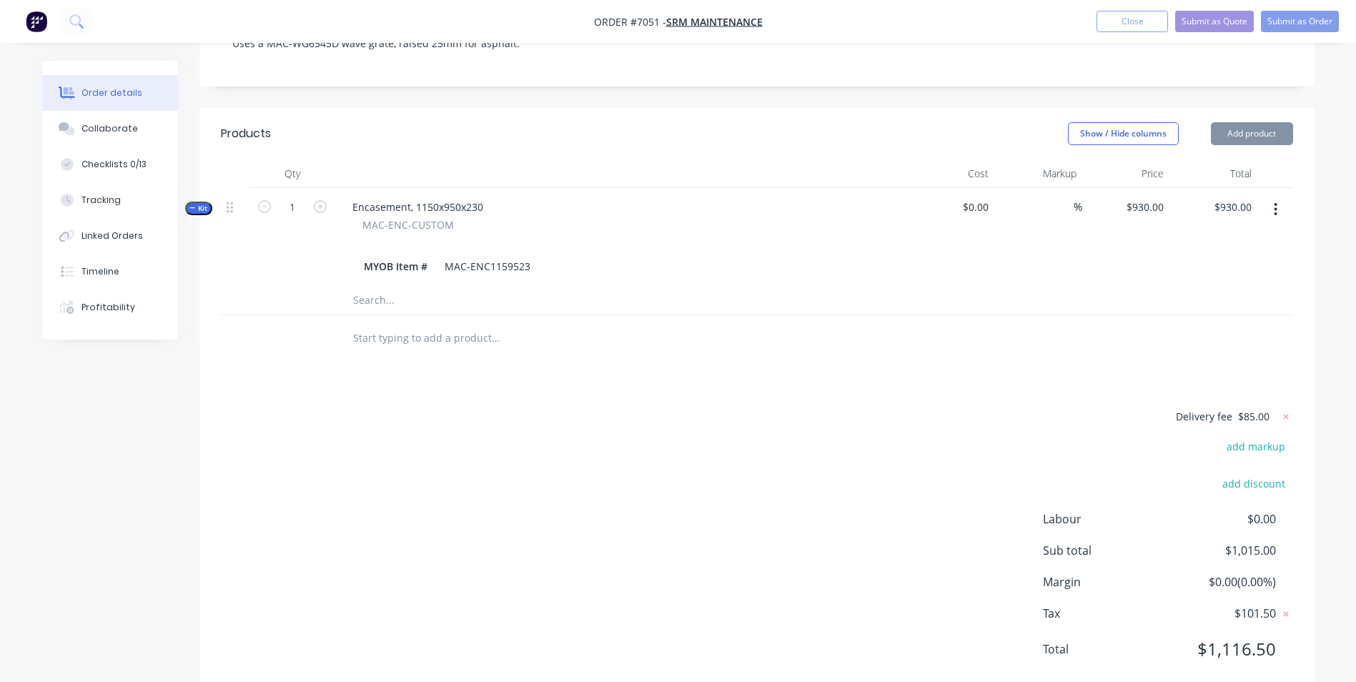
scroll to position [329, 0]
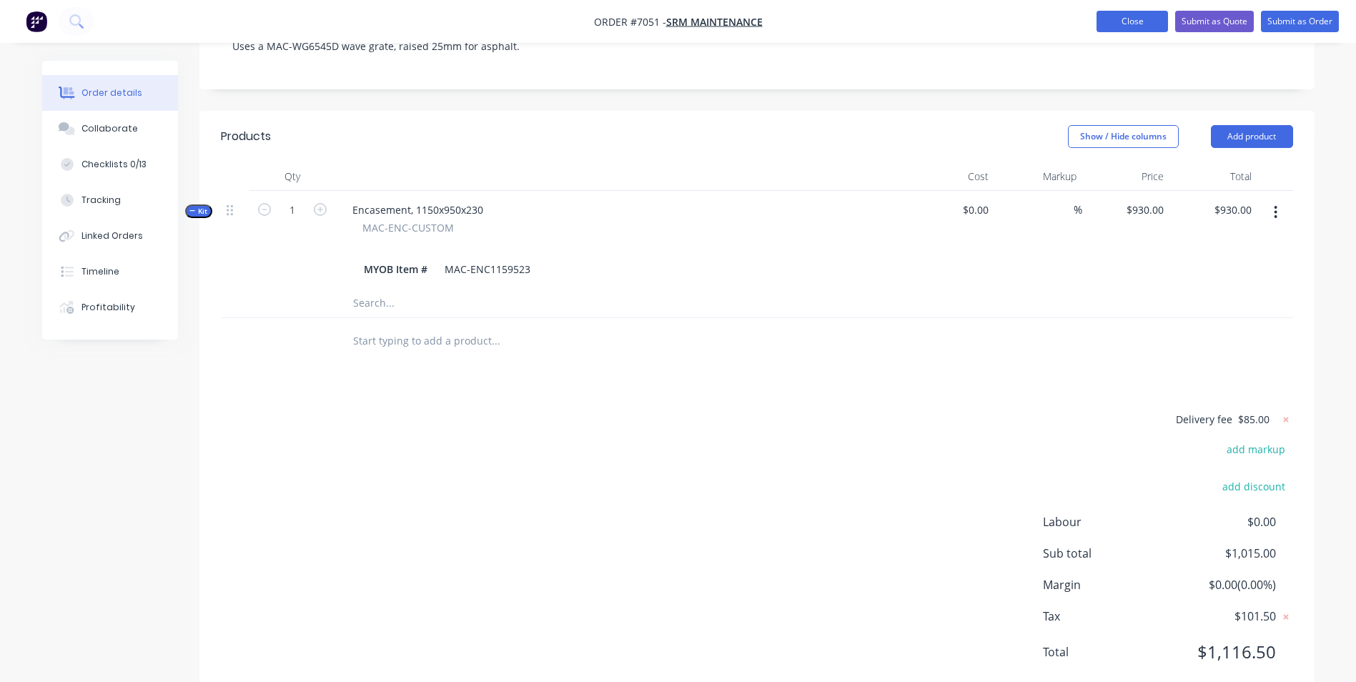
click at [1091, 24] on button "Close" at bounding box center [1131, 21] width 71 height 21
